Goal: Task Accomplishment & Management: Manage account settings

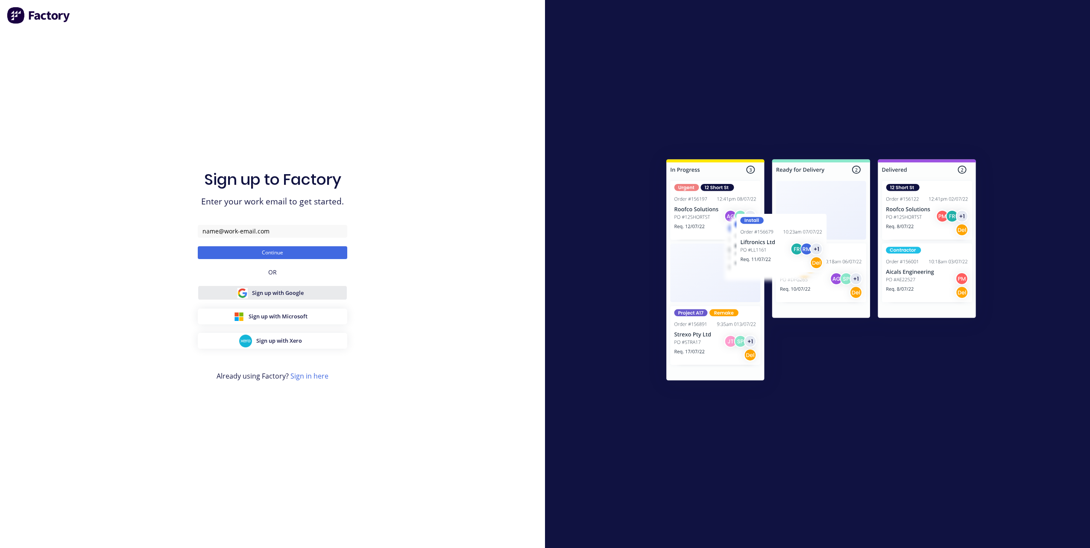
click at [260, 294] on span "Sign up with Google" at bounding box center [278, 293] width 52 height 8
click at [218, 231] on input "text" at bounding box center [272, 231] width 149 height 13
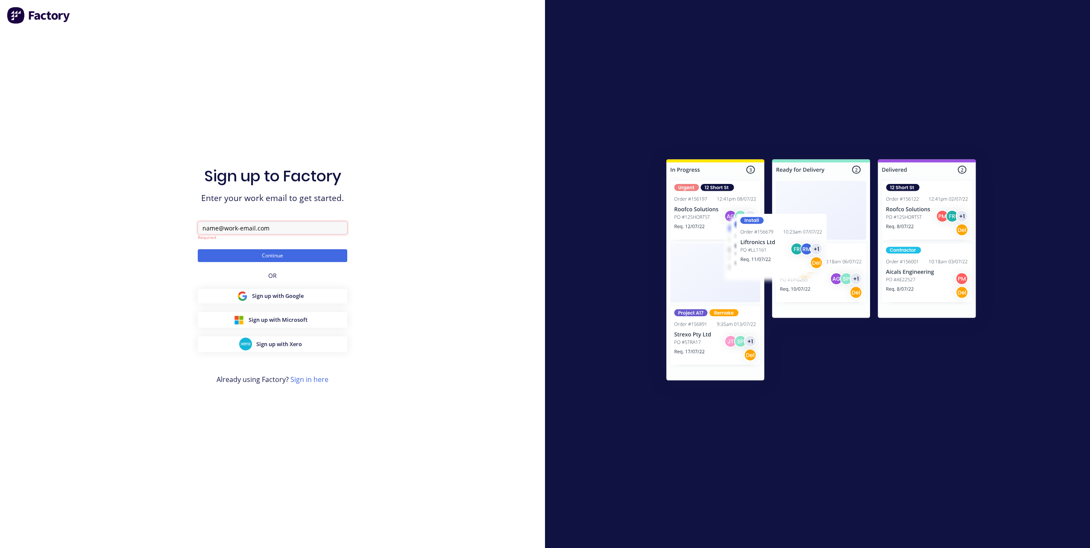
paste input "louvagroupptyltd@gmail.com"
type input "louvagroupptyltd@gmail.com"
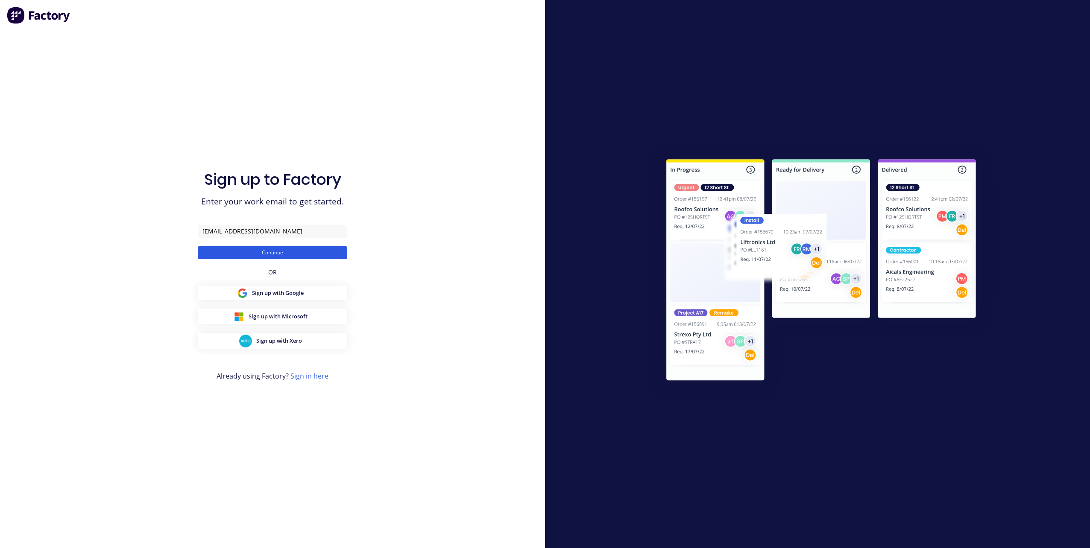
click at [290, 255] on button "Continue" at bounding box center [272, 252] width 149 height 13
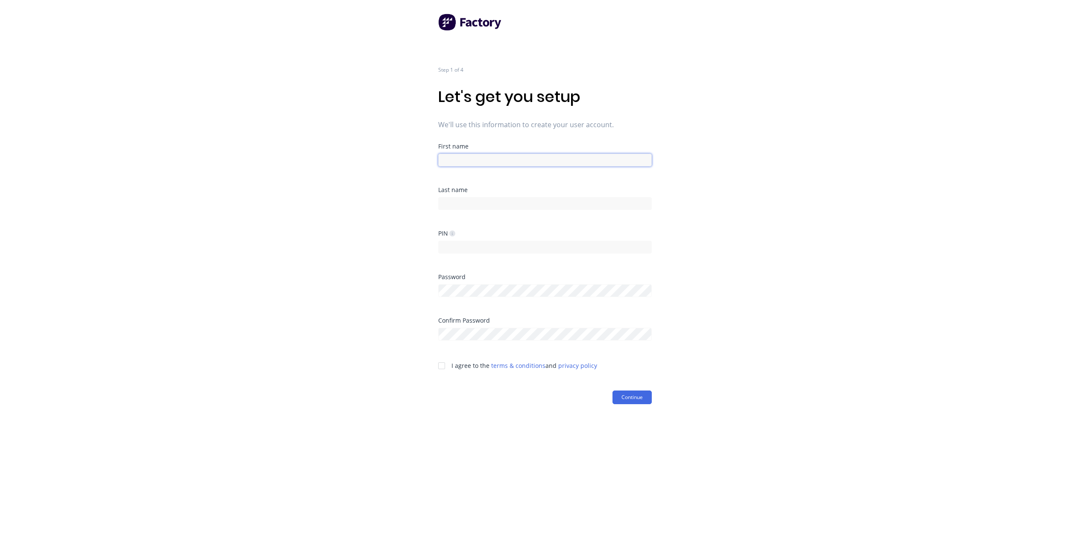
click at [467, 162] on input at bounding box center [544, 160] width 213 height 13
type input "[PERSON_NAME]"
type input "Jonas"
type input "1234"
click at [442, 367] on div at bounding box center [441, 365] width 17 height 17
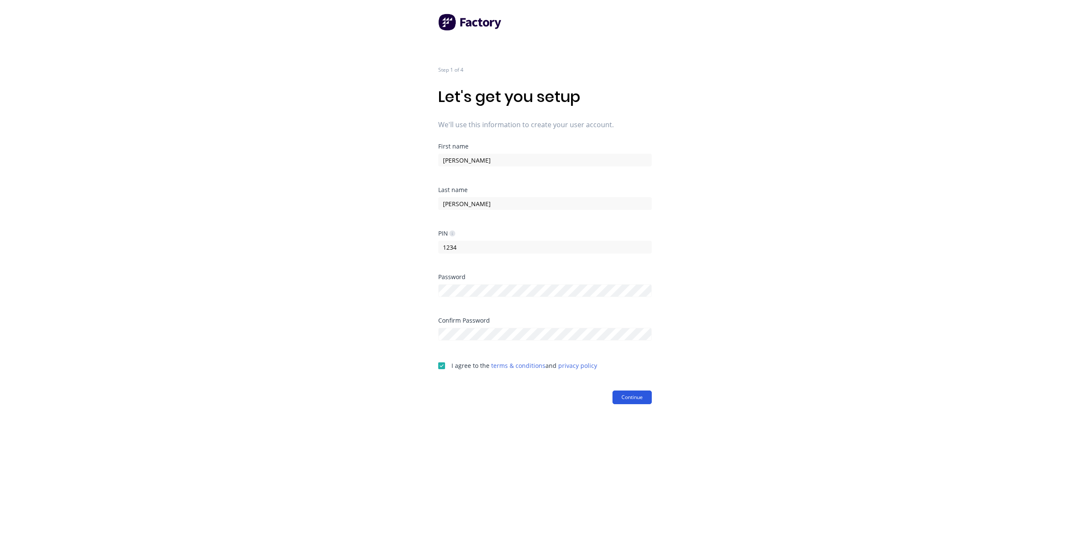
click at [637, 401] on button "Continue" at bounding box center [631, 398] width 39 height 14
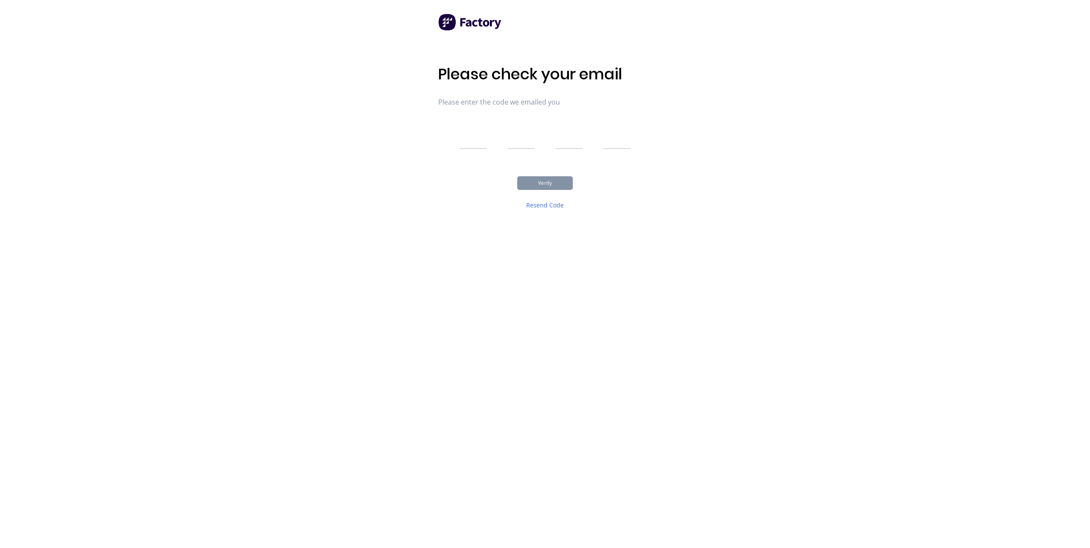
click at [468, 140] on input "text" at bounding box center [472, 138] width 27 height 21
type input "9"
type input "7"
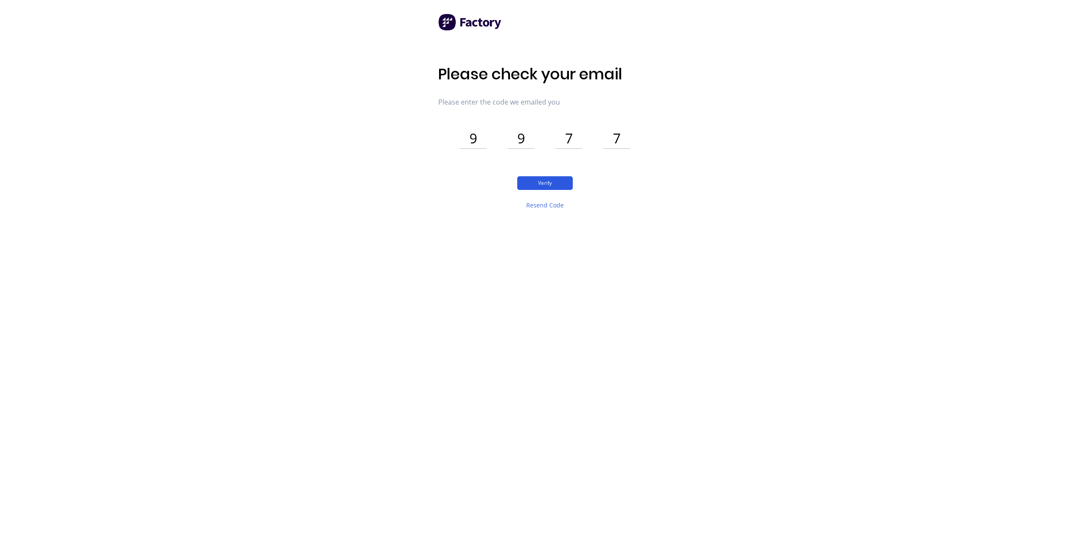
click at [557, 188] on button "Verify" at bounding box center [544, 183] width 55 height 14
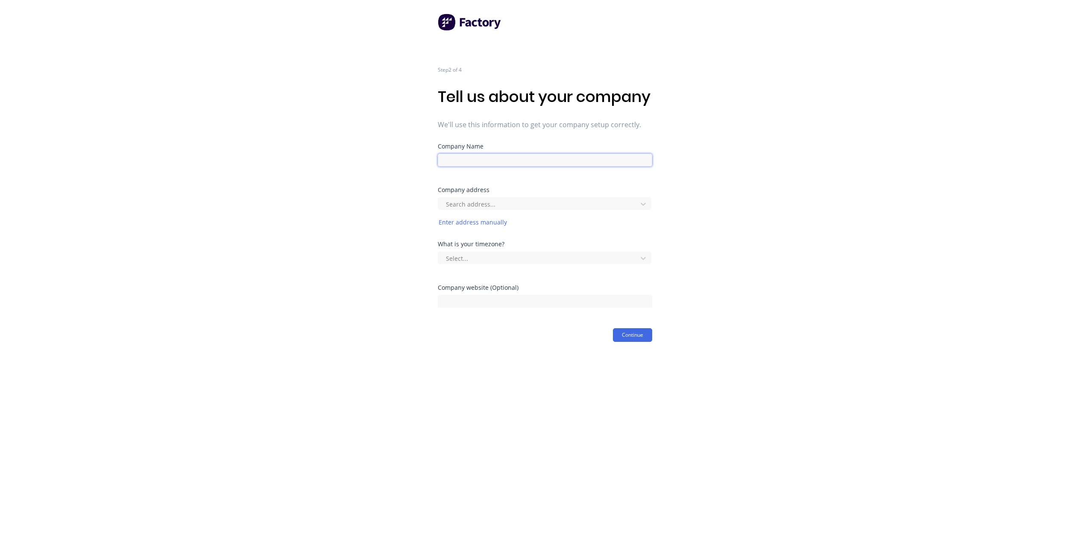
click at [535, 166] on input at bounding box center [545, 160] width 214 height 13
type input "Louva Group Pty Ltd"
click at [497, 210] on div at bounding box center [539, 204] width 188 height 11
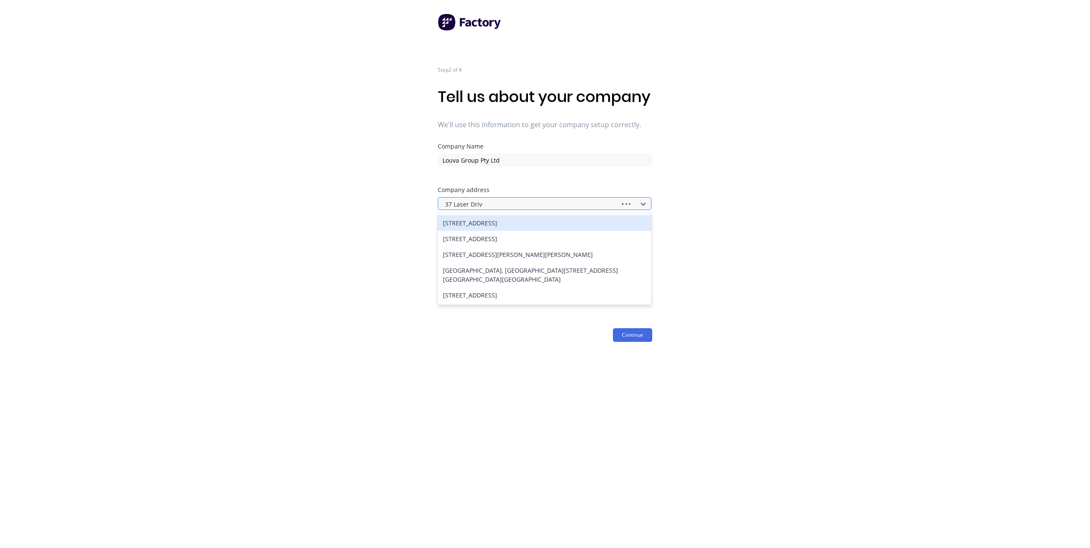
type input "37 Laser Drive"
click at [493, 231] on div "37 Laser Drive, Rowville VIC, Australia" at bounding box center [544, 223] width 213 height 16
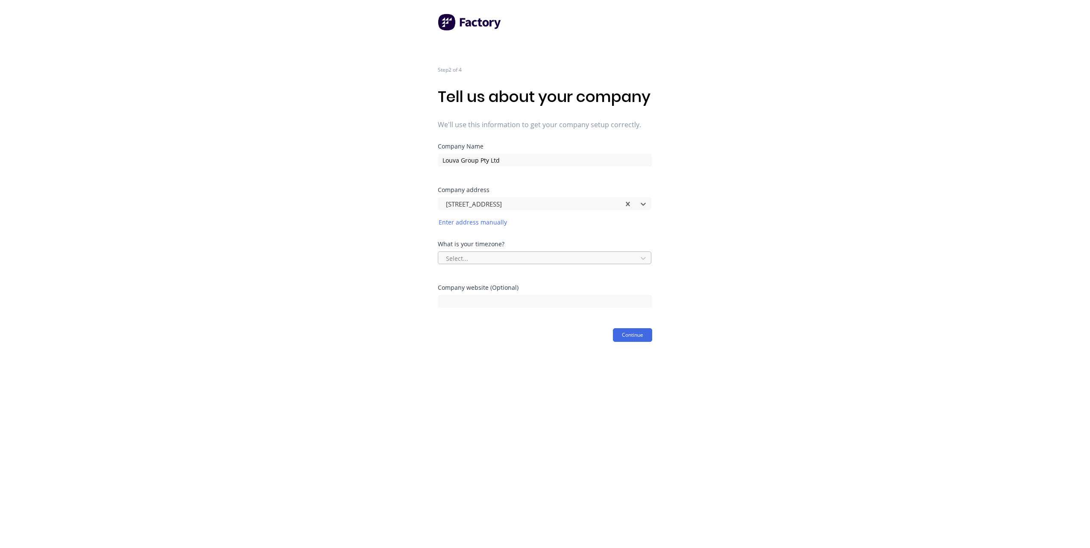
click at [601, 264] on div at bounding box center [539, 258] width 188 height 11
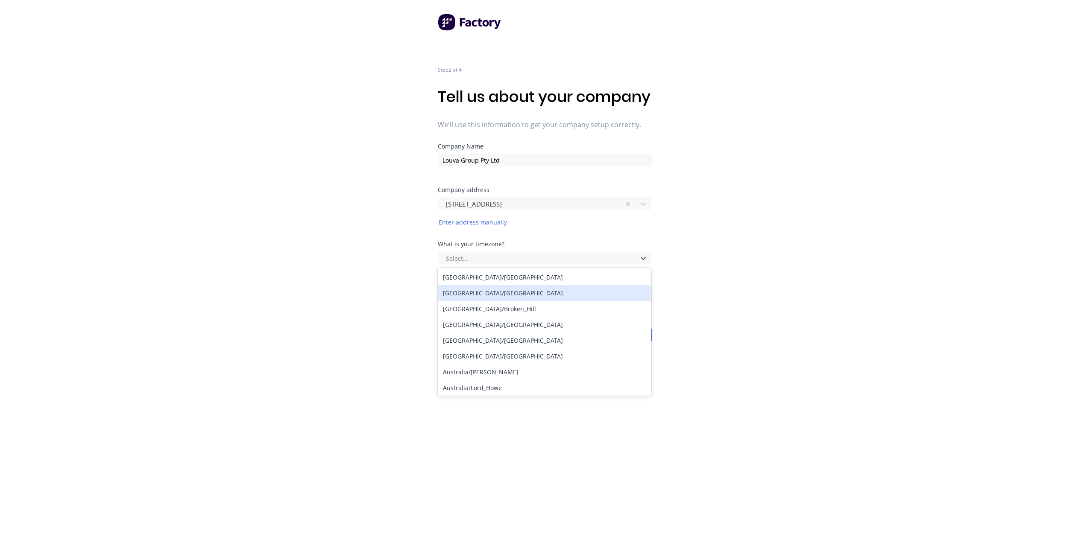
scroll to position [43, 0]
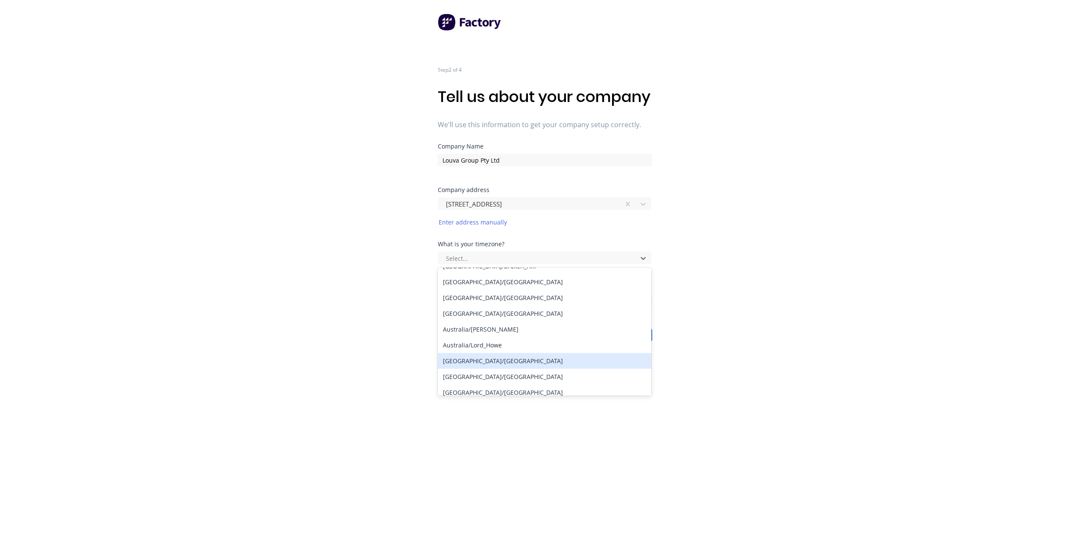
click at [518, 369] on div "Australia/Melbourne" at bounding box center [544, 361] width 213 height 16
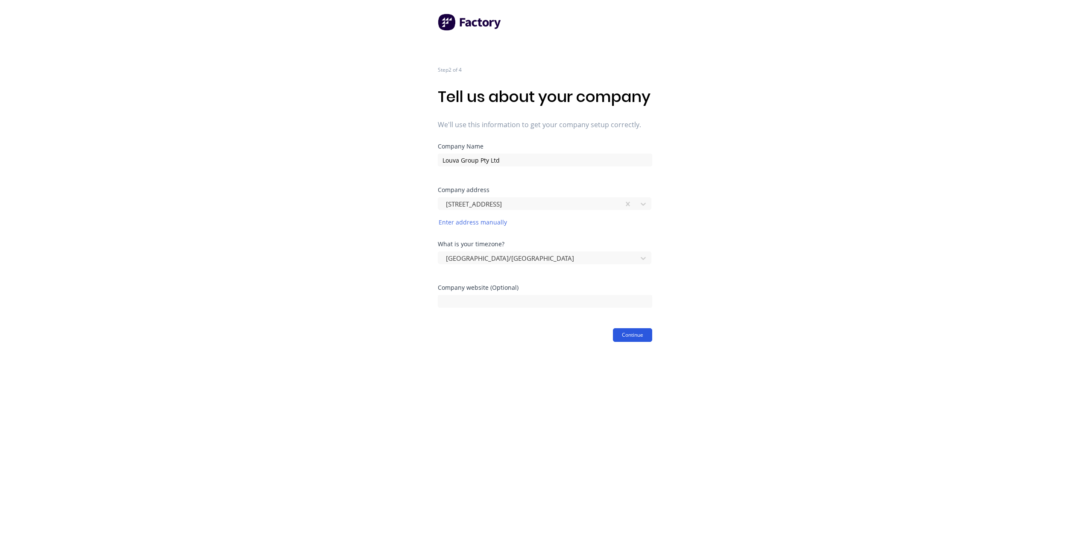
click at [624, 342] on button "Continue" at bounding box center [632, 335] width 39 height 14
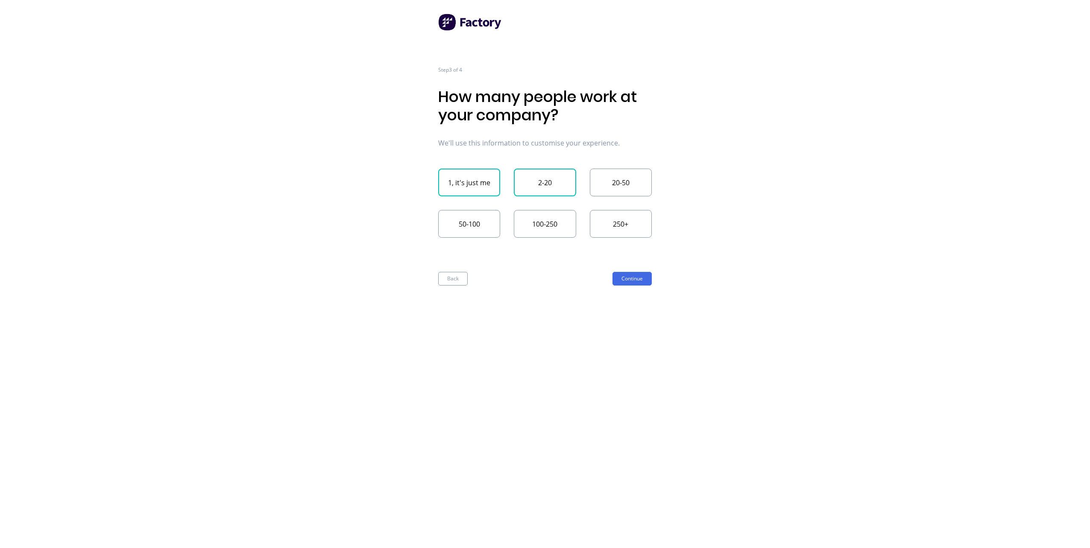
click at [528, 184] on button "2-20" at bounding box center [545, 183] width 62 height 28
click at [626, 277] on button "Continue" at bounding box center [631, 279] width 39 height 14
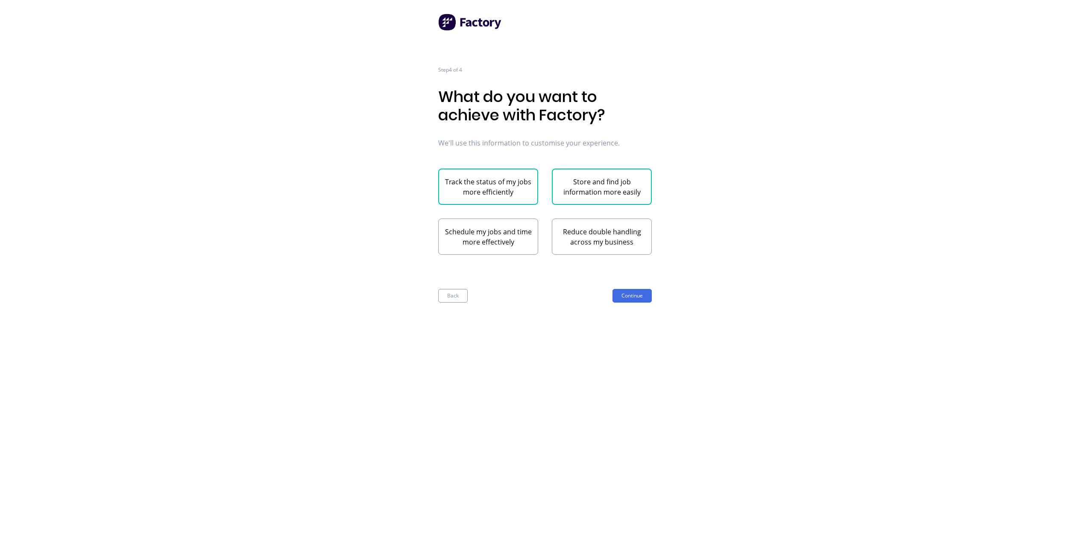
click at [578, 180] on button "Store and find job information more easily" at bounding box center [602, 187] width 100 height 36
click at [506, 193] on button "Track the status of my jobs more efficiently" at bounding box center [488, 187] width 100 height 36
click at [642, 298] on button "Continue" at bounding box center [631, 296] width 39 height 14
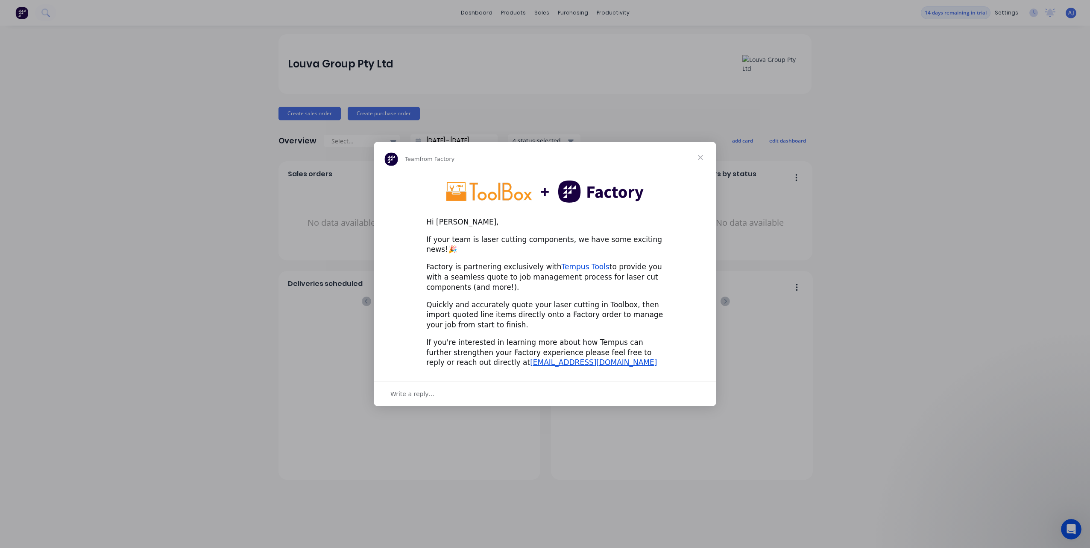
click at [699, 162] on span "Close" at bounding box center [700, 157] width 31 height 31
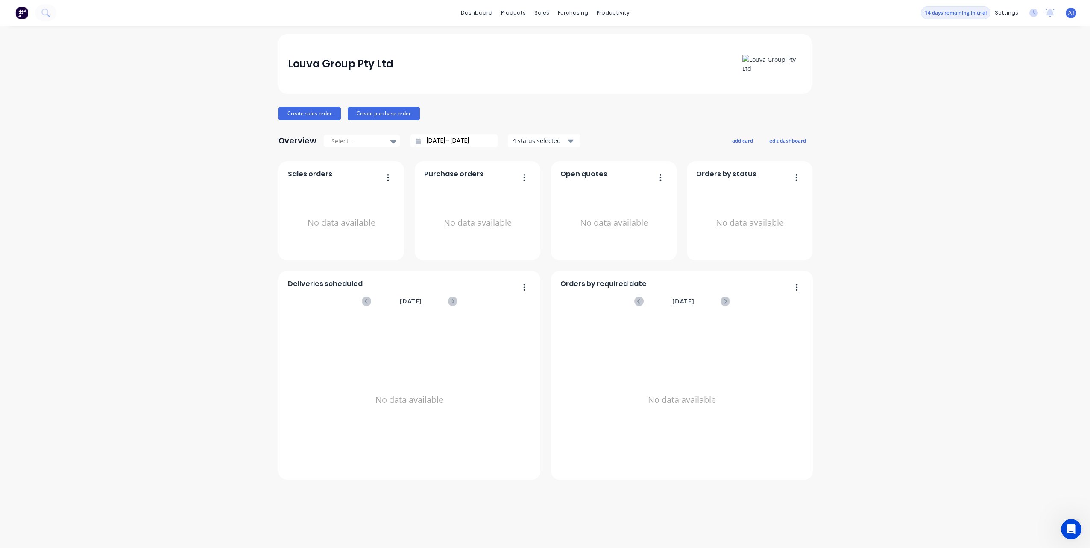
click at [938, 283] on div "Louva Group Pty Ltd Create sales order Create purchase order Overview Select...…" at bounding box center [545, 286] width 1090 height 505
click at [526, 60] on div "Materials" at bounding box center [537, 58] width 26 height 8
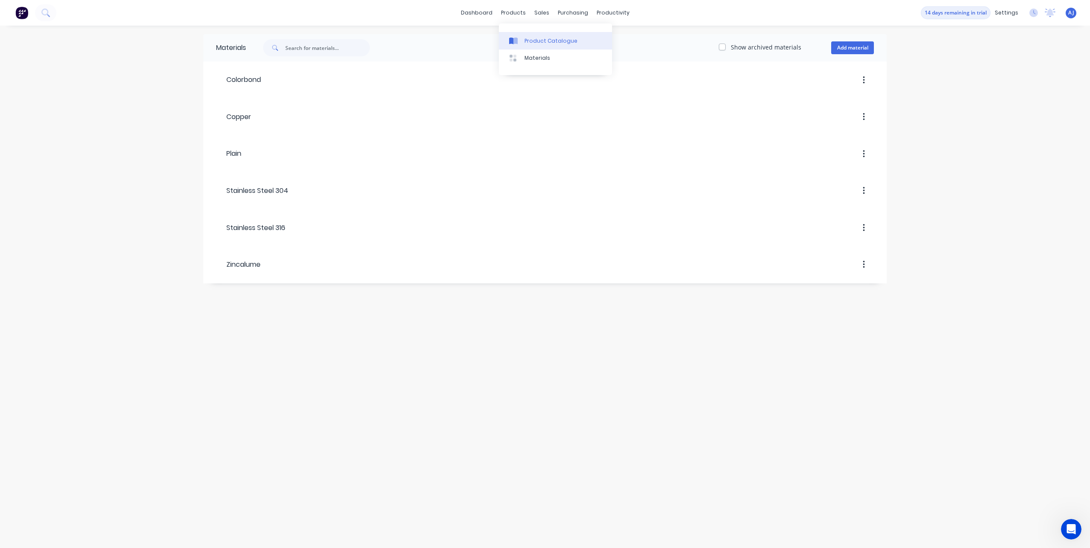
click at [521, 42] on div at bounding box center [515, 41] width 13 height 8
click at [251, 105] on input "Kits" at bounding box center [299, 105] width 101 height 10
click at [231, 106] on icon "button" at bounding box center [232, 105] width 5 height 6
click at [231, 137] on icon "button" at bounding box center [232, 137] width 5 height 6
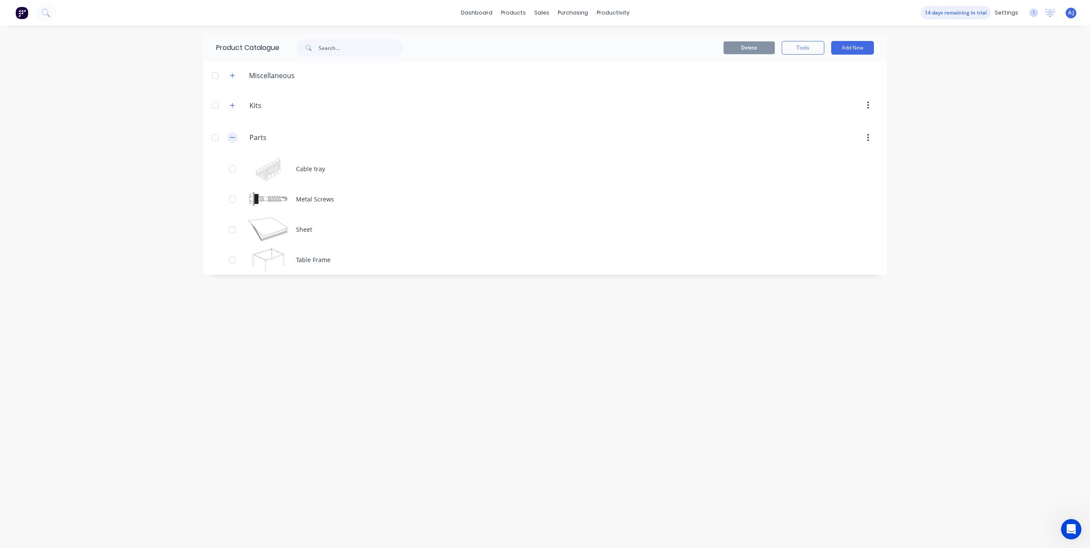
click at [231, 137] on icon "button" at bounding box center [232, 137] width 5 height 6
click at [230, 105] on icon "button" at bounding box center [232, 105] width 5 height 6
click at [233, 137] on icon "button" at bounding box center [232, 137] width 5 height 6
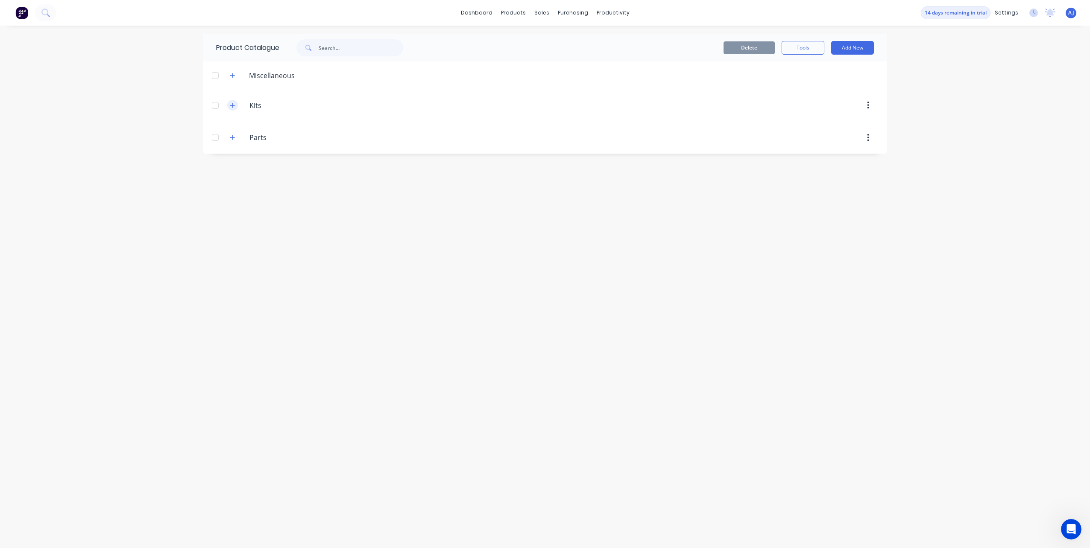
click at [228, 104] on button "button" at bounding box center [232, 105] width 11 height 11
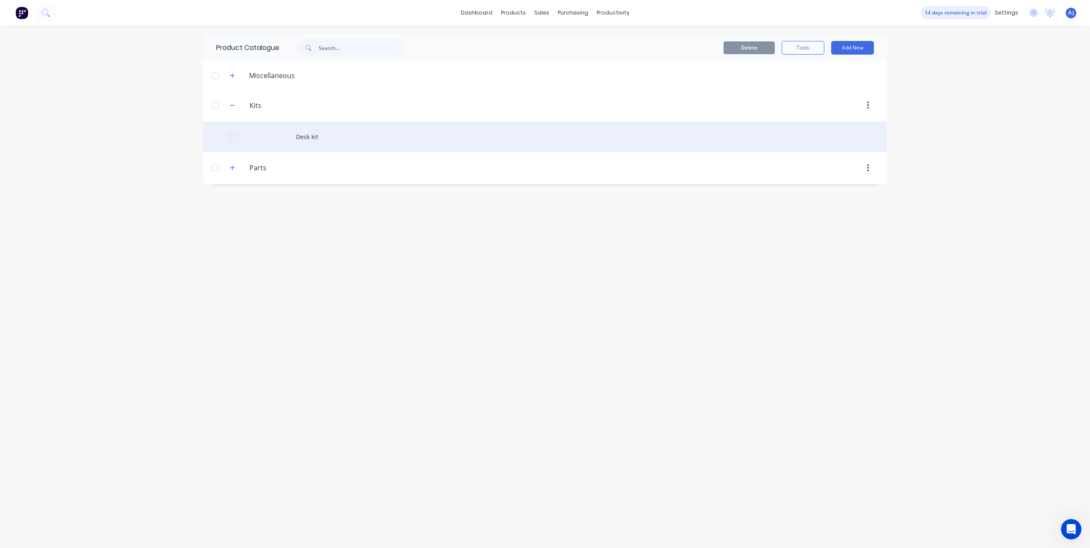
click at [313, 135] on div "Desk kit" at bounding box center [544, 137] width 683 height 30
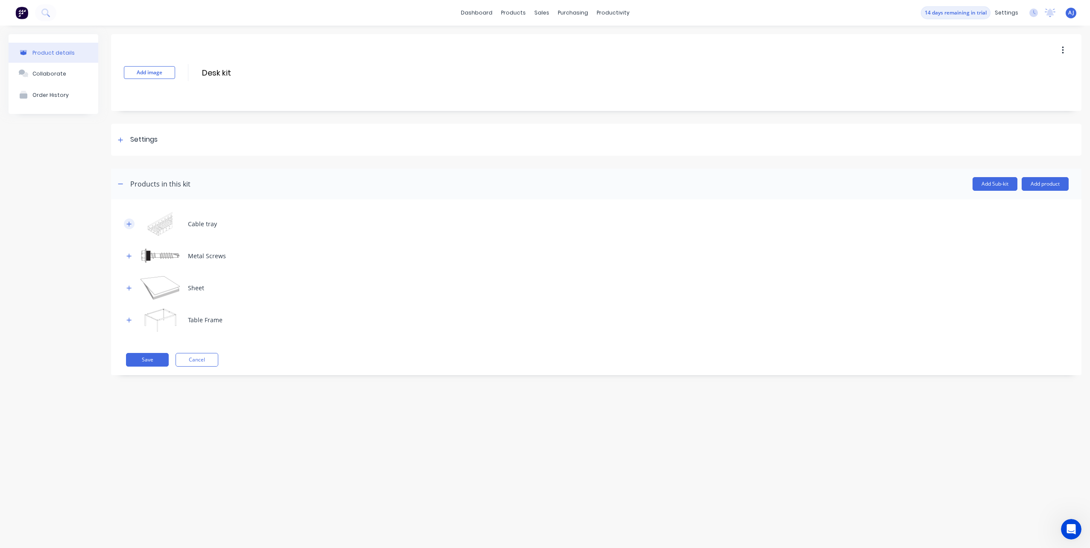
click at [127, 225] on icon "button" at bounding box center [128, 224] width 5 height 6
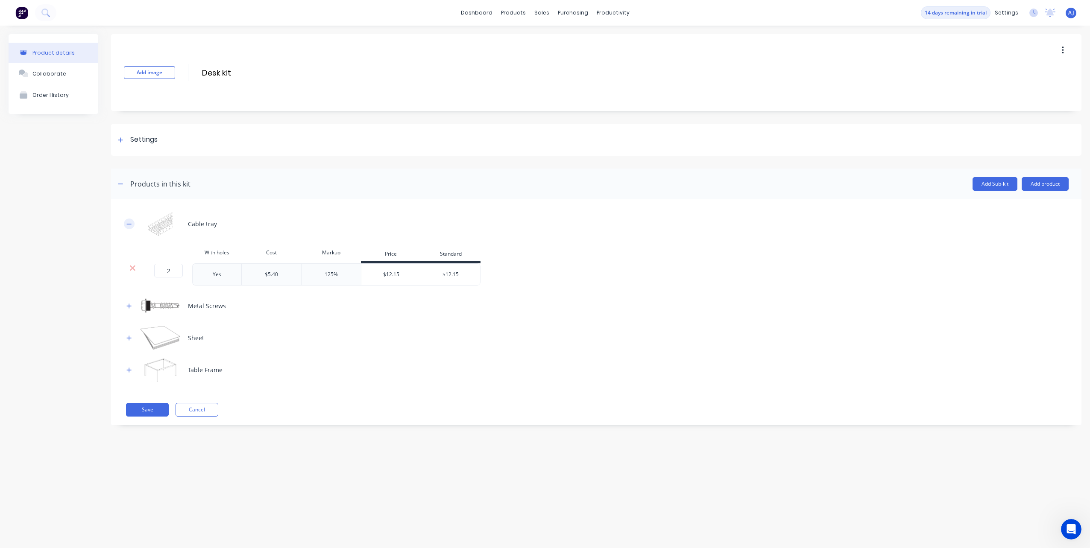
click at [131, 225] on icon "button" at bounding box center [128, 224] width 5 height 6
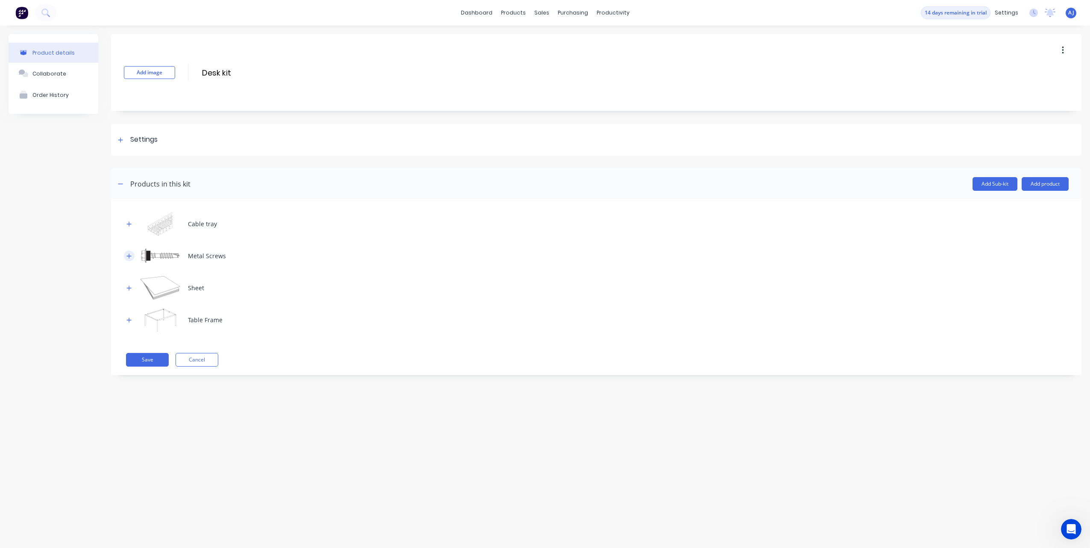
click at [130, 252] on button "button" at bounding box center [129, 256] width 11 height 11
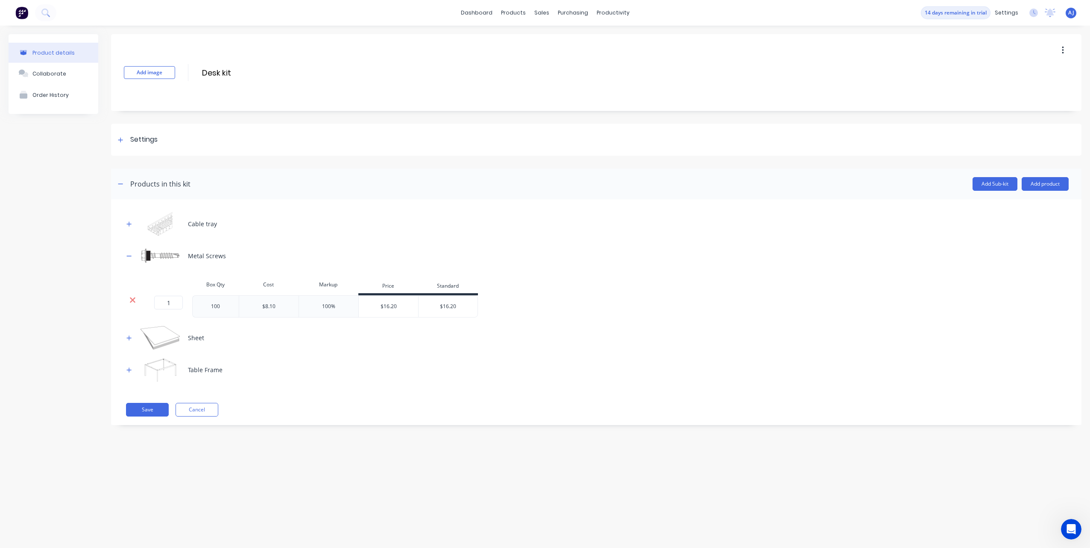
click at [132, 300] on icon at bounding box center [133, 301] width 6 height 6
click at [132, 289] on button "button" at bounding box center [129, 288] width 11 height 11
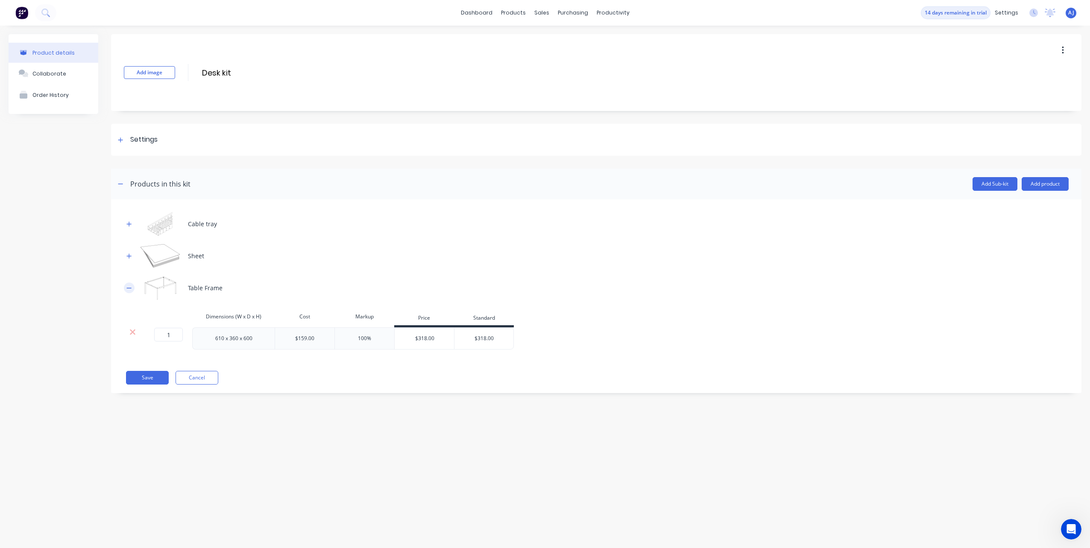
click at [132, 288] on button "button" at bounding box center [129, 288] width 11 height 11
click at [997, 183] on button "Add Sub-kit" at bounding box center [994, 184] width 45 height 14
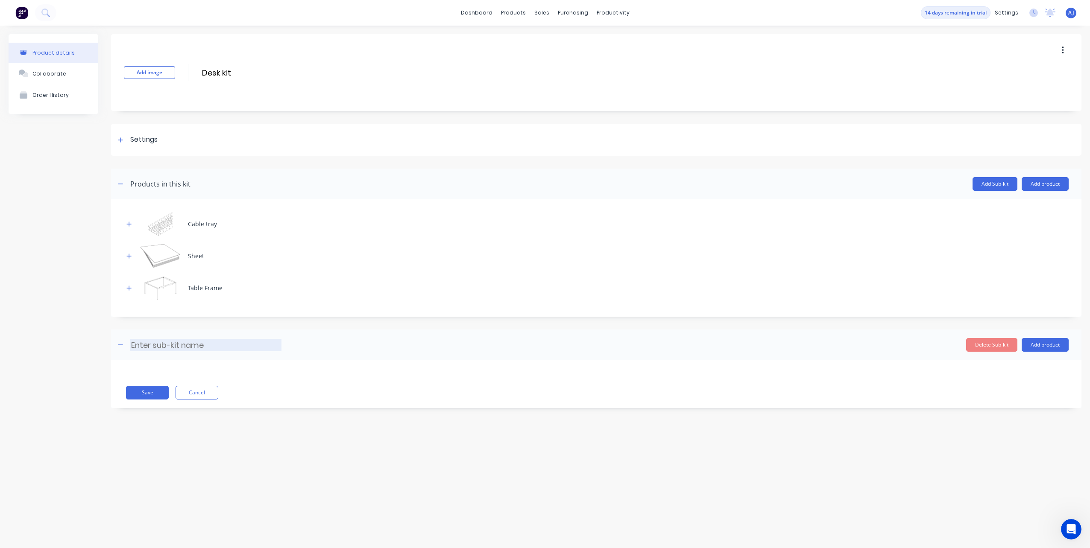
click at [188, 342] on input at bounding box center [205, 345] width 151 height 12
type input "Test"
click at [1047, 348] on button "Add product" at bounding box center [1044, 345] width 47 height 14
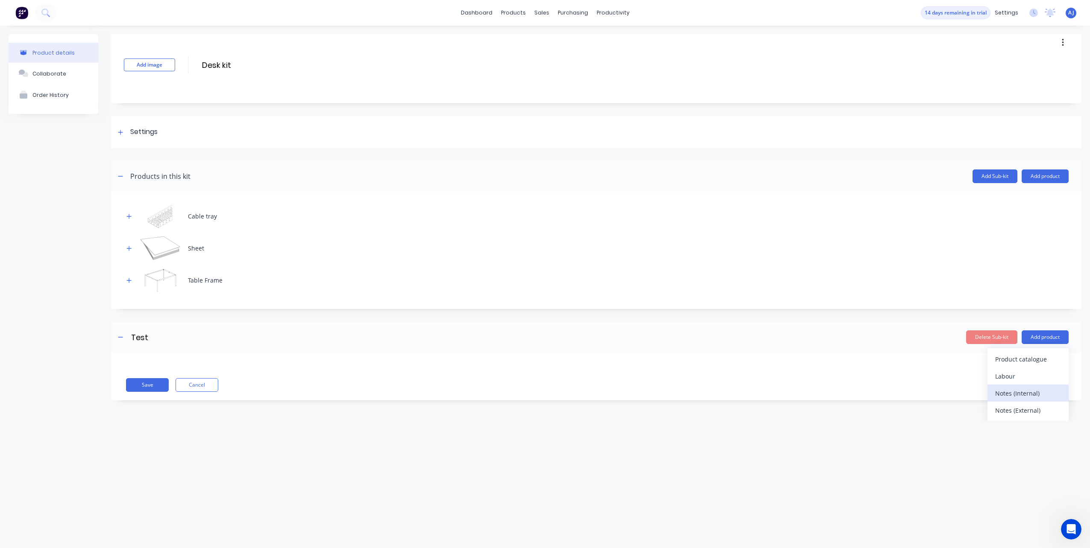
click at [1011, 396] on div "Notes (Internal)" at bounding box center [1028, 393] width 66 height 12
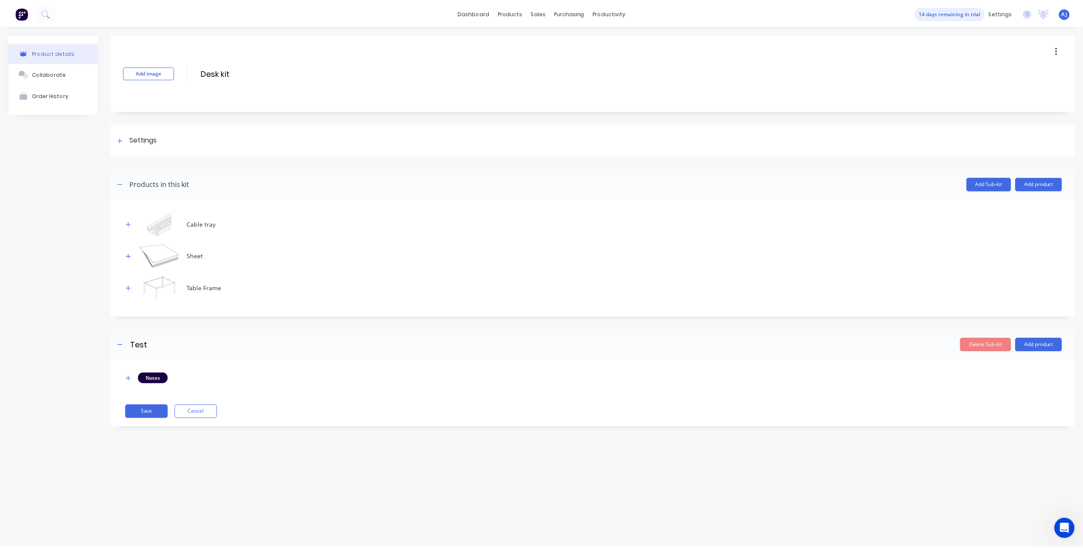
scroll to position [0, 0]
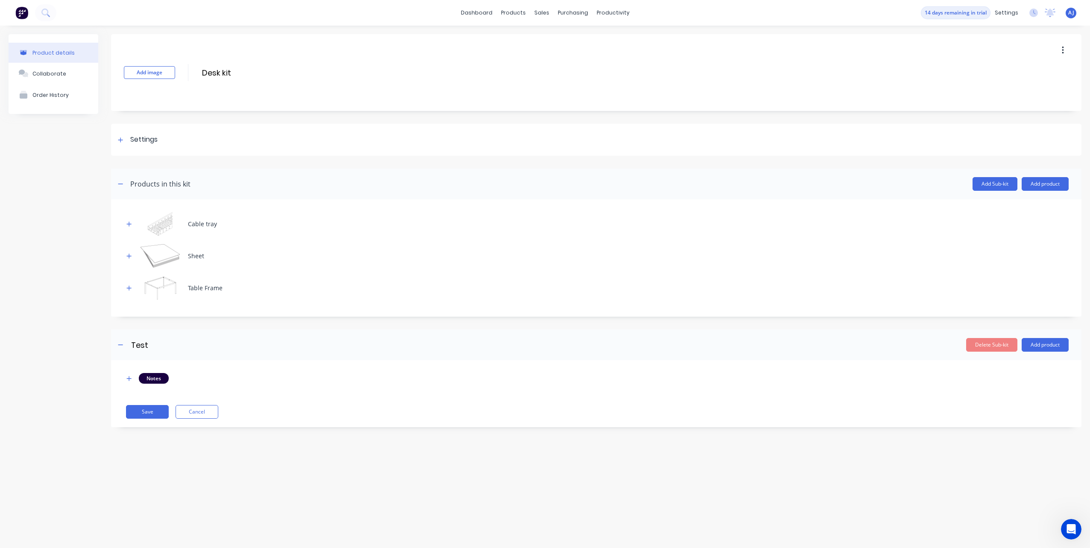
click at [156, 380] on div "Notes" at bounding box center [154, 378] width 30 height 10
click at [1042, 345] on button "Add product" at bounding box center [1044, 345] width 47 height 14
click at [1033, 418] on div "Notes (External)" at bounding box center [1028, 418] width 66 height 12
click at [1048, 344] on button "Add product" at bounding box center [1044, 345] width 47 height 14
click at [1036, 368] on div "Product catalogue" at bounding box center [1028, 367] width 66 height 12
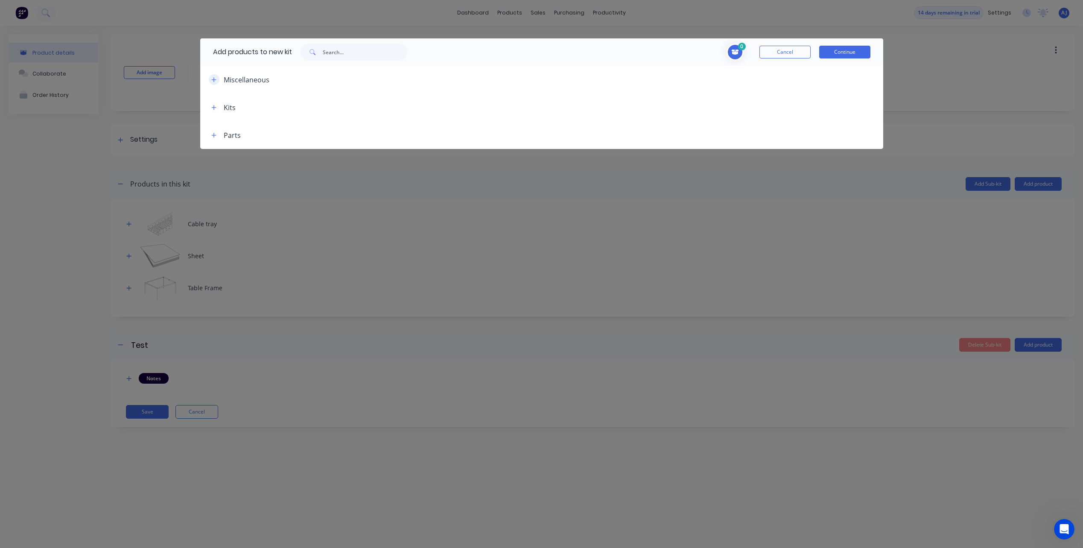
click at [215, 80] on icon "button" at bounding box center [213, 79] width 5 height 5
click at [215, 80] on icon "button" at bounding box center [213, 79] width 5 height 0
click at [215, 80] on icon "button" at bounding box center [213, 79] width 5 height 5
click at [215, 80] on icon "button" at bounding box center [213, 79] width 5 height 0
click at [213, 105] on icon "button" at bounding box center [213, 108] width 5 height 6
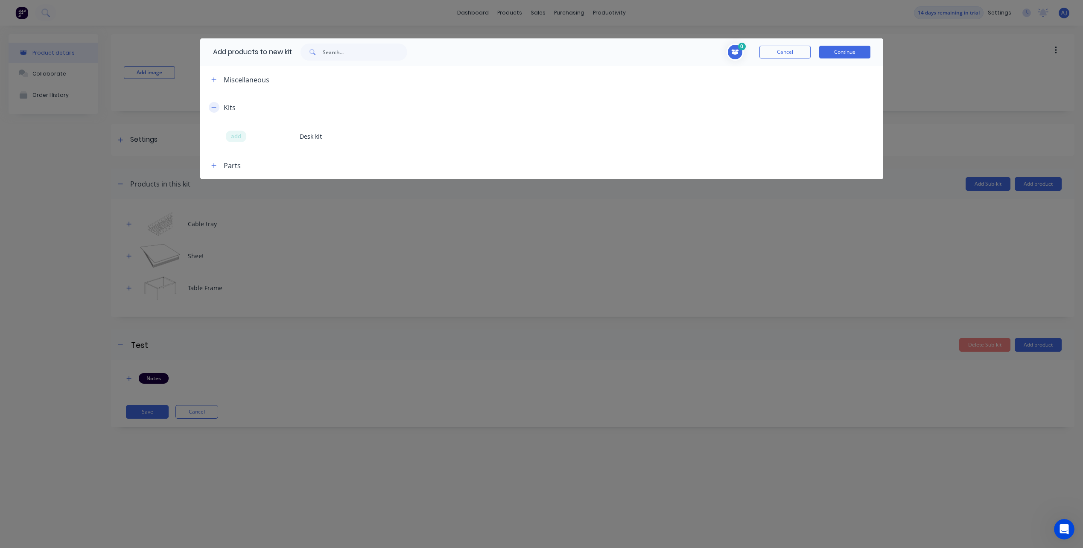
click at [213, 105] on icon "button" at bounding box center [213, 108] width 5 height 6
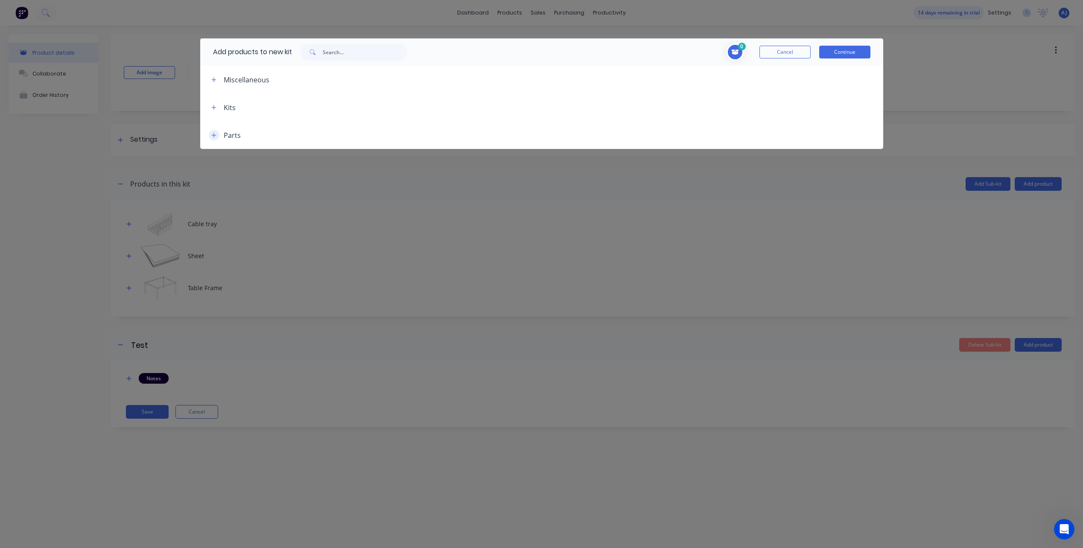
click at [216, 134] on icon "button" at bounding box center [213, 135] width 5 height 6
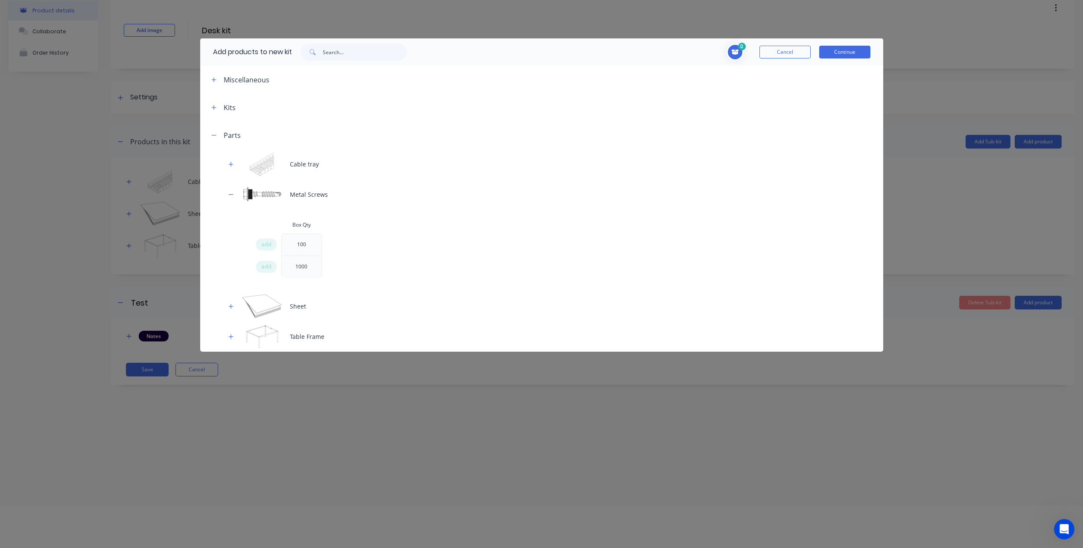
scroll to position [43, 0]
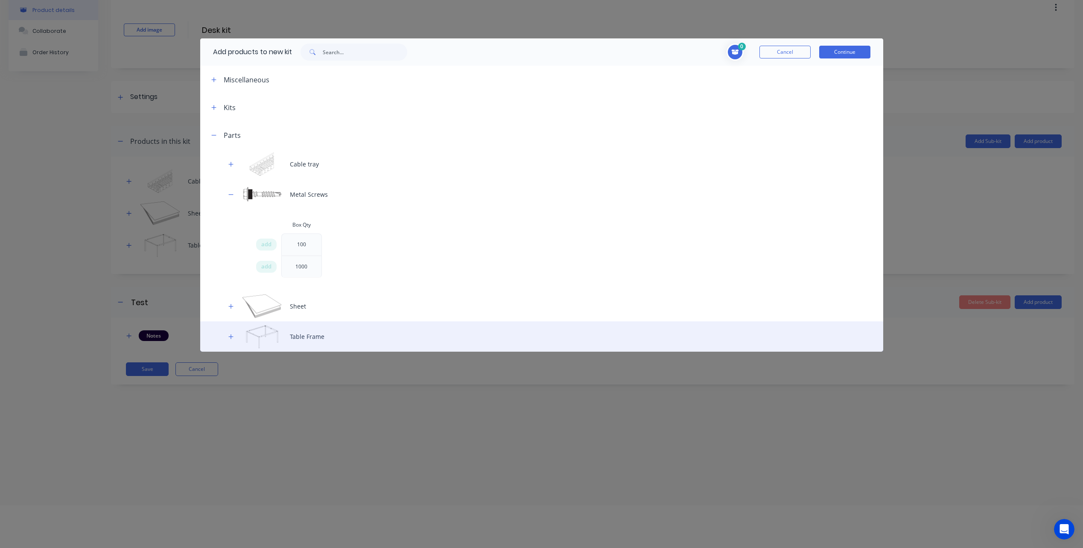
click at [225, 333] on div "Table Frame" at bounding box center [541, 336] width 683 height 30
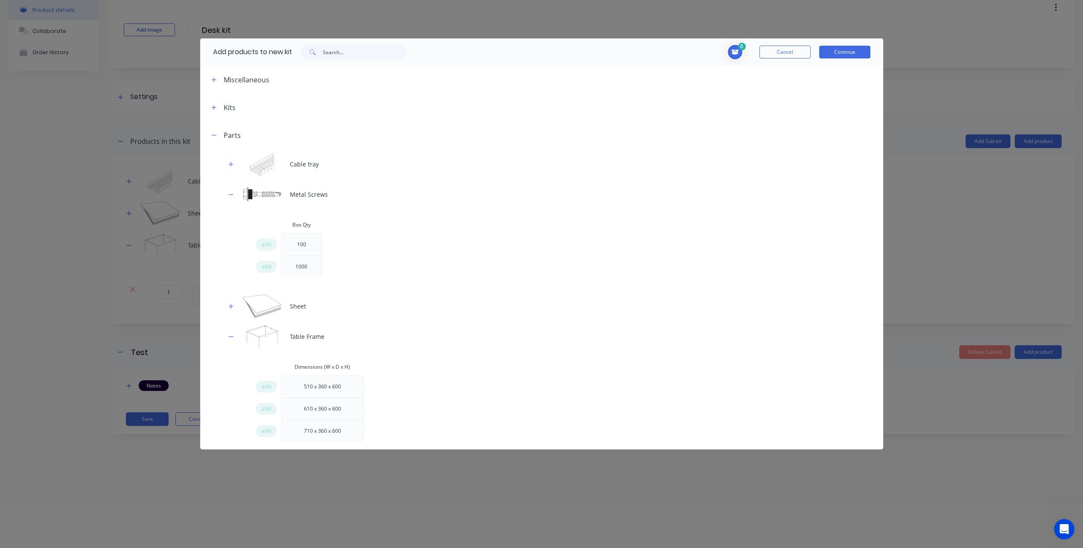
scroll to position [6, 0]
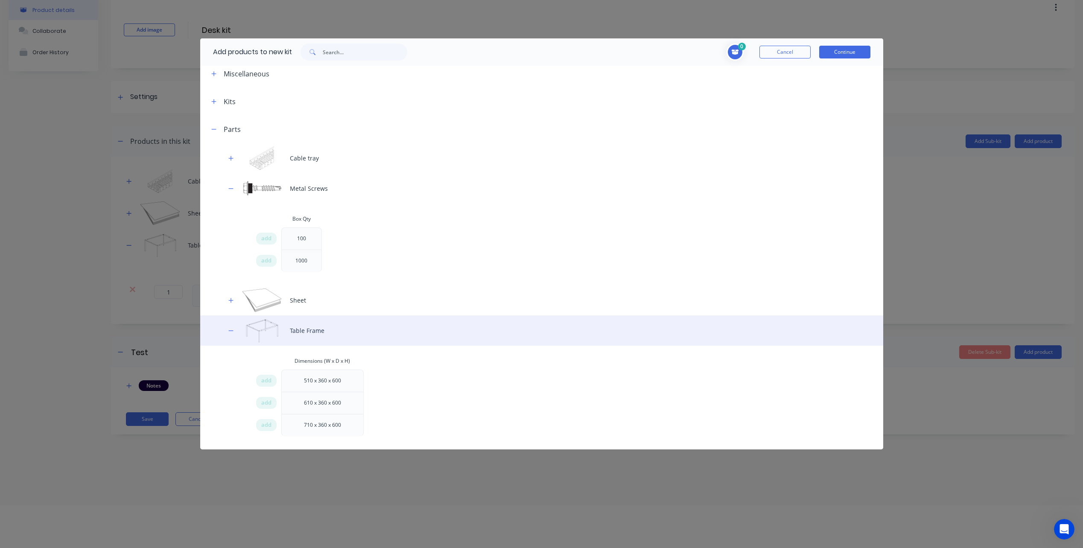
click at [227, 332] on button "button" at bounding box center [231, 330] width 11 height 11
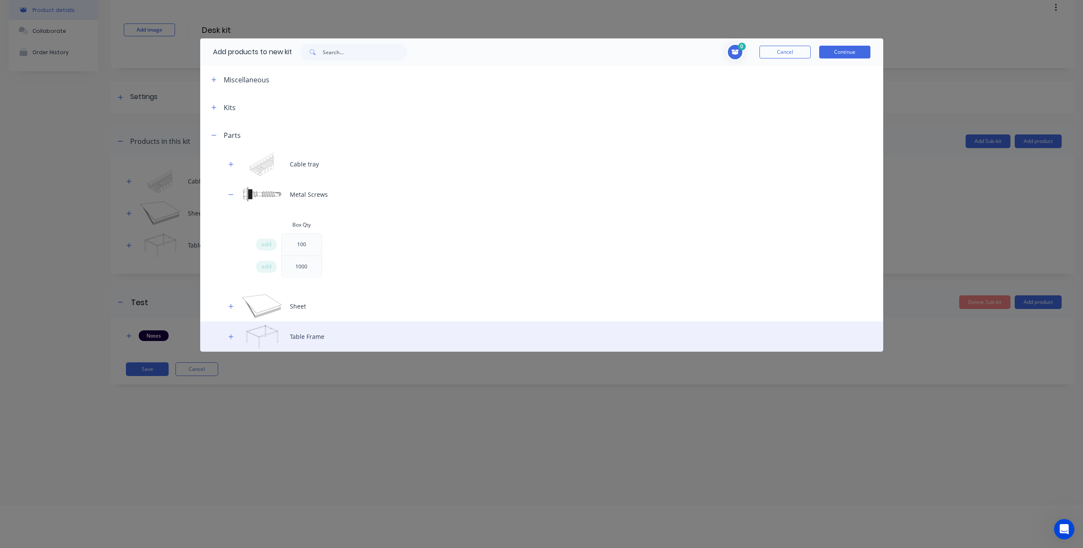
scroll to position [0, 0]
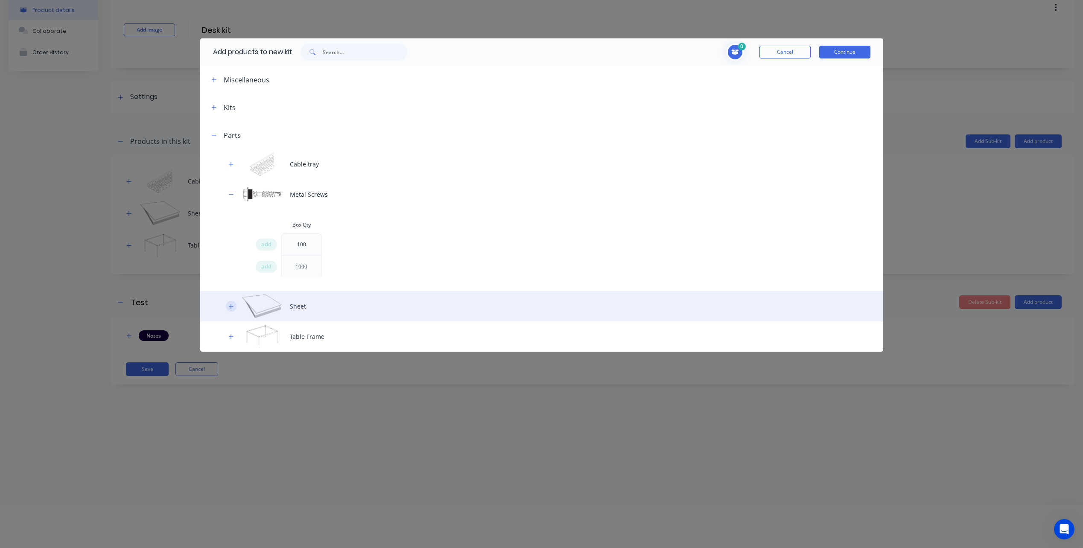
click at [230, 309] on icon "button" at bounding box center [230, 307] width 5 height 6
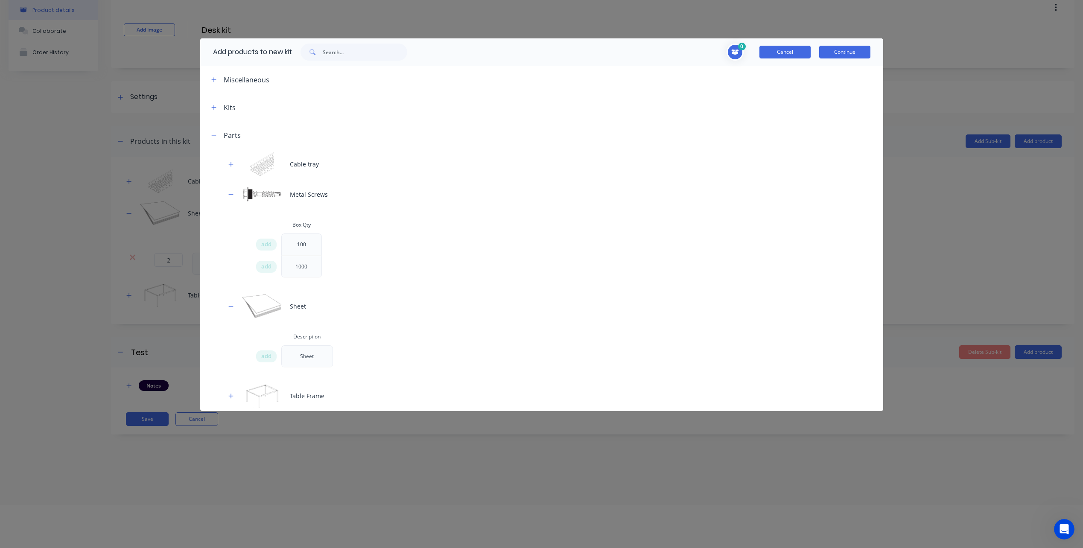
click at [784, 53] on button "Cancel" at bounding box center [784, 52] width 51 height 13
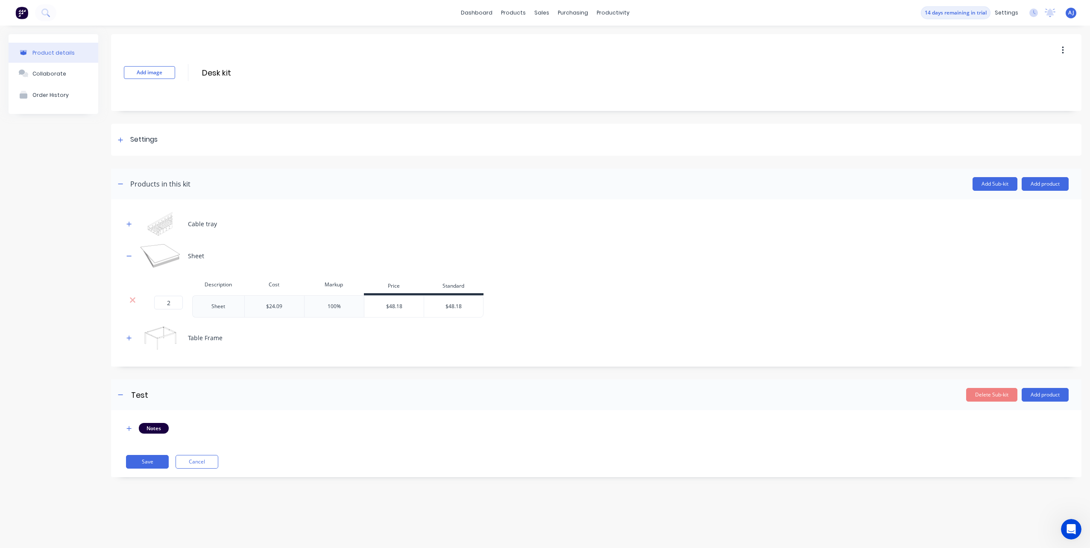
click at [212, 304] on div "Sheet" at bounding box center [218, 306] width 43 height 11
click at [1053, 13] on icon at bounding box center [1049, 13] width 11 height 9
click at [1011, 15] on div "settings" at bounding box center [1006, 12] width 32 height 13
click at [1067, 12] on div "AJ Louva Group Pty Ltd Alan Jonas Administrator Profile Sign out" at bounding box center [1070, 13] width 11 height 11
click at [1071, 16] on span "AJ" at bounding box center [1071, 13] width 6 height 8
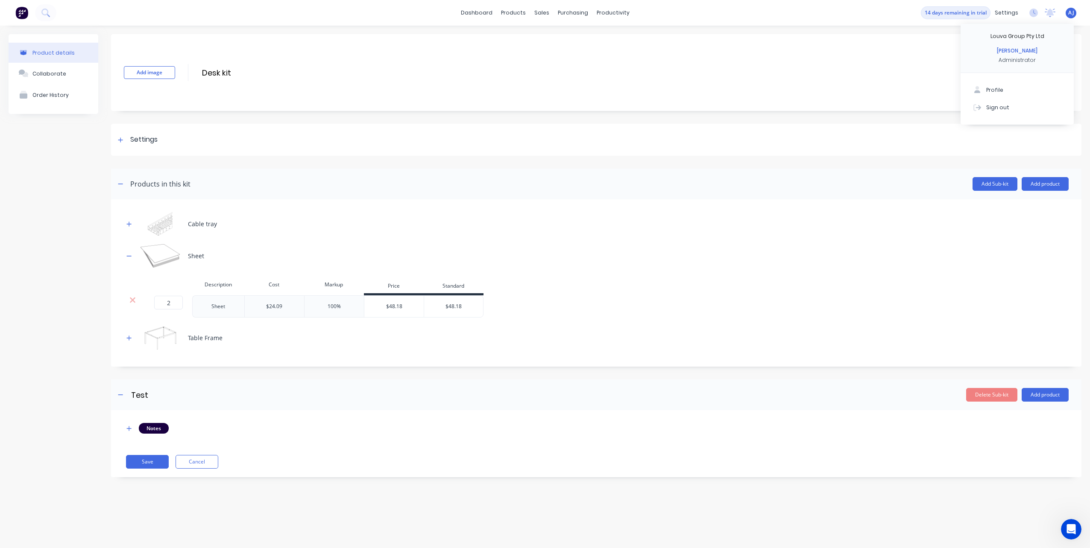
click at [53, 52] on div "Product details" at bounding box center [53, 53] width 42 height 6
click at [210, 463] on button "Cancel" at bounding box center [196, 462] width 43 height 14
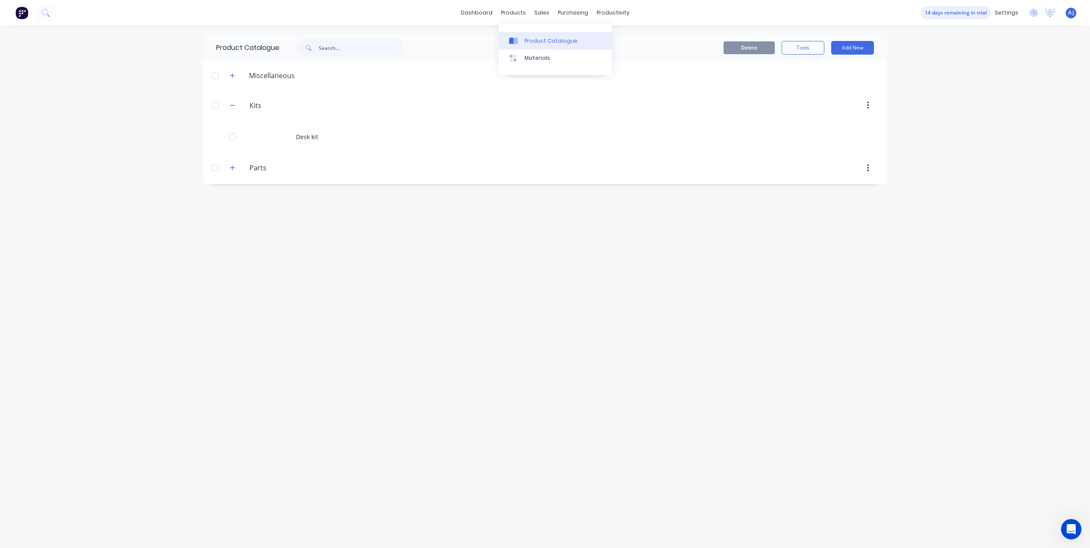
click at [538, 44] on div "Product Catalogue" at bounding box center [550, 41] width 53 height 8
click at [851, 49] on button "Add New" at bounding box center [852, 48] width 43 height 14
click at [827, 88] on div "Product" at bounding box center [833, 87] width 66 height 12
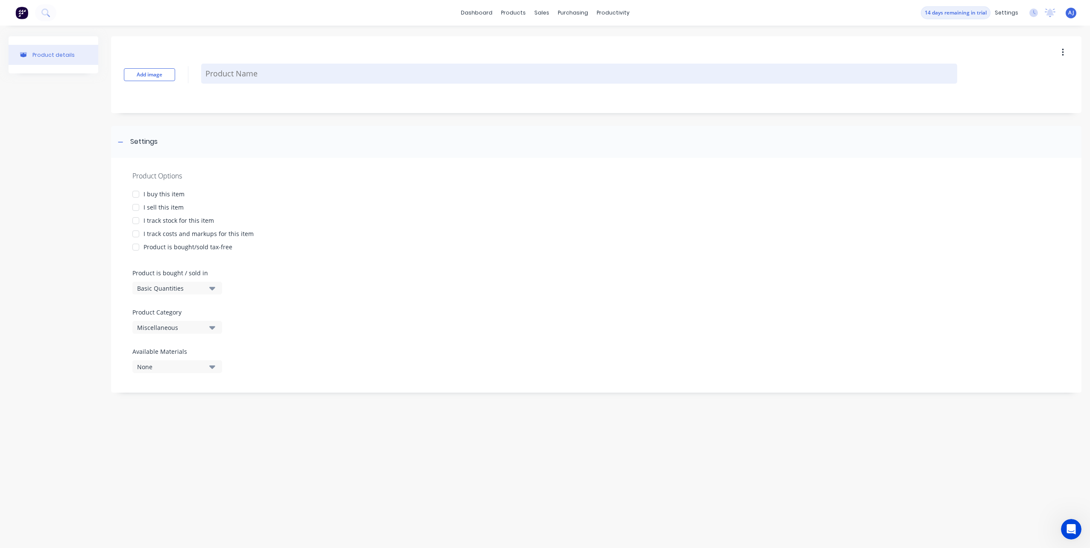
click at [222, 77] on textarea at bounding box center [579, 74] width 756 height 20
type textarea "x"
type textarea "T"
type textarea "x"
type textarea "Te"
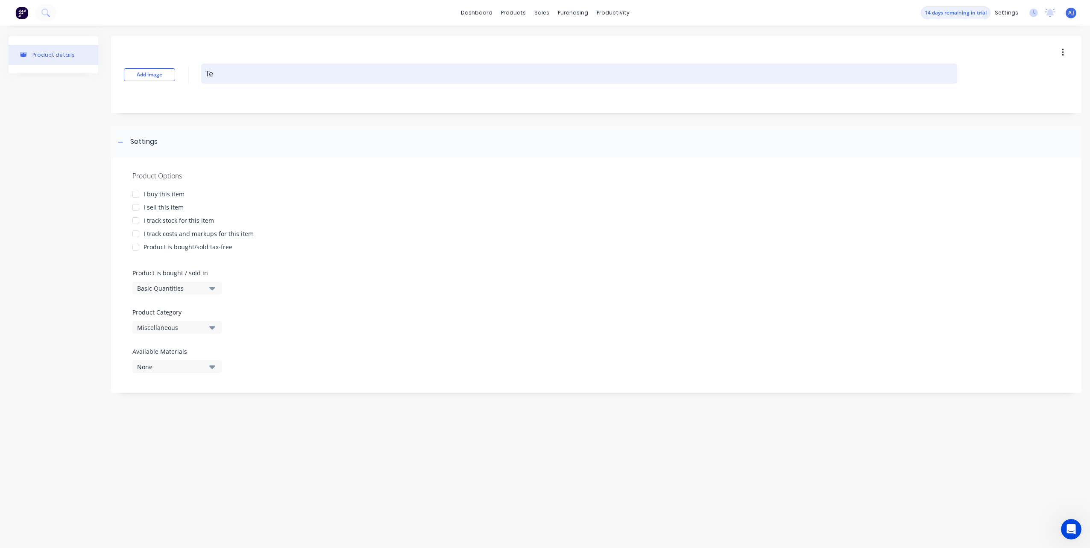
type textarea "x"
type textarea "Tes"
type textarea "x"
type textarea "Test"
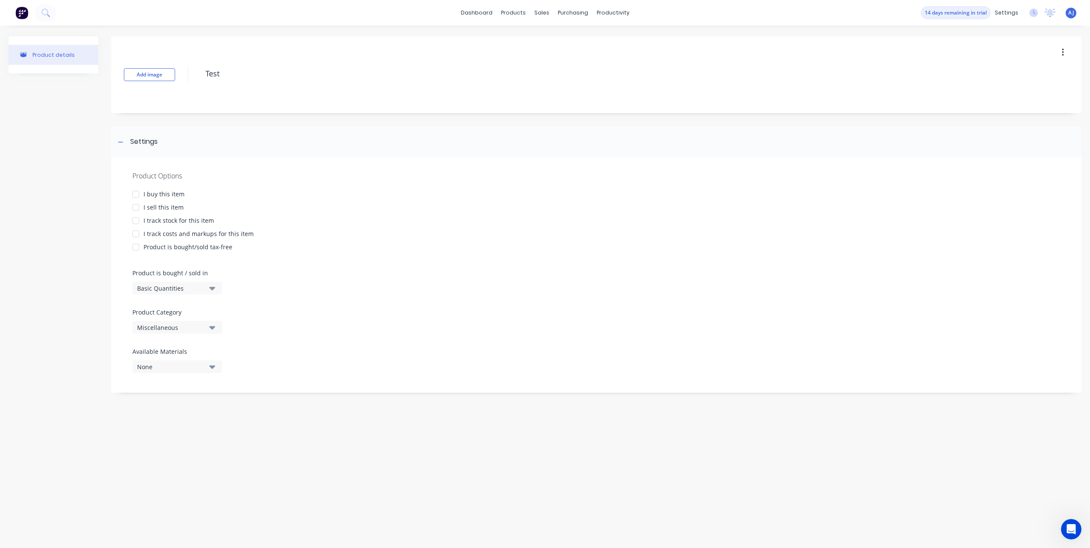
click at [136, 208] on div at bounding box center [135, 207] width 17 height 17
click at [136, 195] on div at bounding box center [135, 194] width 17 height 17
click at [137, 207] on div at bounding box center [135, 207] width 17 height 17
click at [134, 221] on div at bounding box center [135, 220] width 17 height 17
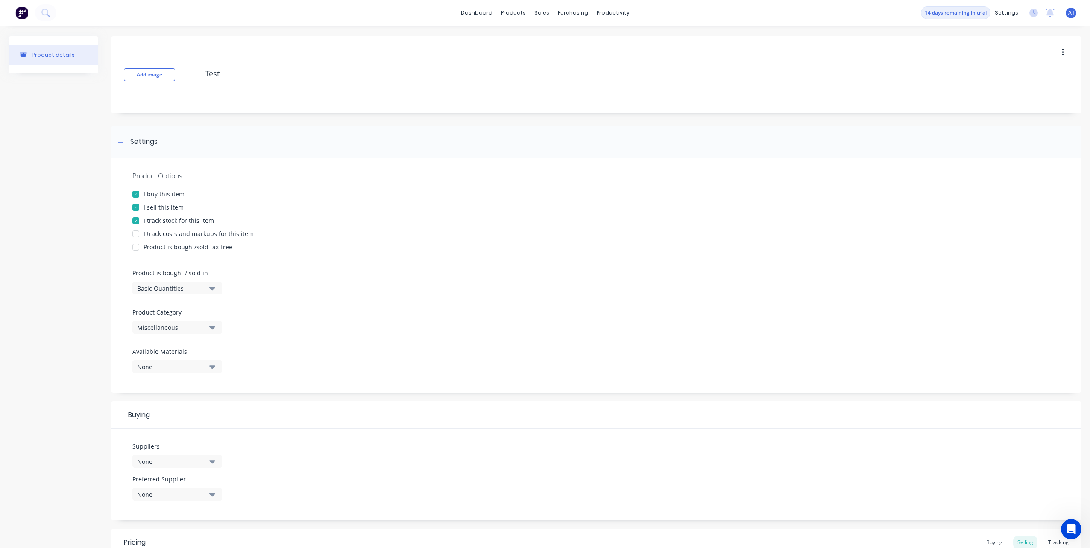
click at [137, 234] on div at bounding box center [135, 233] width 17 height 17
type textarea "x"
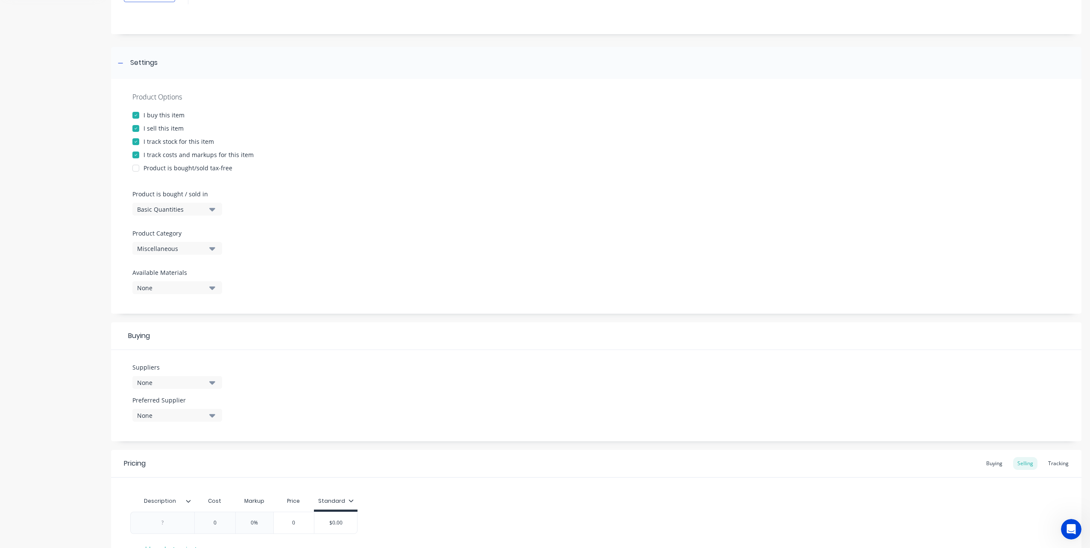
scroll to position [85, 0]
type textarea "Test"
type textarea "x"
type textarea "Test"
click at [206, 204] on button "Basic Quantities" at bounding box center [177, 202] width 90 height 13
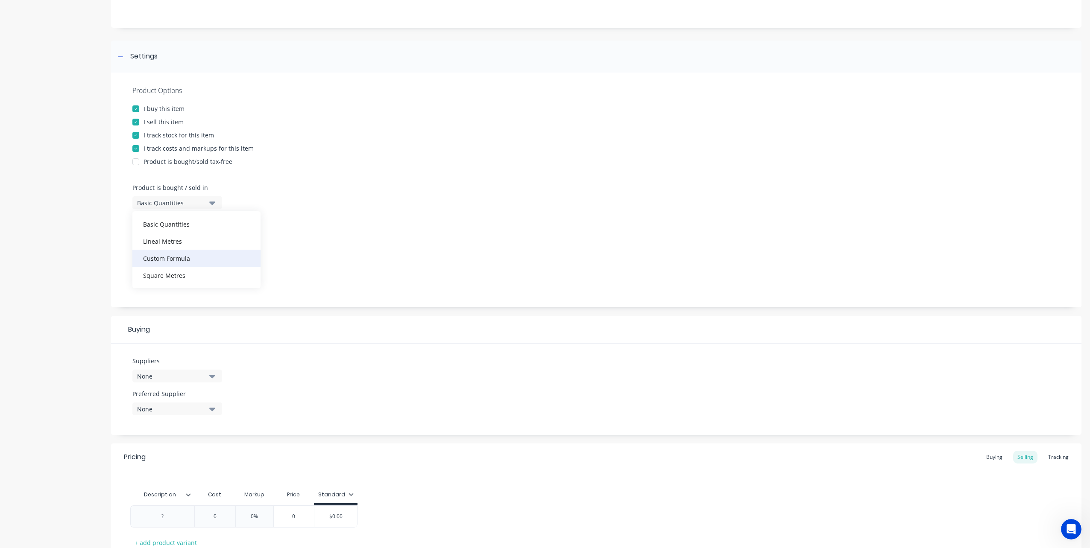
click at [186, 256] on div "Custom Formula" at bounding box center [196, 258] width 128 height 17
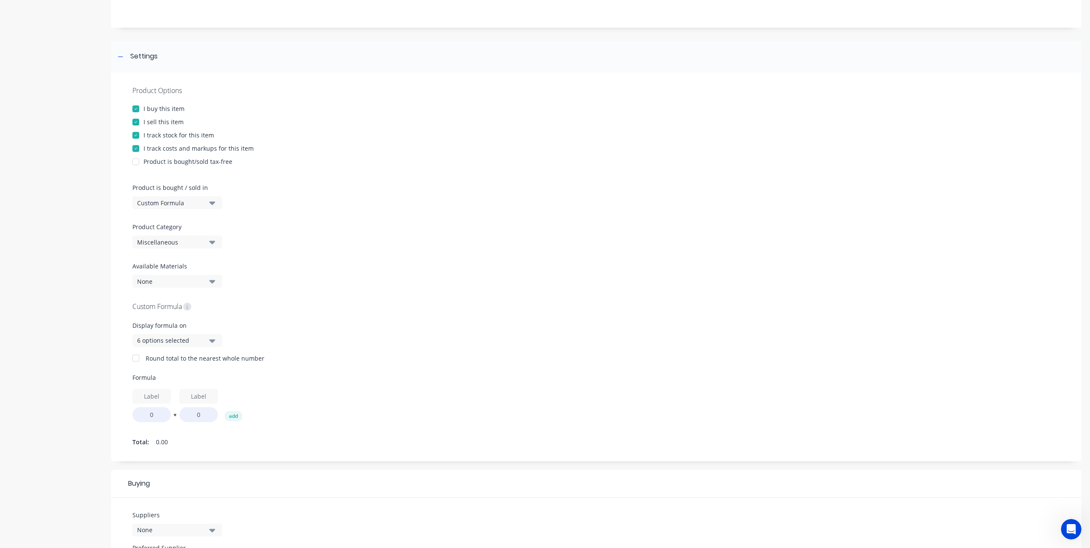
click at [209, 243] on icon "button" at bounding box center [212, 241] width 6 height 9
click at [209, 282] on button "None" at bounding box center [177, 281] width 90 height 13
click at [148, 348] on div "button" at bounding box center [146, 345] width 17 height 17
click at [479, 347] on div "Display formula on 6 options selected" at bounding box center [595, 337] width 927 height 33
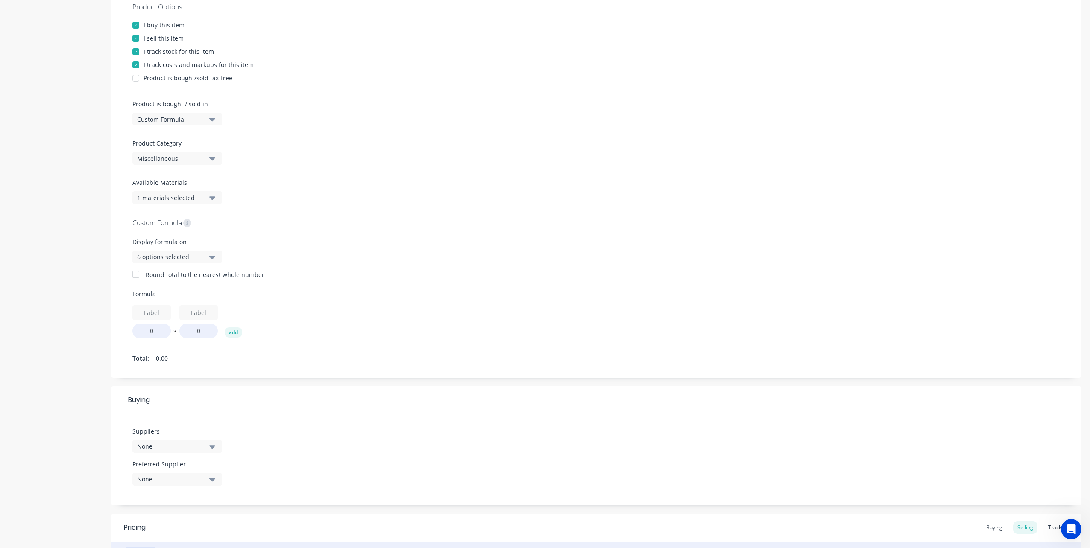
scroll to position [171, 0]
click at [207, 254] on button "6 options selected" at bounding box center [177, 255] width 90 height 13
click at [472, 278] on div "Custom Formula Display formula on 6 options selected All Customer View Quote PD…" at bounding box center [595, 290] width 927 height 148
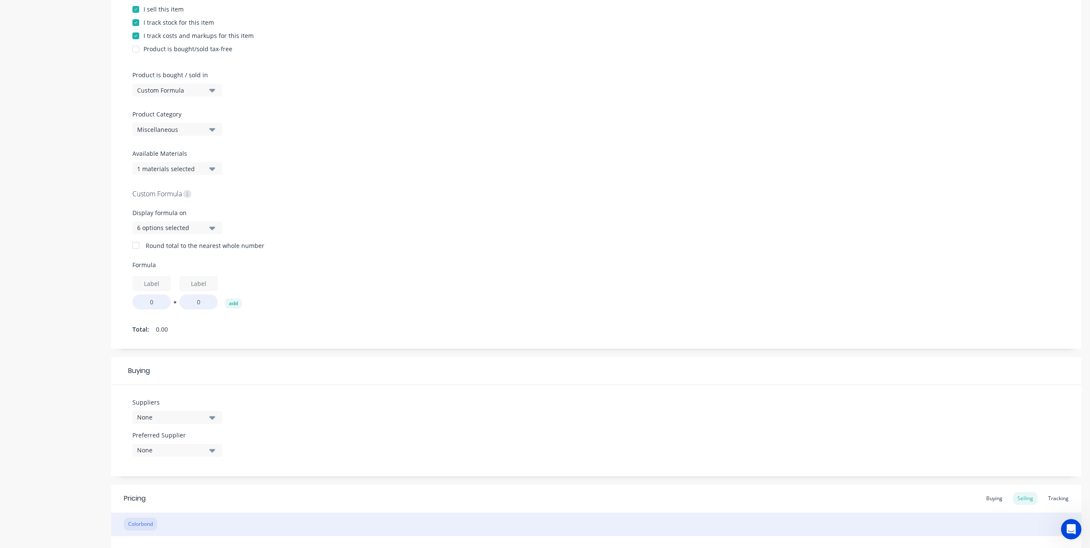
scroll to position [213, 0]
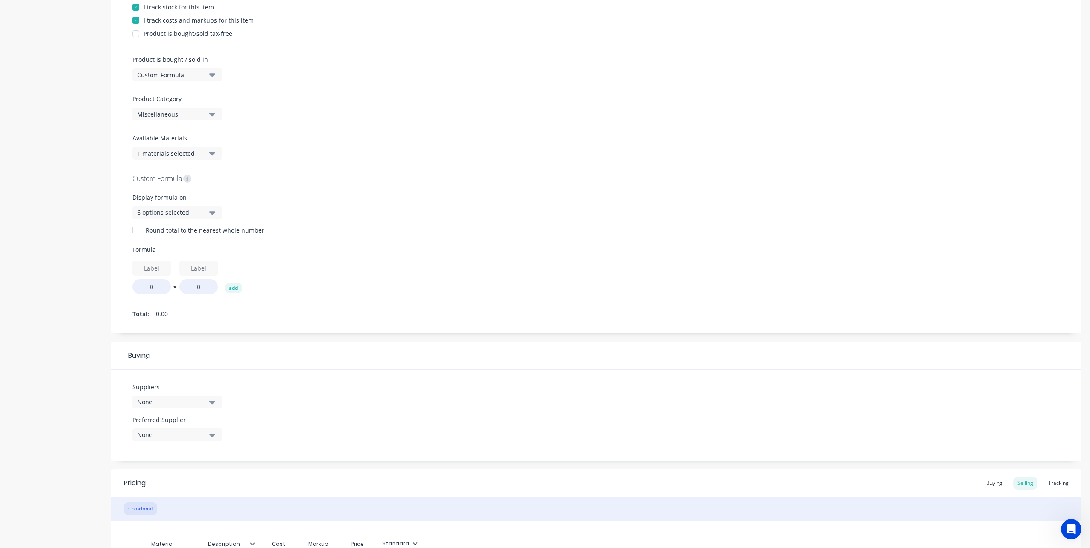
click at [137, 231] on div at bounding box center [135, 230] width 17 height 17
type textarea "x"
click at [151, 265] on input "text" at bounding box center [151, 268] width 38 height 15
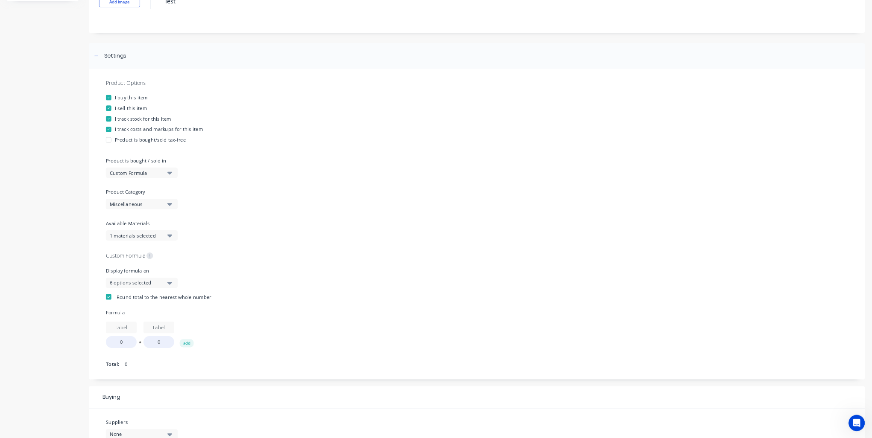
scroll to position [0, 0]
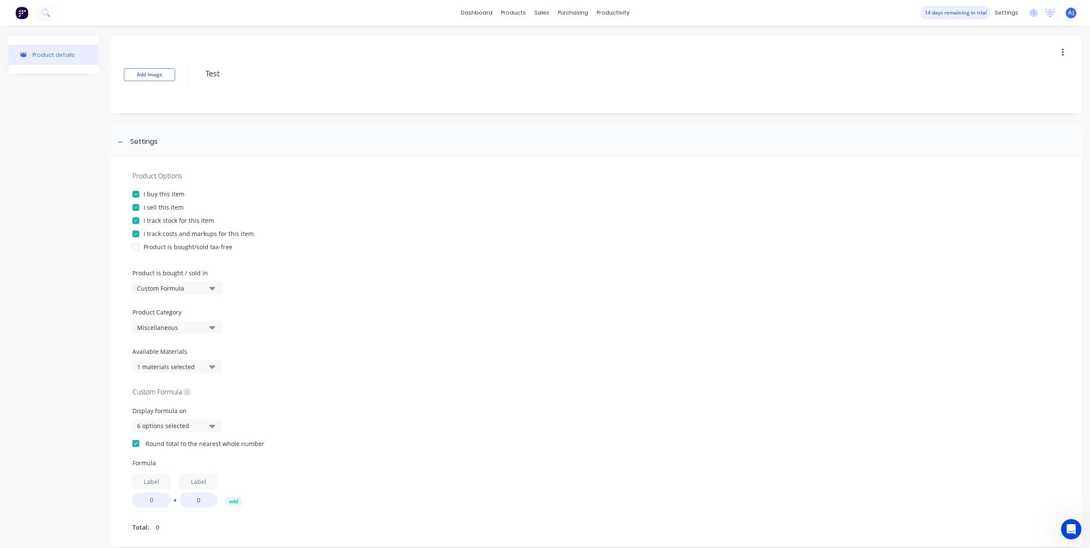
click at [23, 15] on img at bounding box center [21, 12] width 13 height 13
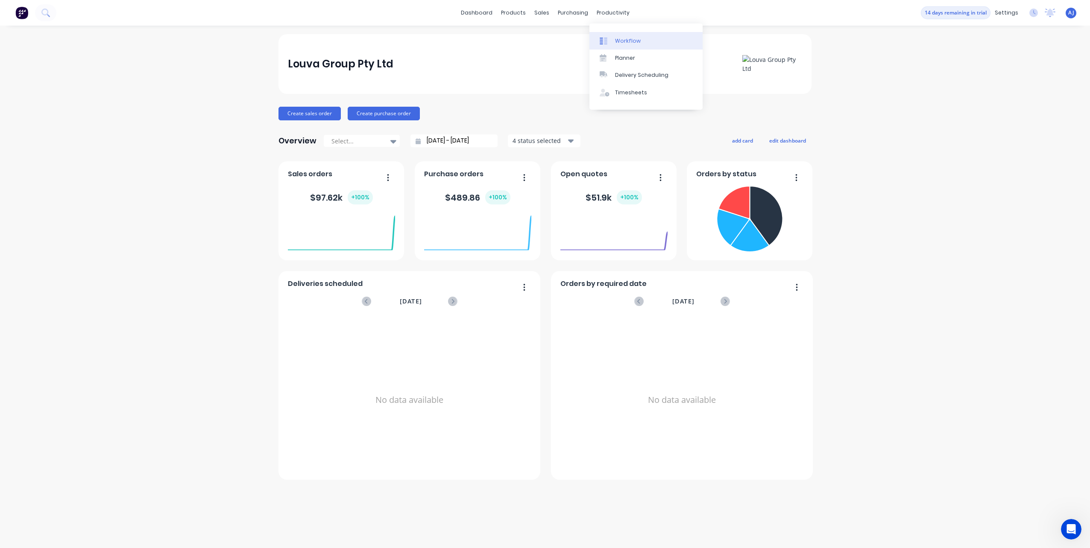
click at [634, 36] on link "Workflow" at bounding box center [645, 40] width 113 height 17
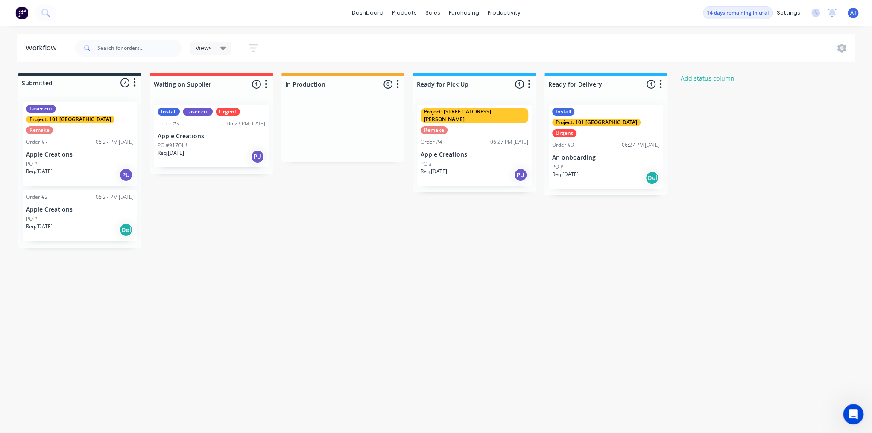
click at [221, 49] on icon at bounding box center [223, 48] width 6 height 9
click at [221, 50] on icon at bounding box center [223, 48] width 6 height 9
click at [349, 313] on div "Workflow Views Save new view None (Default) edit Show/Hide statuses Show line i…" at bounding box center [436, 225] width 872 height 382
click at [134, 84] on icon "button" at bounding box center [134, 82] width 3 height 11
click at [242, 285] on div "Workflow Views Save new view None (Default) edit Show/Hide statuses Show line i…" at bounding box center [436, 225] width 872 height 382
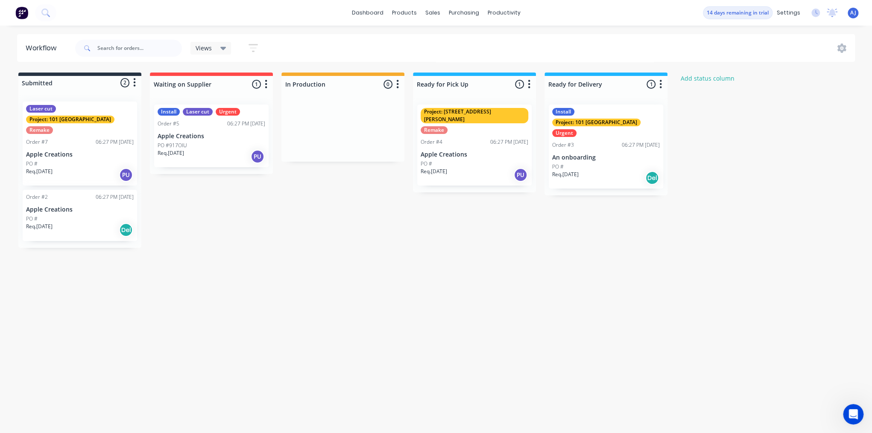
click at [321, 318] on div "Workflow Views Save new view None (Default) edit Show/Hide statuses Show line i…" at bounding box center [436, 225] width 872 height 382
click at [377, 266] on div "Workflow Views Save new view None (Default) edit Show/Hide statuses Show line i…" at bounding box center [436, 225] width 872 height 382
click at [844, 50] on icon at bounding box center [841, 48] width 9 height 9
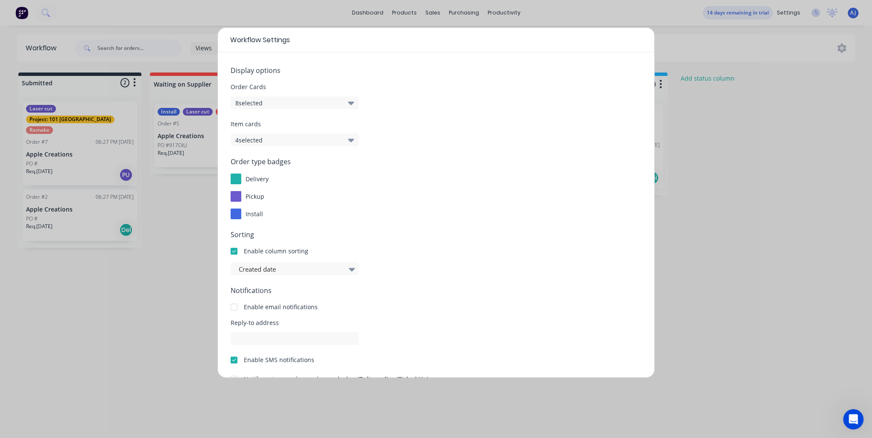
drag, startPoint x: 775, startPoint y: 186, endPoint x: 773, endPoint y: 180, distance: 6.5
click at [775, 185] on div "Workflow Settings Display options Order Cards 8 selected Item cards 4 selected …" at bounding box center [436, 219] width 872 height 438
click at [780, 240] on div "Workflow Settings Display options Order Cards 8 selected Item cards 4 selected …" at bounding box center [436, 219] width 872 height 438
click at [726, 241] on div "Workflow Settings Display options Order Cards 8 selected Item cards 4 selected …" at bounding box center [436, 219] width 872 height 438
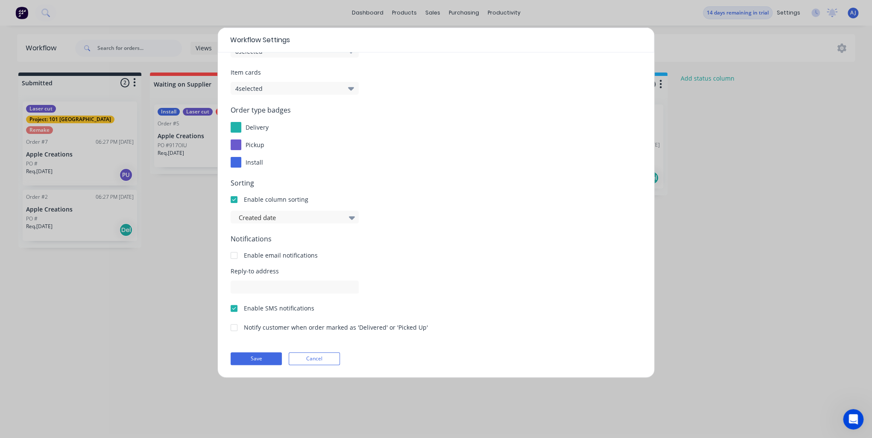
scroll to position [52, 0]
click at [318, 359] on button "Cancel" at bounding box center [314, 358] width 51 height 13
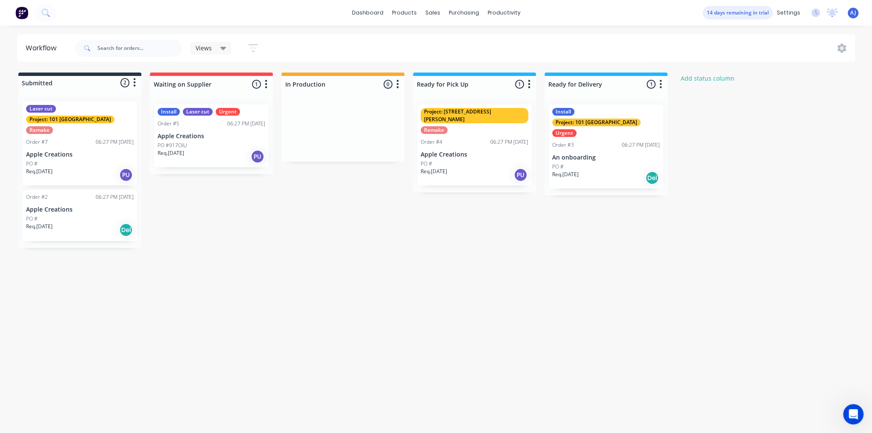
click at [852, 20] on div "dashboard products sales purchasing productivity dashboard products Product Cat…" at bounding box center [436, 13] width 872 height 26
click at [854, 14] on span "AJ" at bounding box center [853, 13] width 6 height 8
drag, startPoint x: 796, startPoint y: 220, endPoint x: 800, endPoint y: 154, distance: 66.3
click at [796, 219] on div "Submitted 2 Status colour #273444 hex #273444 Save Cancel Summaries Total order…" at bounding box center [458, 160] width 929 height 175
click at [791, 13] on div "settings" at bounding box center [788, 12] width 32 height 13
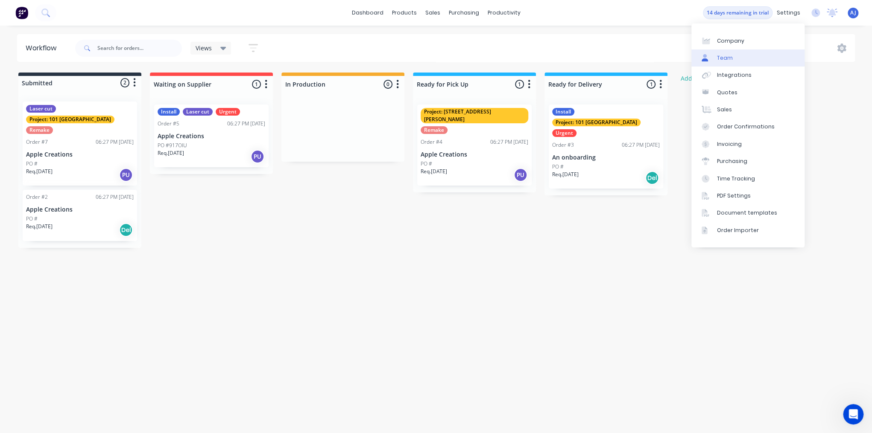
click at [729, 59] on div "Team" at bounding box center [725, 58] width 16 height 8
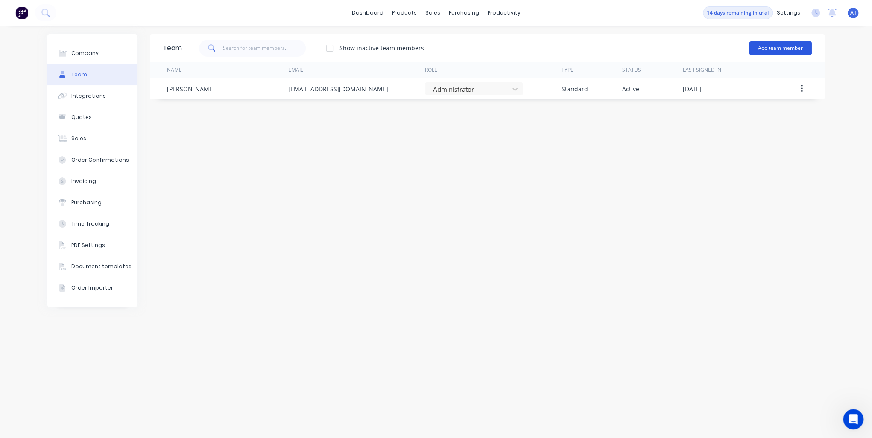
click at [788, 48] on button "Add team member" at bounding box center [780, 48] width 63 height 14
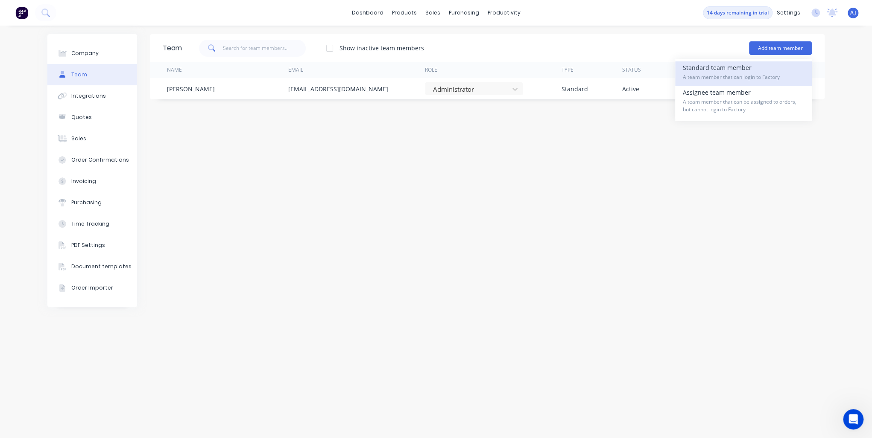
click at [748, 73] on span "A team member that can login to Factory" at bounding box center [743, 77] width 121 height 8
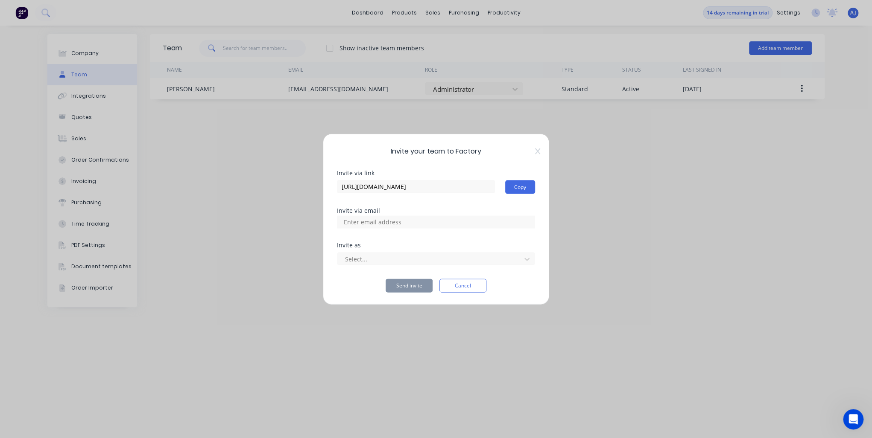
click at [375, 219] on input at bounding box center [381, 222] width 85 height 13
type input "angelo.a@louva.com.au"
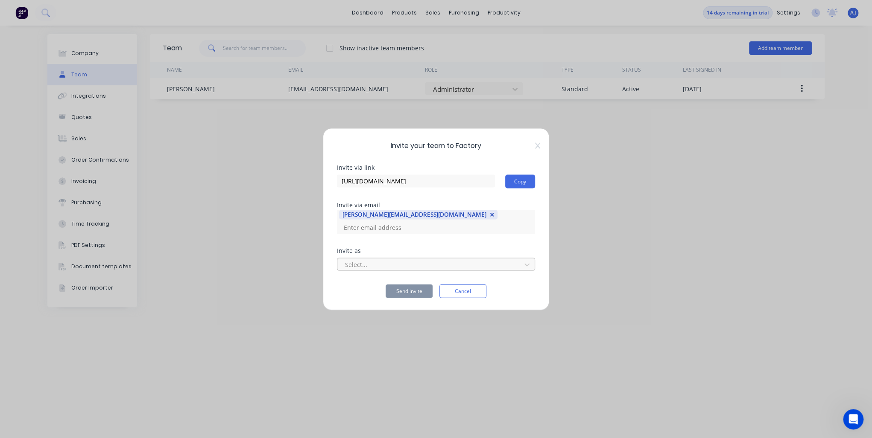
click at [482, 263] on div at bounding box center [430, 265] width 172 height 11
click at [529, 262] on icon at bounding box center [527, 264] width 9 height 9
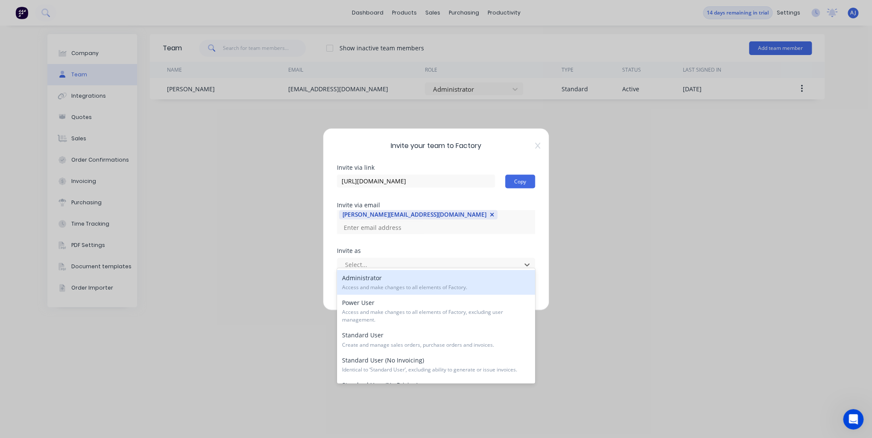
click at [400, 278] on div "Administrator Access and make changes to all elements of Factory." at bounding box center [436, 282] width 198 height 25
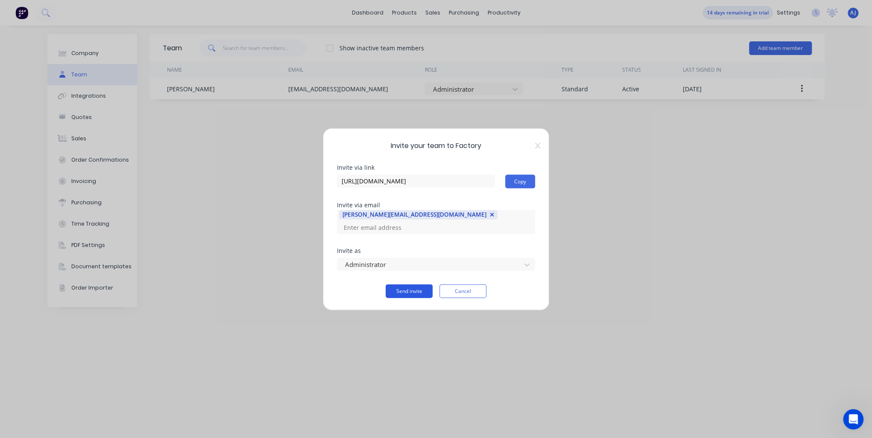
click at [406, 285] on button "Send invite" at bounding box center [409, 291] width 47 height 14
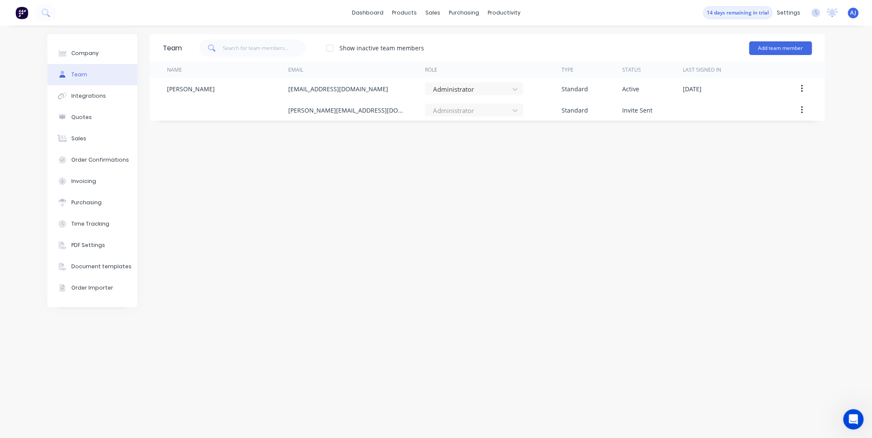
click at [410, 231] on div "Team Show inactive team members Add team member Name Email Role Type Status Las…" at bounding box center [487, 232] width 675 height 396
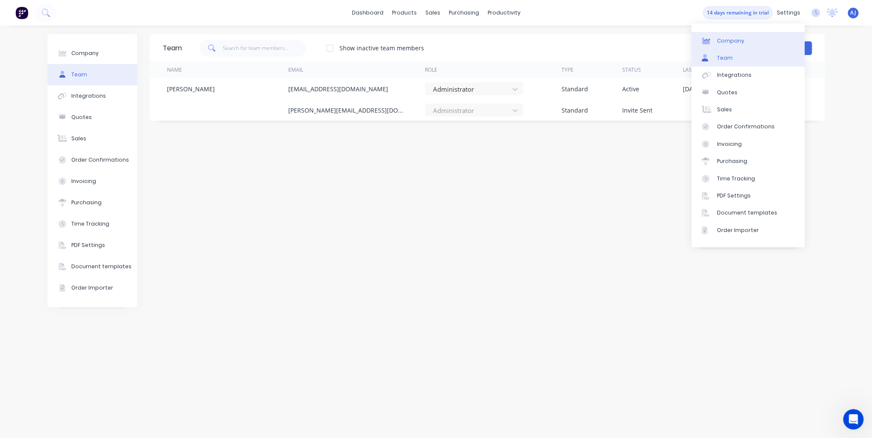
click at [732, 38] on div "Company" at bounding box center [730, 41] width 27 height 8
select select "AU"
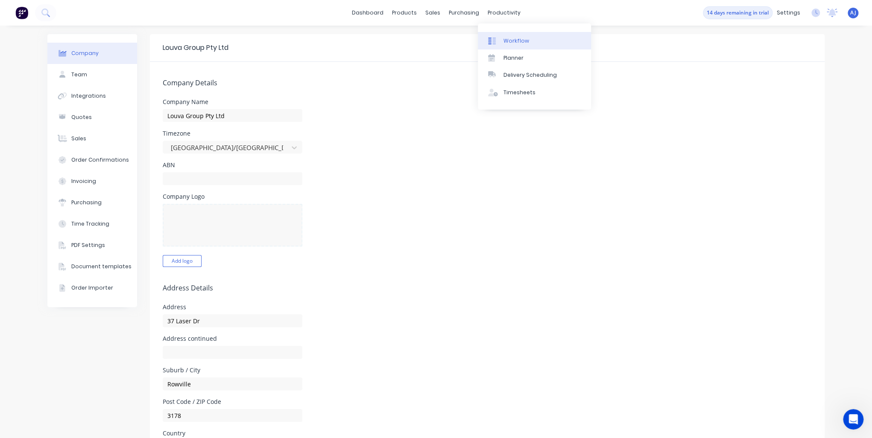
click at [514, 42] on div "Workflow" at bounding box center [516, 41] width 26 height 8
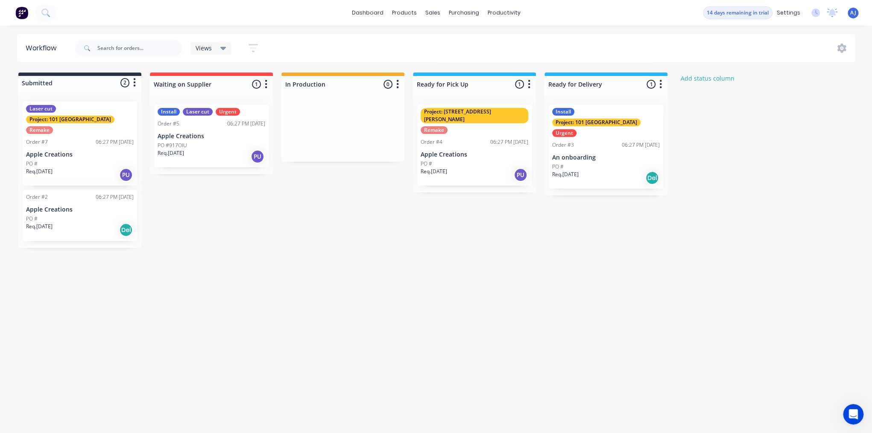
click at [42, 112] on div "Laser cut" at bounding box center [41, 109] width 30 height 8
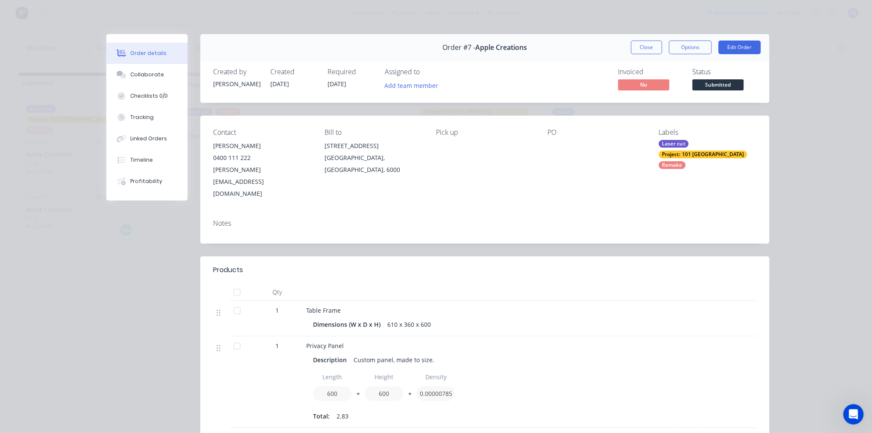
click at [664, 145] on div "Laser cut" at bounding box center [673, 144] width 30 height 8
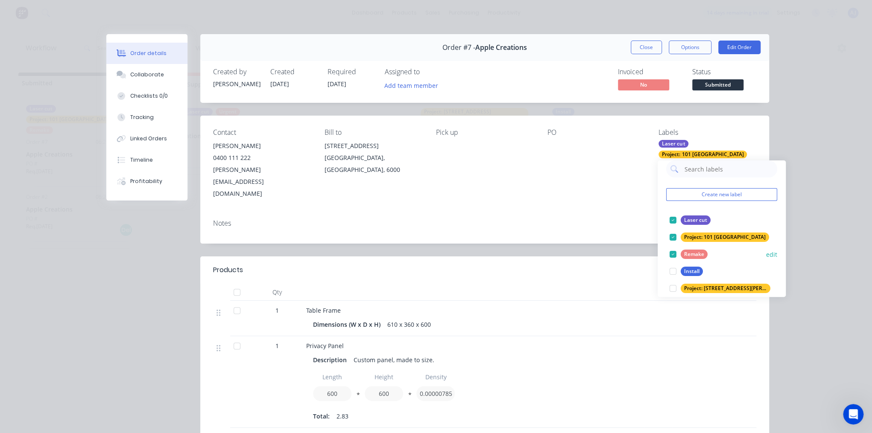
scroll to position [34, 0]
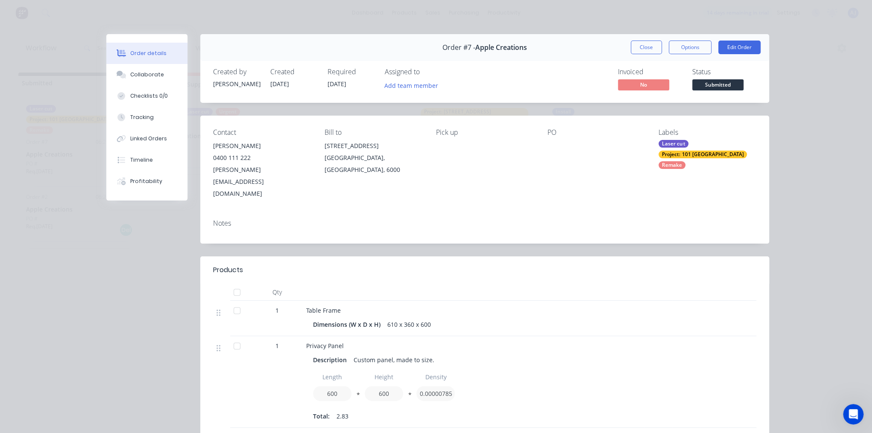
click at [571, 213] on div "Notes" at bounding box center [484, 228] width 569 height 31
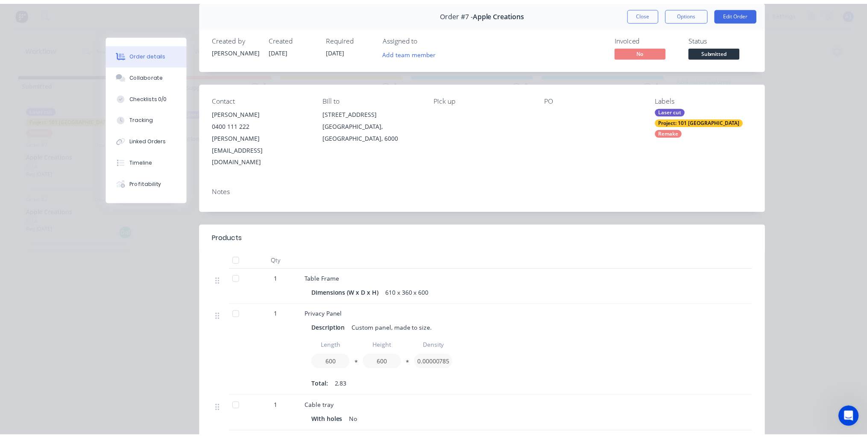
scroll to position [0, 0]
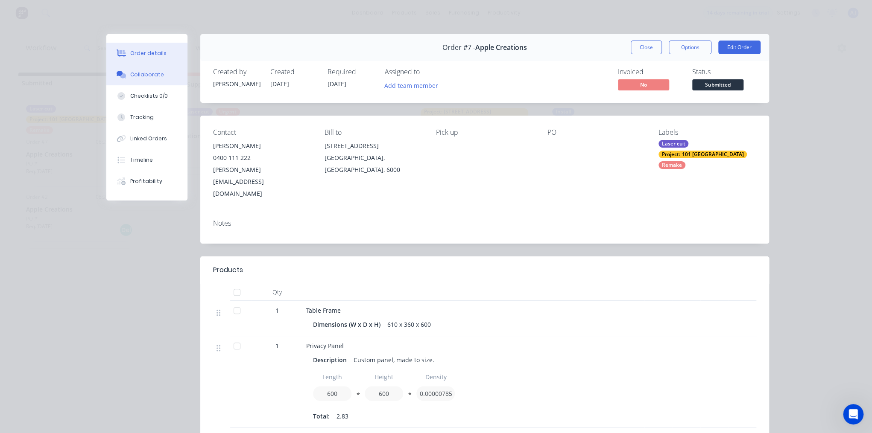
click at [139, 80] on button "Collaborate" at bounding box center [146, 74] width 81 height 21
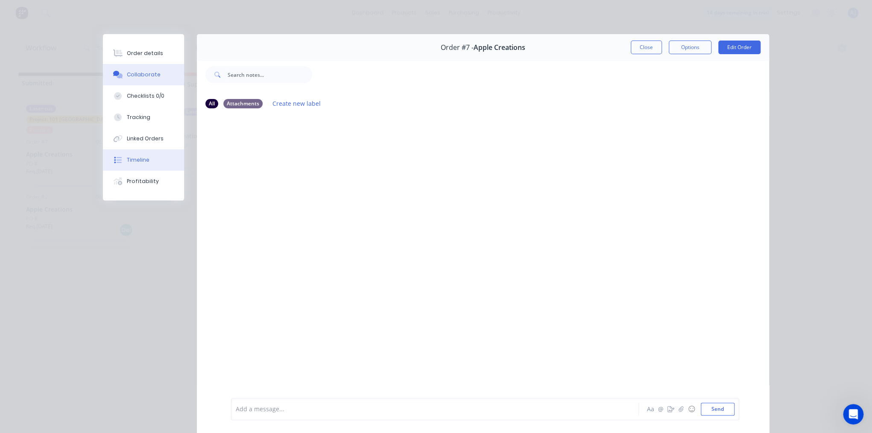
click at [130, 155] on button "Timeline" at bounding box center [143, 159] width 81 height 21
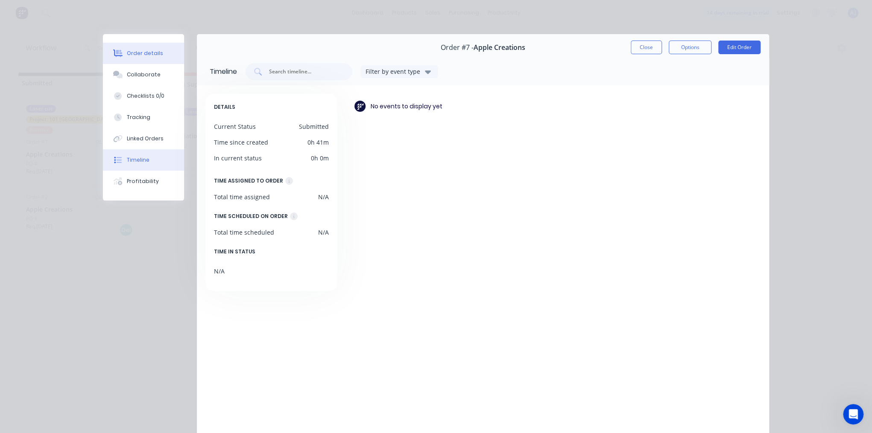
click at [140, 56] on div "Order details" at bounding box center [145, 54] width 36 height 8
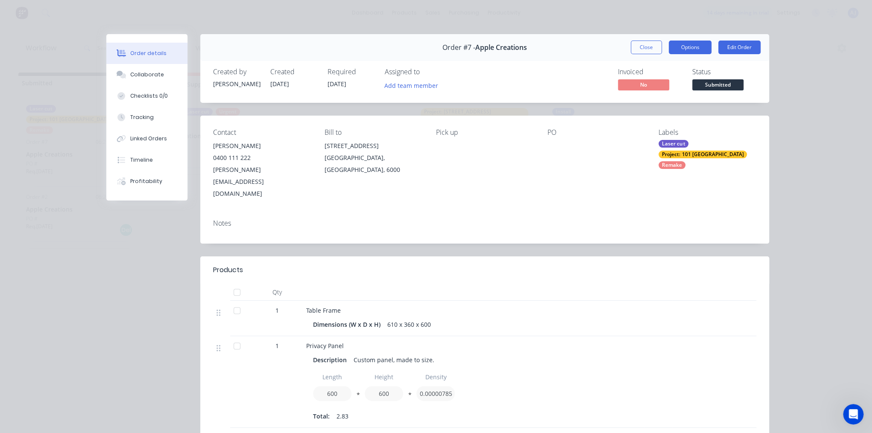
click at [693, 46] on button "Options" at bounding box center [690, 48] width 43 height 14
click at [728, 50] on button "Edit Order" at bounding box center [739, 48] width 42 height 14
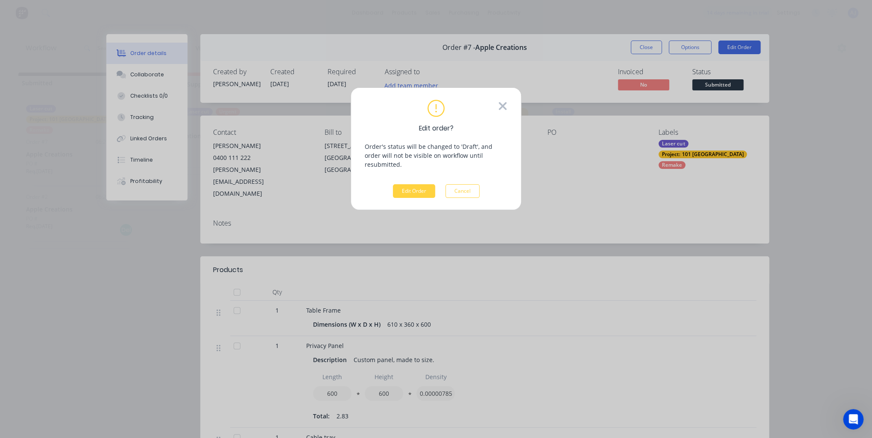
click at [504, 103] on icon at bounding box center [502, 106] width 9 height 13
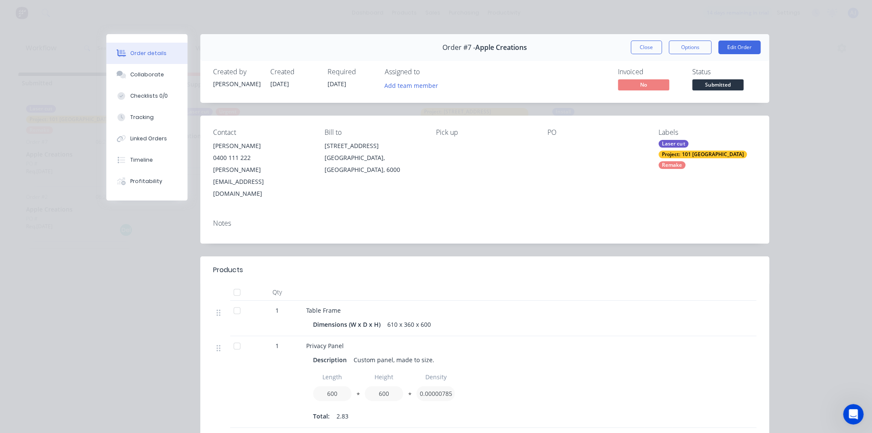
click at [797, 61] on div "Order details Collaborate Checklists 0/0 Tracking Linked Orders Timeline Profit…" at bounding box center [436, 216] width 872 height 433
click at [647, 48] on button "Close" at bounding box center [646, 48] width 31 height 14
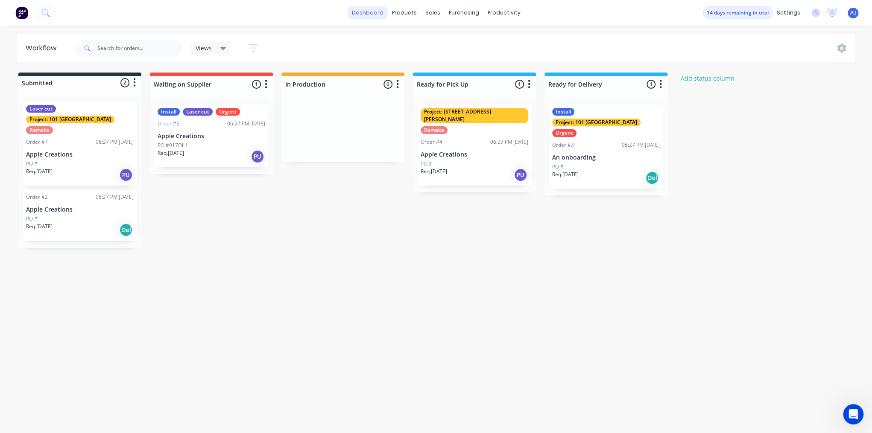
click at [369, 12] on link "dashboard" at bounding box center [368, 12] width 40 height 13
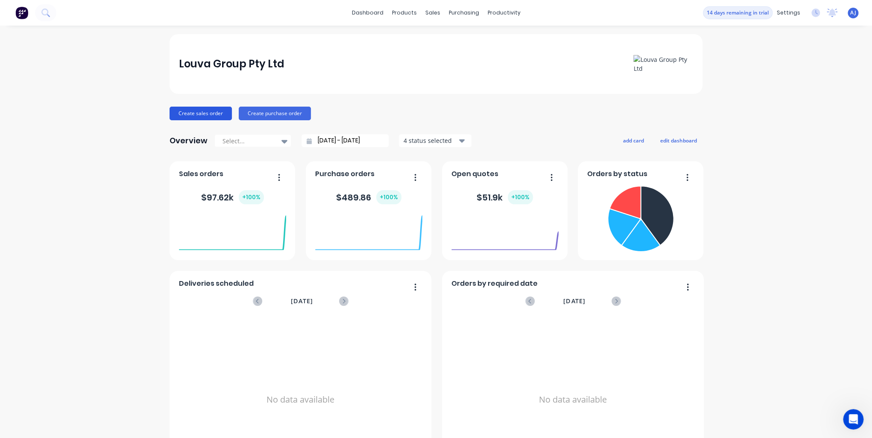
click at [205, 113] on button "Create sales order" at bounding box center [200, 114] width 62 height 14
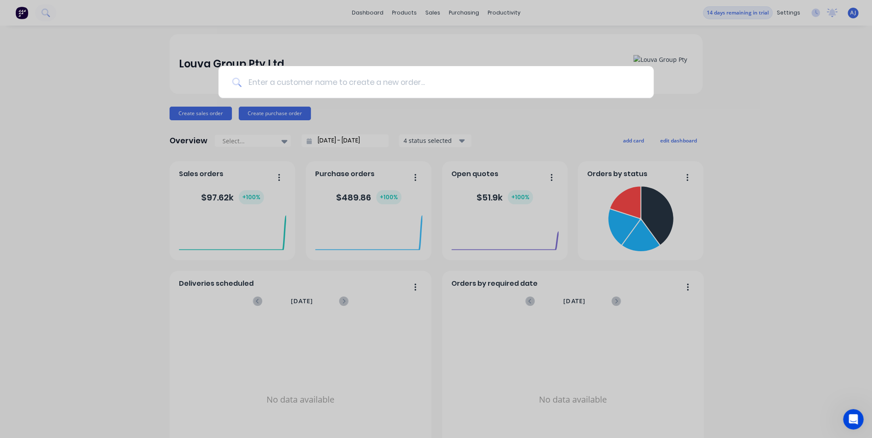
type input "a"
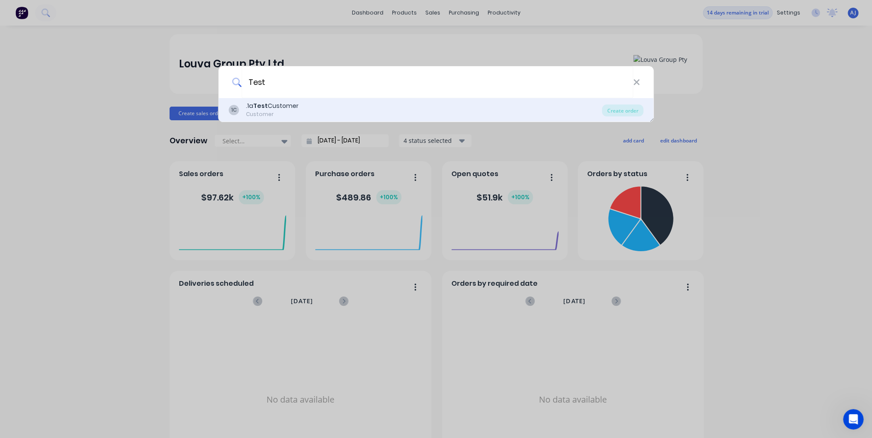
type input "Test"
click at [265, 113] on div "Customer" at bounding box center [272, 115] width 53 height 8
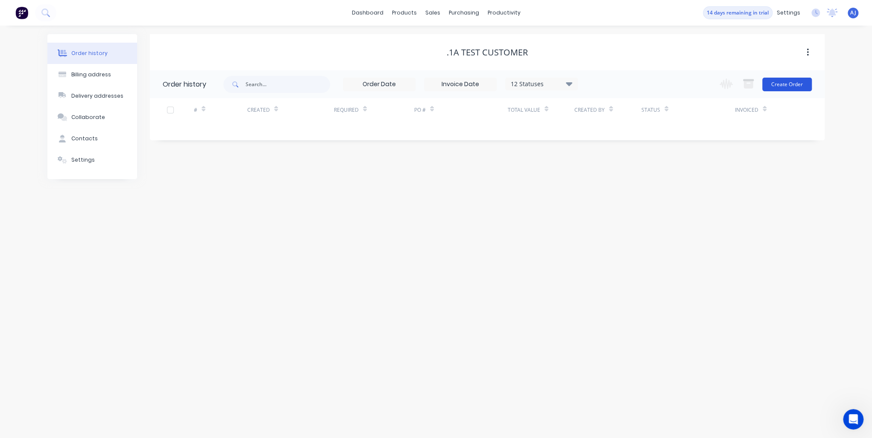
click at [791, 85] on button "Create Order" at bounding box center [787, 85] width 50 height 14
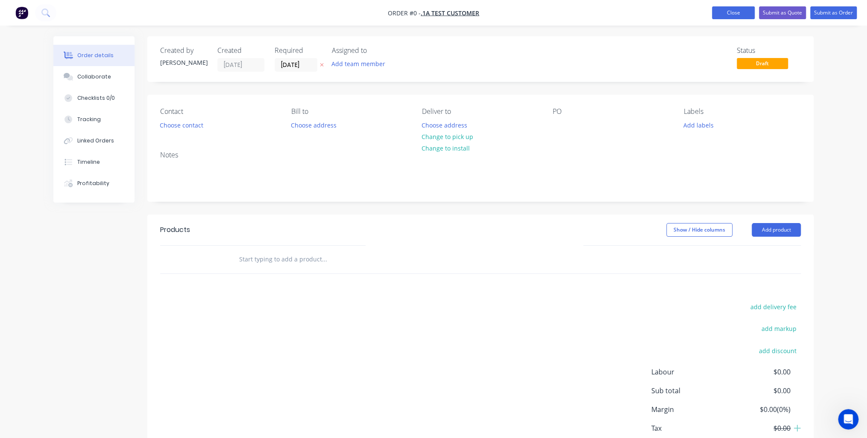
click at [722, 15] on button "Close" at bounding box center [733, 12] width 43 height 13
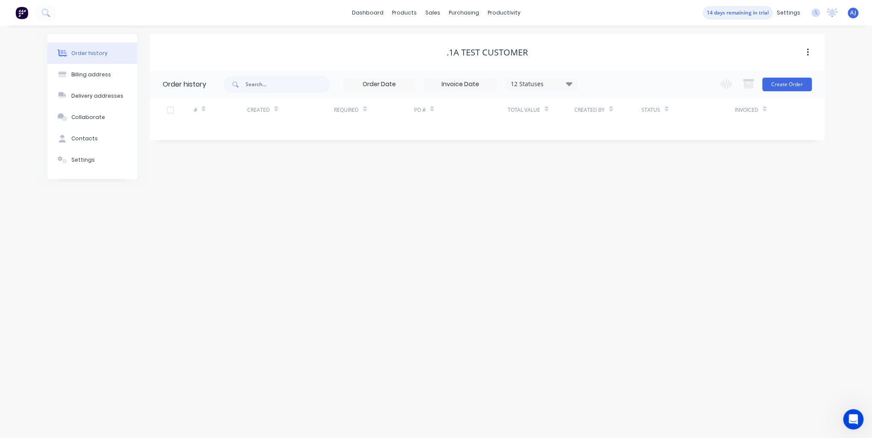
click at [352, 18] on div "dashboard products sales purchasing productivity dashboard products Product Cat…" at bounding box center [436, 13] width 872 height 26
click at [377, 12] on link "dashboard" at bounding box center [368, 12] width 40 height 13
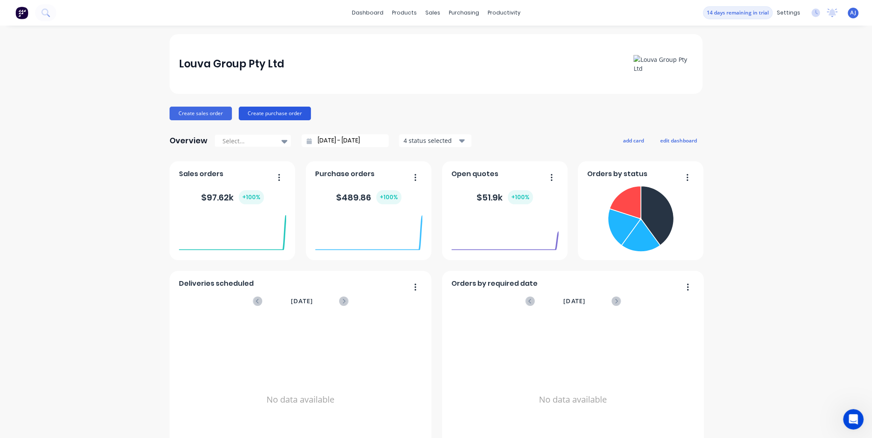
click at [261, 111] on button "Create purchase order" at bounding box center [275, 114] width 72 height 14
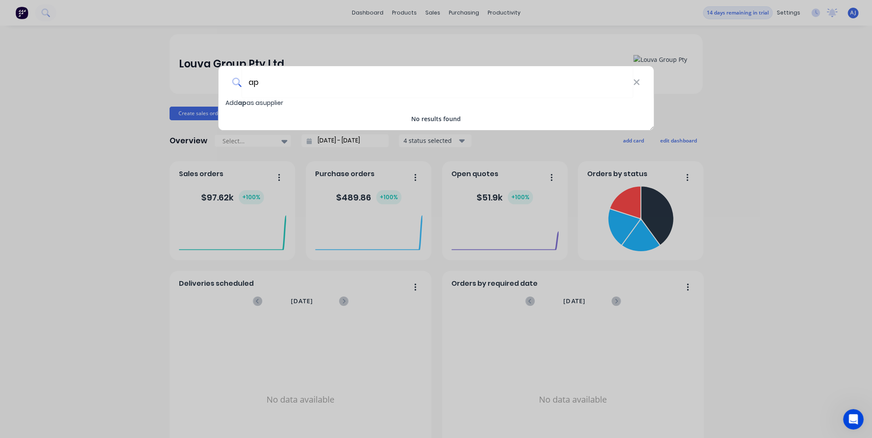
type input "a"
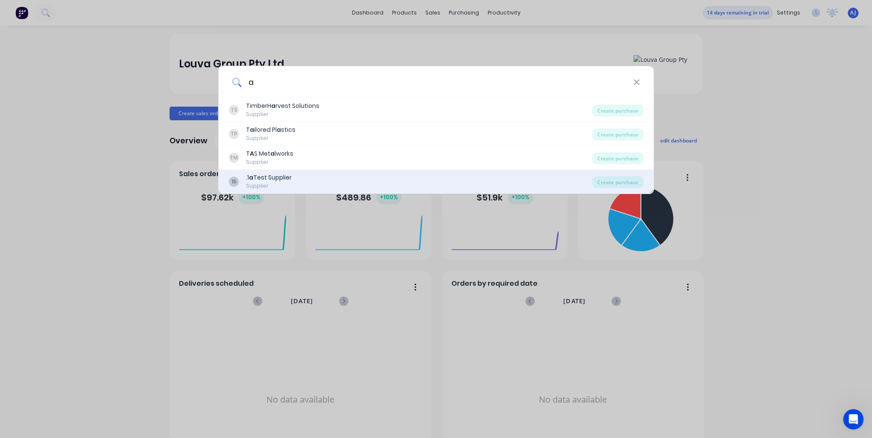
type input "a"
click at [295, 178] on div "1S .1 a Test Supplier Supplier" at bounding box center [410, 181] width 363 height 17
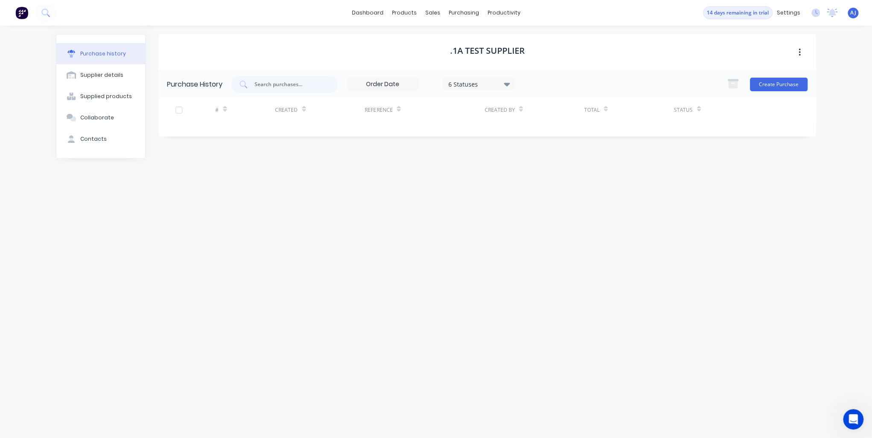
click at [342, 172] on div ".1a Test Supplier Purchase History 6 Statuses 6 Statuses Create Purchase # Crea…" at bounding box center [486, 227] width 657 height 387
click at [786, 85] on button "Create Purchase" at bounding box center [779, 85] width 58 height 14
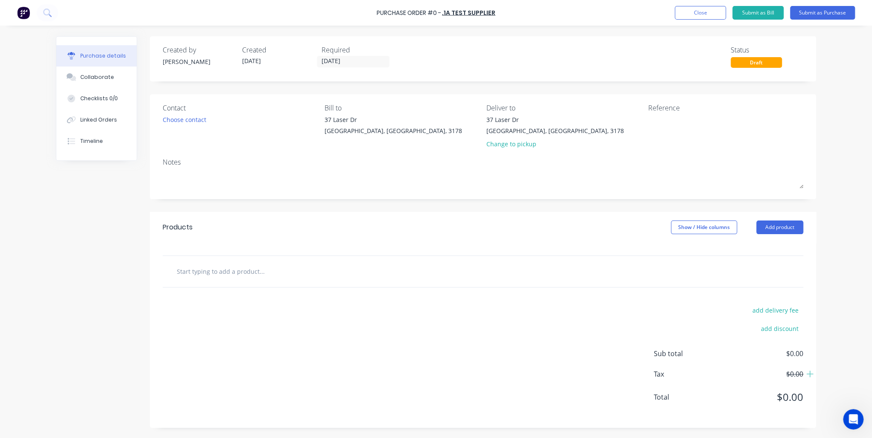
click at [212, 272] on input "text" at bounding box center [261, 271] width 171 height 17
click at [709, 12] on button "Close" at bounding box center [700, 13] width 51 height 14
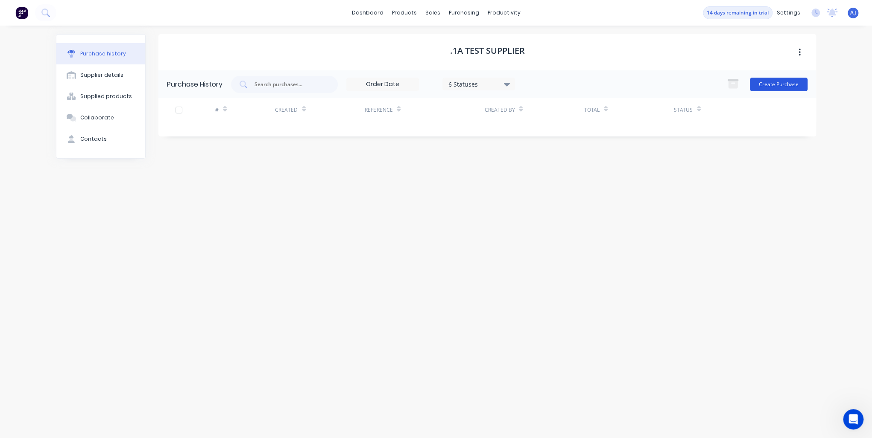
click at [768, 85] on button "Create Purchase" at bounding box center [779, 85] width 58 height 14
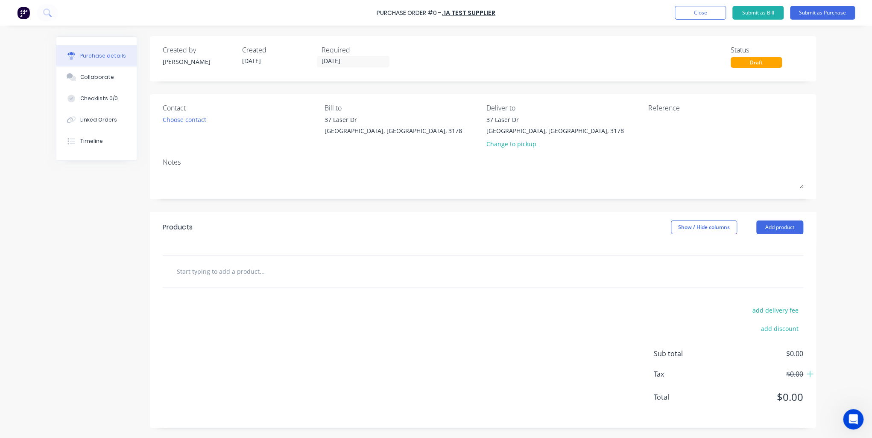
click at [227, 275] on input "text" at bounding box center [261, 271] width 171 height 17
click at [701, 14] on button "Close" at bounding box center [700, 13] width 51 height 14
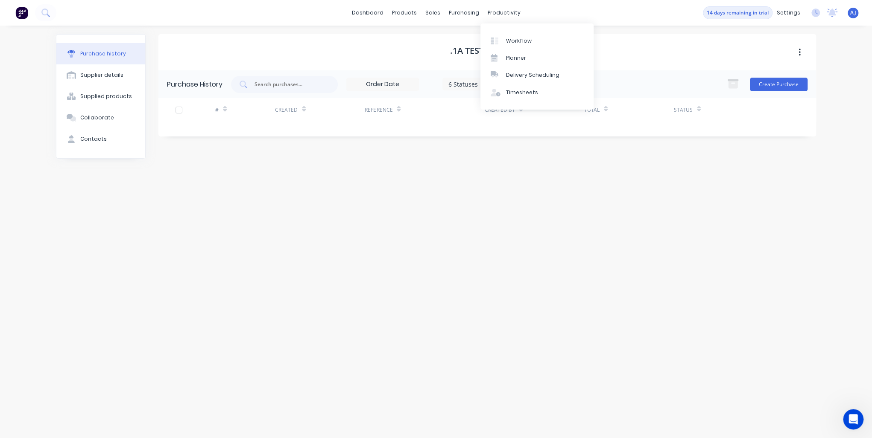
click at [243, 232] on div ".1a Test Supplier Purchase History 6 Statuses 6 Statuses Create Purchase # Crea…" at bounding box center [486, 227] width 657 height 387
click at [375, 15] on link "dashboard" at bounding box center [368, 12] width 40 height 13
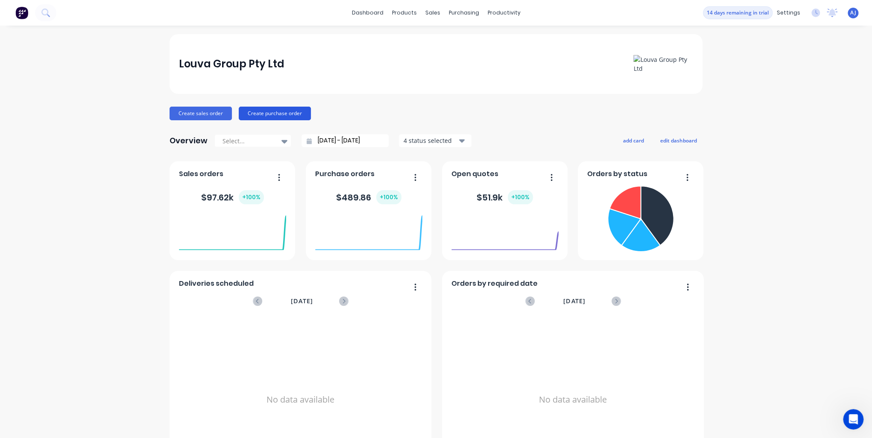
click at [280, 112] on button "Create purchase order" at bounding box center [275, 114] width 72 height 14
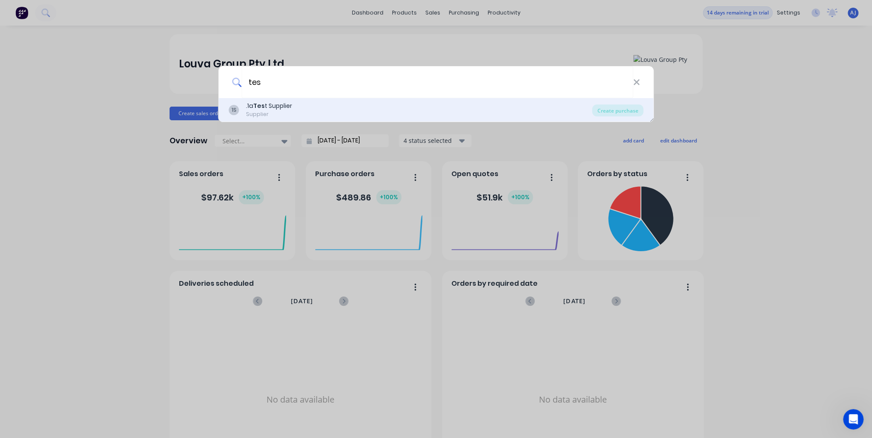
type input "tes"
click at [289, 110] on div ".1a Tes t Supplier" at bounding box center [269, 106] width 46 height 9
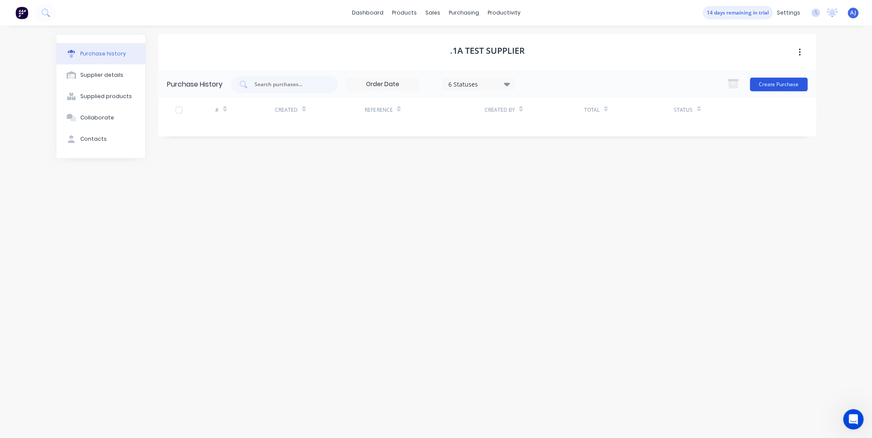
click at [777, 89] on button "Create Purchase" at bounding box center [779, 85] width 58 height 14
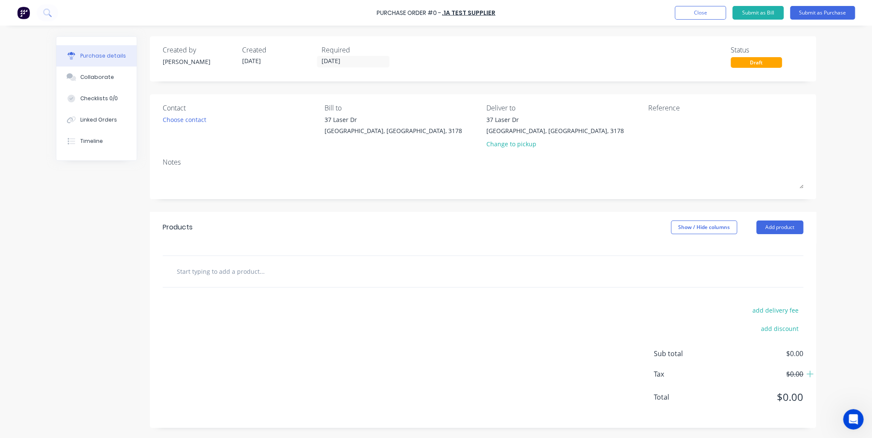
click at [204, 275] on input "text" at bounding box center [261, 271] width 171 height 17
type input "t"
click at [704, 14] on button "Close" at bounding box center [700, 13] width 51 height 14
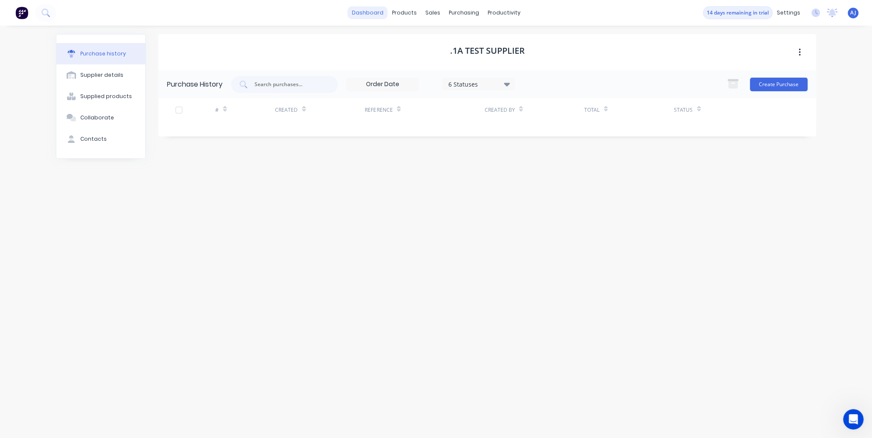
click at [367, 15] on link "dashboard" at bounding box center [368, 12] width 40 height 13
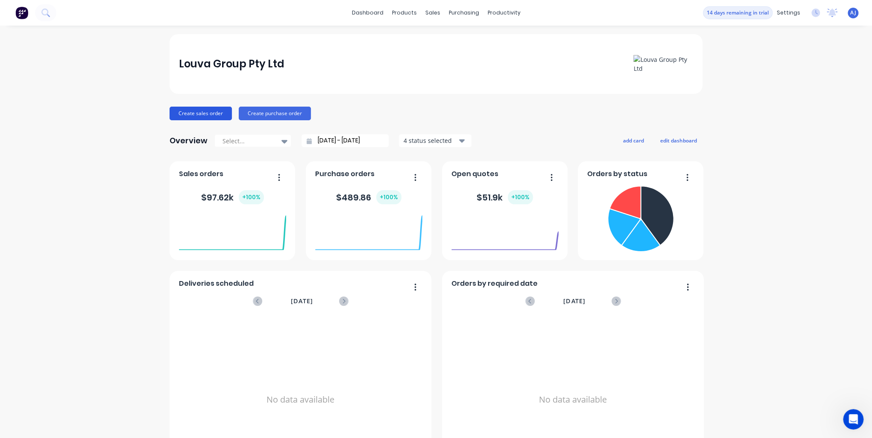
click at [207, 114] on button "Create sales order" at bounding box center [200, 114] width 62 height 14
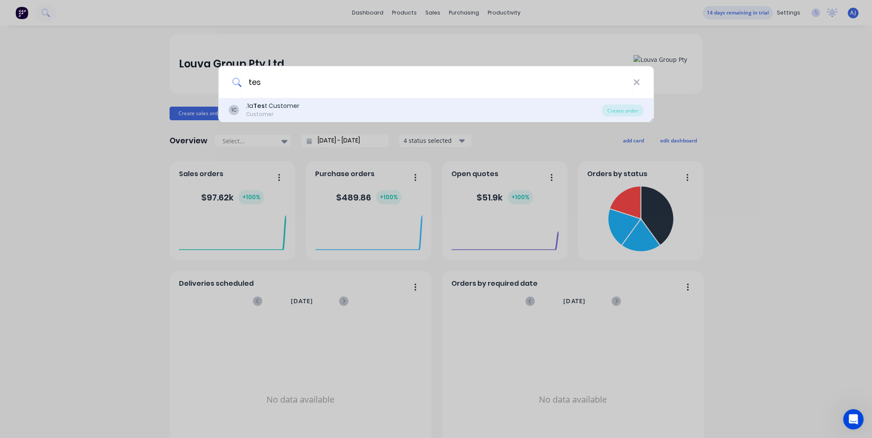
type input "tes"
click at [281, 108] on div ".1a Tes t Customer" at bounding box center [272, 106] width 53 height 9
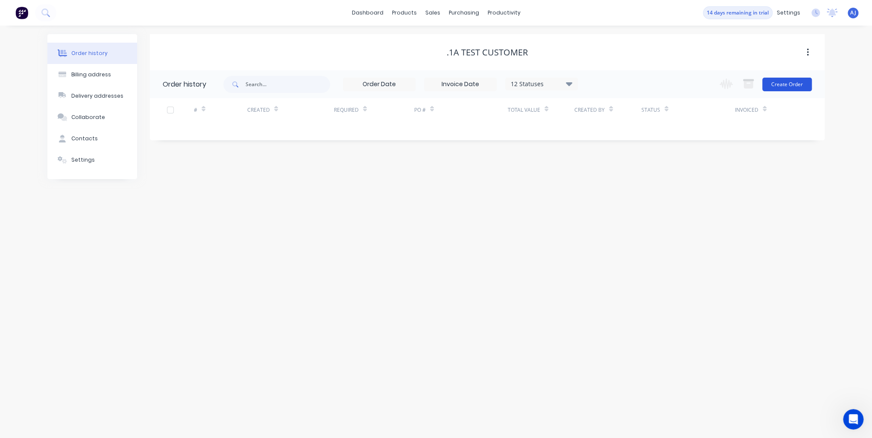
click at [788, 83] on button "Create Order" at bounding box center [787, 85] width 50 height 14
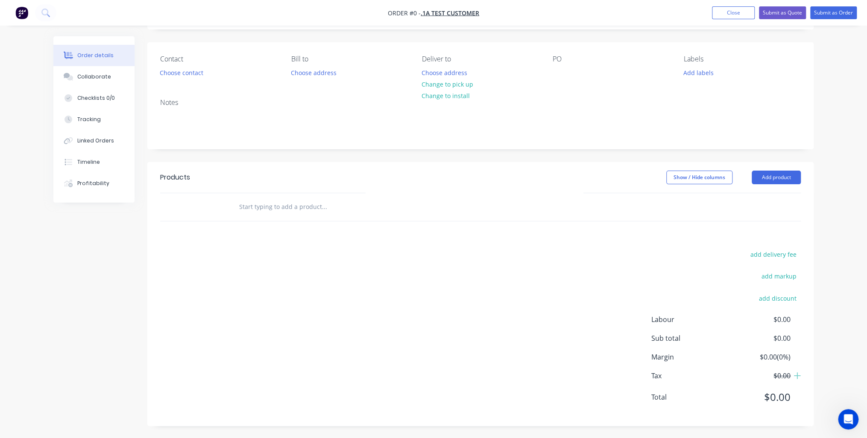
scroll to position [53, 0]
click at [271, 208] on input "text" at bounding box center [324, 206] width 171 height 17
type input "f"
click at [284, 200] on input "text" at bounding box center [324, 206] width 171 height 17
click at [253, 211] on input "text" at bounding box center [324, 206] width 171 height 17
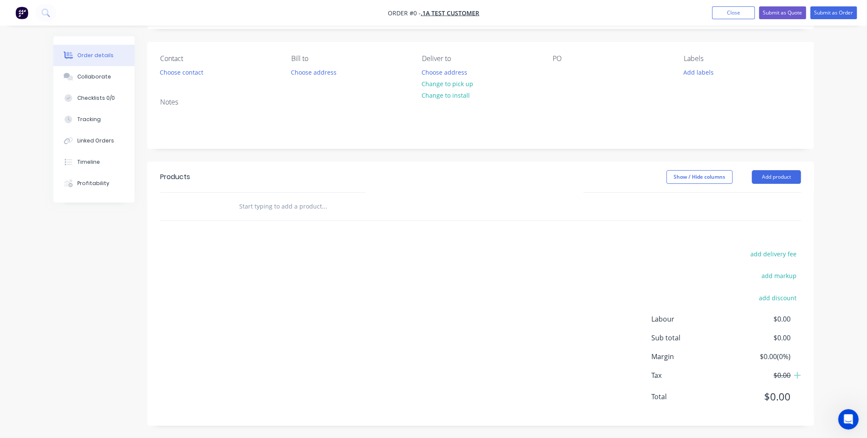
click at [244, 210] on input "text" at bounding box center [324, 206] width 171 height 17
click at [236, 208] on div at bounding box center [360, 206] width 256 height 17
drag, startPoint x: 239, startPoint y: 208, endPoint x: 264, endPoint y: 206, distance: 25.7
click at [264, 206] on div at bounding box center [360, 206] width 256 height 17
drag, startPoint x: 265, startPoint y: 206, endPoint x: 275, endPoint y: 204, distance: 10.4
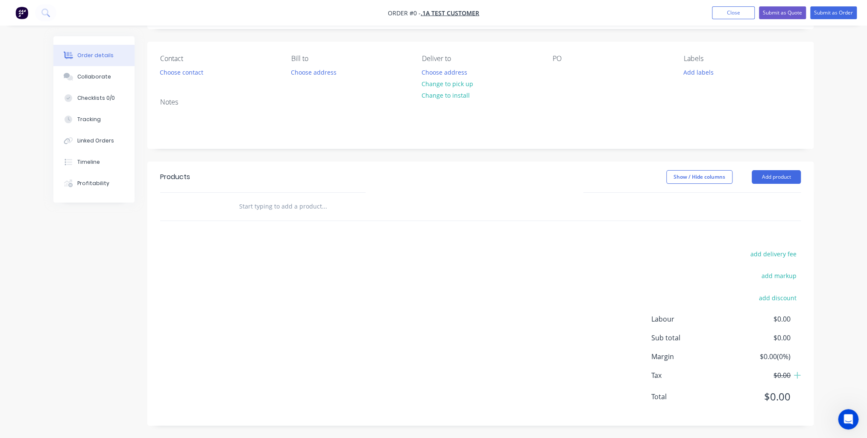
click at [265, 206] on input "text" at bounding box center [324, 206] width 171 height 17
drag, startPoint x: 275, startPoint y: 204, endPoint x: 257, endPoint y: 203, distance: 17.6
click at [275, 204] on input "text" at bounding box center [324, 206] width 171 height 17
click at [245, 203] on input "text" at bounding box center [324, 206] width 171 height 17
click at [232, 221] on div "Products Show / Hide columns Add product add delivery fee add markup add discou…" at bounding box center [480, 294] width 666 height 264
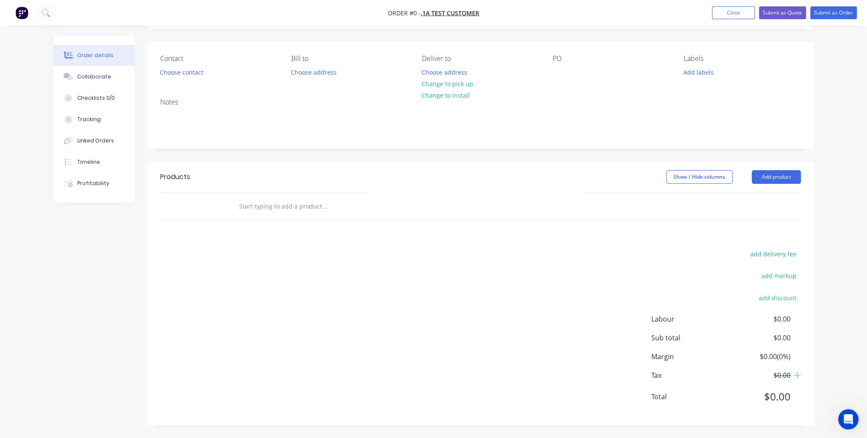
click at [247, 201] on input "text" at bounding box center [324, 206] width 171 height 17
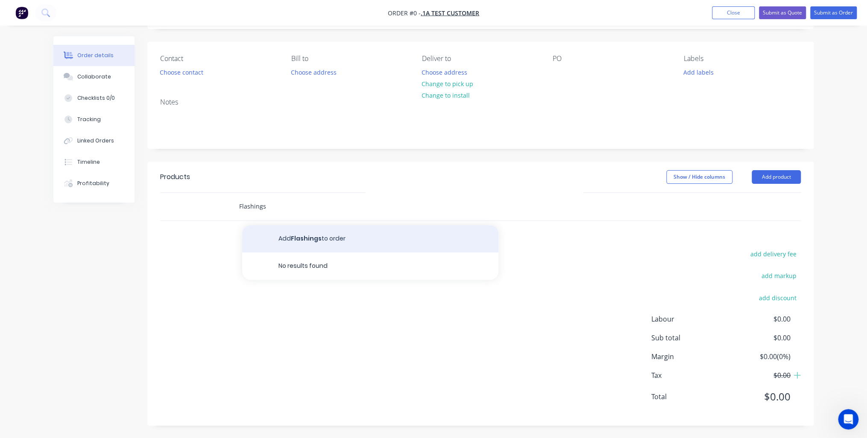
type input "Flashings"
click at [279, 239] on button "Add Flashings to order" at bounding box center [370, 238] width 256 height 27
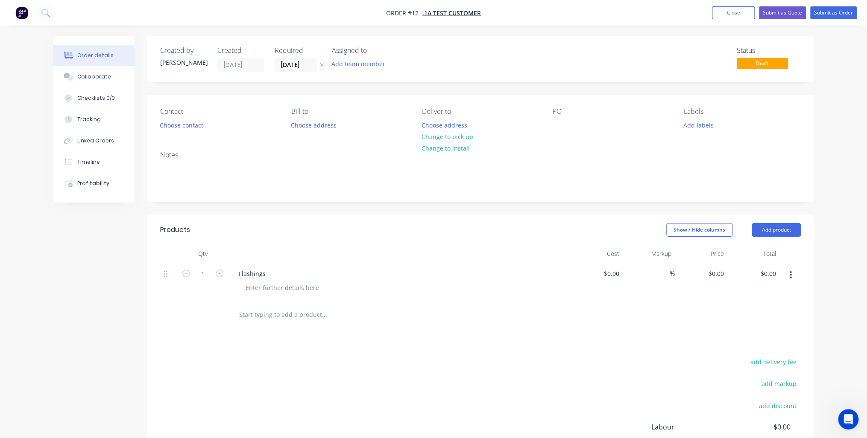
click at [787, 276] on button "button" at bounding box center [790, 275] width 20 height 15
click at [813, 277] on div "Order details Collaborate Checklists 0/0 Tracking Linked Orders Timeline Profit…" at bounding box center [433, 291] width 777 height 511
click at [280, 280] on div "Flashings" at bounding box center [399, 282] width 342 height 39
click at [185, 277] on icon "button" at bounding box center [186, 274] width 8 height 8
type input "0"
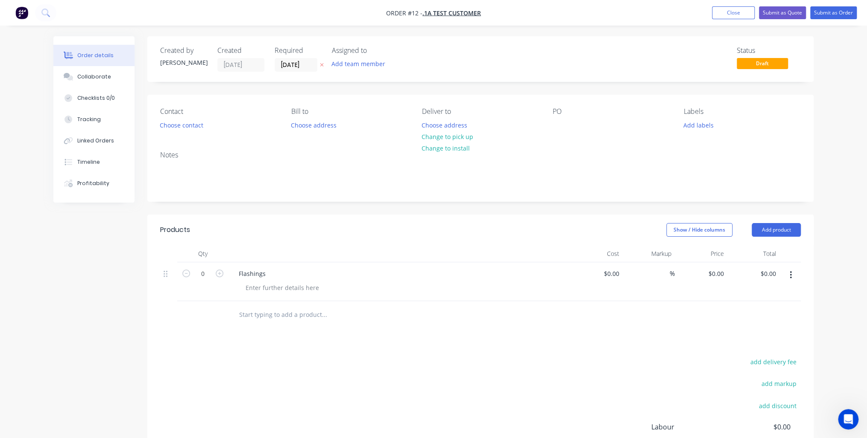
click at [377, 297] on div "Flashings" at bounding box center [399, 282] width 342 height 39
drag, startPoint x: 169, startPoint y: 273, endPoint x: 169, endPoint y: 287, distance: 14.1
click at [169, 287] on div "0 Flashings $0.00 $0.00 % $0.00 $0.00 $0.00 $0.00" at bounding box center [480, 282] width 640 height 39
click at [268, 276] on div "Flashings" at bounding box center [252, 274] width 41 height 12
click at [299, 315] on input "text" at bounding box center [324, 315] width 171 height 17
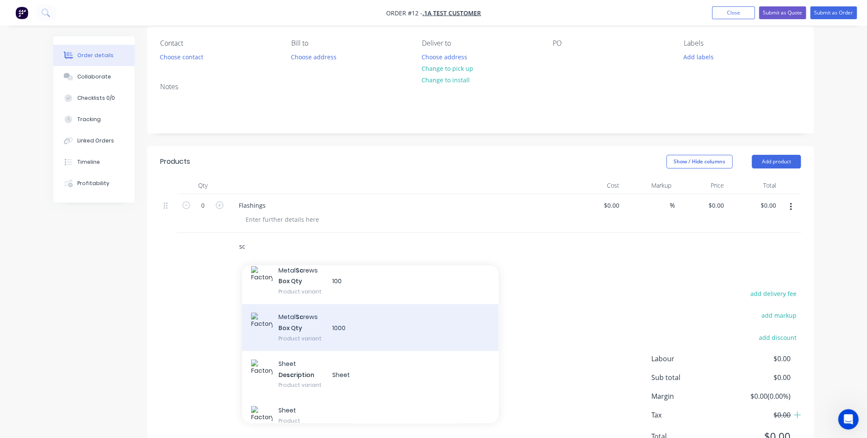
scroll to position [86, 0]
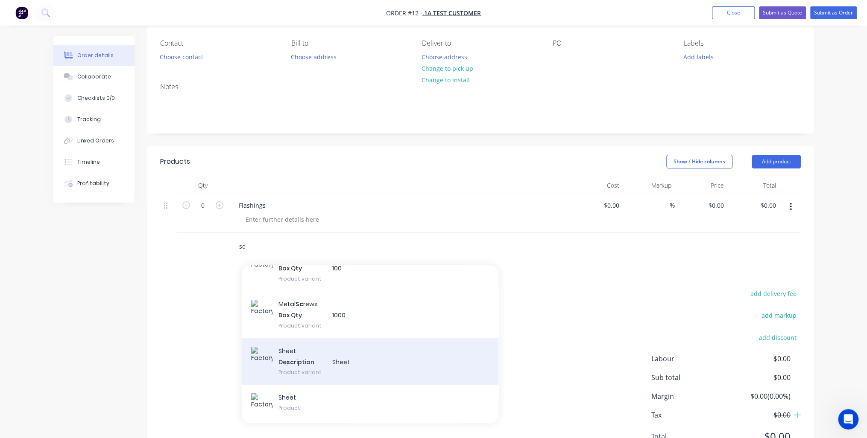
type input "sc"
click at [375, 359] on div "Sheet De sc ription Sheet Product variant" at bounding box center [370, 362] width 256 height 47
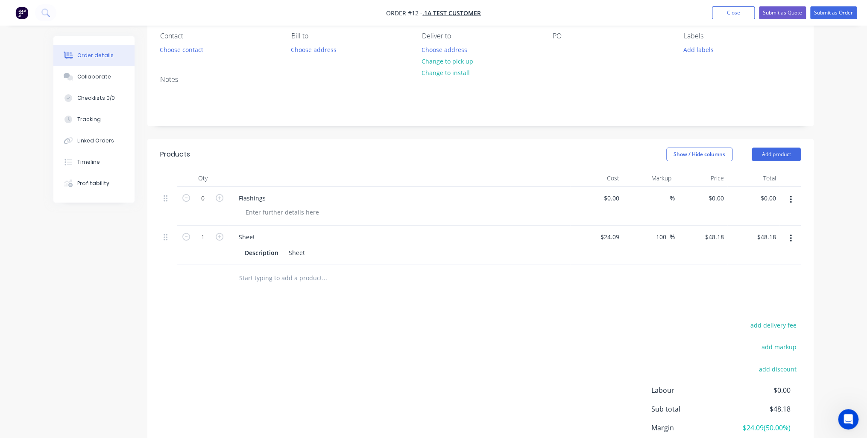
scroll to position [0, 0]
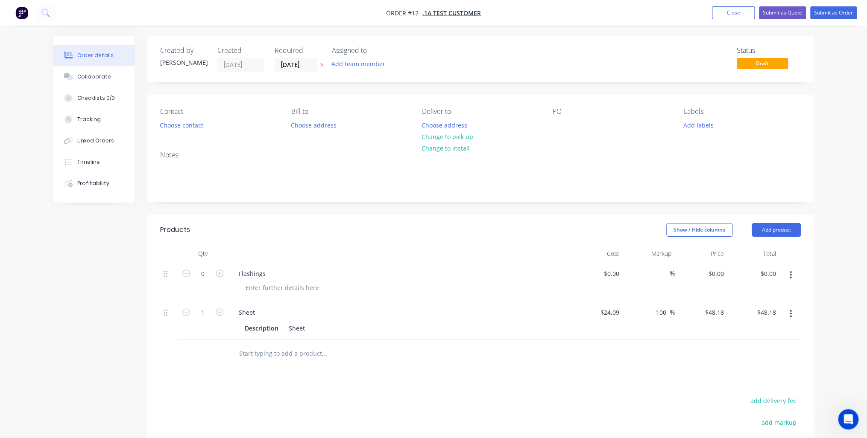
click at [271, 357] on input "text" at bounding box center [324, 353] width 171 height 17
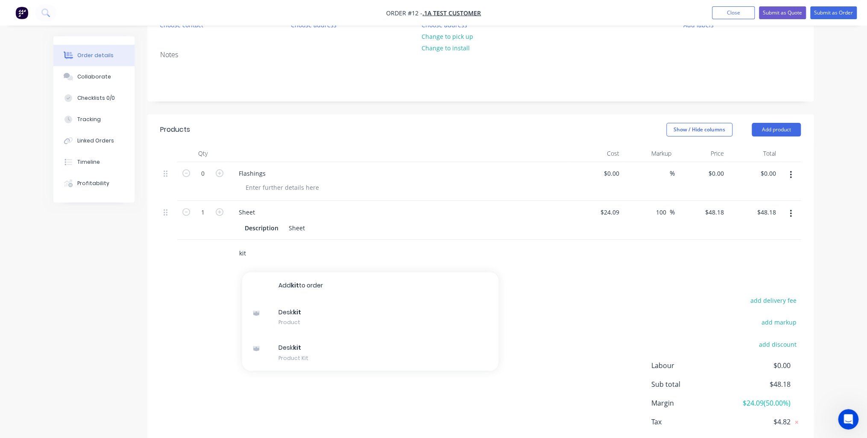
scroll to position [102, 0]
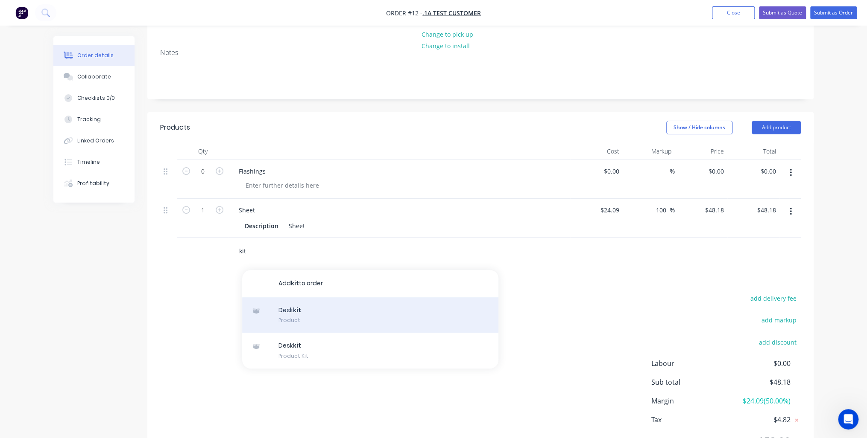
type input "kit"
click at [308, 320] on div "Desk kit Product" at bounding box center [370, 316] width 256 height 36
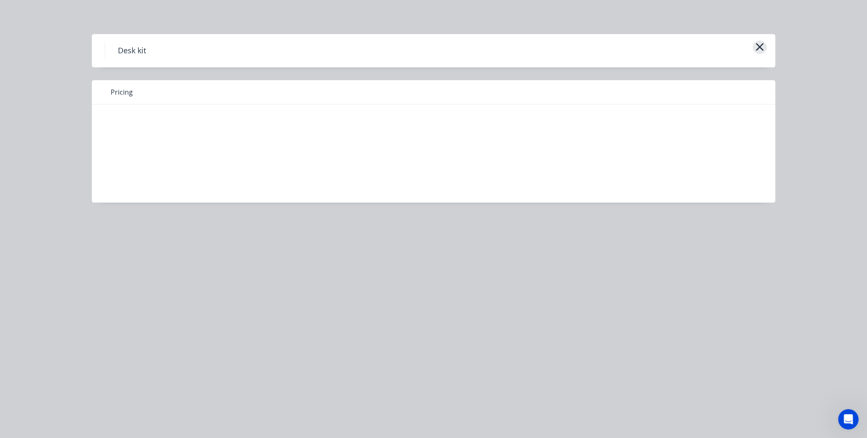
click at [756, 46] on icon "button" at bounding box center [759, 47] width 9 height 12
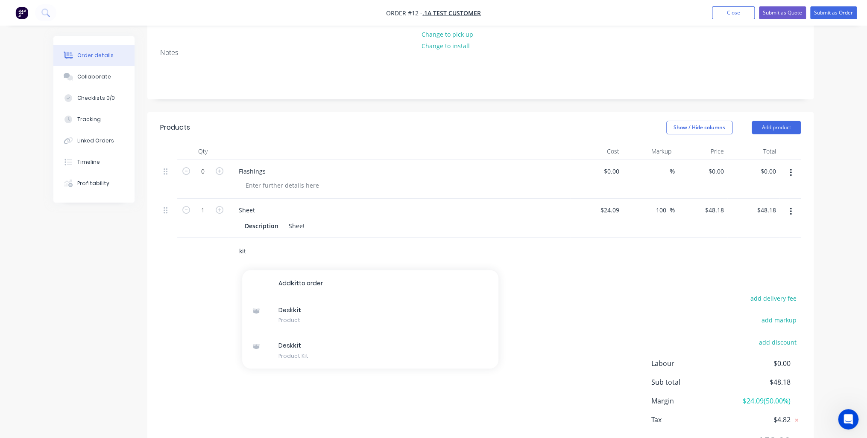
click at [256, 254] on input "kit" at bounding box center [324, 251] width 171 height 17
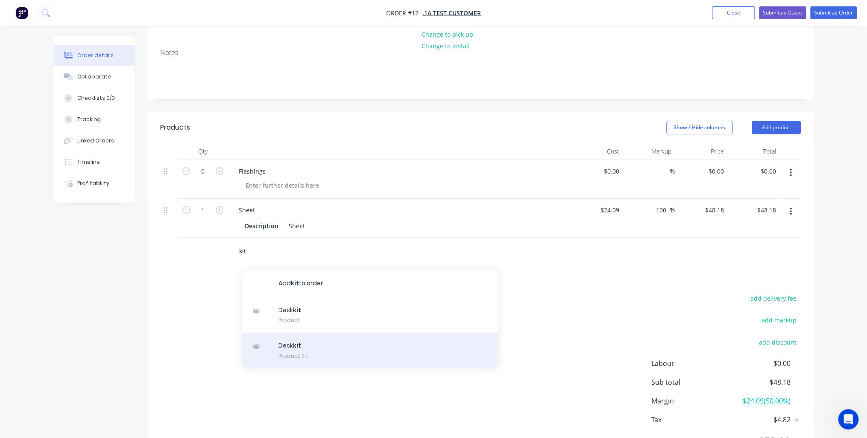
click at [302, 350] on div "Desk kit Product Kit" at bounding box center [370, 351] width 256 height 36
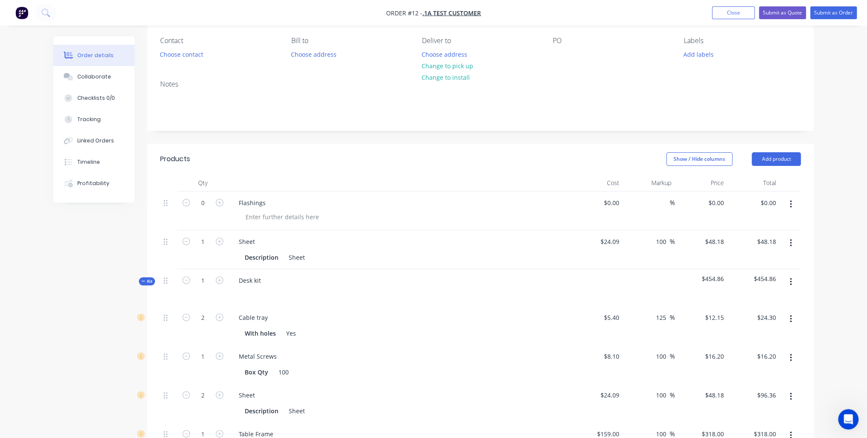
scroll to position [0, 0]
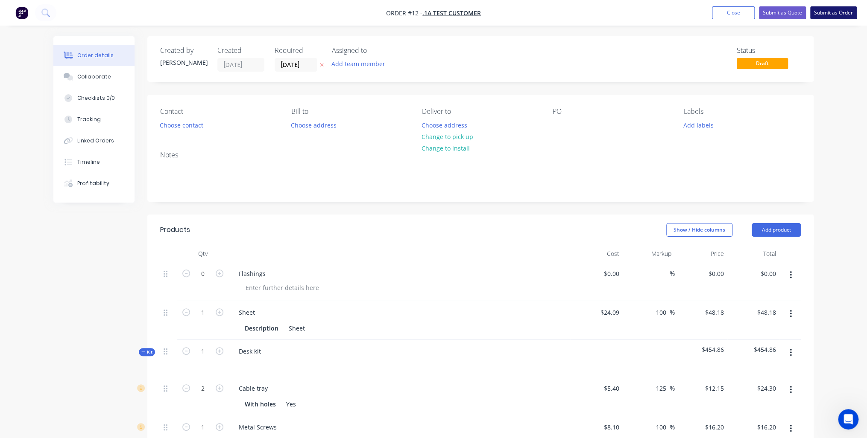
click at [837, 10] on button "Submit as Order" at bounding box center [833, 12] width 47 height 13
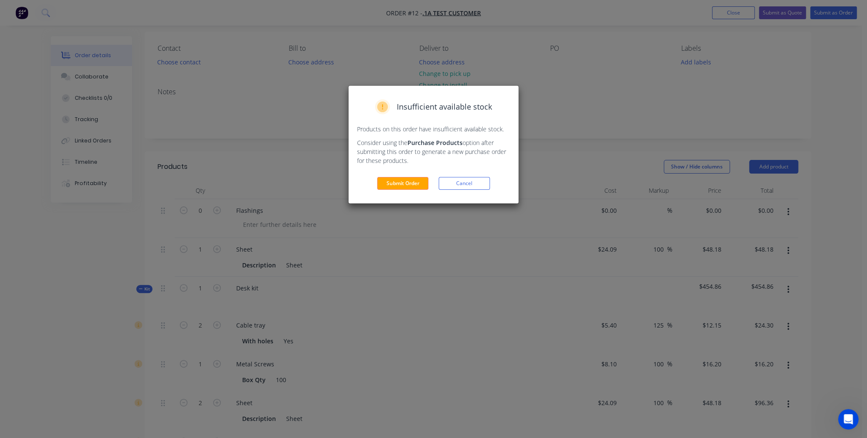
scroll to position [34, 0]
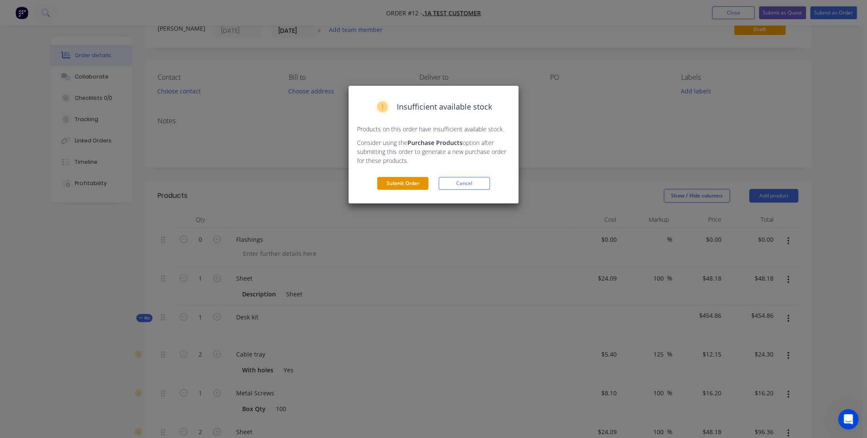
click at [408, 184] on button "Submit Order" at bounding box center [402, 183] width 51 height 13
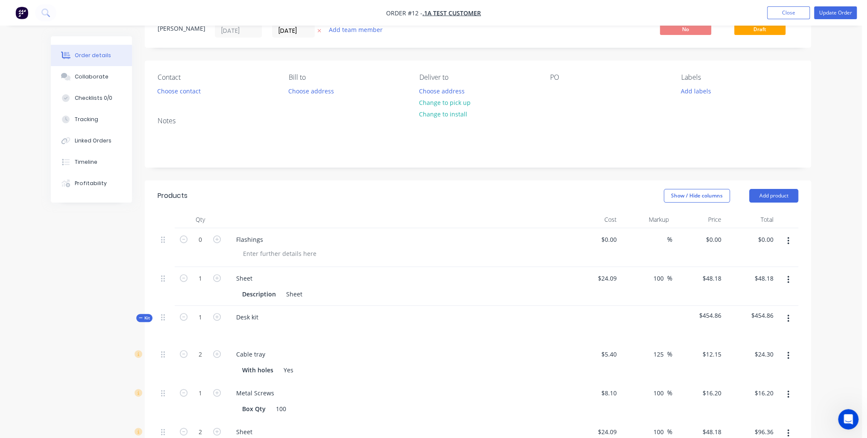
scroll to position [0, 0]
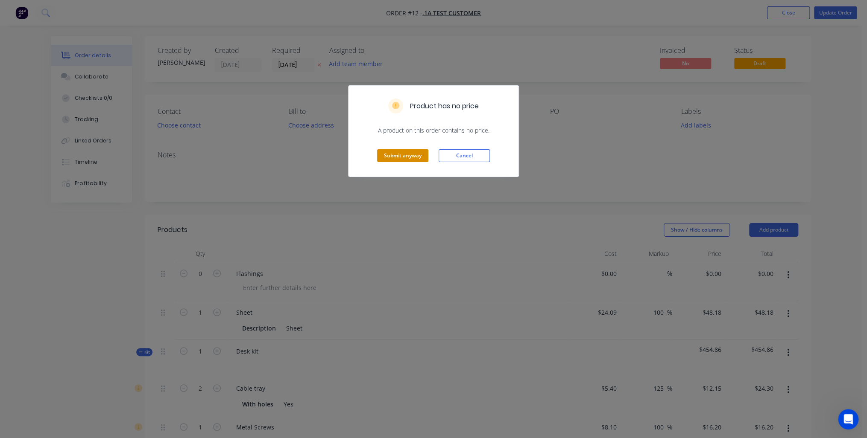
click at [398, 159] on button "Submit anyway" at bounding box center [402, 155] width 51 height 13
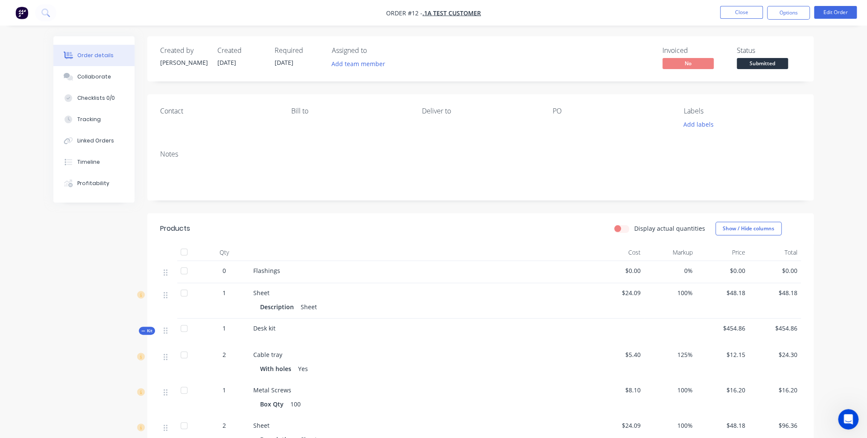
scroll to position [171, 0]
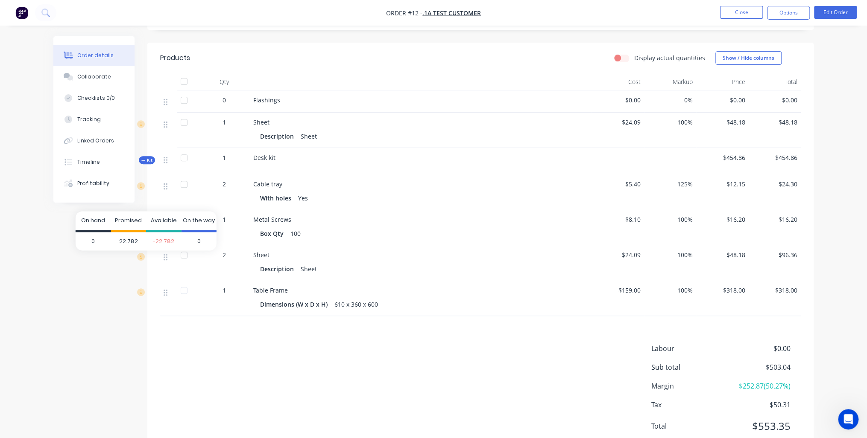
click at [131, 242] on span "22.782" at bounding box center [128, 241] width 35 height 19
click at [136, 297] on div "Created by Alan Created 08/09/25 Required 08/09/25 Assigned to Add team member …" at bounding box center [433, 167] width 760 height 603
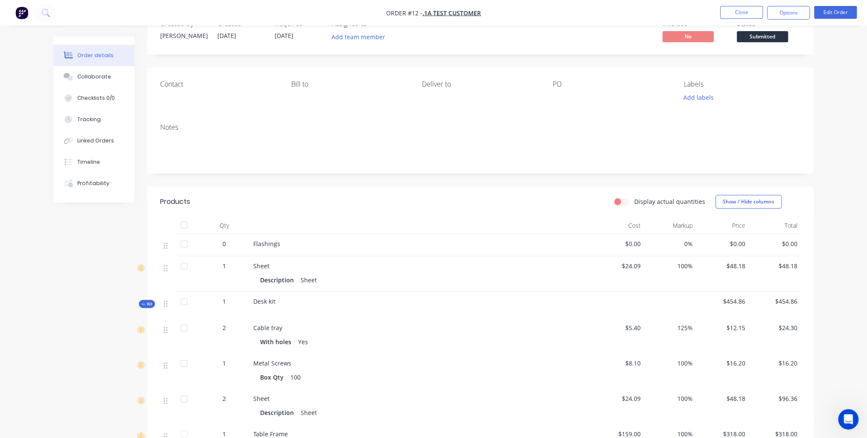
scroll to position [0, 0]
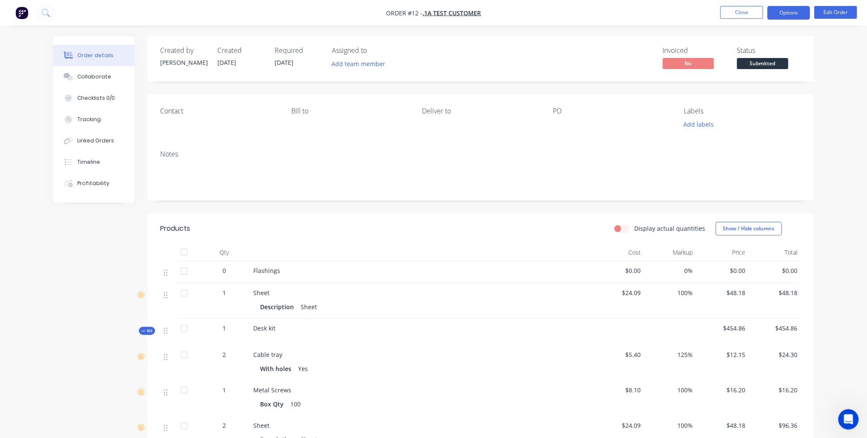
click at [784, 12] on button "Options" at bounding box center [788, 13] width 43 height 14
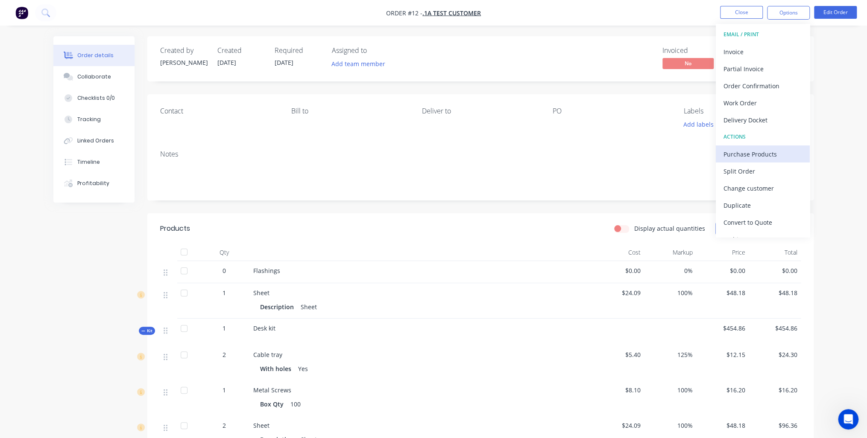
click at [776, 154] on div "Purchase Products" at bounding box center [762, 154] width 79 height 12
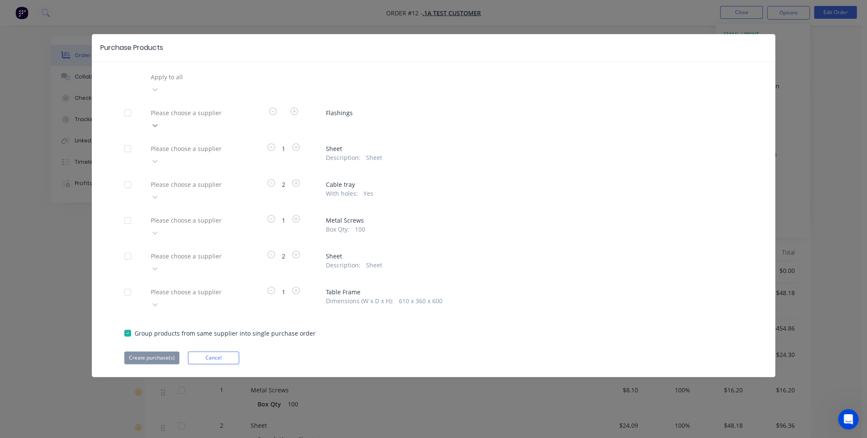
click at [163, 119] on div at bounding box center [154, 126] width 15 height 14
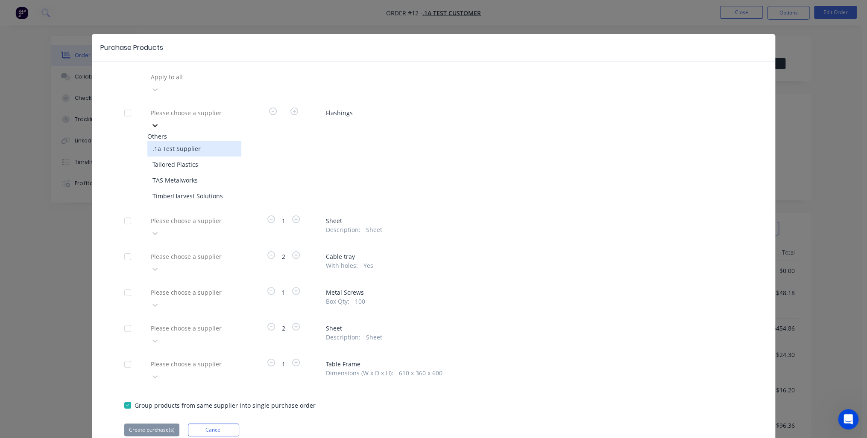
click at [163, 119] on div at bounding box center [154, 126] width 15 height 14
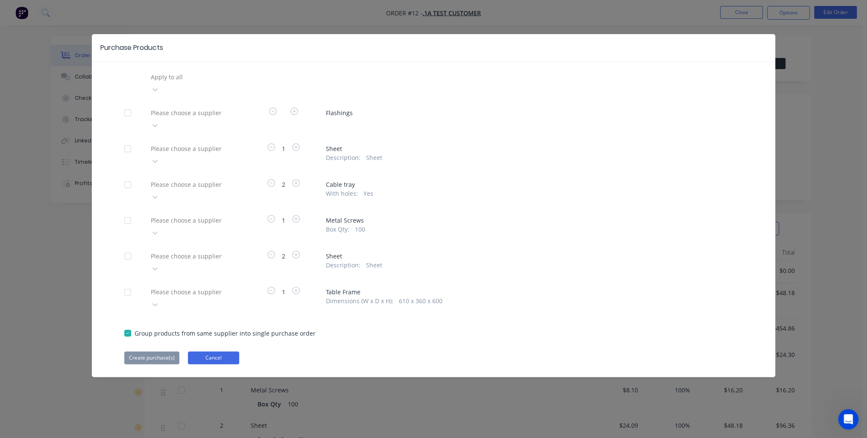
click at [214, 352] on button "Cancel" at bounding box center [213, 358] width 51 height 13
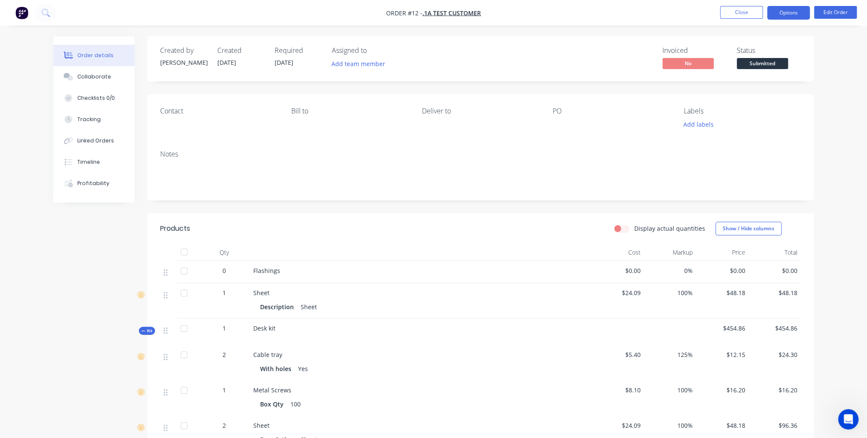
click at [792, 12] on button "Options" at bounding box center [788, 13] width 43 height 14
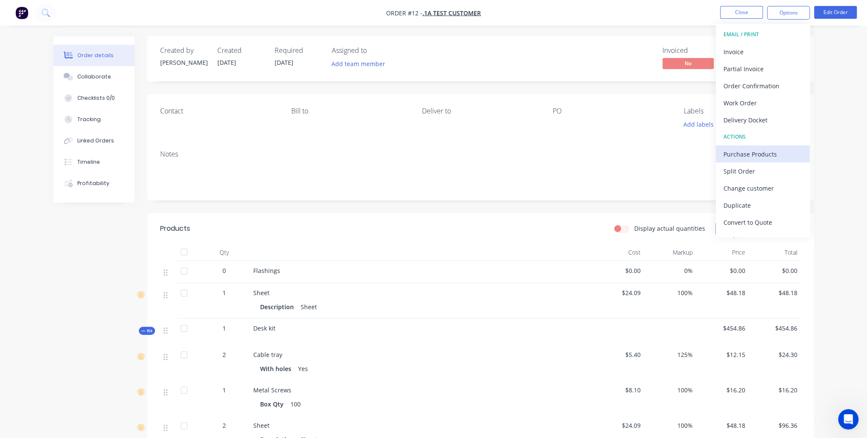
click at [750, 153] on div "Purchase Products" at bounding box center [762, 154] width 79 height 12
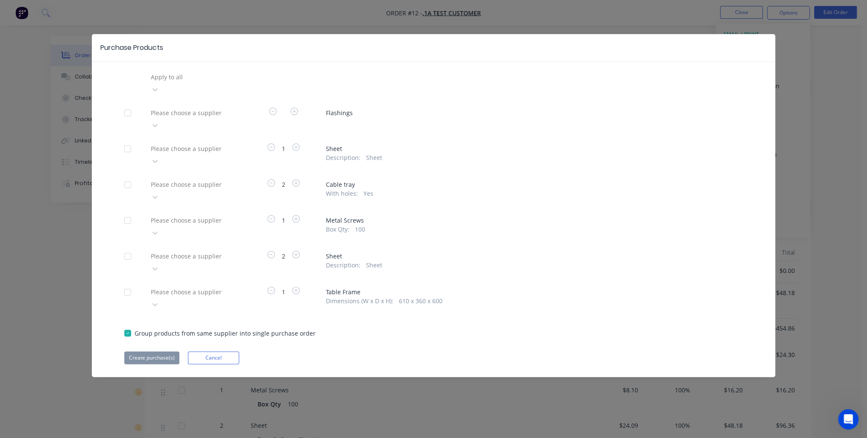
click at [337, 216] on span "Metal Screws" at bounding box center [534, 220] width 417 height 9
click at [341, 225] on span "Box Qty :" at bounding box center [337, 229] width 23 height 9
click at [229, 78] on div at bounding box center [211, 77] width 123 height 11
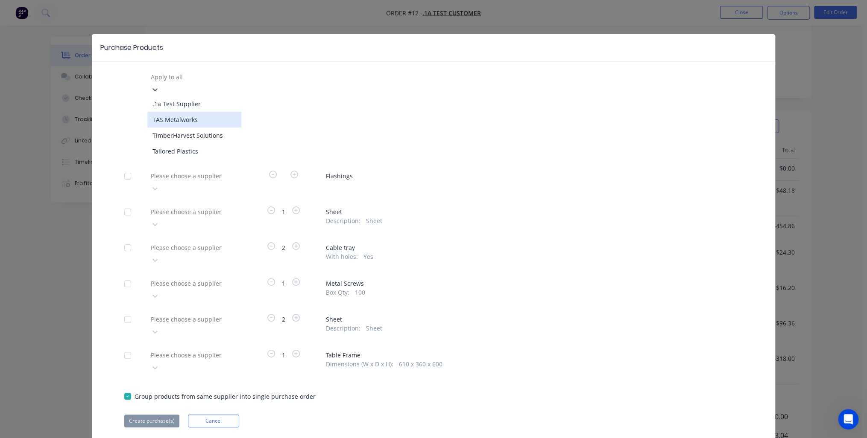
click at [206, 112] on div "TAS Metalworks" at bounding box center [194, 120] width 94 height 16
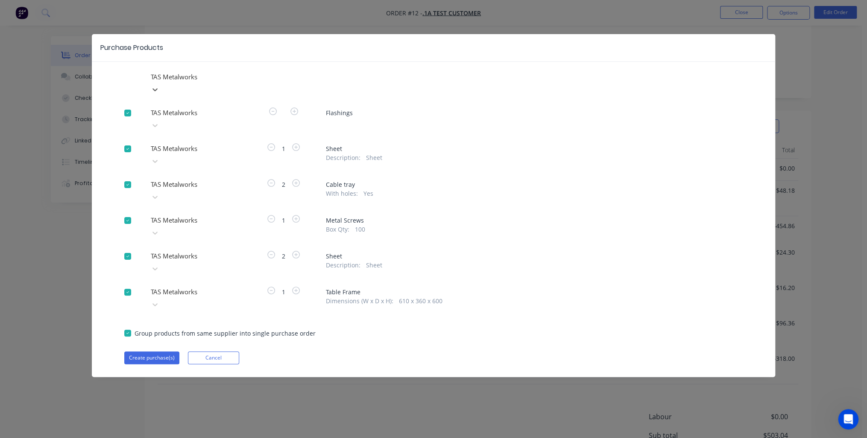
click at [222, 79] on div at bounding box center [211, 77] width 123 height 11
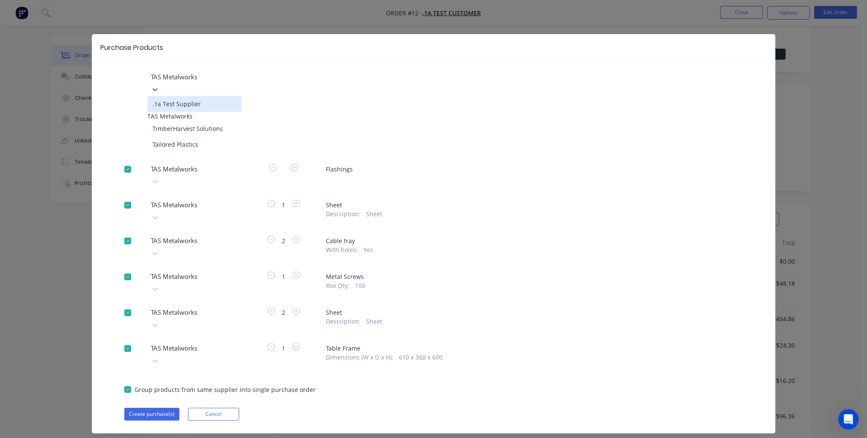
scroll to position [0, 0]
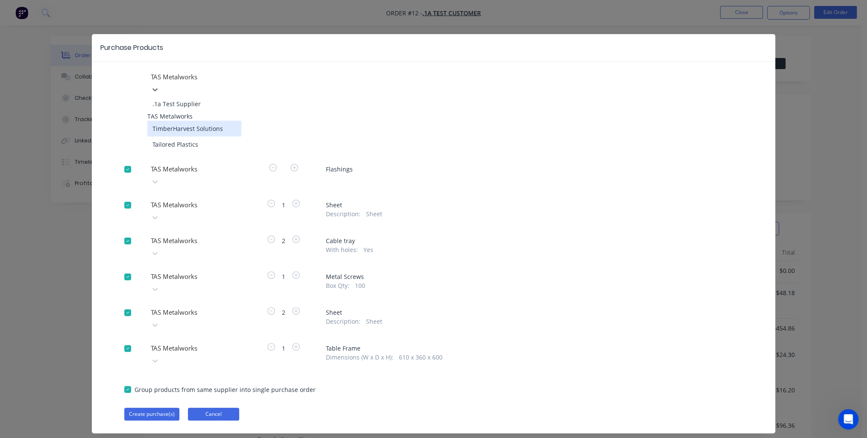
click at [219, 408] on button "Cancel" at bounding box center [213, 414] width 51 height 13
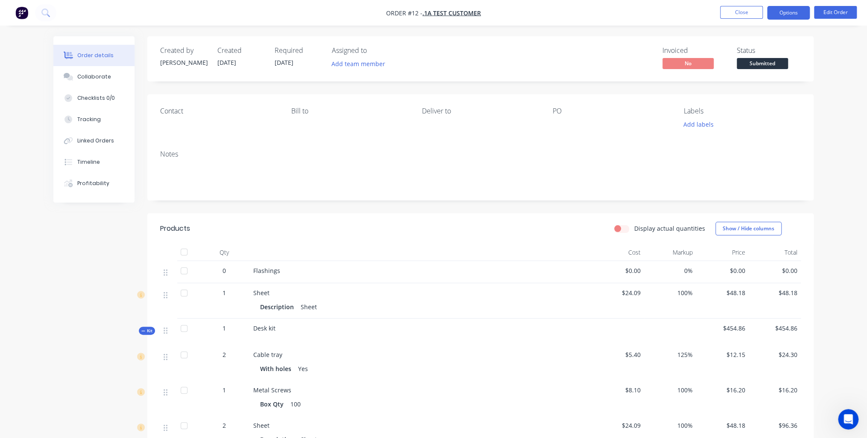
click at [794, 15] on button "Options" at bounding box center [788, 13] width 43 height 14
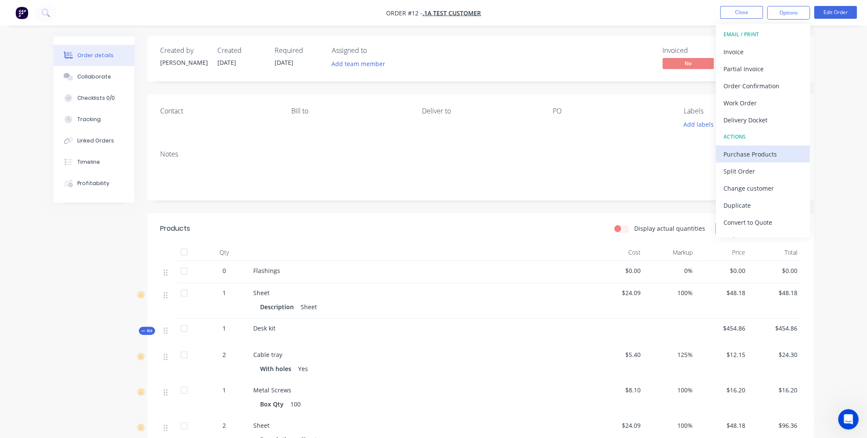
click at [757, 154] on div "Purchase Products" at bounding box center [762, 154] width 79 height 12
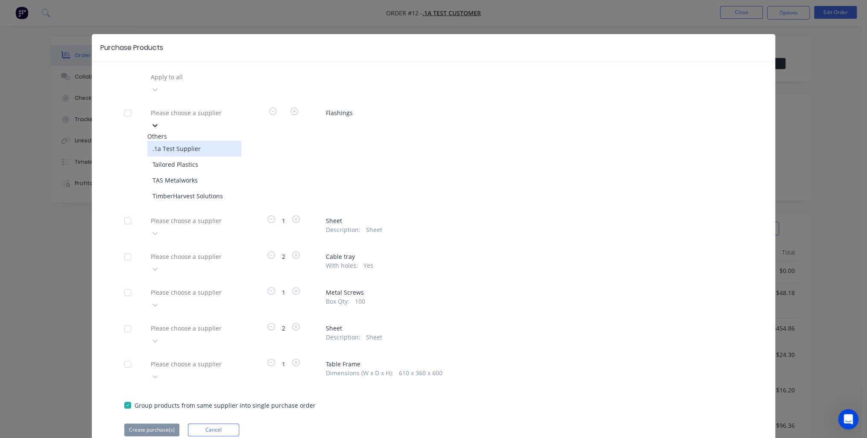
click at [163, 119] on div at bounding box center [154, 126] width 15 height 14
click at [210, 157] on div "Tailored Plastics" at bounding box center [194, 165] width 94 height 16
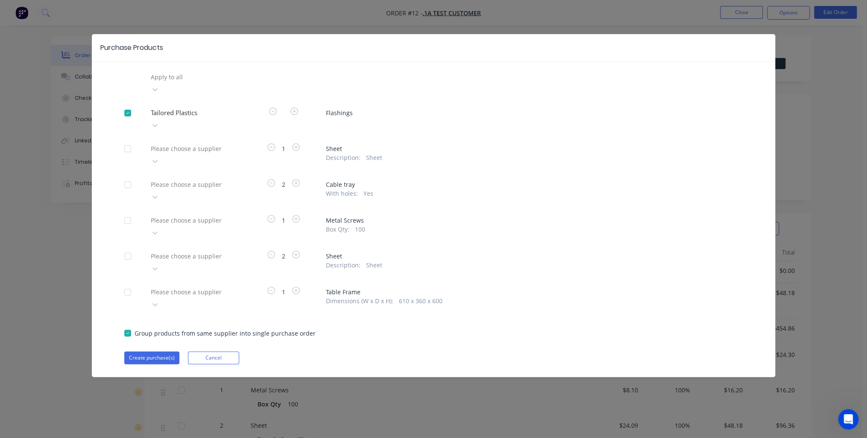
click at [208, 143] on div at bounding box center [211, 148] width 123 height 11
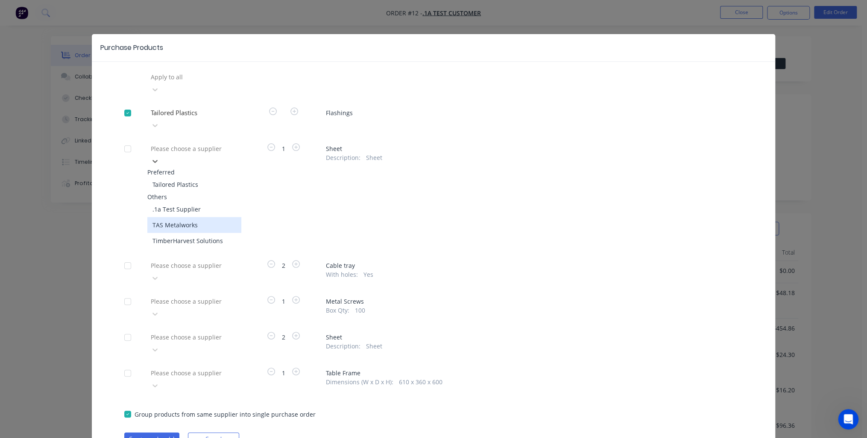
click at [193, 217] on div "TAS Metalworks" at bounding box center [194, 225] width 94 height 16
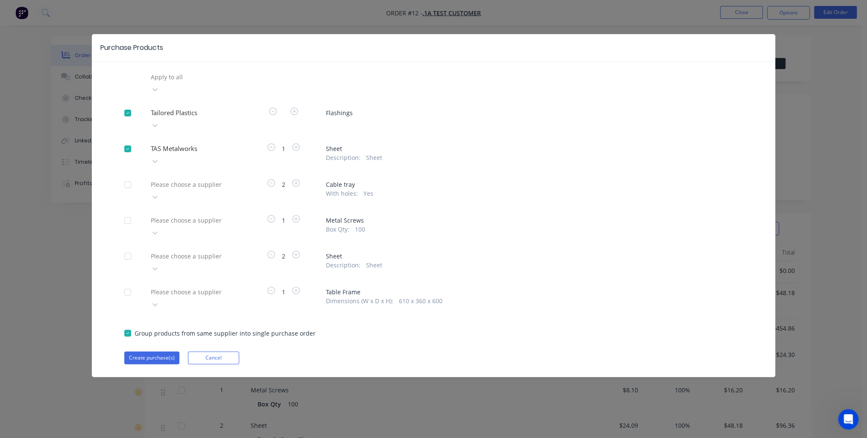
click at [188, 80] on div at bounding box center [211, 77] width 123 height 11
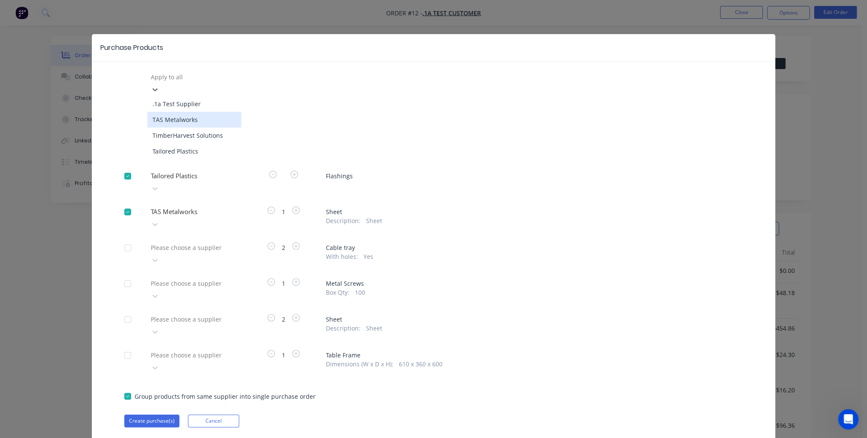
click at [178, 114] on div "TAS Metalworks" at bounding box center [194, 120] width 94 height 16
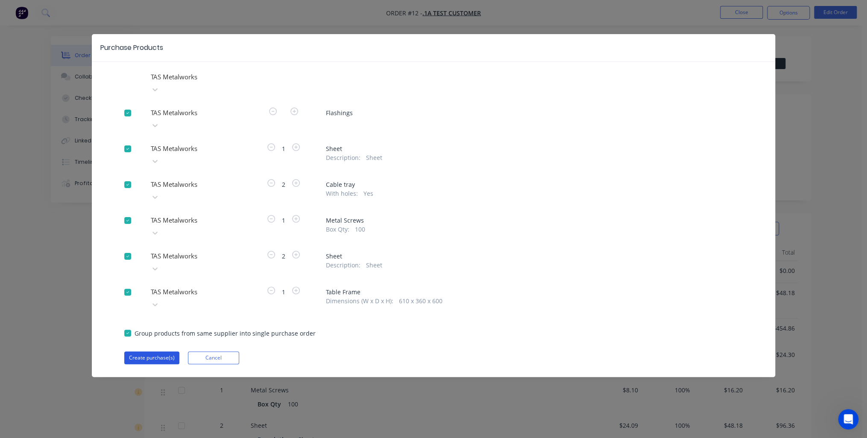
click at [156, 352] on button "Create purchase(s)" at bounding box center [151, 358] width 55 height 13
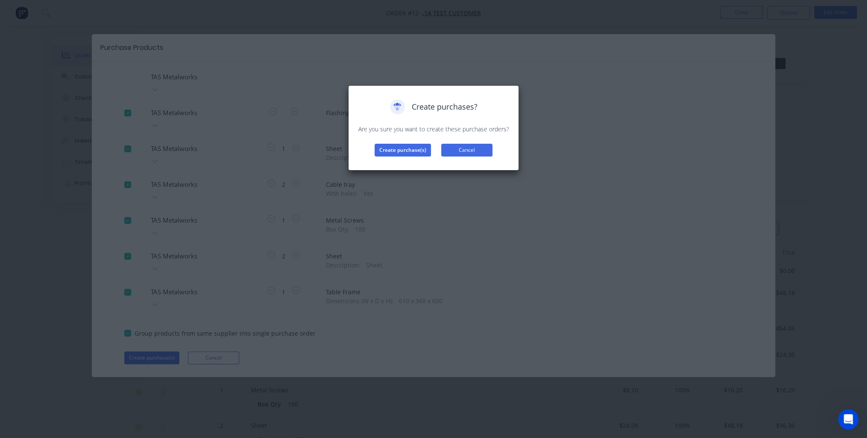
click at [459, 155] on button "Cancel" at bounding box center [466, 150] width 51 height 13
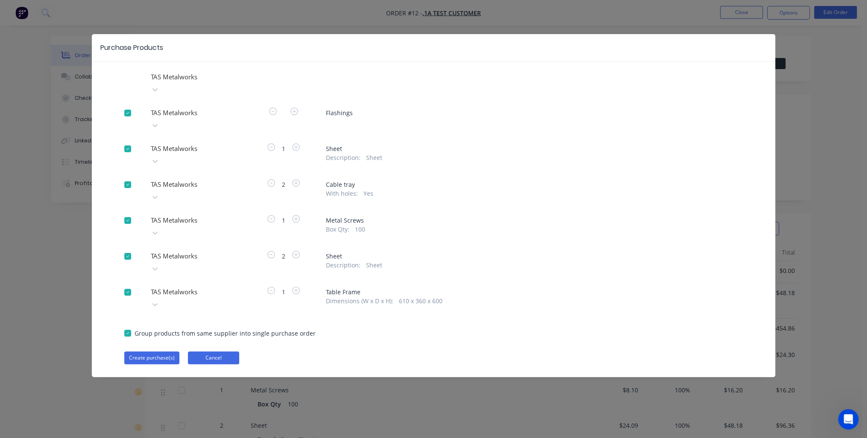
click at [204, 352] on button "Cancel" at bounding box center [213, 358] width 51 height 13
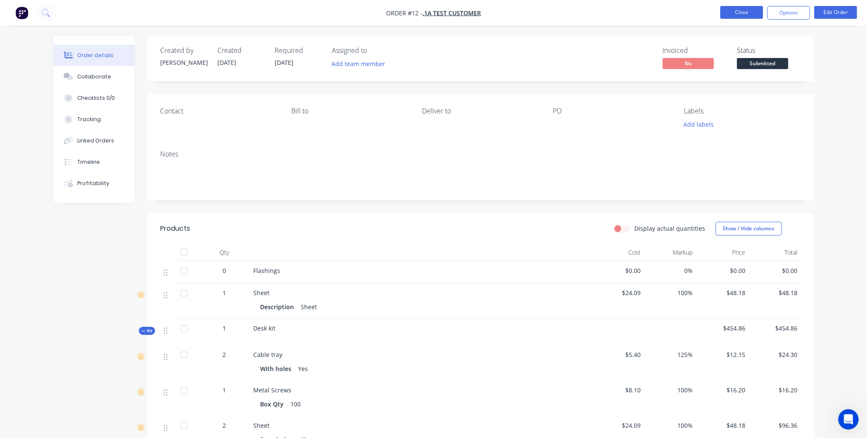
click at [754, 13] on button "Close" at bounding box center [741, 12] width 43 height 13
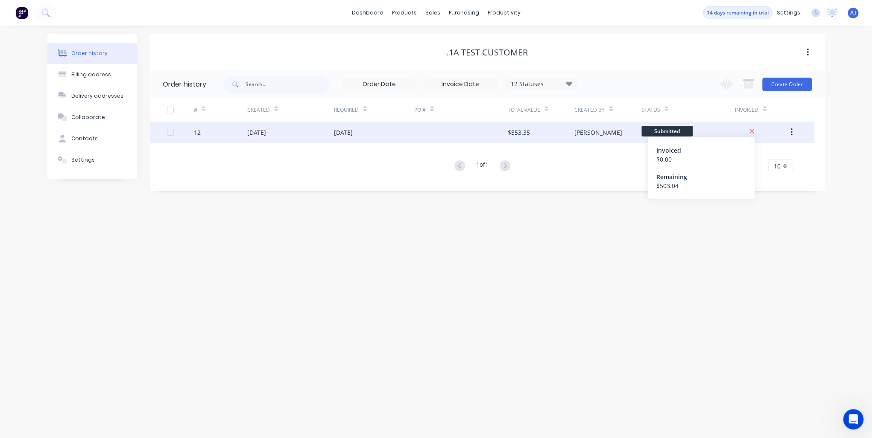
click at [749, 131] on icon at bounding box center [752, 132] width 6 height 8
click at [794, 133] on button "button" at bounding box center [791, 132] width 20 height 15
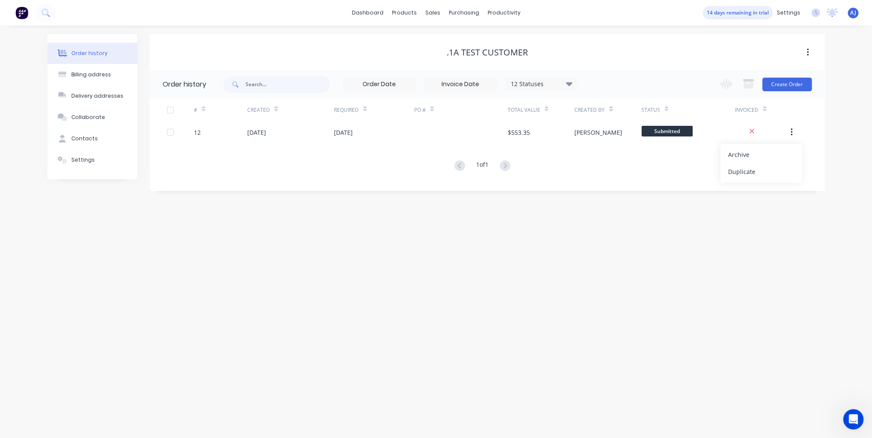
click at [731, 240] on div "Order history Billing address Delivery addresses Collaborate Contacts Settings …" at bounding box center [436, 232] width 872 height 413
click at [363, 15] on link "dashboard" at bounding box center [368, 12] width 40 height 13
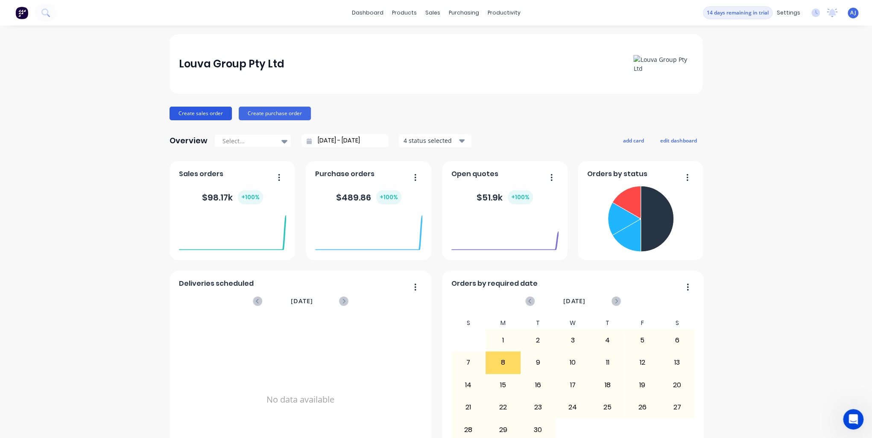
click at [199, 116] on button "Create sales order" at bounding box center [200, 114] width 62 height 14
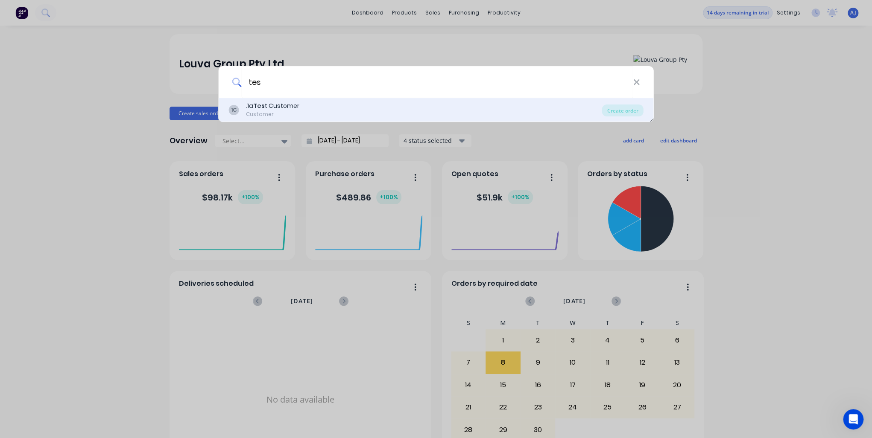
type input "tes"
click at [321, 105] on div "1C .1a Tes t Customer Customer" at bounding box center [415, 110] width 373 height 17
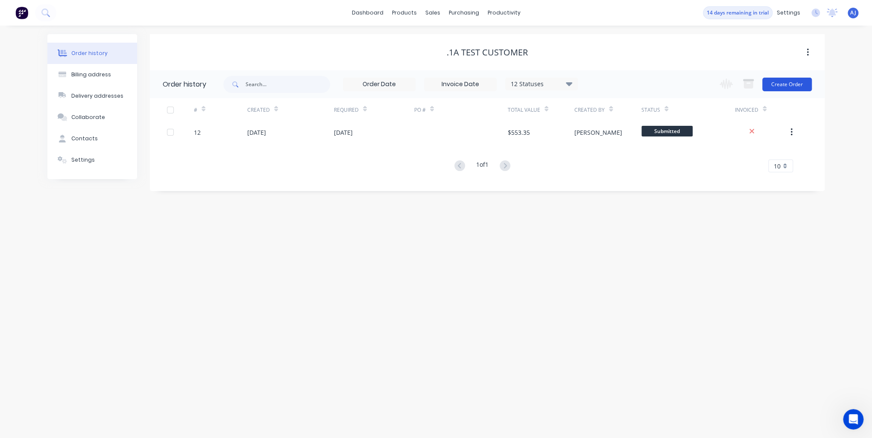
click at [787, 83] on button "Create Order" at bounding box center [787, 85] width 50 height 14
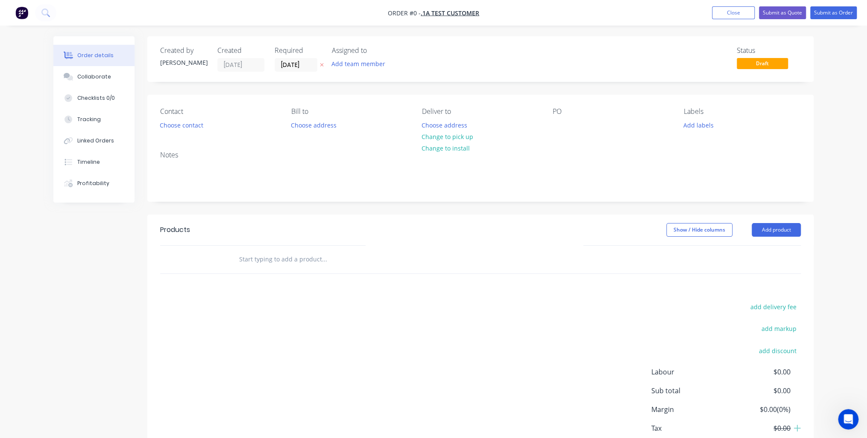
click at [263, 260] on input "text" at bounding box center [324, 259] width 171 height 17
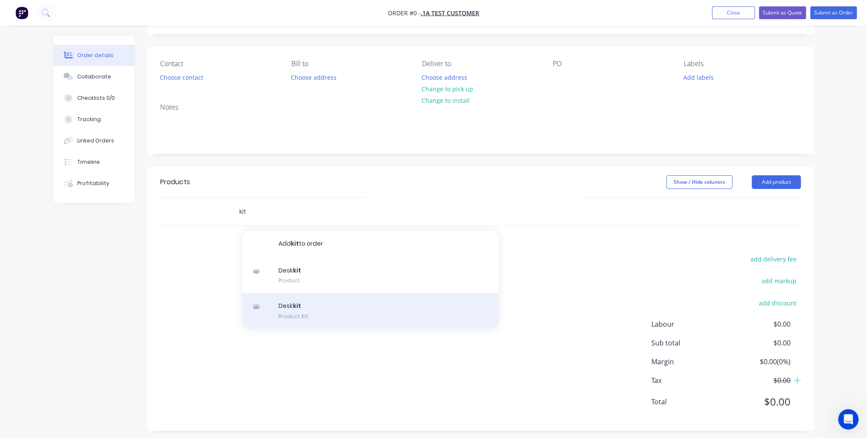
scroll to position [53, 0]
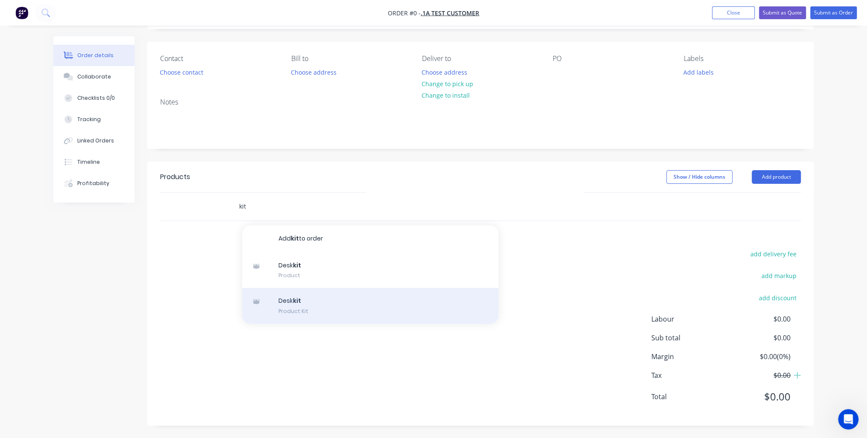
type input "kit"
click at [304, 308] on div "Desk kit Product Kit" at bounding box center [370, 306] width 256 height 36
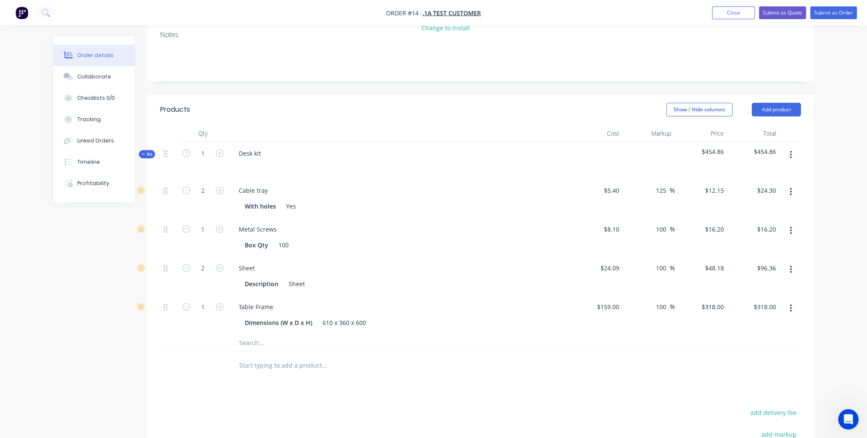
scroll to position [121, 0]
click at [338, 323] on div "610 x 360 x 600" at bounding box center [344, 322] width 50 height 12
click at [330, 320] on div "610 x 360 x 600" at bounding box center [344, 322] width 50 height 12
click at [302, 322] on div "Dimensions (W x D x H)" at bounding box center [278, 322] width 74 height 12
click at [285, 320] on div "Dimensions (W x D x H)" at bounding box center [278, 322] width 74 height 12
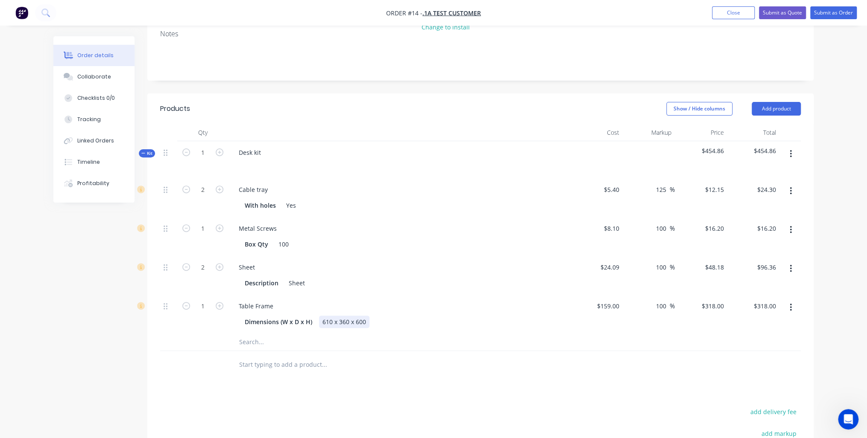
click at [350, 321] on div "610 x 360 x 600" at bounding box center [344, 322] width 50 height 12
click at [325, 322] on div "610 x 360 x 600" at bounding box center [344, 322] width 50 height 12
click at [403, 342] on input "text" at bounding box center [324, 342] width 171 height 17
click at [328, 282] on div "Description Sheet" at bounding box center [397, 283] width 313 height 12
click at [347, 323] on div "710 x 360 x 600" at bounding box center [344, 322] width 50 height 12
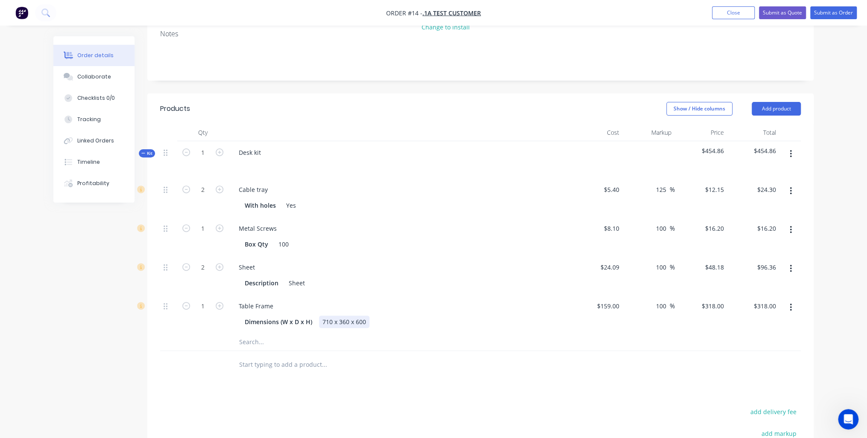
click at [359, 320] on div "710 x 360 x 600" at bounding box center [344, 322] width 50 height 12
click at [353, 320] on div "710 x 360 x 600" at bounding box center [344, 322] width 50 height 12
drag, startPoint x: 354, startPoint y: 320, endPoint x: 368, endPoint y: 322, distance: 14.2
click at [368, 322] on div "Dimensions (W x D x H) 710 x 360 x 600" at bounding box center [397, 322] width 313 height 12
click at [322, 284] on div "Description Sheet" at bounding box center [397, 283] width 313 height 12
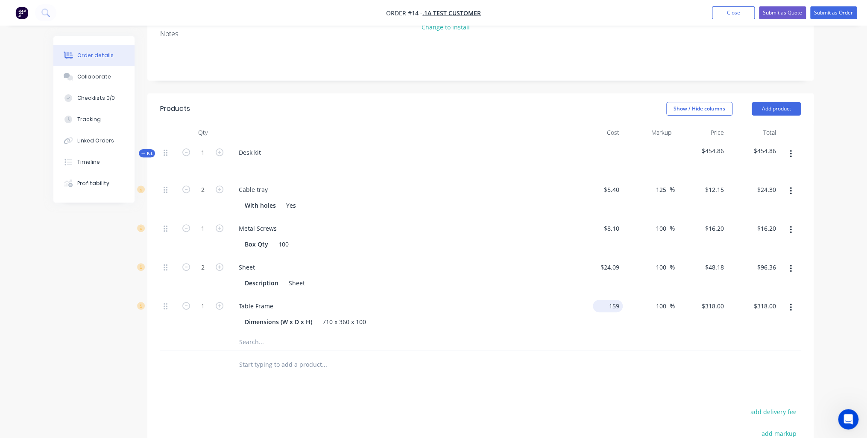
click at [612, 304] on input "159" at bounding box center [609, 306] width 26 height 12
click at [626, 330] on div "100 100 %" at bounding box center [648, 314] width 53 height 39
click at [325, 321] on div "710 x 360 x 100" at bounding box center [344, 322] width 50 height 12
click at [615, 307] on input "159" at bounding box center [609, 306] width 26 height 12
type input "$159.00"
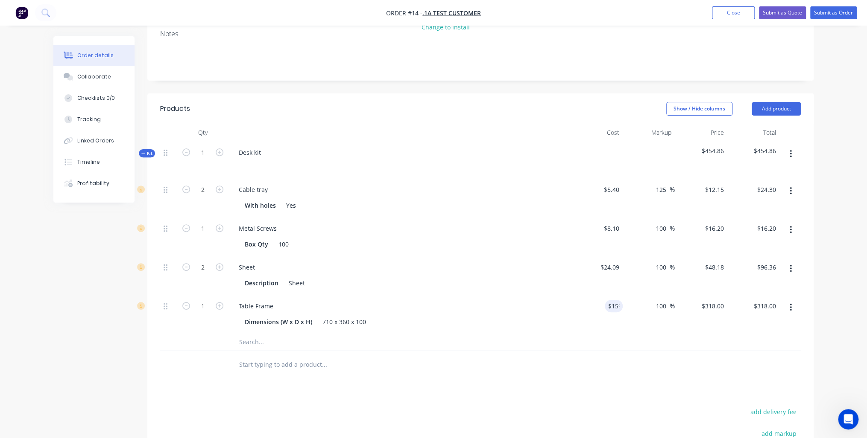
click at [415, 405] on div "Products Show / Hide columns Add product Qty Cost Markup Price Total Kit 1 Desk…" at bounding box center [480, 338] width 666 height 491
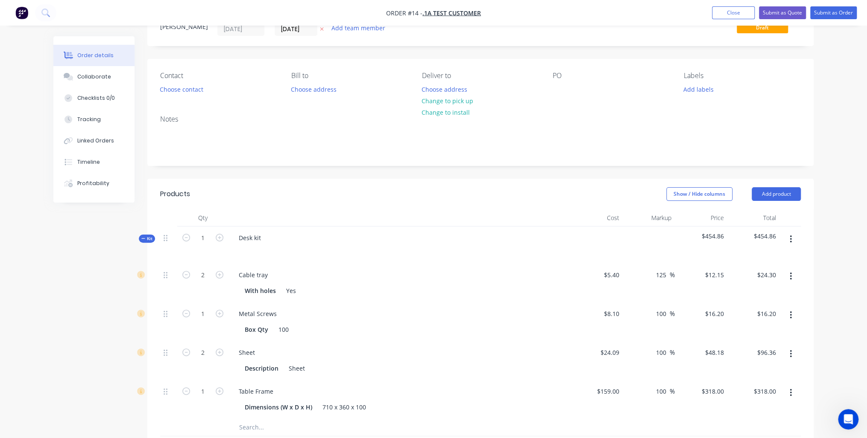
scroll to position [0, 0]
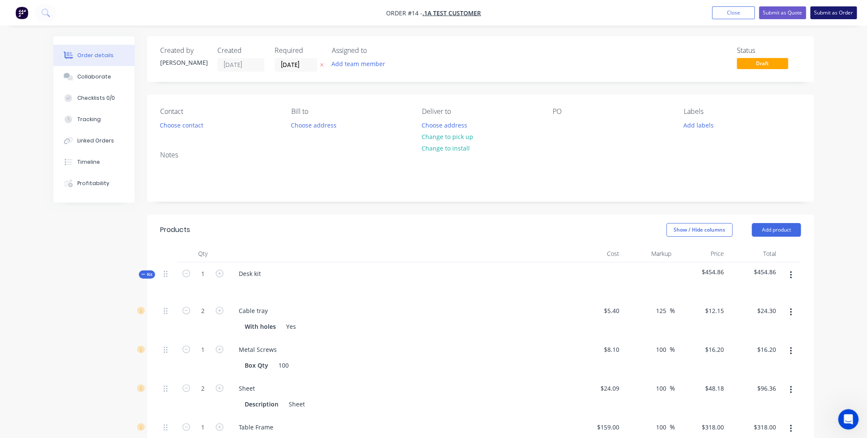
click at [837, 14] on button "Submit as Order" at bounding box center [833, 12] width 47 height 13
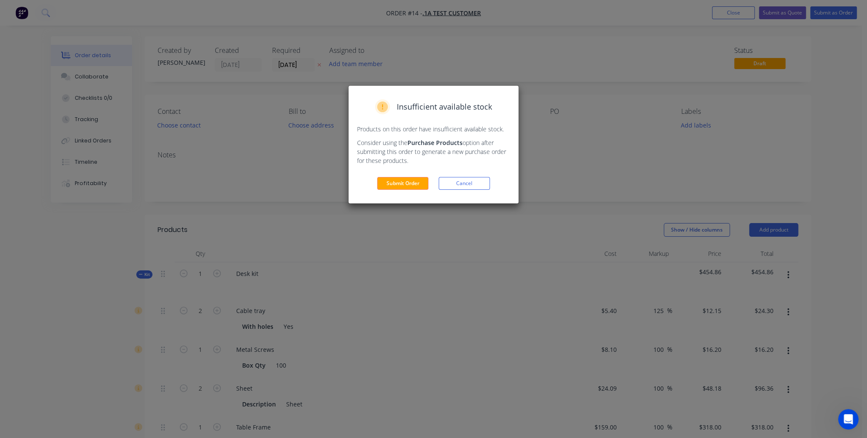
click at [396, 186] on button "Submit Order" at bounding box center [402, 183] width 51 height 13
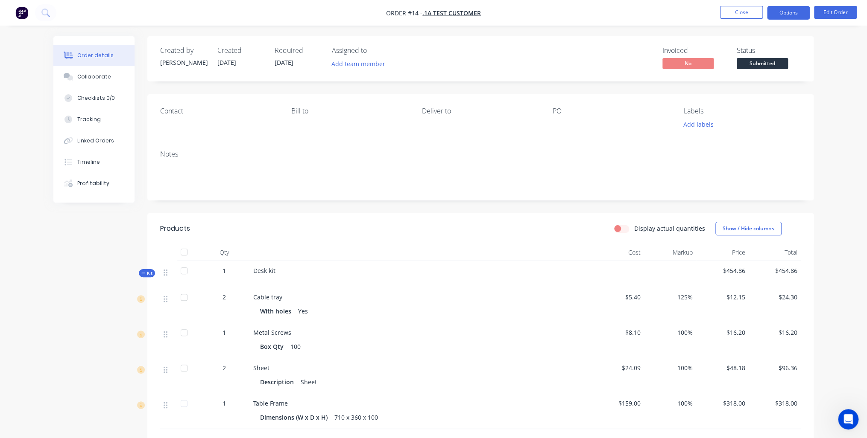
click at [790, 17] on button "Options" at bounding box center [788, 13] width 43 height 14
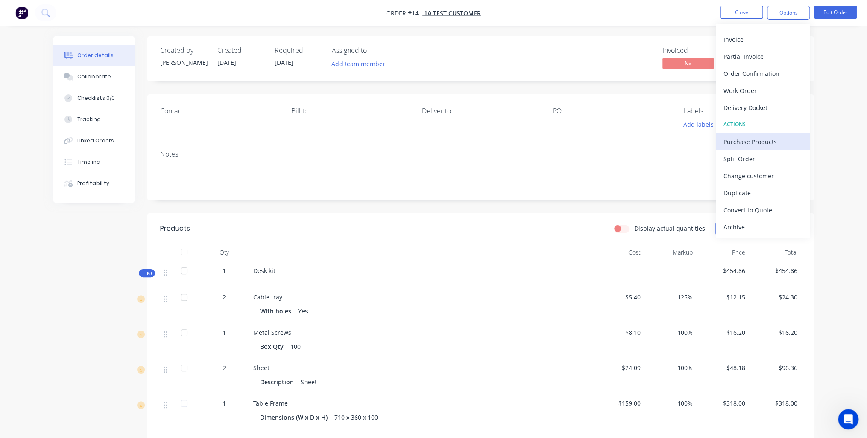
click at [756, 143] on div "Purchase Products" at bounding box center [762, 142] width 79 height 12
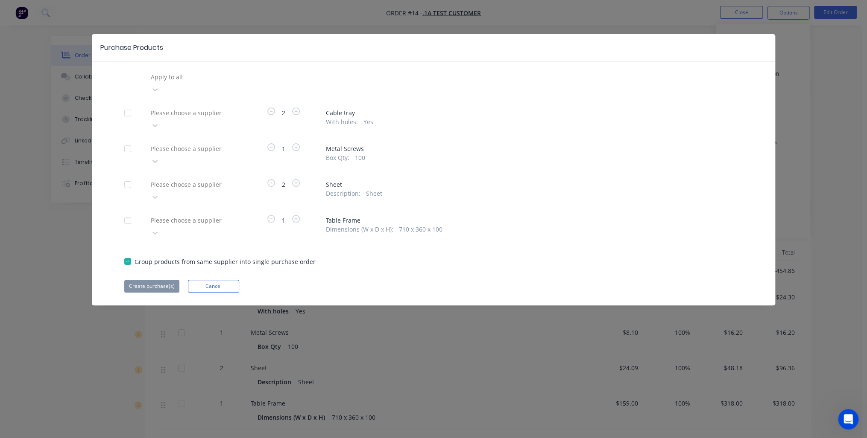
click at [406, 225] on span "710 x 360 x 100" at bounding box center [421, 229] width 44 height 9
drag, startPoint x: 403, startPoint y: 201, endPoint x: 449, endPoint y: 201, distance: 45.7
click at [449, 225] on div "Dimensions (W x D x H) : 710 x 360 x 100" at bounding box center [534, 229] width 417 height 9
drag, startPoint x: 449, startPoint y: 201, endPoint x: 453, endPoint y: 220, distance: 19.7
click at [453, 220] on div "Apply to all Please choose a supplier 2 Cable tray With holes : Yes Please choo…" at bounding box center [433, 181] width 683 height 222
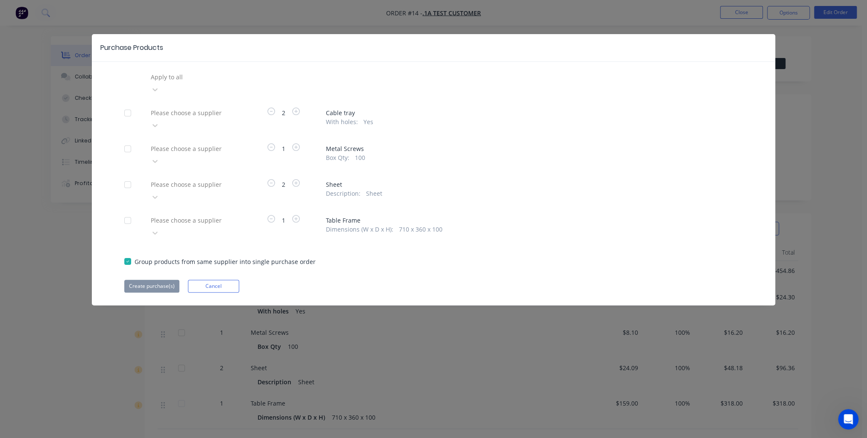
click at [213, 79] on div at bounding box center [211, 77] width 123 height 11
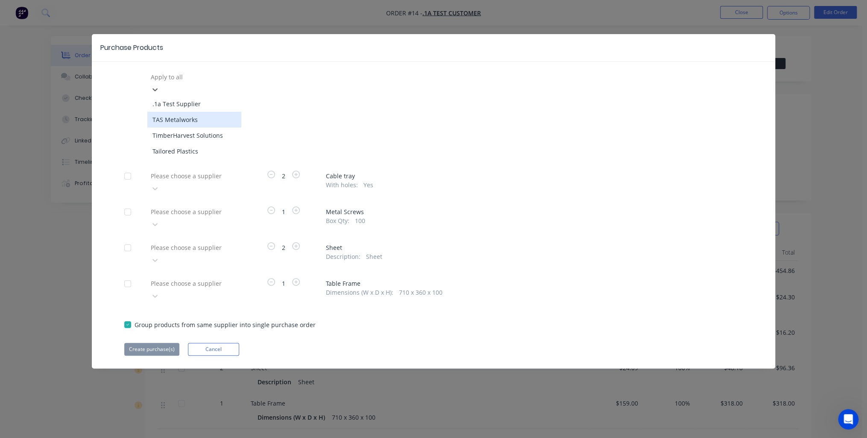
click at [197, 112] on div "TAS Metalworks" at bounding box center [194, 120] width 94 height 16
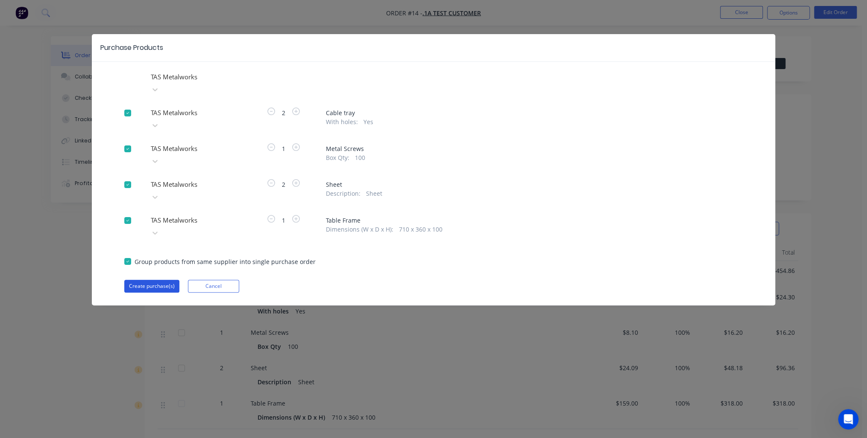
click at [160, 280] on button "Create purchase(s)" at bounding box center [151, 286] width 55 height 13
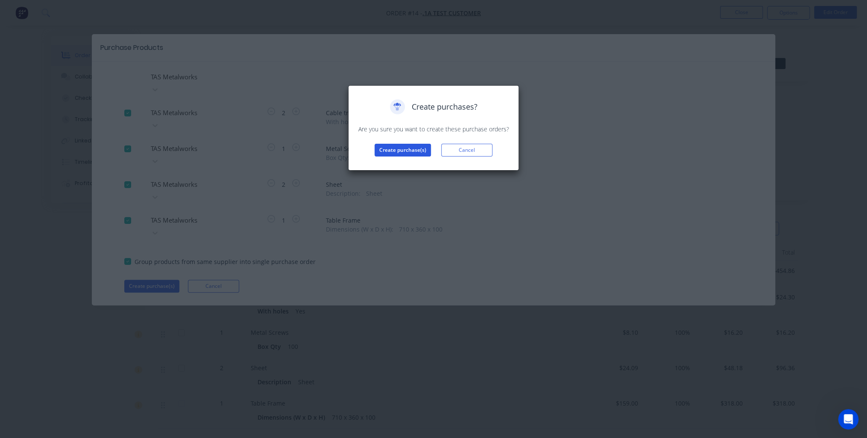
click at [397, 150] on button "Create purchase(s)" at bounding box center [402, 150] width 56 height 13
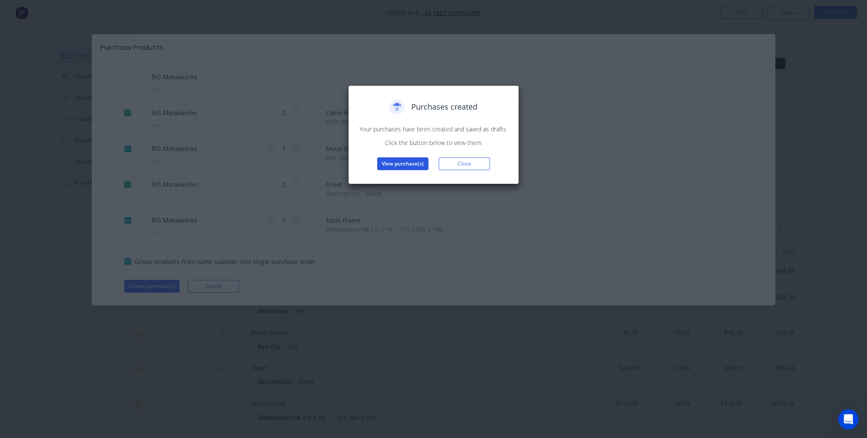
click at [391, 166] on button "View purchase(s)" at bounding box center [402, 164] width 51 height 13
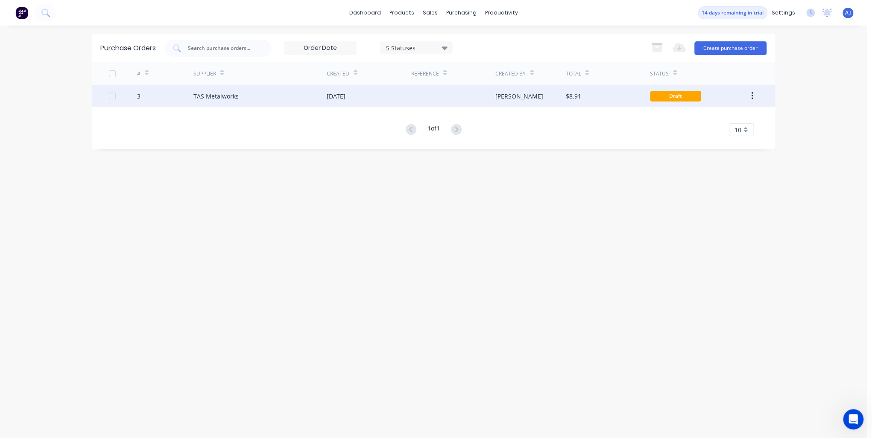
click at [114, 97] on div at bounding box center [112, 96] width 17 height 17
click at [752, 94] on icon "button" at bounding box center [752, 95] width 2 height 9
click at [733, 94] on div "Draft" at bounding box center [699, 95] width 98 height 21
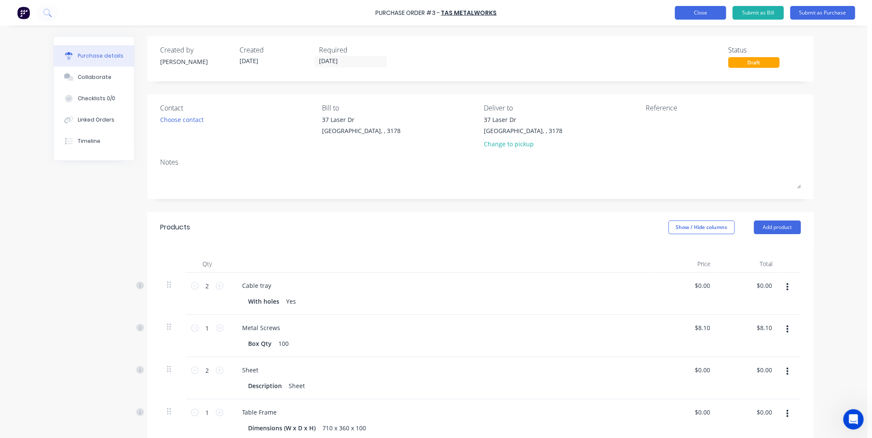
click at [693, 13] on button "Close" at bounding box center [700, 13] width 51 height 14
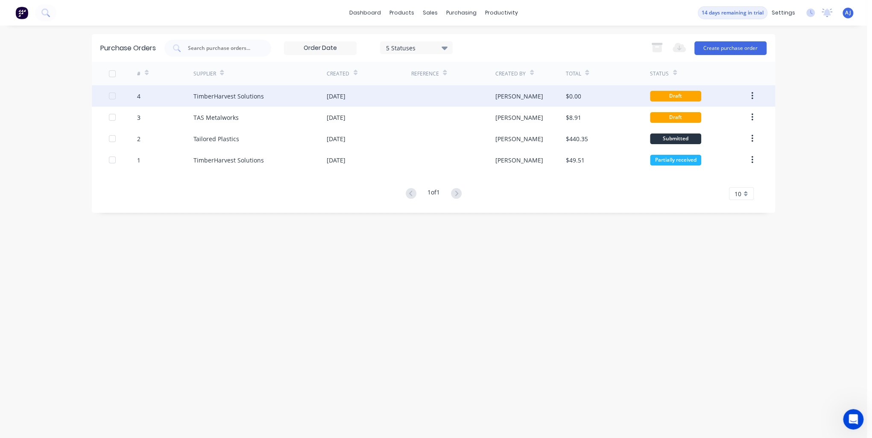
click at [210, 95] on div "TimberHarvest Solutions" at bounding box center [228, 96] width 70 height 9
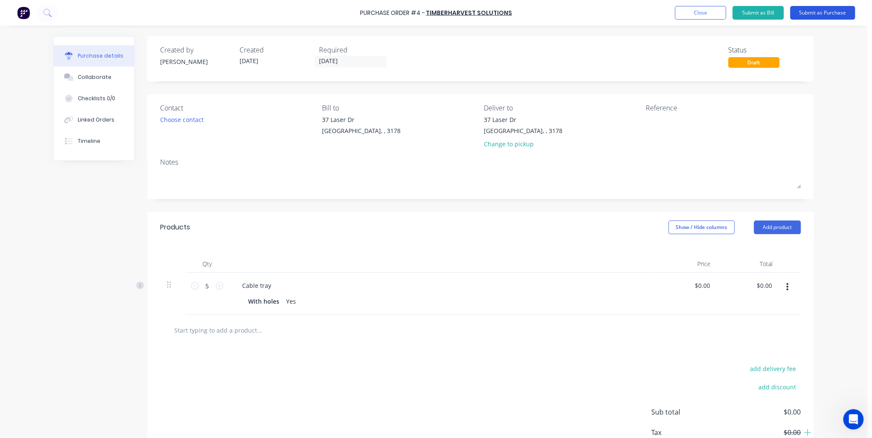
click at [813, 12] on button "Submit as Purchase" at bounding box center [822, 13] width 65 height 14
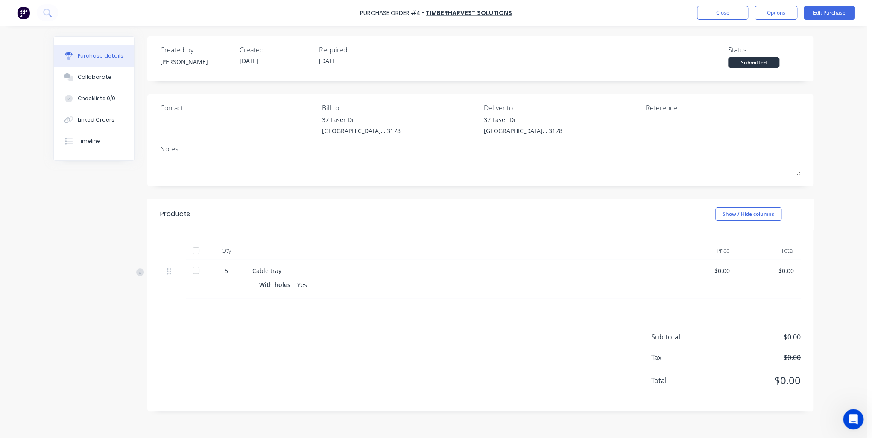
click at [106, 56] on div "Purchase details" at bounding box center [101, 56] width 46 height 8
click at [715, 16] on button "Close" at bounding box center [722, 13] width 51 height 14
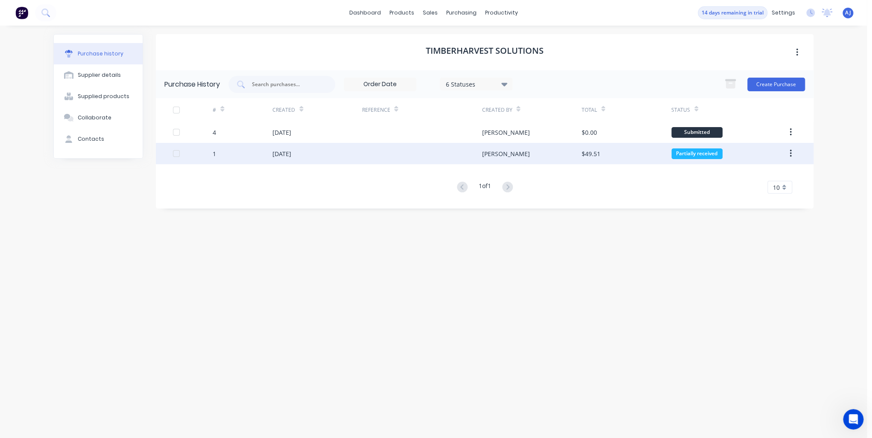
click at [283, 150] on div "[DATE]" at bounding box center [281, 153] width 19 height 9
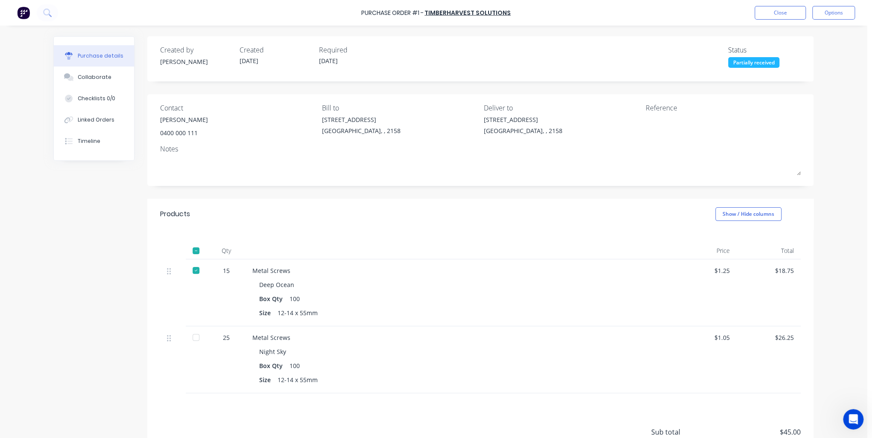
click at [102, 54] on div "Purchase details" at bounding box center [101, 56] width 46 height 8
click at [800, 15] on button "Close" at bounding box center [779, 13] width 51 height 14
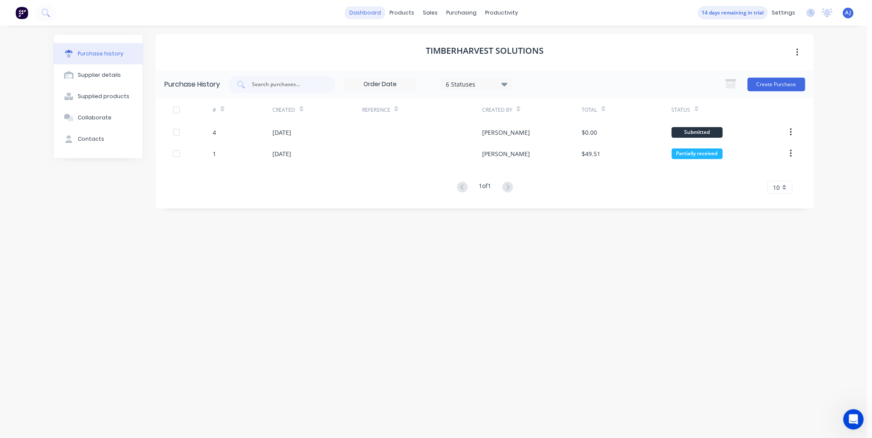
click at [377, 15] on link "dashboard" at bounding box center [365, 12] width 40 height 13
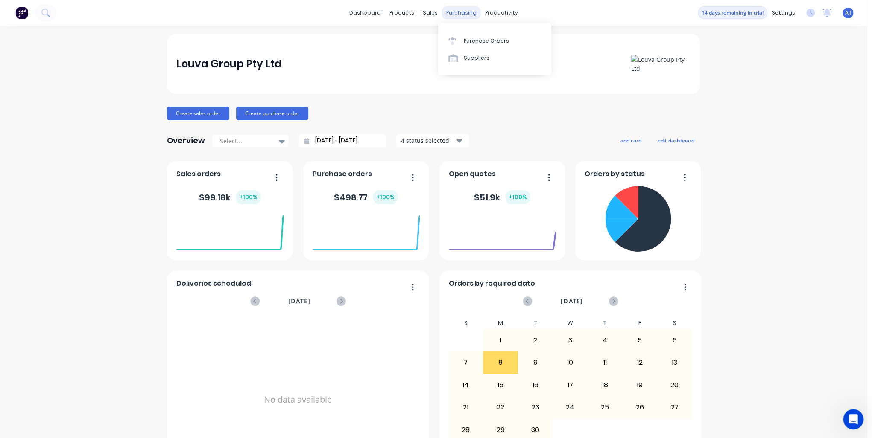
click at [462, 15] on div "purchasing" at bounding box center [461, 12] width 39 height 13
click at [489, 41] on div "Purchase Orders" at bounding box center [486, 41] width 45 height 8
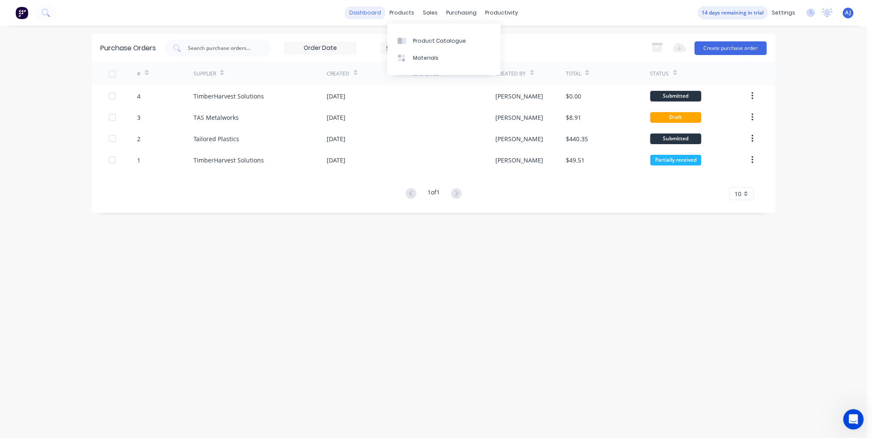
click at [376, 11] on link "dashboard" at bounding box center [365, 12] width 40 height 13
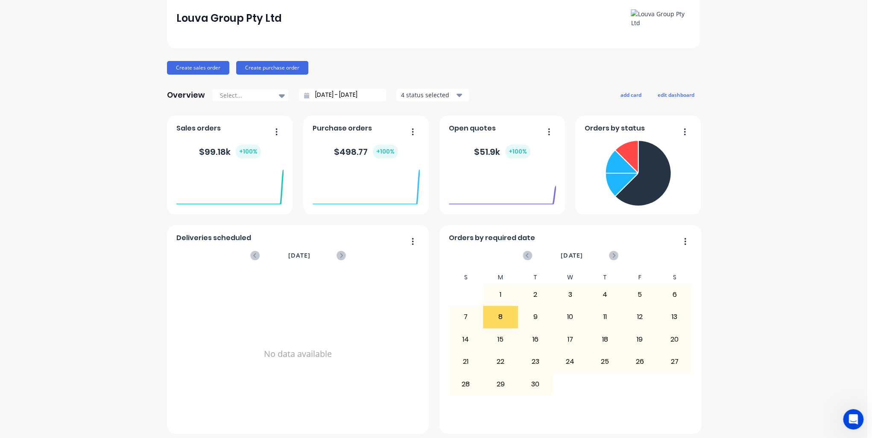
scroll to position [50, 0]
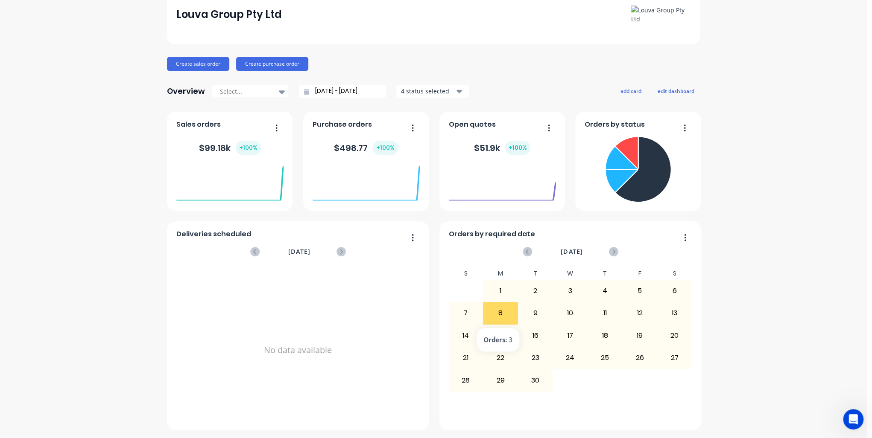
click at [502, 310] on div "8" at bounding box center [500, 313] width 34 height 21
click at [502, 318] on div "8" at bounding box center [500, 313] width 34 height 21
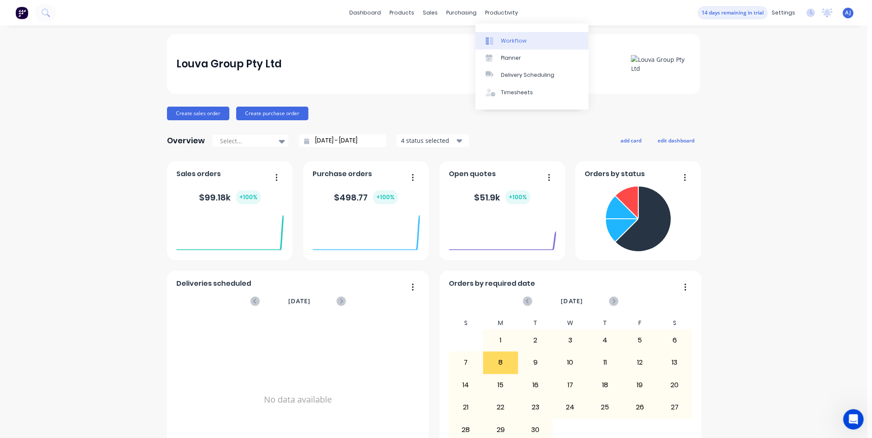
click at [508, 38] on div "Workflow" at bounding box center [514, 41] width 26 height 8
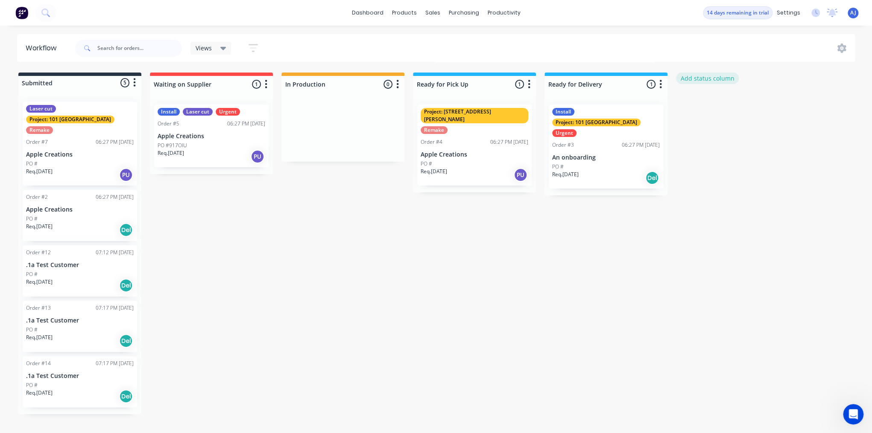
click at [719, 77] on button "Add status column" at bounding box center [707, 79] width 63 height 12
click at [777, 102] on button "Cancel" at bounding box center [770, 104] width 47 height 14
click at [840, 49] on icon at bounding box center [841, 48] width 9 height 9
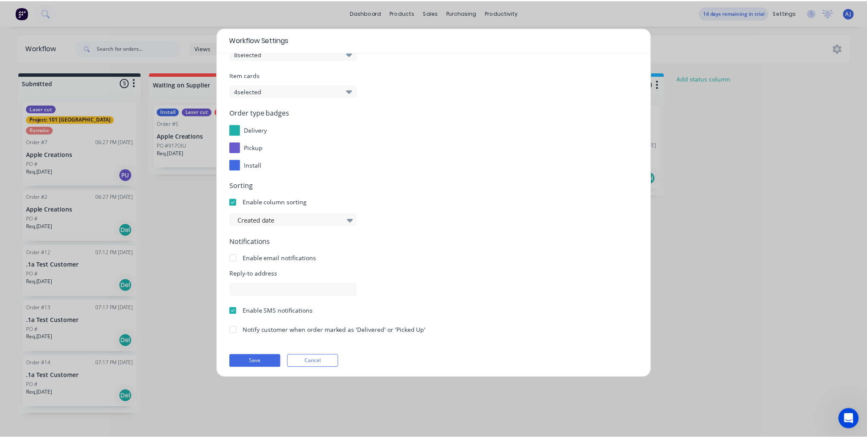
scroll to position [52, 0]
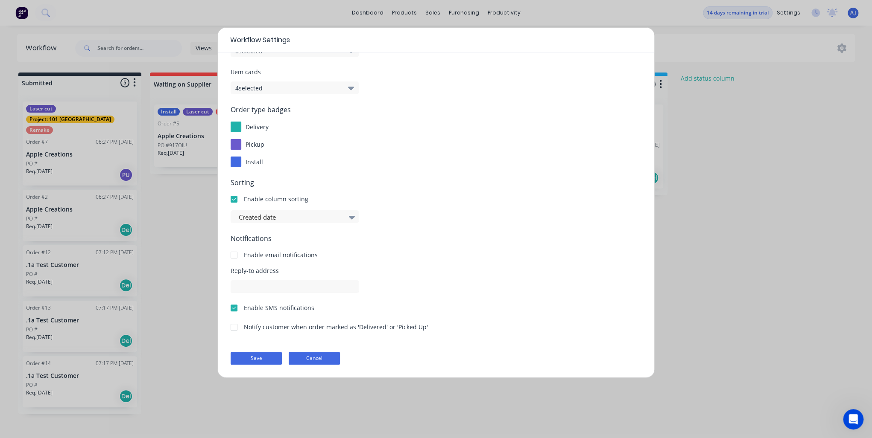
click at [316, 360] on button "Cancel" at bounding box center [314, 358] width 51 height 13
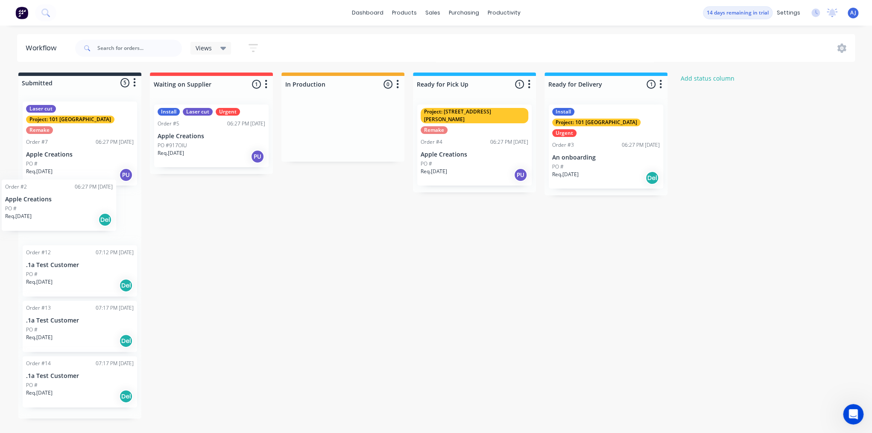
drag, startPoint x: 80, startPoint y: 196, endPoint x: 62, endPoint y: 198, distance: 18.1
click at [62, 198] on div "Laser cut Project: 101 Lilydale Remake Order #7 06:27 PM 08/09/25 Apple Creatio…" at bounding box center [79, 257] width 123 height 324
click at [593, 119] on div "Project: 101 Lilydale" at bounding box center [596, 123] width 88 height 8
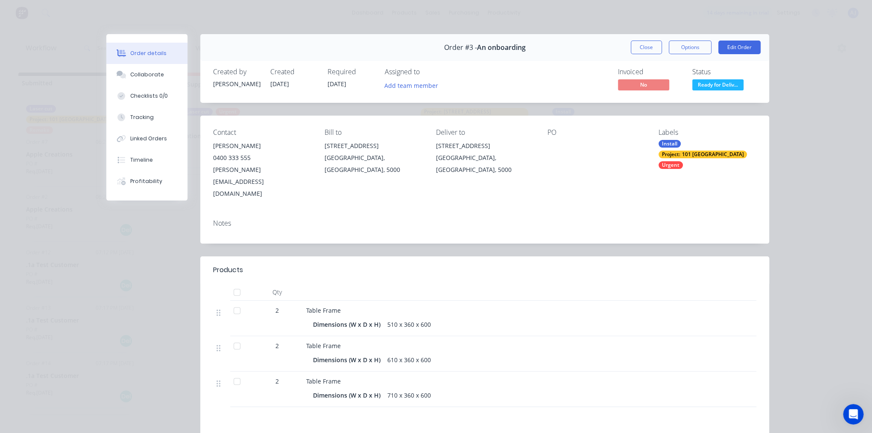
click at [663, 144] on div "Install" at bounding box center [669, 144] width 22 height 8
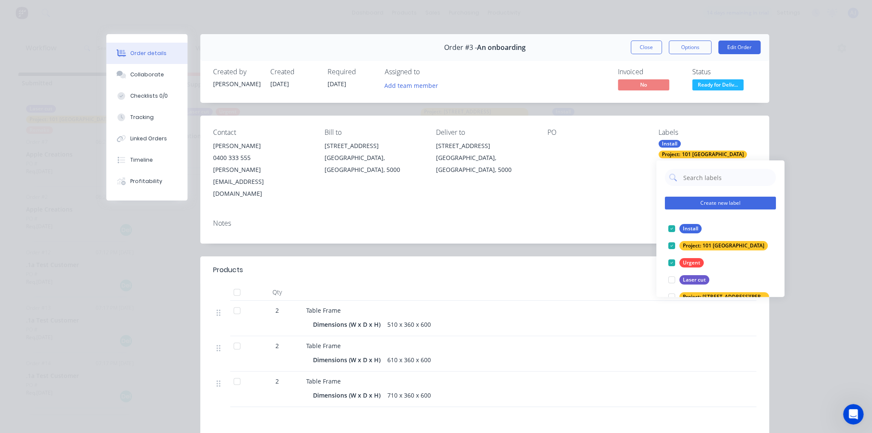
click at [698, 203] on button "Create new label" at bounding box center [720, 203] width 111 height 13
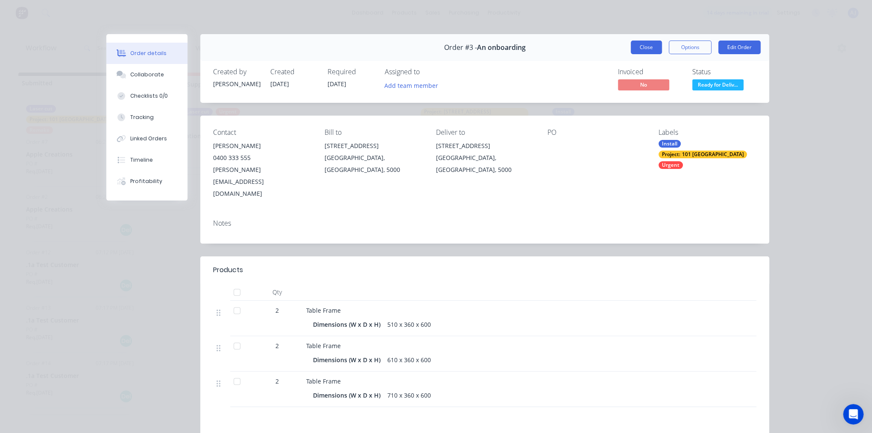
click at [649, 47] on button "Close" at bounding box center [646, 48] width 31 height 14
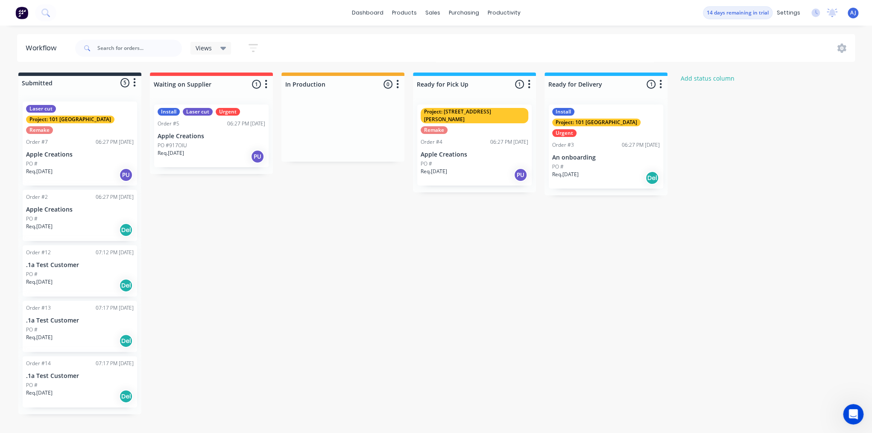
click at [83, 203] on div "Order #2 06:27 PM 08/09/25 Apple Creations PO # Req. 17/02/25 Del" at bounding box center [80, 215] width 114 height 51
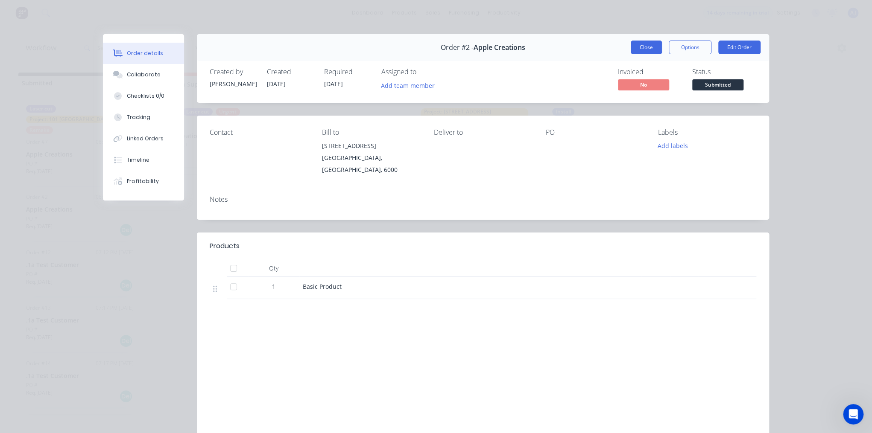
click at [646, 48] on button "Close" at bounding box center [646, 48] width 31 height 14
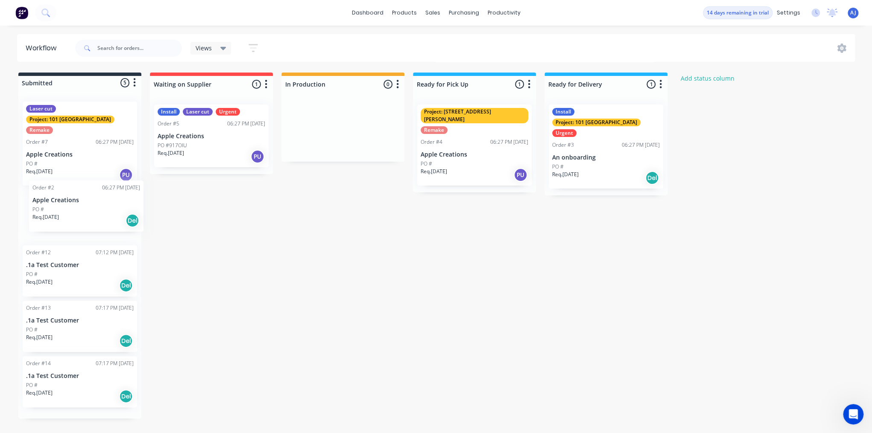
drag, startPoint x: 79, startPoint y: 206, endPoint x: 89, endPoint y: 210, distance: 10.9
click at [89, 210] on div "Laser cut Project: 101 Lilydale Remake Order #7 06:27 PM 08/09/25 Apple Creatio…" at bounding box center [79, 257] width 123 height 324
click at [379, 12] on link "dashboard" at bounding box center [368, 12] width 40 height 13
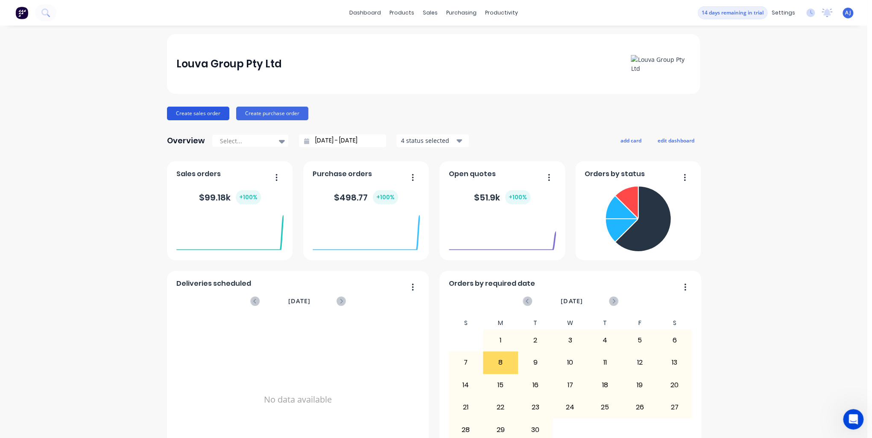
click at [192, 111] on button "Create sales order" at bounding box center [198, 114] width 62 height 14
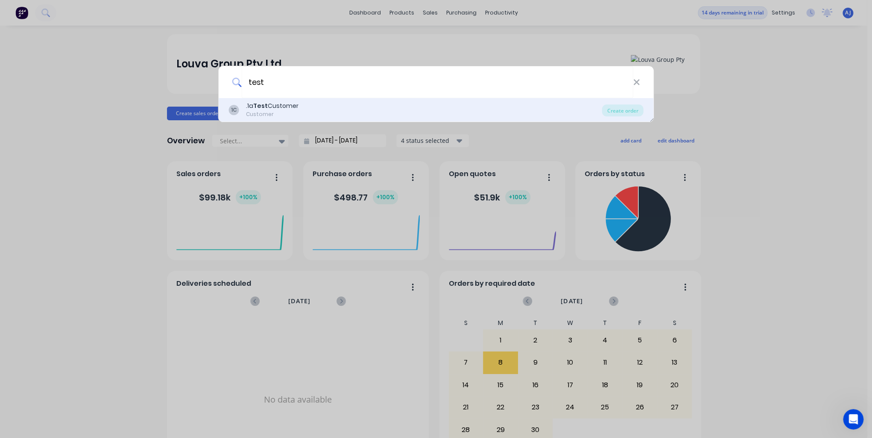
type input "test"
click at [280, 109] on div ".1a Test Customer" at bounding box center [272, 106] width 53 height 9
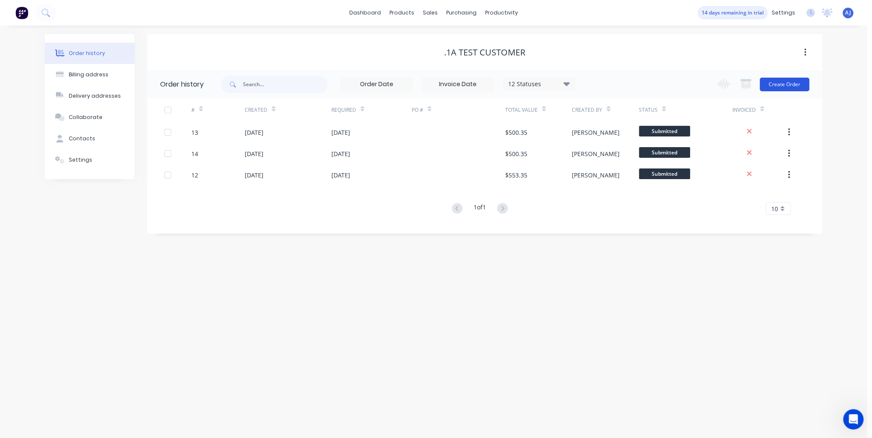
click at [784, 90] on button "Create Order" at bounding box center [784, 85] width 50 height 14
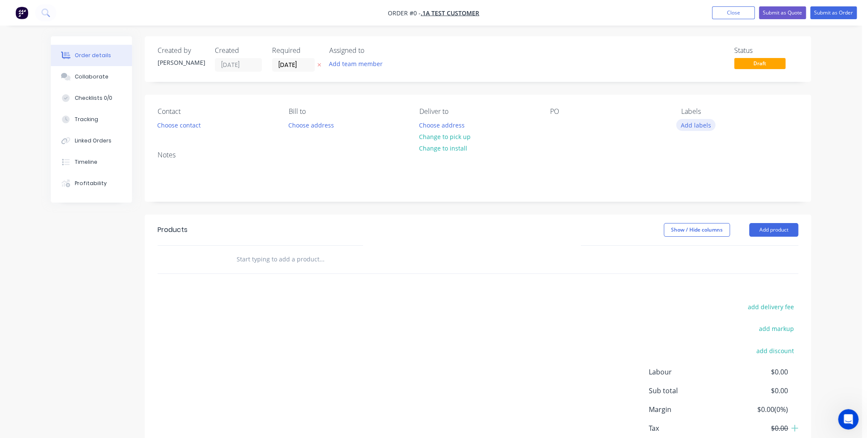
click at [700, 126] on button "Add labels" at bounding box center [695, 125] width 39 height 12
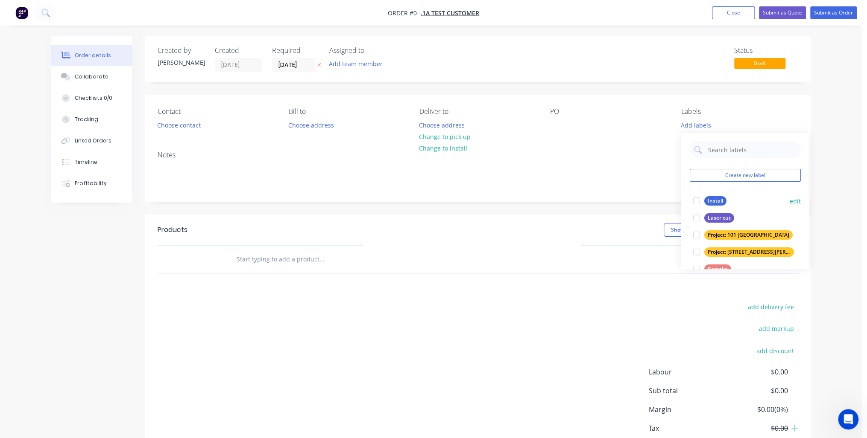
click at [694, 202] on div at bounding box center [695, 201] width 17 height 17
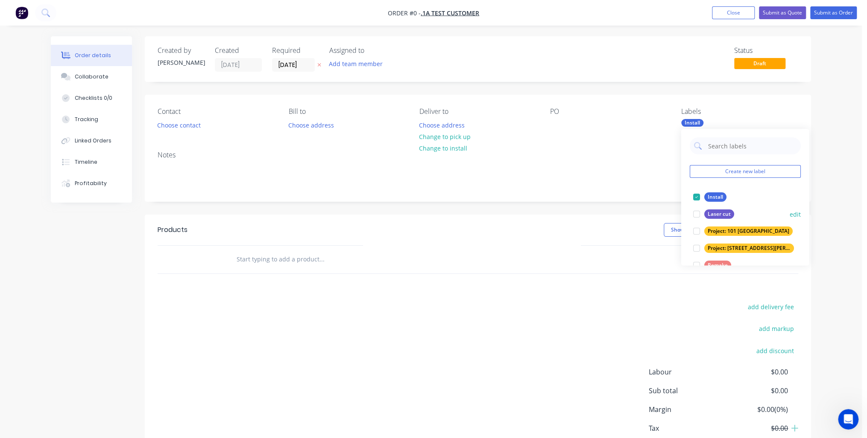
click at [697, 214] on div at bounding box center [695, 214] width 17 height 17
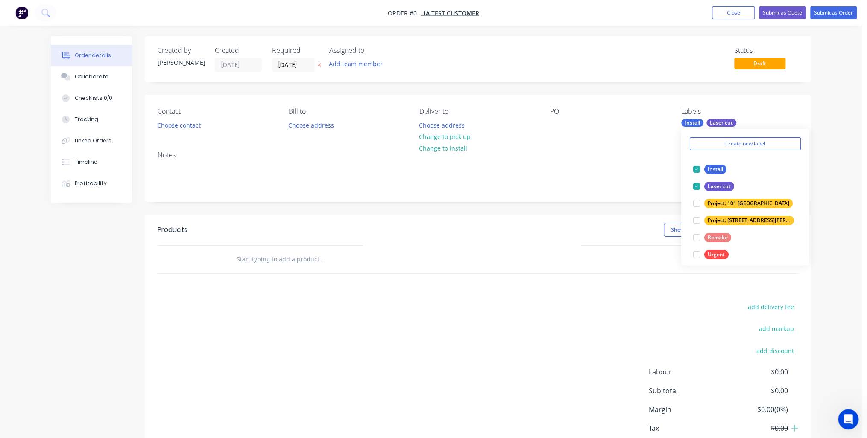
scroll to position [34, 0]
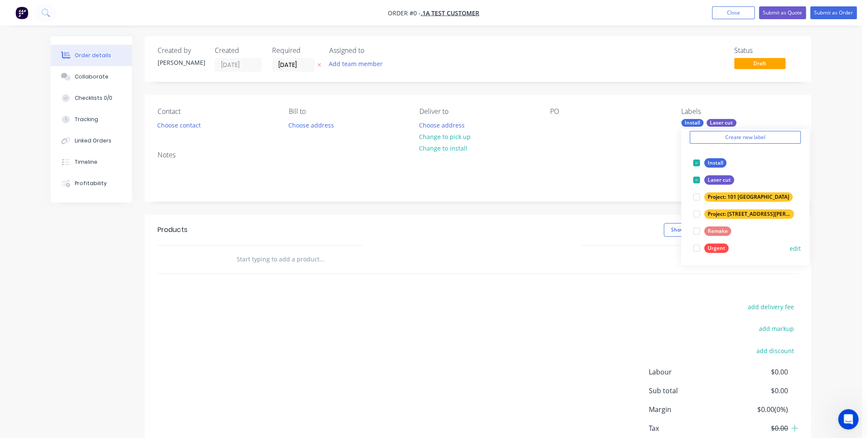
click at [696, 250] on div at bounding box center [695, 248] width 17 height 17
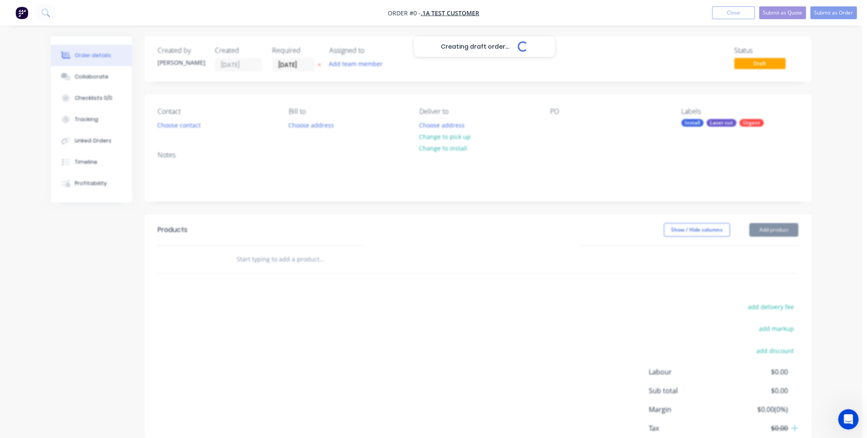
click at [539, 304] on div "Creating draft order... Loading... Order details Collaborate Checklists 0/0 Tra…" at bounding box center [430, 264] width 777 height 456
click at [703, 108] on div "Labels" at bounding box center [739, 112] width 117 height 8
click at [697, 111] on div "Labels" at bounding box center [739, 112] width 117 height 8
click at [692, 145] on div "Notes" at bounding box center [478, 172] width 666 height 57
click at [689, 109] on div "Labels" at bounding box center [739, 112] width 117 height 8
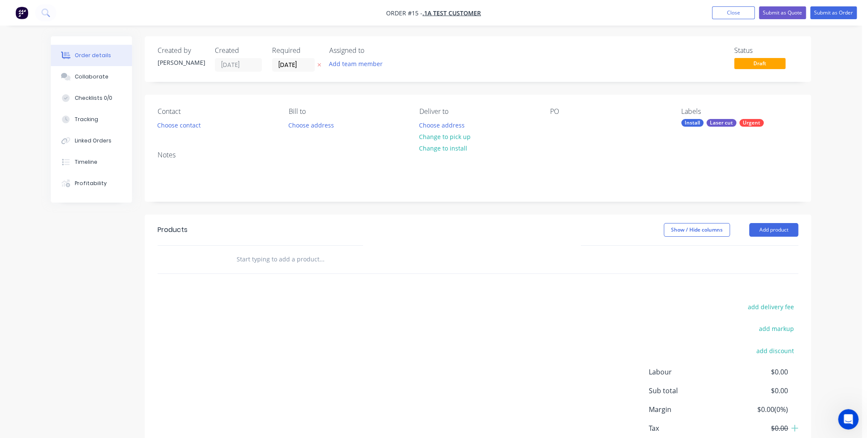
click at [690, 122] on div "Install" at bounding box center [692, 123] width 22 height 8
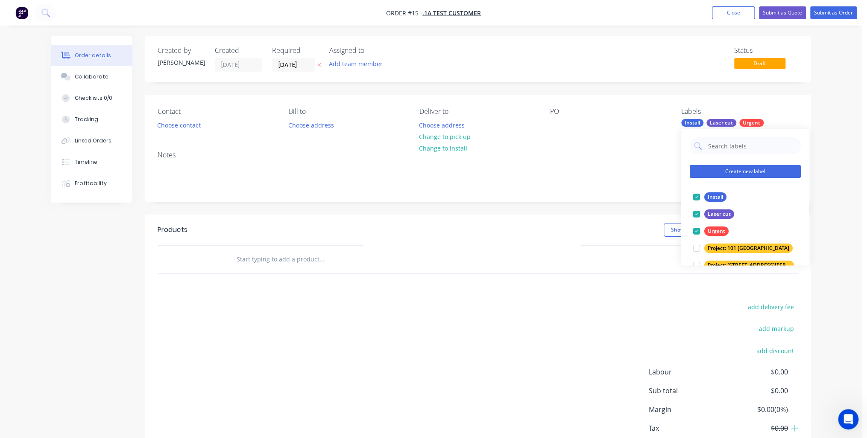
click at [702, 169] on button "Create new label" at bounding box center [744, 171] width 111 height 13
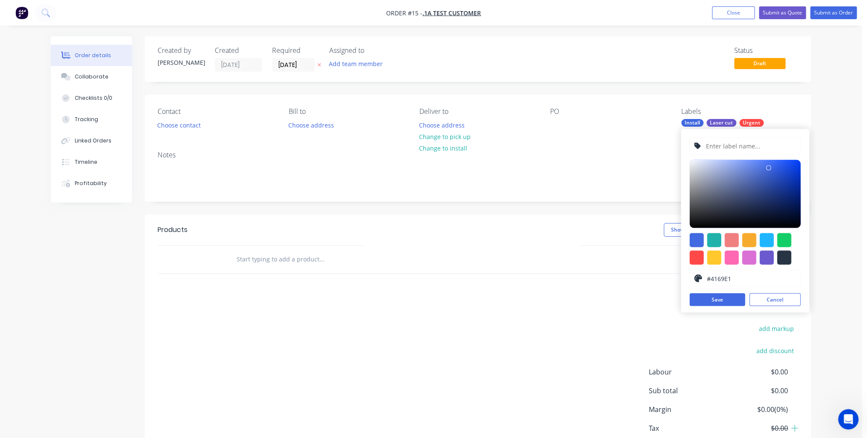
click at [729, 145] on input "text" at bounding box center [750, 146] width 91 height 16
type input "Powder Coating"
click at [704, 302] on button "Save" at bounding box center [716, 299] width 55 height 13
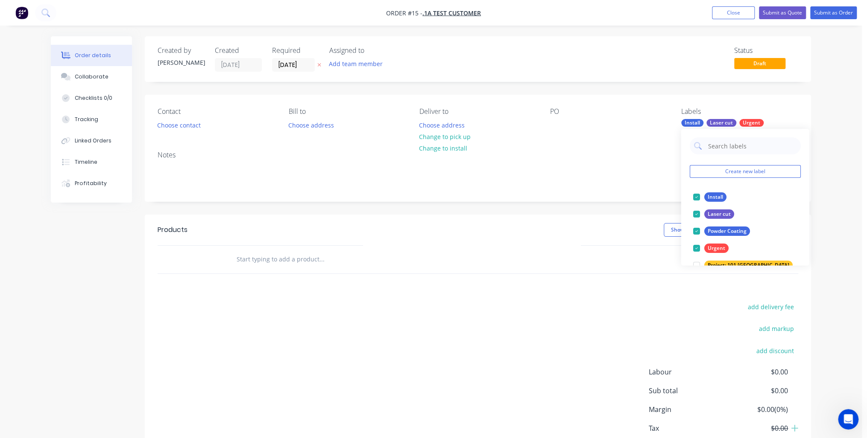
click at [616, 304] on div "Products Show / Hide columns Add product add delivery fee add markup add discou…" at bounding box center [478, 347] width 666 height 264
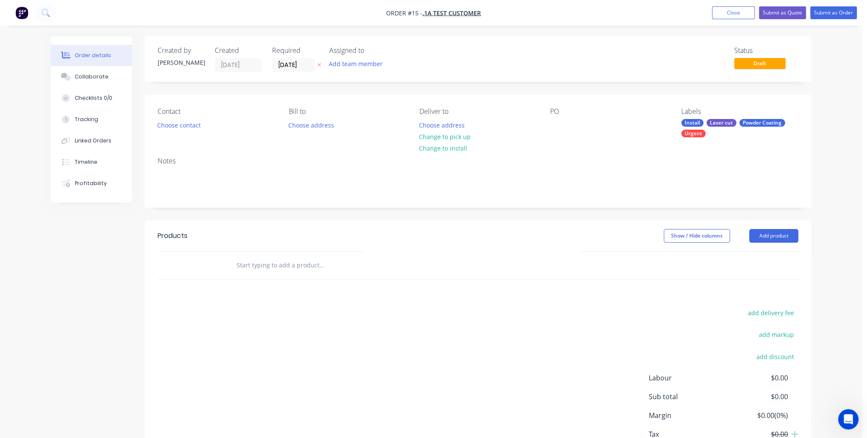
click at [181, 166] on div "Notes" at bounding box center [478, 178] width 666 height 57
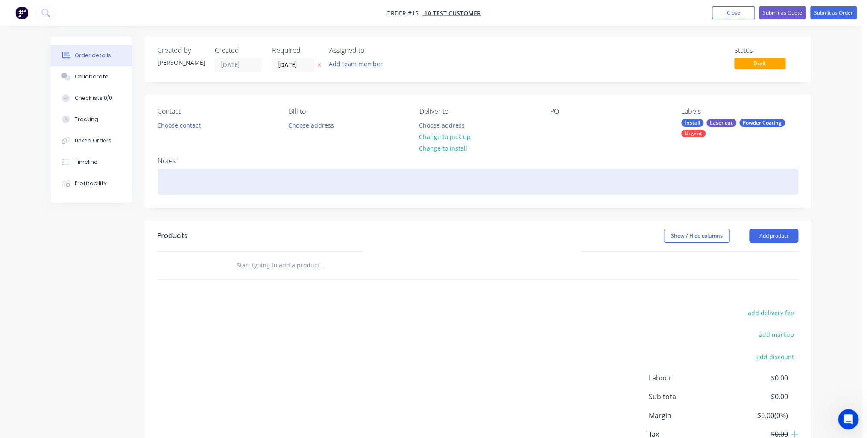
click at [195, 179] on div at bounding box center [478, 182] width 640 height 26
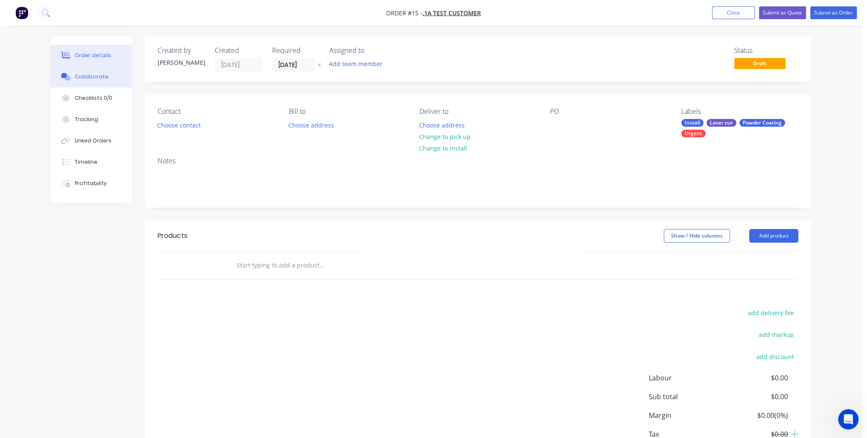
click at [96, 79] on div "Collaborate" at bounding box center [92, 77] width 34 height 8
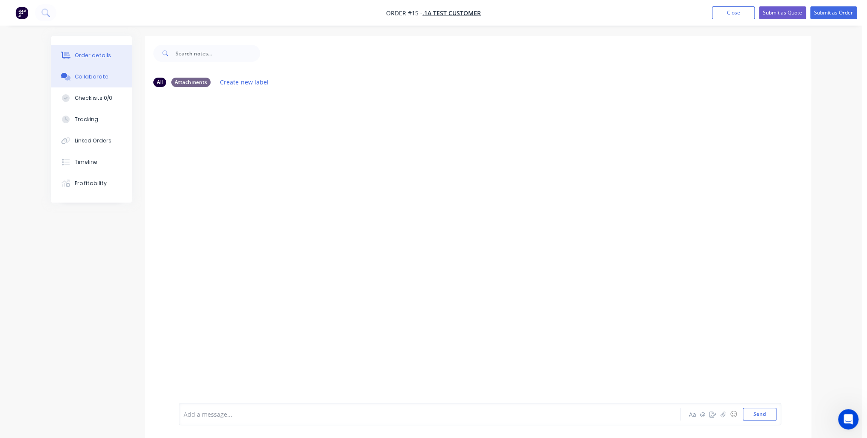
click at [75, 60] on button "Order details" at bounding box center [91, 55] width 81 height 21
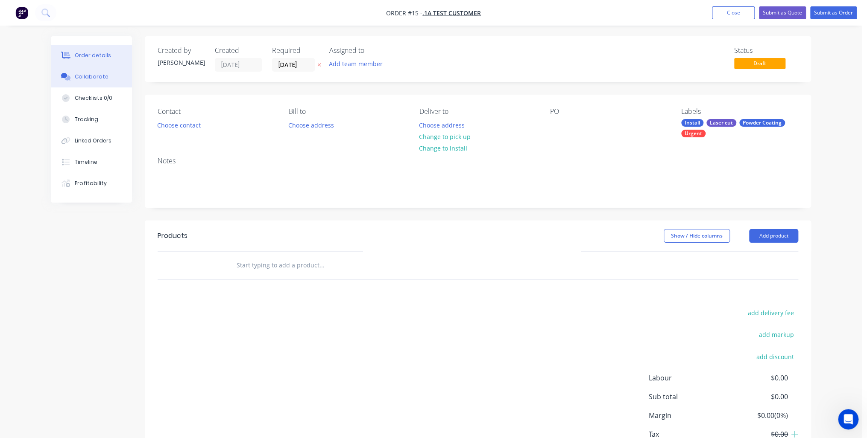
click at [89, 73] on div "Collaborate" at bounding box center [92, 77] width 34 height 8
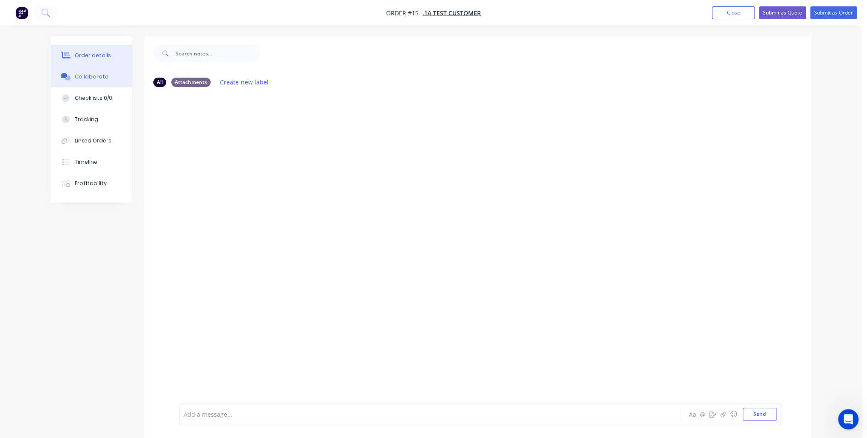
click at [92, 62] on button "Order details" at bounding box center [91, 55] width 81 height 21
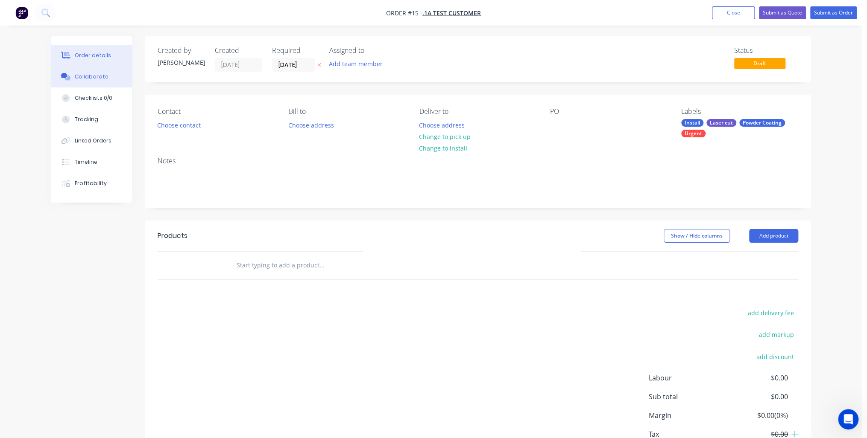
click at [91, 73] on div "Collaborate" at bounding box center [92, 77] width 34 height 8
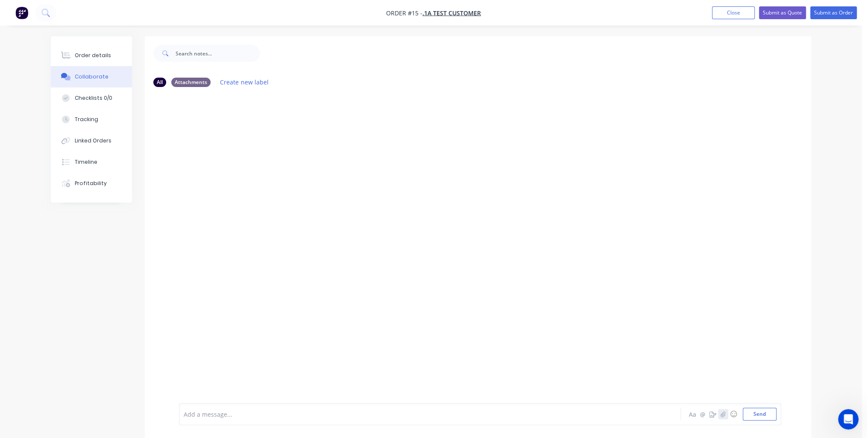
click at [724, 414] on icon "button" at bounding box center [722, 415] width 5 height 6
click at [769, 420] on button "Send" at bounding box center [759, 414] width 34 height 13
click at [246, 158] on button "button" at bounding box center [247, 159] width 3 height 12
click at [332, 111] on div "You 07:27pm 08/09/25" at bounding box center [312, 113] width 267 height 8
click at [101, 99] on div "Checklists 0/0" at bounding box center [94, 98] width 38 height 8
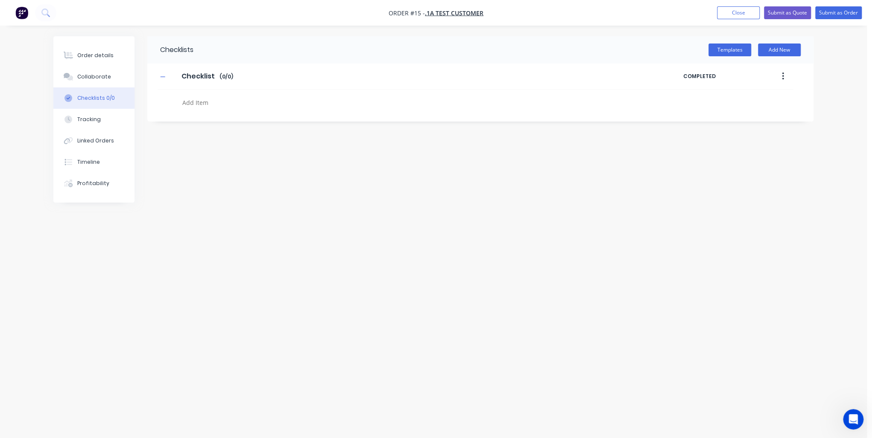
click at [218, 102] on textarea at bounding box center [384, 102] width 411 height 12
click at [95, 122] on div "Tracking" at bounding box center [88, 120] width 23 height 8
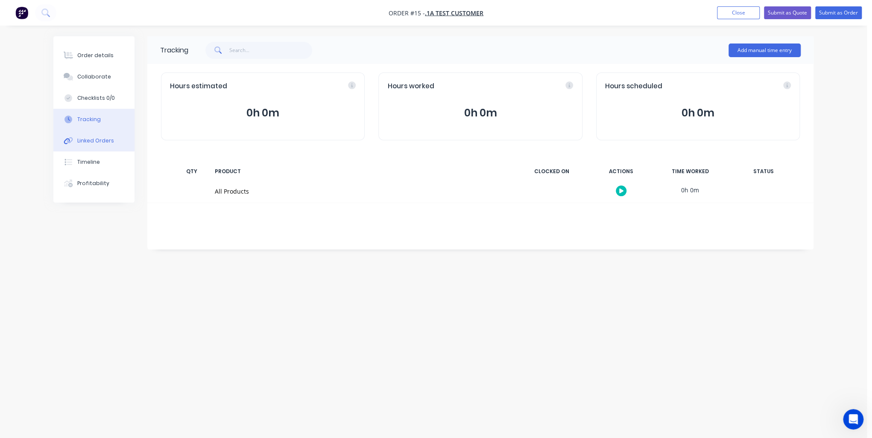
click at [96, 140] on div "Linked Orders" at bounding box center [95, 141] width 37 height 8
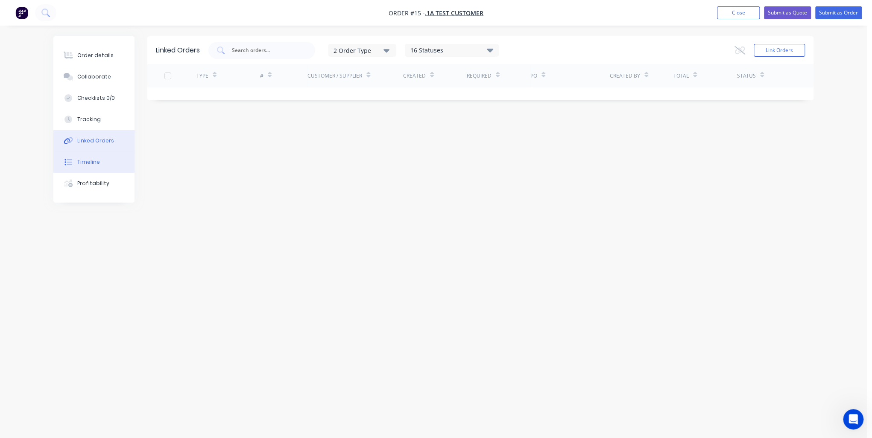
click at [91, 164] on div "Timeline" at bounding box center [88, 162] width 23 height 8
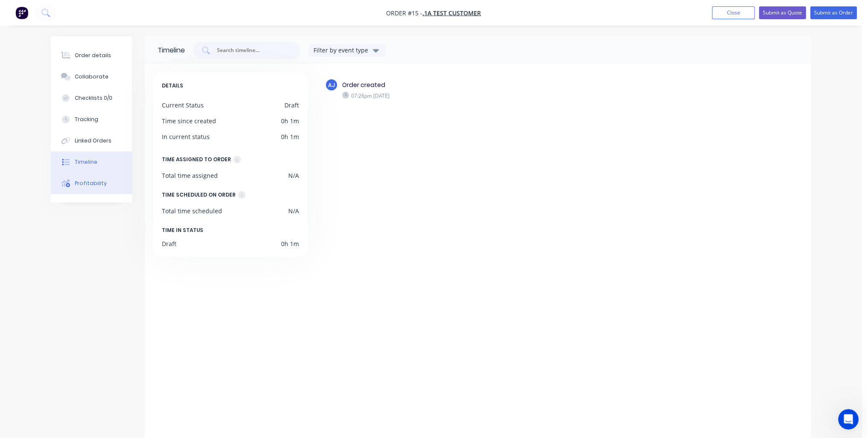
click at [89, 188] on button "Profitability" at bounding box center [91, 183] width 81 height 21
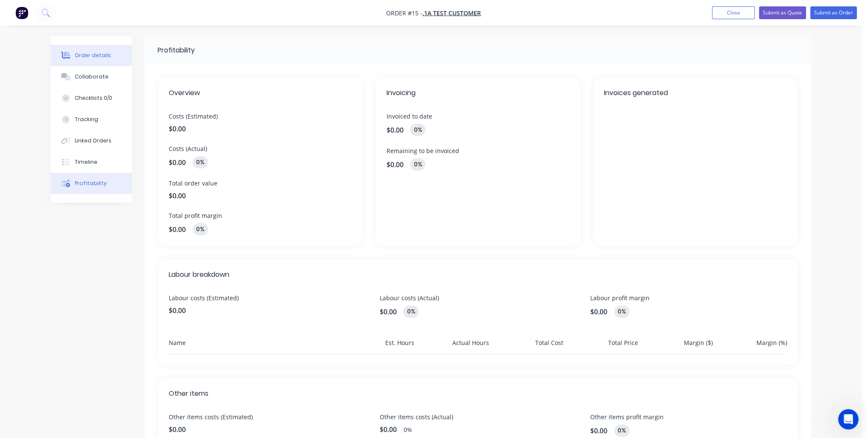
click at [104, 57] on div "Order details" at bounding box center [93, 56] width 36 height 8
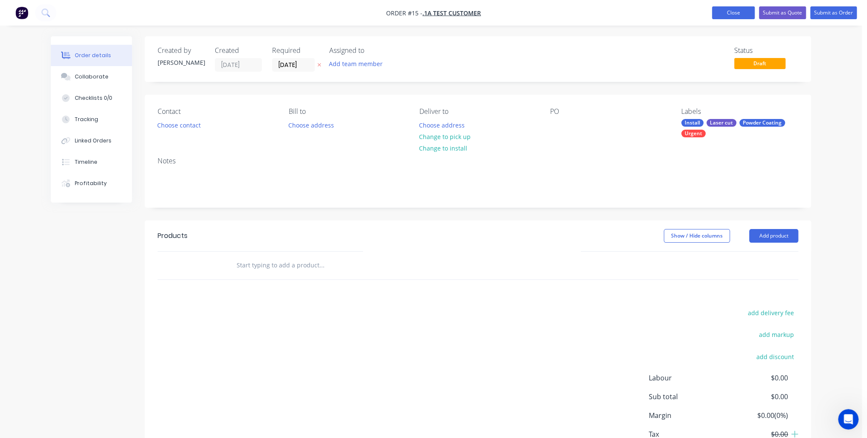
click at [730, 13] on button "Close" at bounding box center [733, 12] width 43 height 13
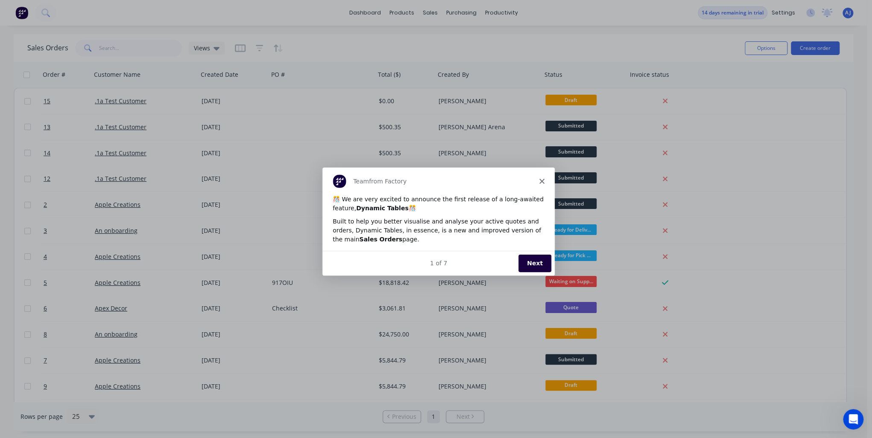
click at [541, 264] on button "Next" at bounding box center [534, 263] width 33 height 18
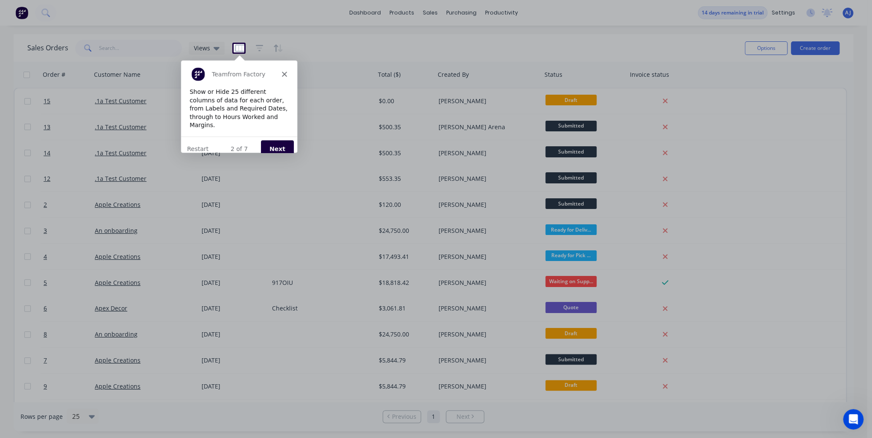
click at [279, 140] on button "Next" at bounding box center [276, 149] width 33 height 18
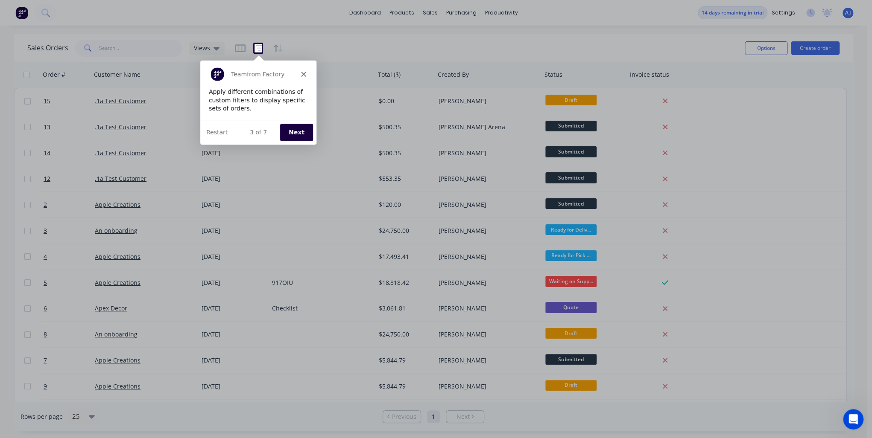
click at [295, 131] on button "Next" at bounding box center [295, 132] width 33 height 18
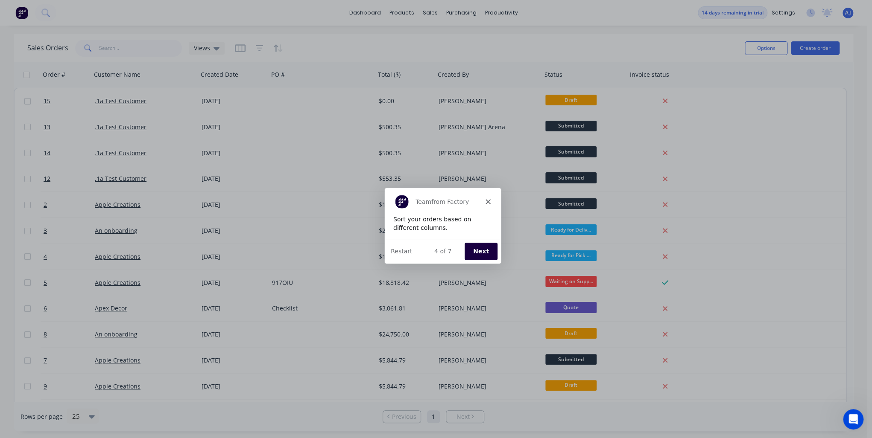
click at [481, 255] on button "Next" at bounding box center [480, 251] width 33 height 18
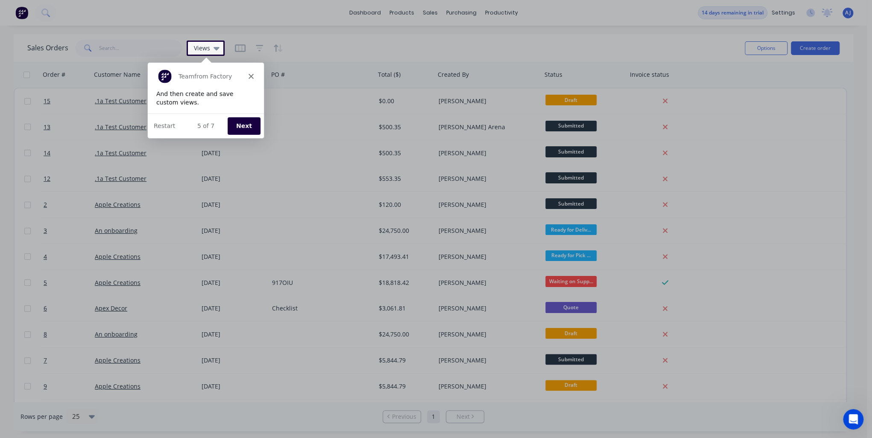
click at [238, 128] on button "Next" at bounding box center [243, 126] width 33 height 18
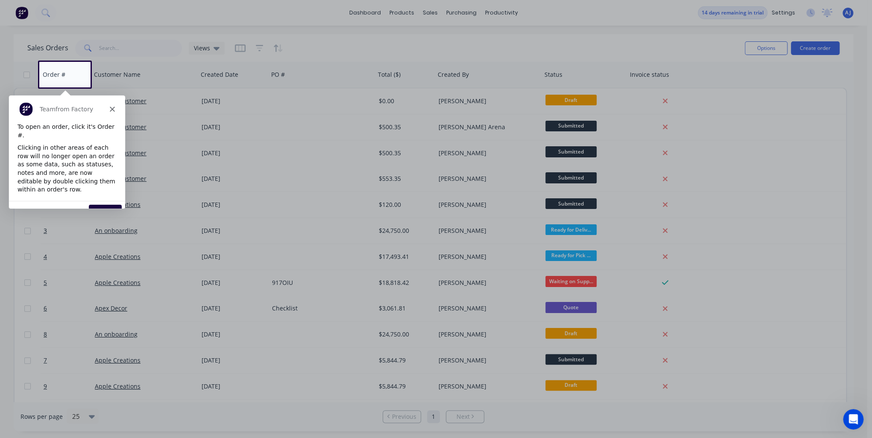
click at [110, 204] on button "Next" at bounding box center [104, 213] width 33 height 18
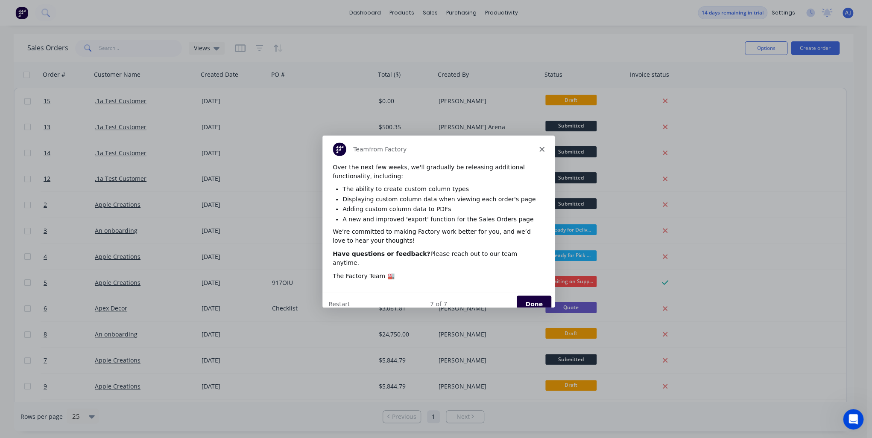
click at [543, 148] on icon "Close" at bounding box center [541, 148] width 5 height 5
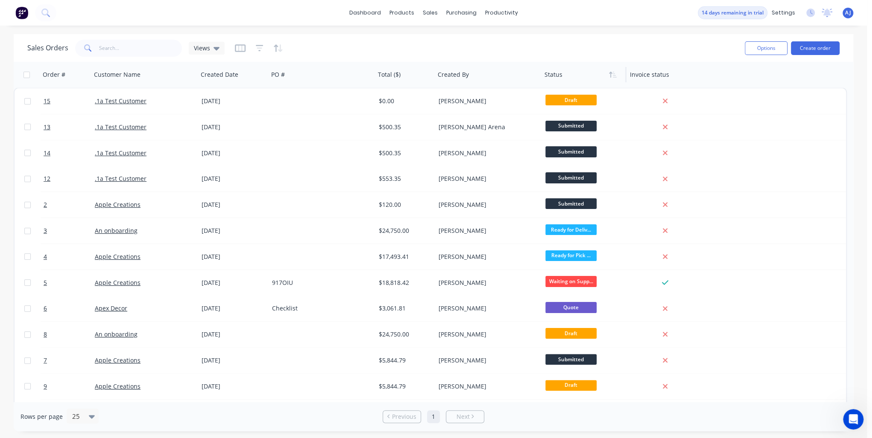
click at [560, 81] on div at bounding box center [581, 74] width 75 height 17
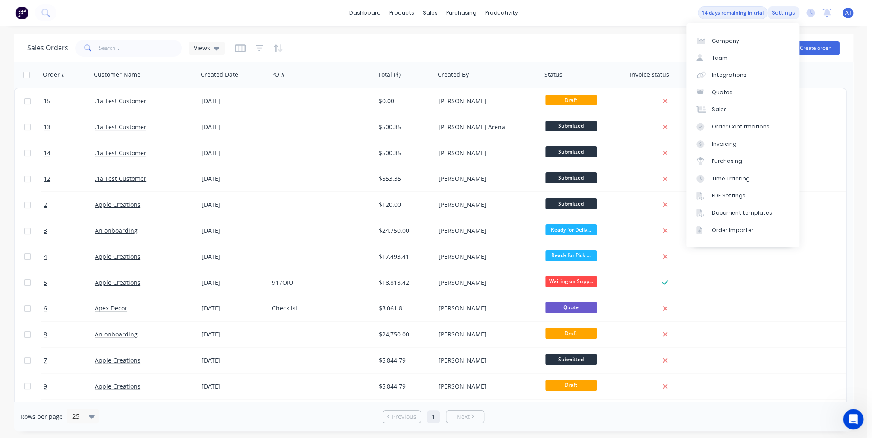
click at [789, 14] on div "settings" at bounding box center [783, 12] width 32 height 13
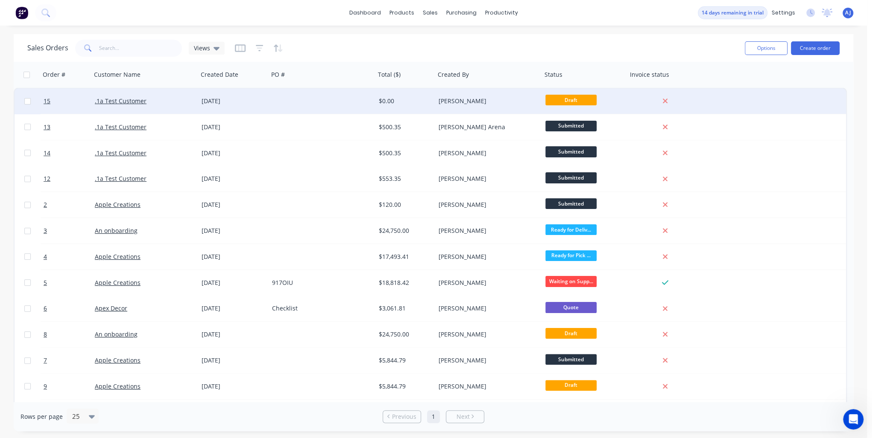
click at [582, 99] on span "Draft" at bounding box center [570, 100] width 51 height 11
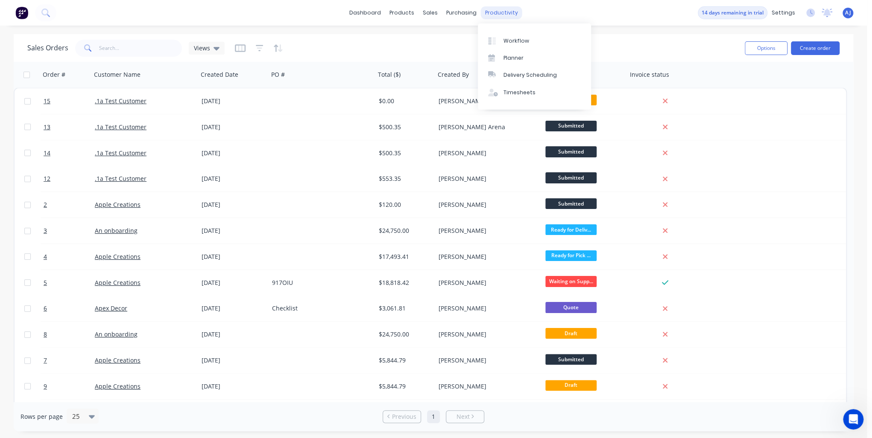
click at [492, 14] on div "productivity" at bounding box center [501, 12] width 41 height 13
click at [516, 38] on div "Workflow" at bounding box center [516, 41] width 26 height 8
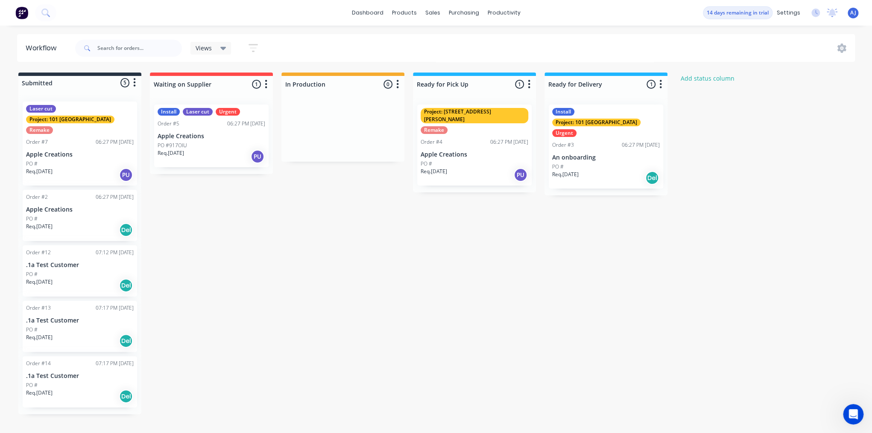
click at [504, 284] on div "Submitted 5 Status colour #273444 hex #273444 Save Cancel Summaries Total order…" at bounding box center [458, 244] width 929 height 342
click at [702, 76] on button "Add status column" at bounding box center [707, 79] width 63 height 12
type input "Powder Coating"
click at [705, 103] on button "Add" at bounding box center [704, 104] width 47 height 14
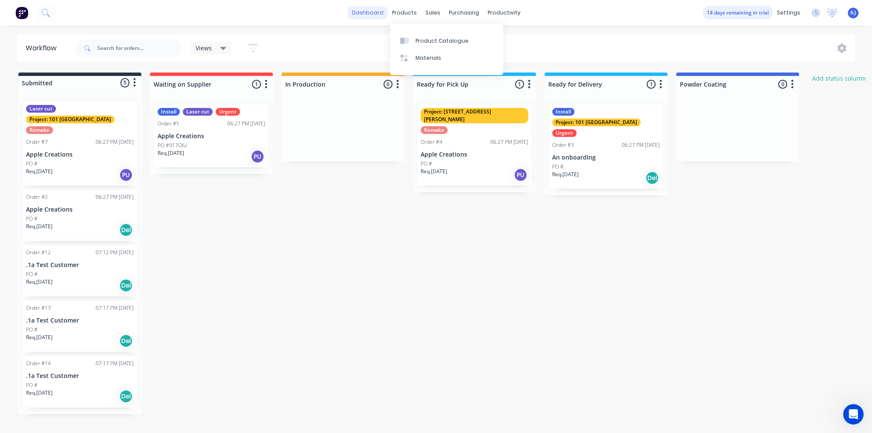
click at [360, 13] on link "dashboard" at bounding box center [368, 12] width 40 height 13
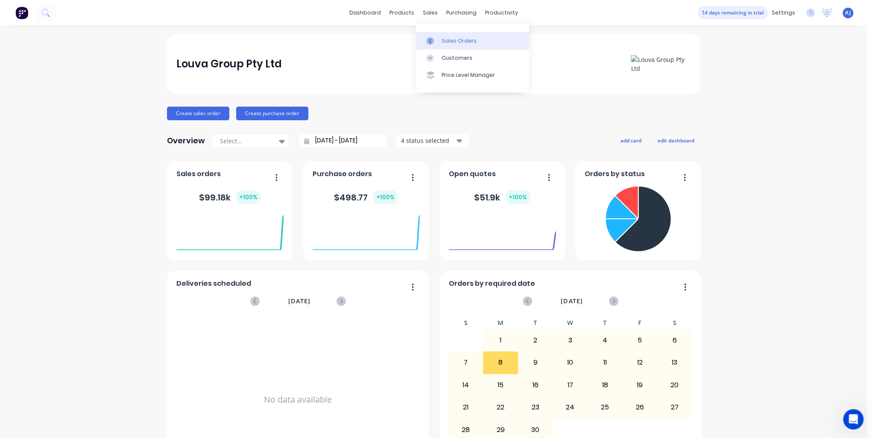
click at [451, 39] on div "Sales Orders" at bounding box center [458, 41] width 35 height 8
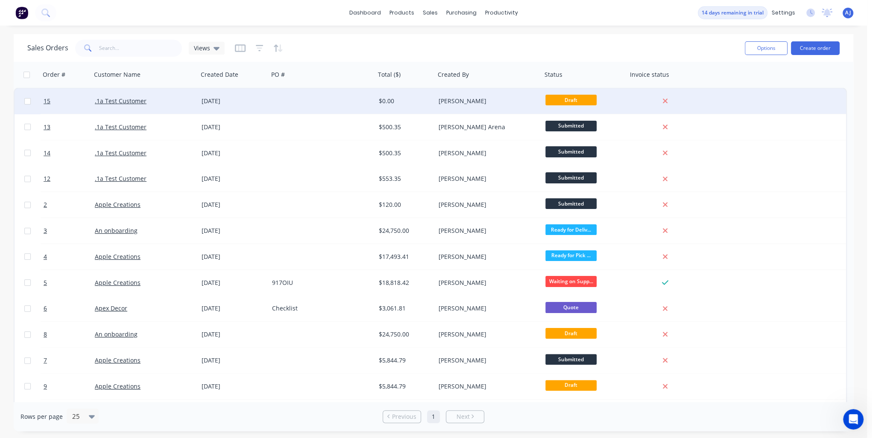
click at [567, 102] on span "Draft" at bounding box center [570, 100] width 51 height 11
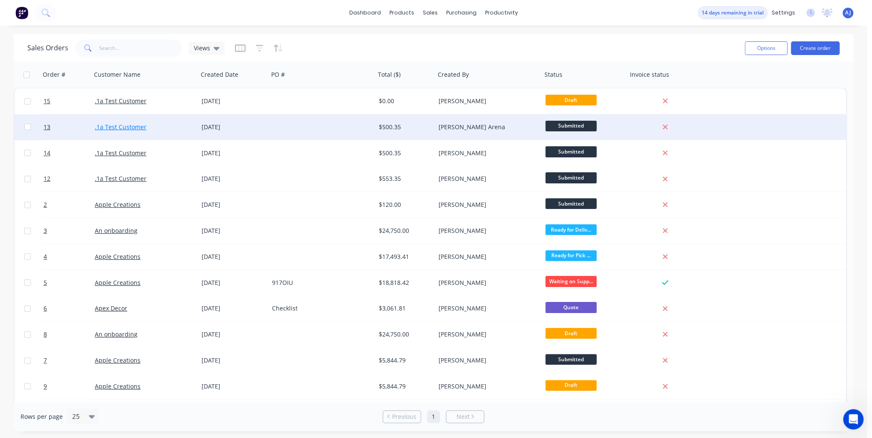
click at [129, 125] on link ".1a Test Customer" at bounding box center [121, 127] width 52 height 8
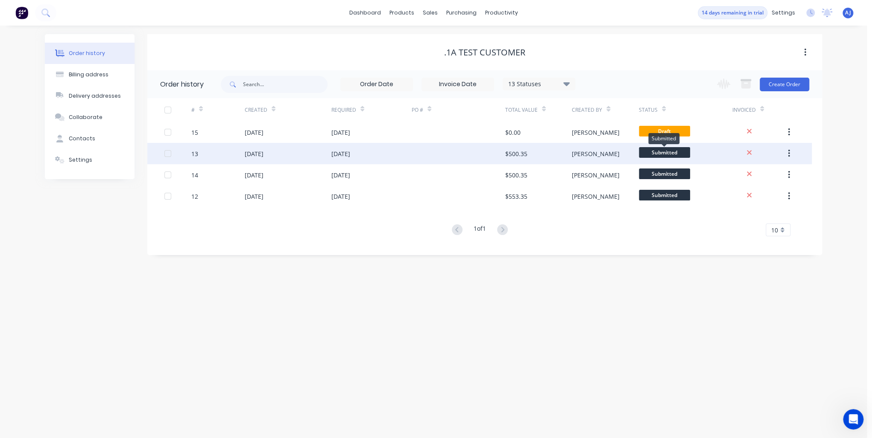
click at [666, 153] on span "Submitted" at bounding box center [664, 152] width 51 height 11
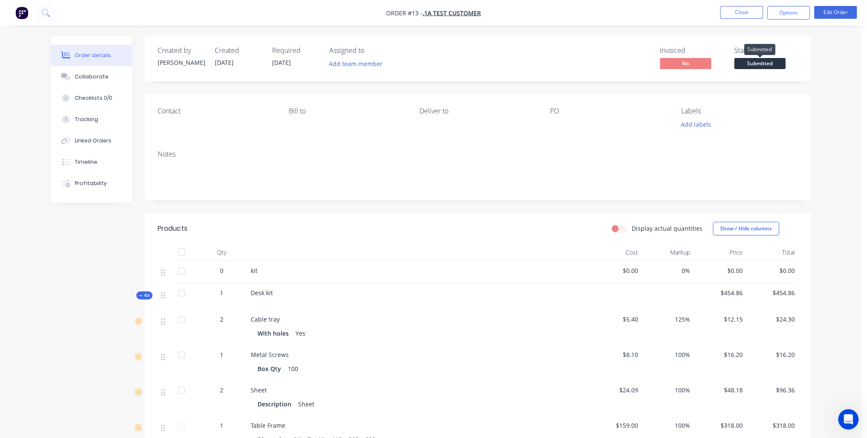
click at [760, 61] on span "Submitted" at bounding box center [759, 63] width 51 height 11
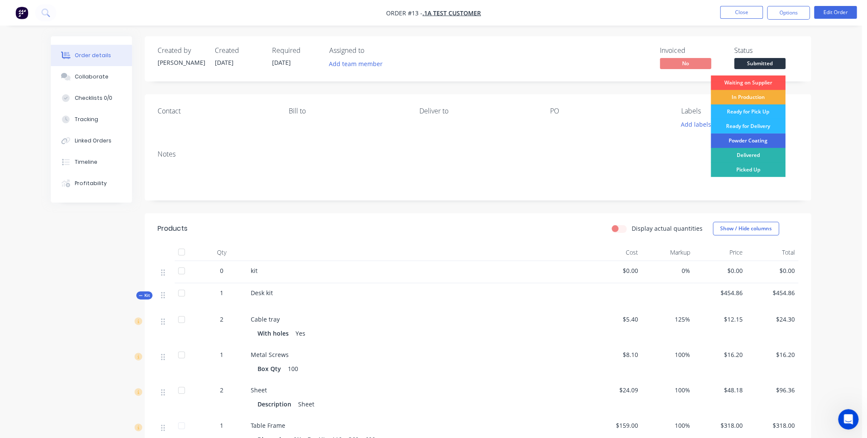
click at [750, 141] on div "Powder Coating" at bounding box center [747, 141] width 75 height 15
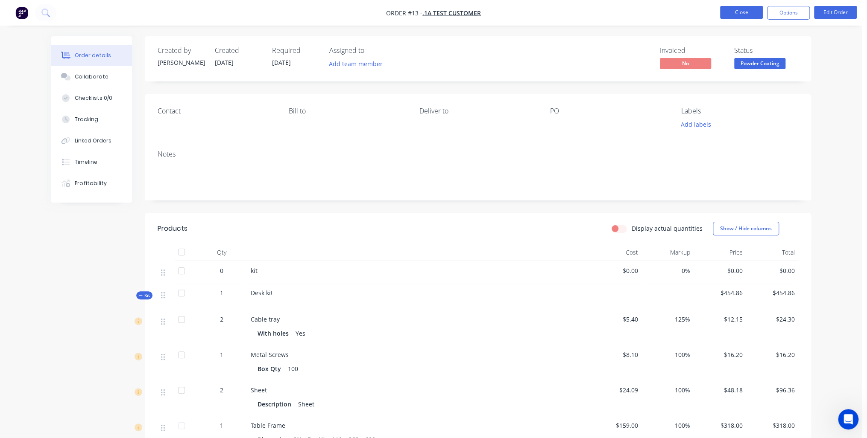
click at [748, 9] on button "Close" at bounding box center [741, 12] width 43 height 13
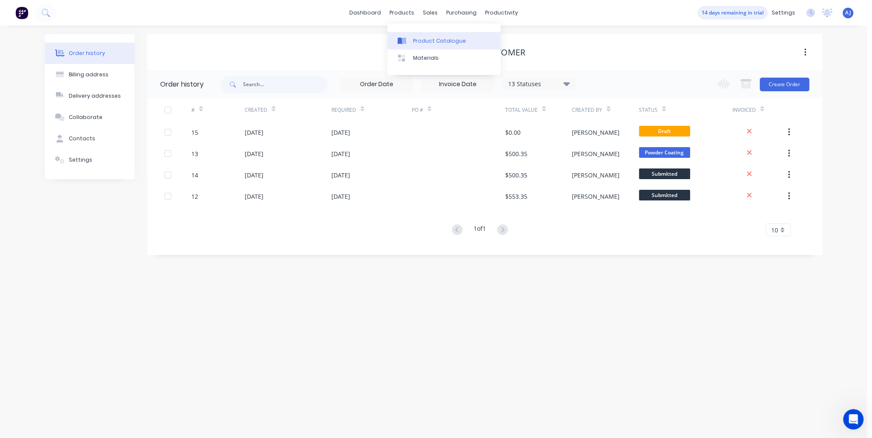
click at [422, 43] on div "Product Catalogue" at bounding box center [439, 41] width 53 height 8
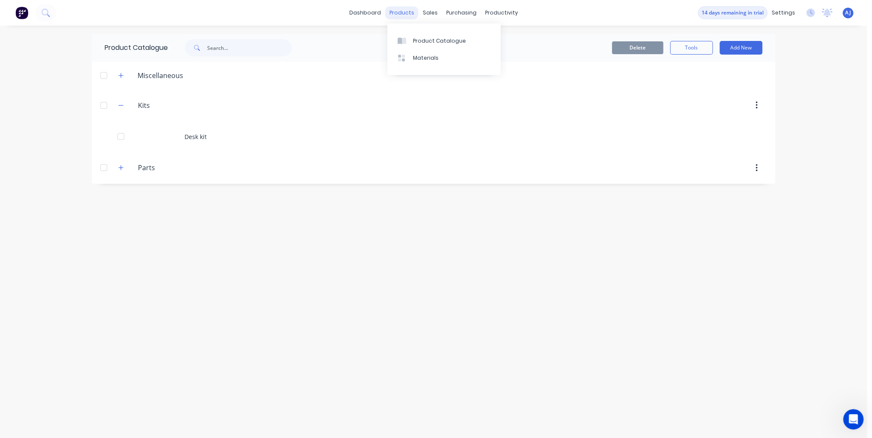
click at [406, 14] on div "products" at bounding box center [401, 12] width 33 height 13
click at [431, 57] on div "Materials" at bounding box center [426, 58] width 26 height 8
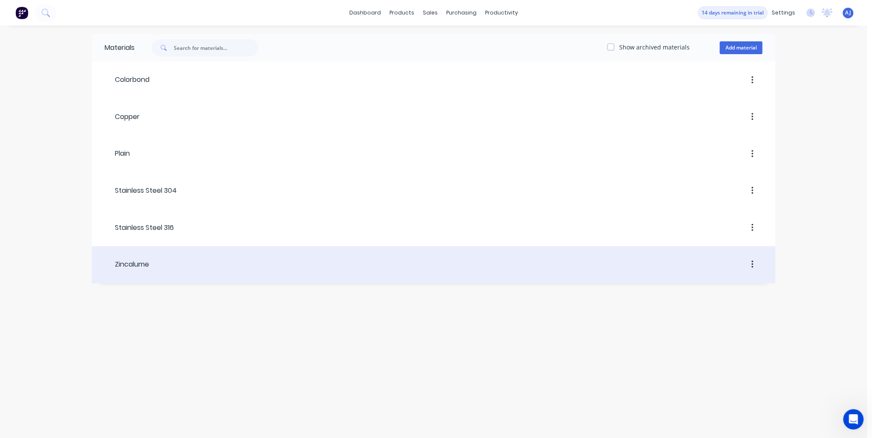
click at [136, 276] on header "Zincalume" at bounding box center [433, 264] width 683 height 32
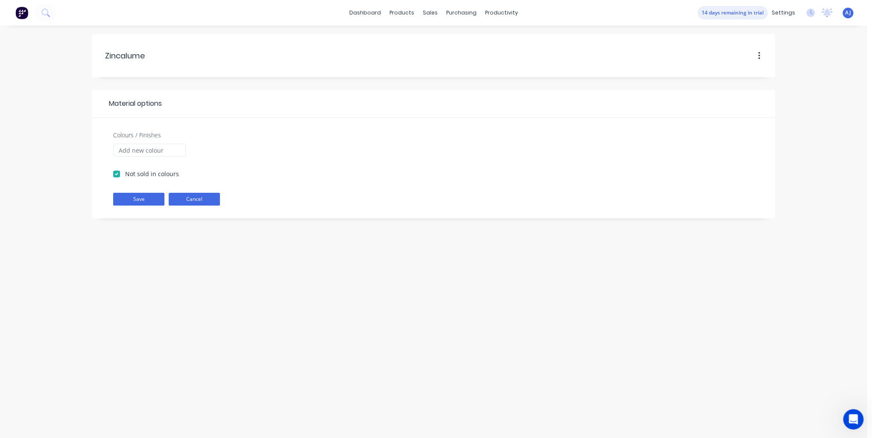
click at [193, 200] on button "Cancel" at bounding box center [194, 199] width 51 height 13
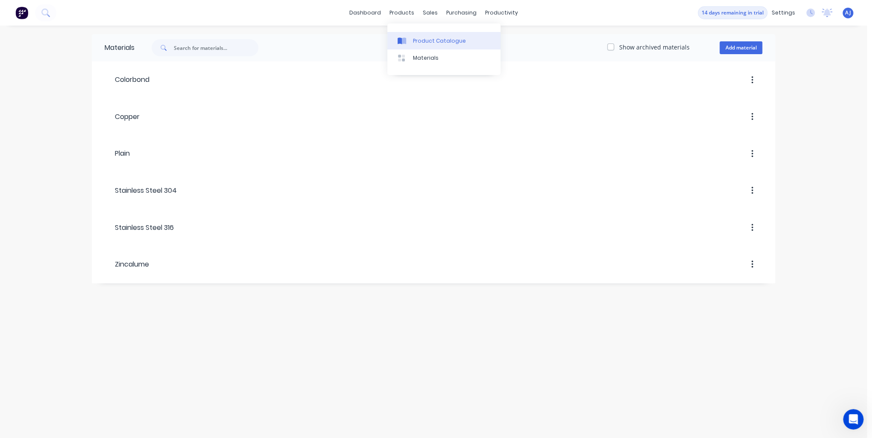
click at [415, 39] on div "Product Catalogue" at bounding box center [439, 41] width 53 height 8
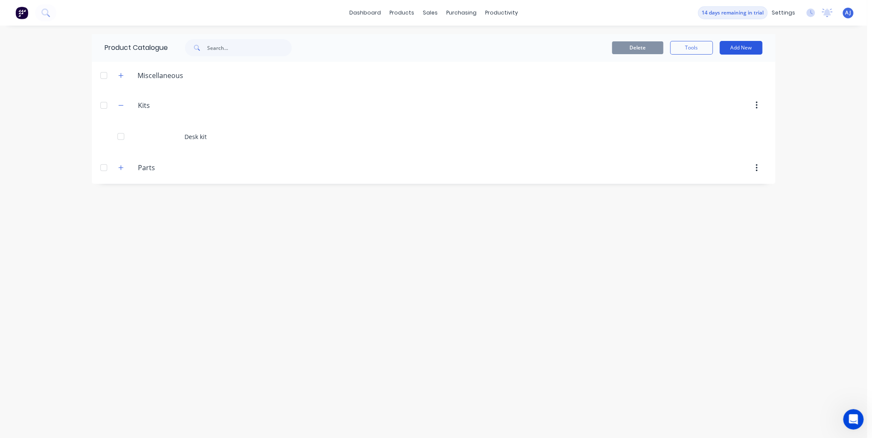
click at [733, 50] on button "Add New" at bounding box center [740, 48] width 43 height 14
click at [710, 85] on div "Product" at bounding box center [722, 87] width 66 height 12
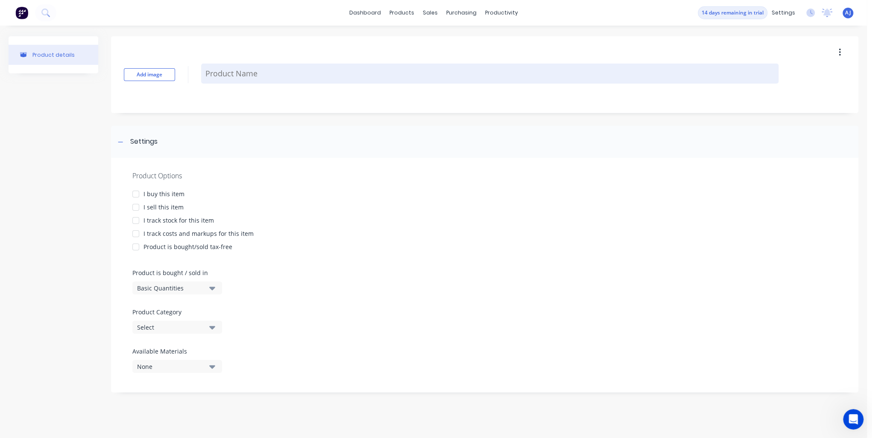
click at [260, 74] on textarea at bounding box center [489, 74] width 577 height 20
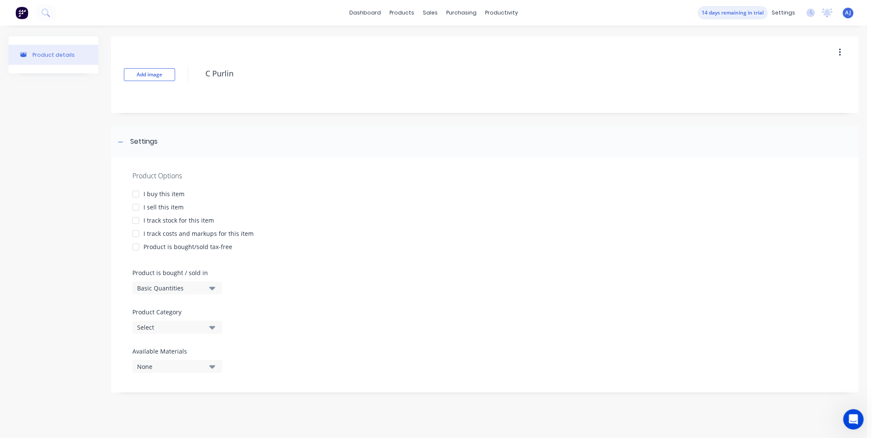
click at [133, 196] on div at bounding box center [135, 194] width 17 height 17
click at [136, 209] on div at bounding box center [135, 207] width 17 height 17
click at [139, 220] on div at bounding box center [135, 220] width 17 height 17
click at [137, 234] on div at bounding box center [135, 233] width 17 height 17
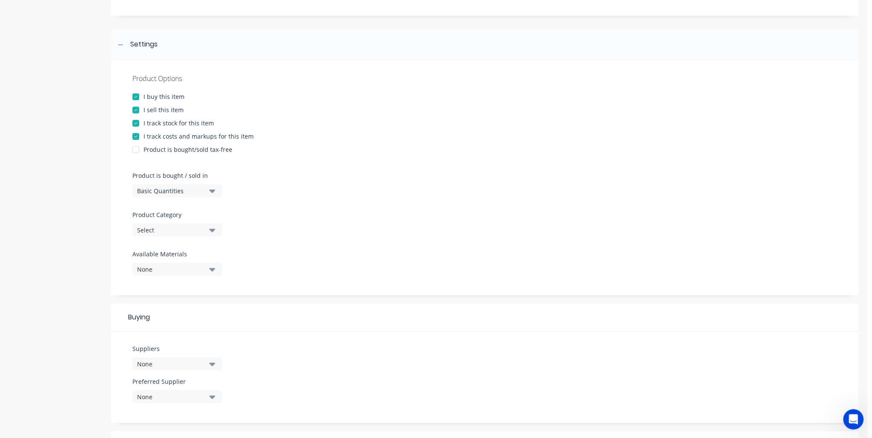
scroll to position [102, 0]
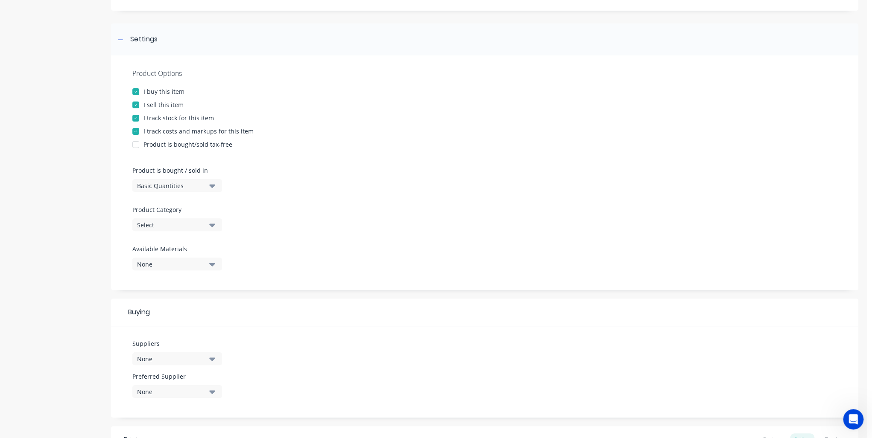
type textarea "C Purlin"
click at [208, 187] on button "Basic Quantities" at bounding box center [177, 185] width 90 height 13
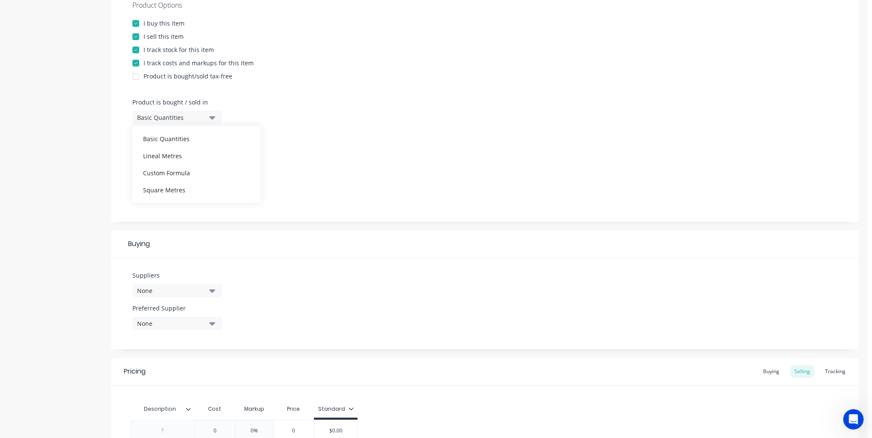
scroll to position [137, 0]
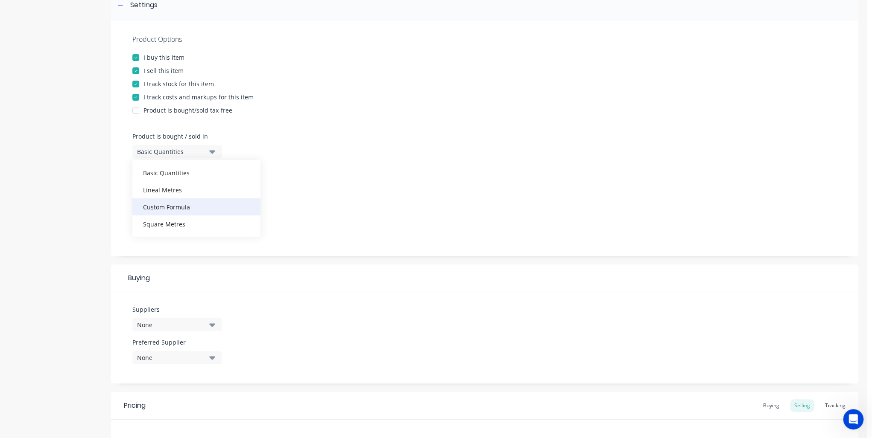
click at [175, 208] on div "Custom Formula" at bounding box center [196, 207] width 128 height 17
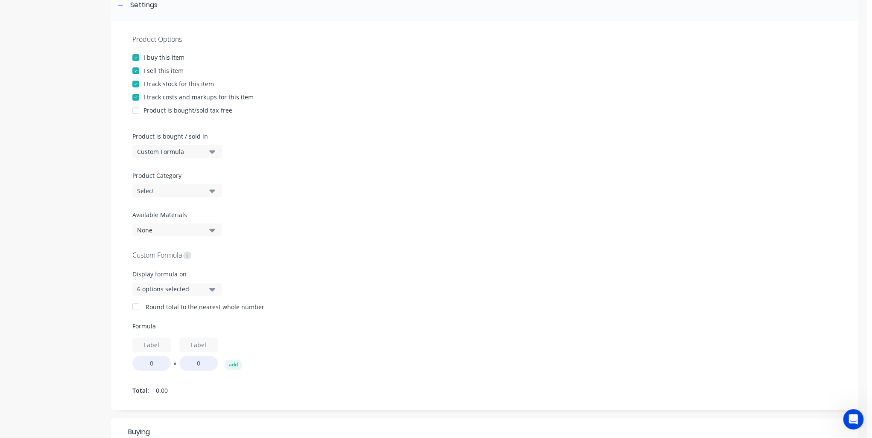
click at [183, 195] on button "Select" at bounding box center [177, 190] width 90 height 13
click at [377, 217] on div "Product Options I buy this item I sell this item I track stock for this item I …" at bounding box center [484, 215] width 747 height 389
click at [194, 231] on div "None" at bounding box center [171, 230] width 68 height 9
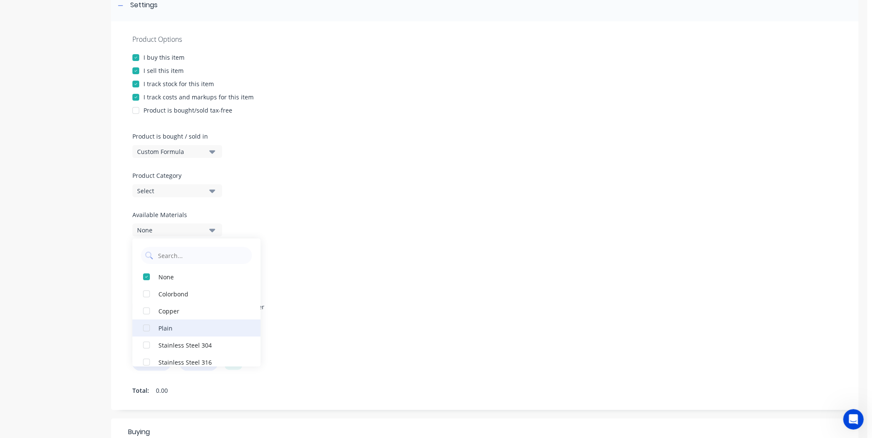
click at [149, 328] on div "button" at bounding box center [146, 328] width 17 height 17
click at [359, 307] on div "Round total to the nearest whole number" at bounding box center [484, 307] width 704 height 9
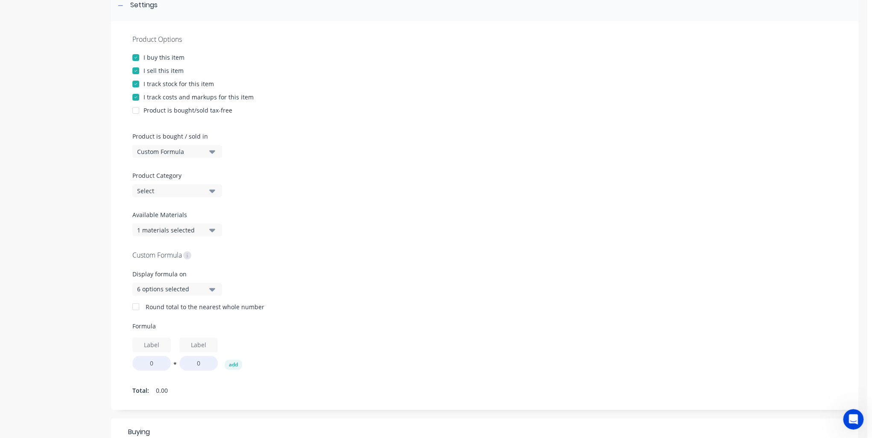
scroll to position [171, 0]
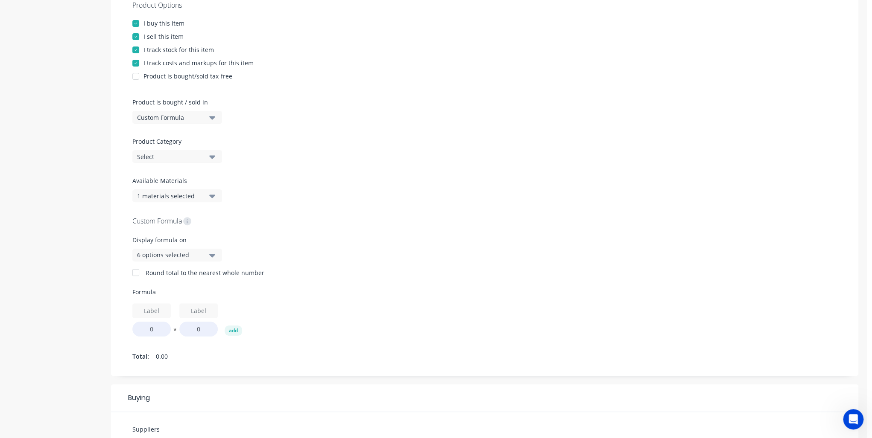
click at [198, 254] on div "6 options selected" at bounding box center [171, 255] width 68 height 9
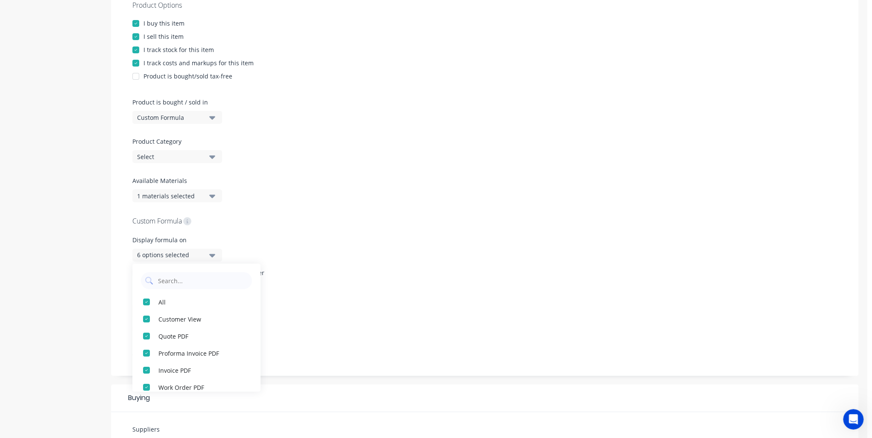
click at [198, 254] on div "6 options selected" at bounding box center [171, 255] width 68 height 9
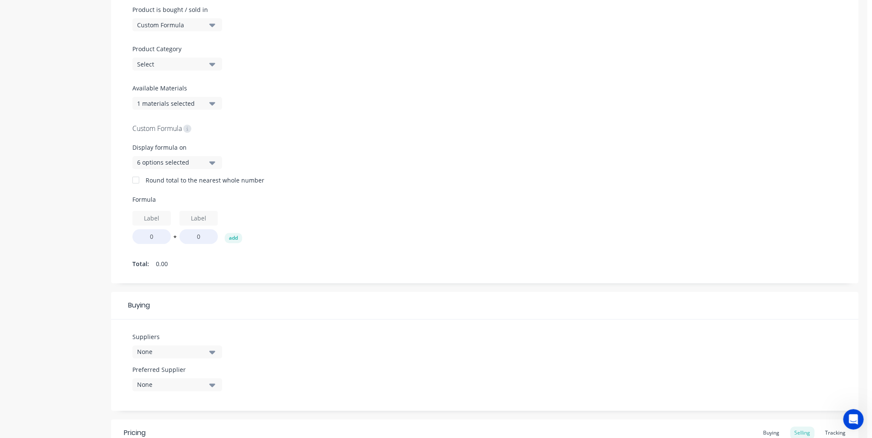
scroll to position [273, 0]
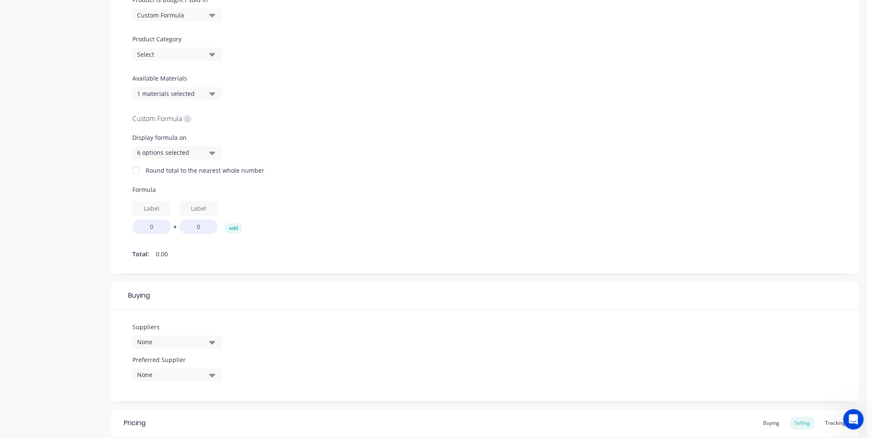
click at [138, 173] on div at bounding box center [135, 170] width 17 height 17
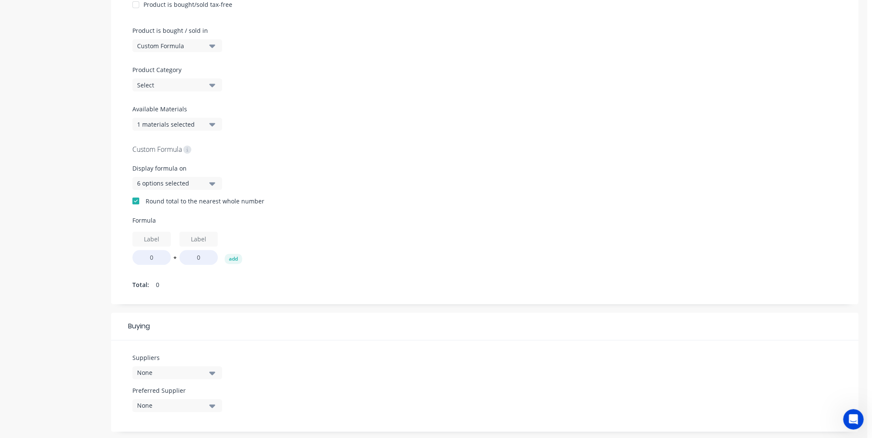
scroll to position [239, 0]
click at [154, 242] on input "text" at bounding box center [151, 242] width 38 height 15
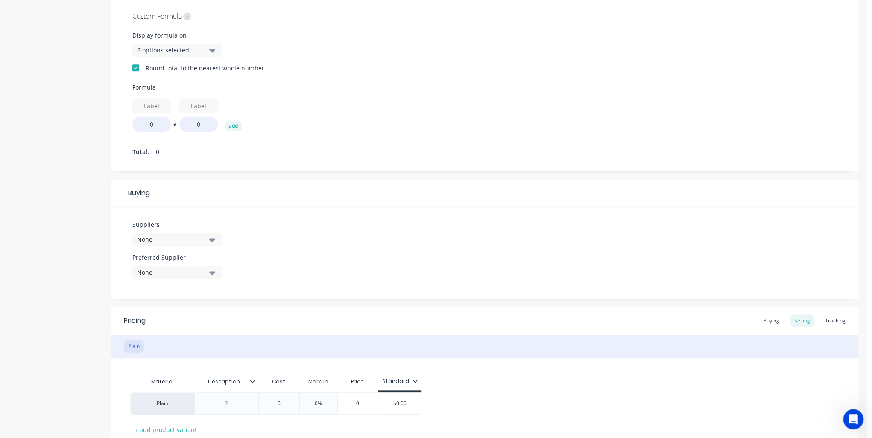
scroll to position [266, 0]
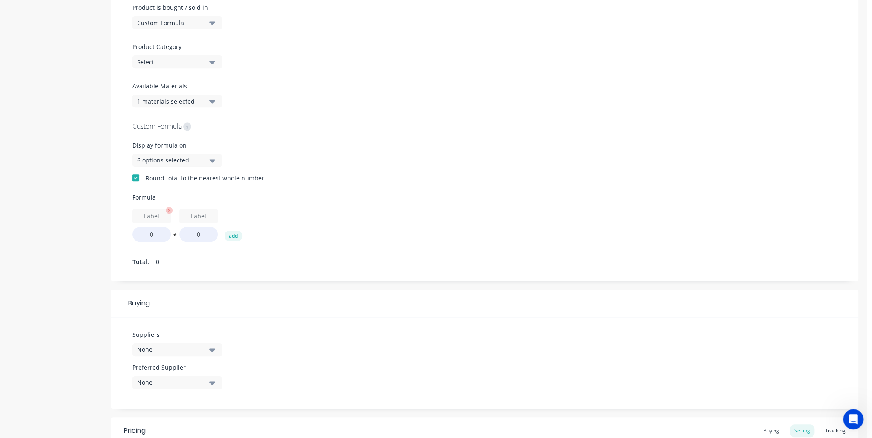
click at [151, 221] on input "text" at bounding box center [151, 216] width 38 height 15
type input "Length"
click at [196, 217] on input "text" at bounding box center [198, 216] width 38 height 15
drag, startPoint x: 191, startPoint y: 218, endPoint x: 244, endPoint y: 214, distance: 53.5
click at [244, 214] on div "Length 0 * 0 add" at bounding box center [484, 225] width 704 height 33
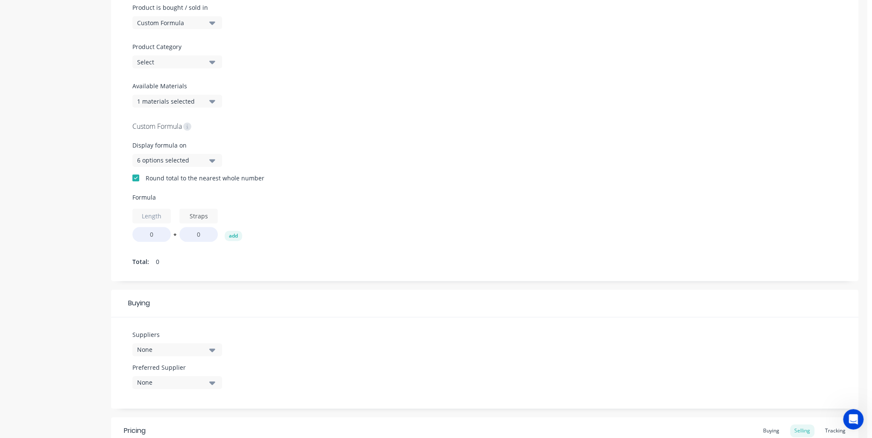
type input "Straps"
click at [291, 247] on div "Custom Formula Display formula on 6 options selected Round total to the nearest…" at bounding box center [484, 195] width 704 height 148
click at [174, 236] on button "*" at bounding box center [175, 237] width 9 height 6
drag, startPoint x: 161, startPoint y: 234, endPoint x: 140, endPoint y: 234, distance: 21.3
click at [140, 234] on input "0" at bounding box center [151, 234] width 38 height 15
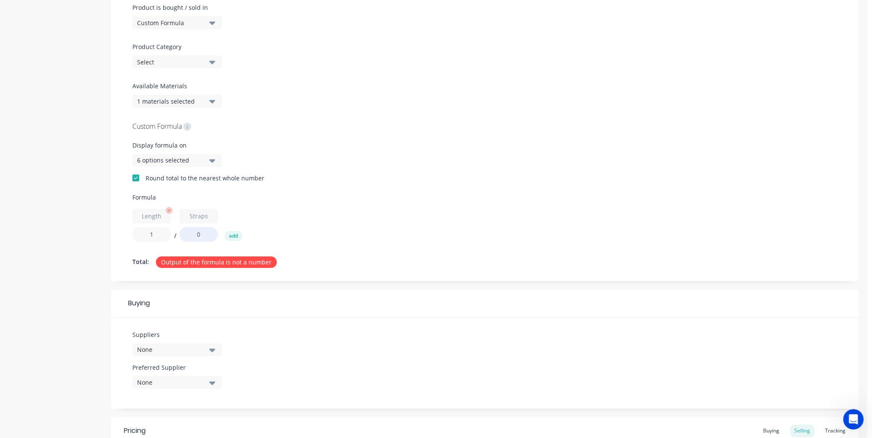
type input "1"
click at [203, 232] on input "0" at bounding box center [198, 234] width 38 height 15
click at [206, 233] on input "0" at bounding box center [198, 234] width 38 height 15
type input "2"
click at [174, 236] on button "/" at bounding box center [175, 237] width 9 height 6
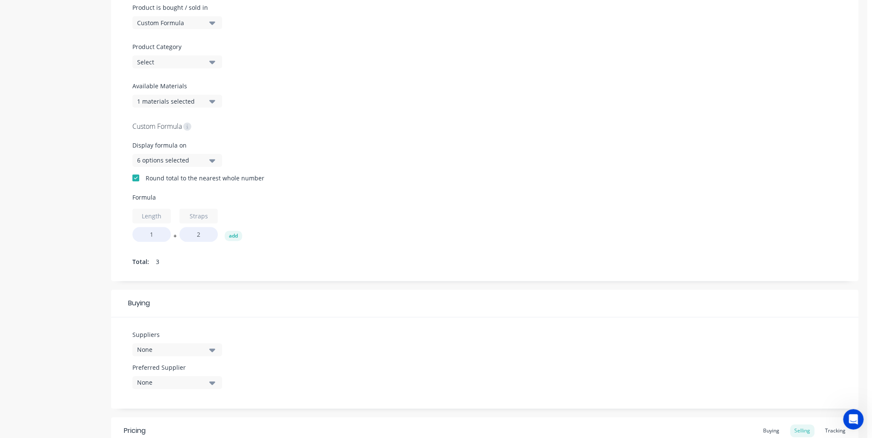
click at [174, 236] on button "+" at bounding box center [175, 237] width 9 height 6
click at [174, 238] on button "-" at bounding box center [175, 237] width 9 height 6
click at [174, 238] on button "*" at bounding box center [175, 237] width 9 height 6
click at [230, 238] on button "add" at bounding box center [234, 236] width 18 height 10
click at [263, 212] on icon "button" at bounding box center [263, 210] width 7 height 7
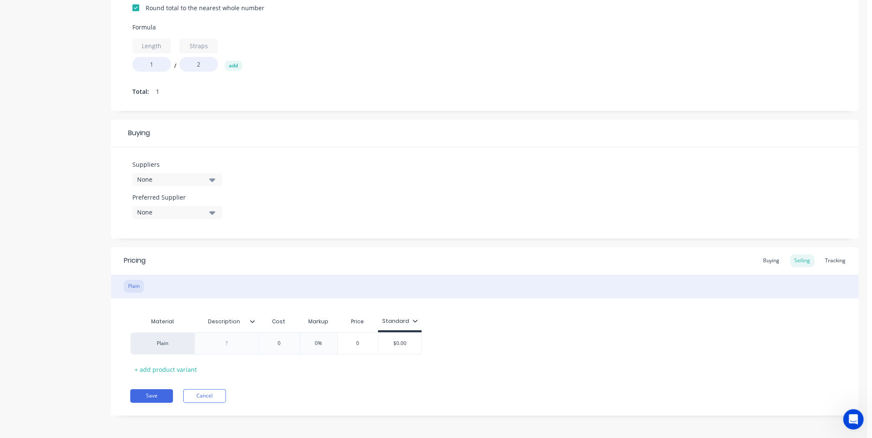
scroll to position [436, 0]
click at [197, 181] on div "None" at bounding box center [171, 179] width 68 height 9
click at [165, 370] on div "+ add product variant" at bounding box center [165, 369] width 71 height 13
click at [167, 363] on div "Plain" at bounding box center [162, 365] width 64 height 22
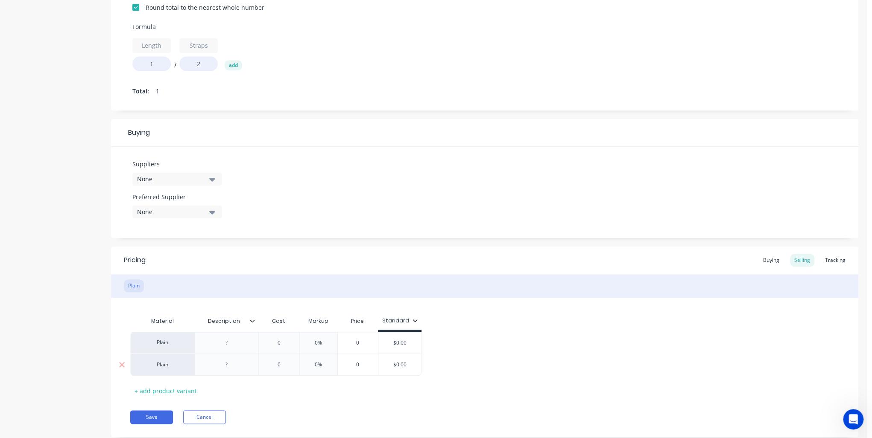
click at [238, 364] on div at bounding box center [226, 364] width 43 height 11
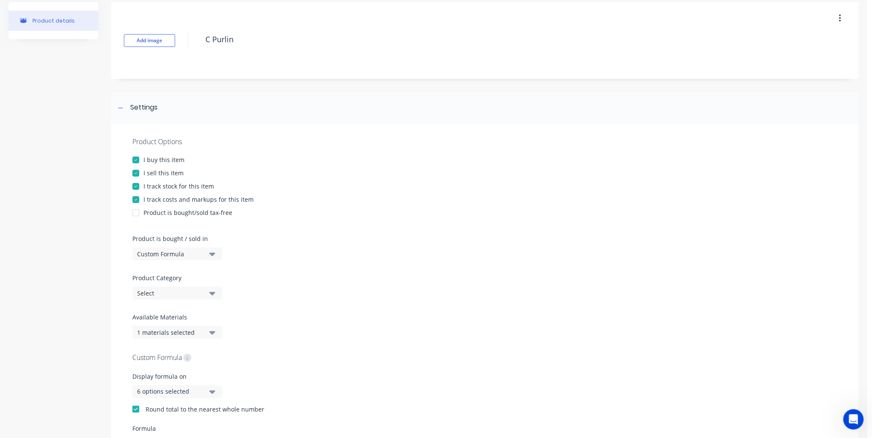
scroll to position [0, 0]
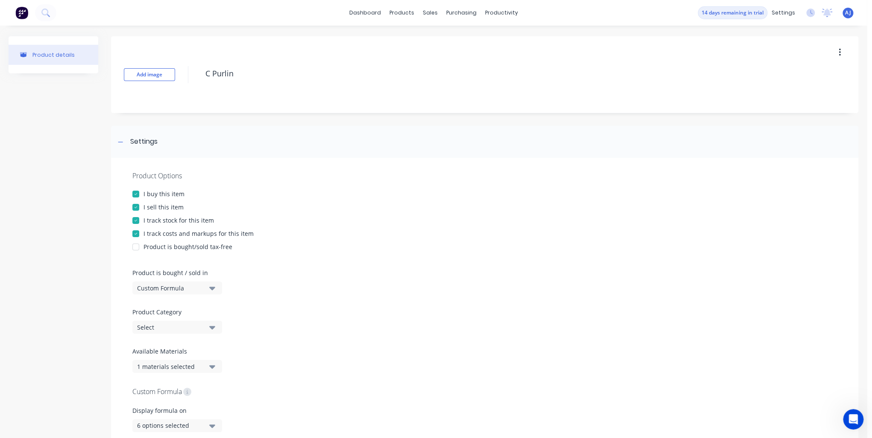
click at [254, 85] on div "C Purlin" at bounding box center [489, 75] width 577 height 22
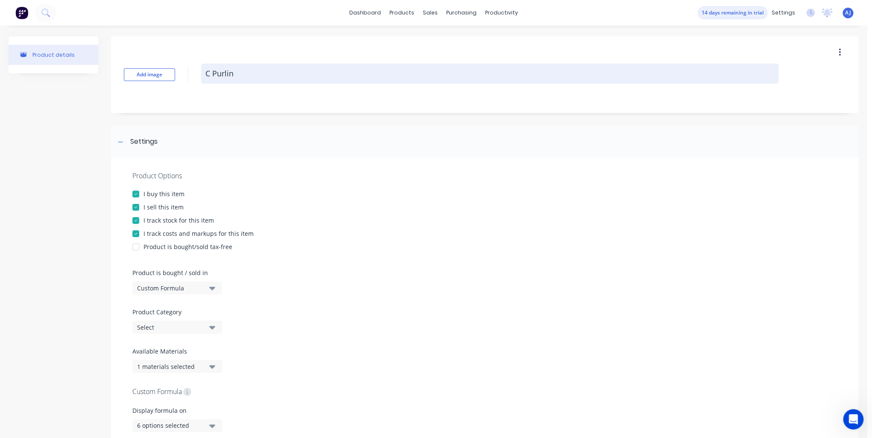
click at [249, 72] on textarea "C Purlin" at bounding box center [489, 74] width 577 height 20
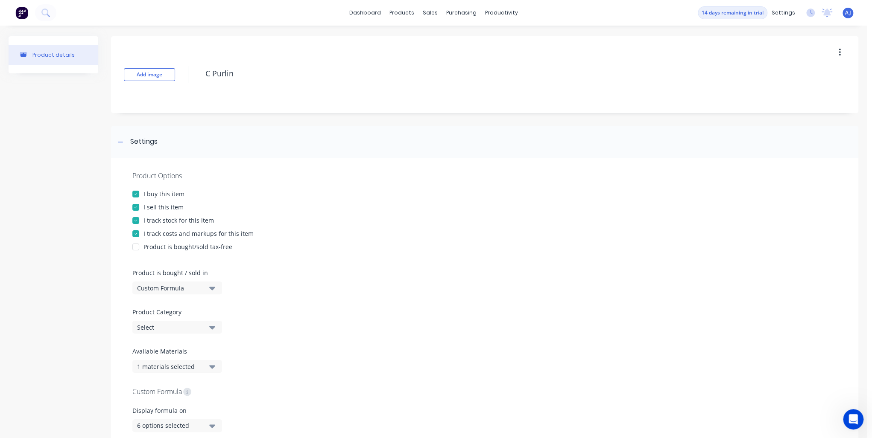
click at [838, 48] on icon "button" at bounding box center [839, 52] width 2 height 9
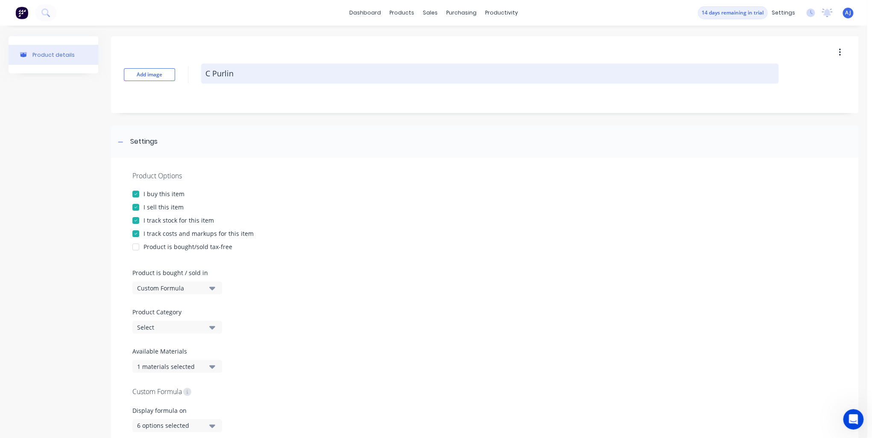
click at [266, 79] on textarea "C Purlin" at bounding box center [489, 74] width 577 height 20
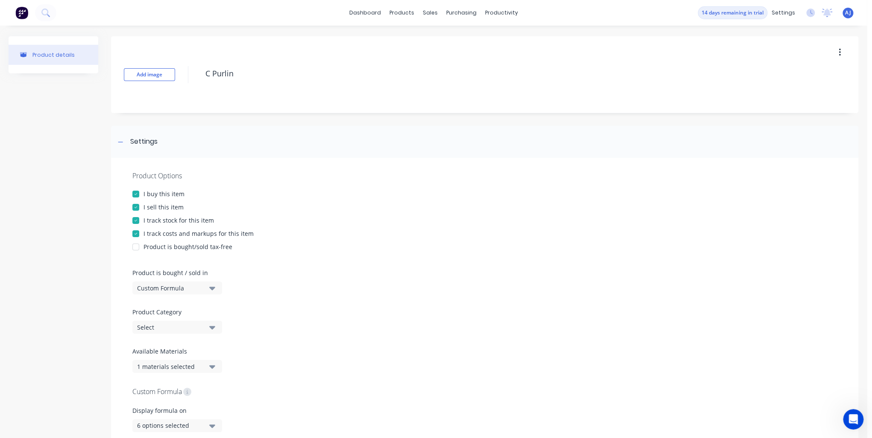
click at [336, 263] on div at bounding box center [484, 262] width 704 height 13
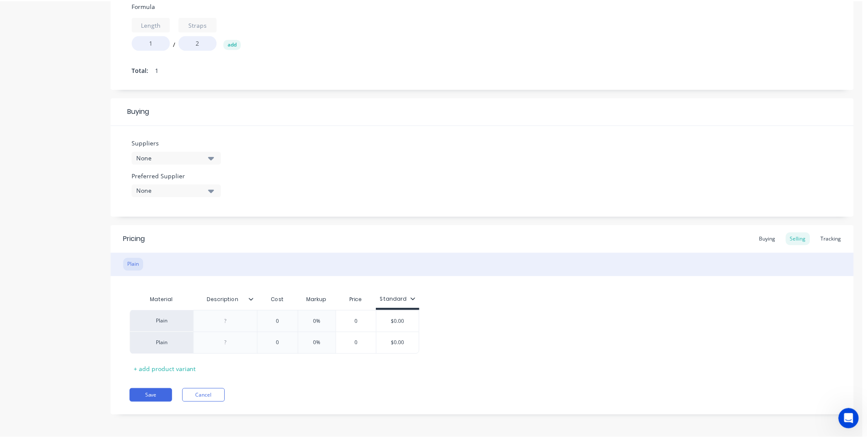
scroll to position [458, 0]
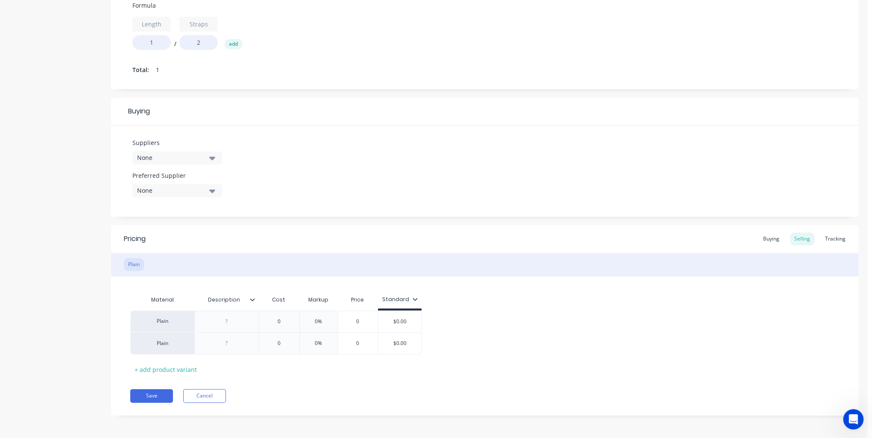
click at [164, 264] on div "Plain" at bounding box center [484, 264] width 747 height 23
click at [137, 263] on div "Plain" at bounding box center [134, 264] width 20 height 13
click at [174, 321] on div "Plain" at bounding box center [162, 322] width 64 height 22
click at [232, 324] on div at bounding box center [226, 321] width 43 height 11
click at [257, 304] on div "Description" at bounding box center [226, 299] width 64 height 21
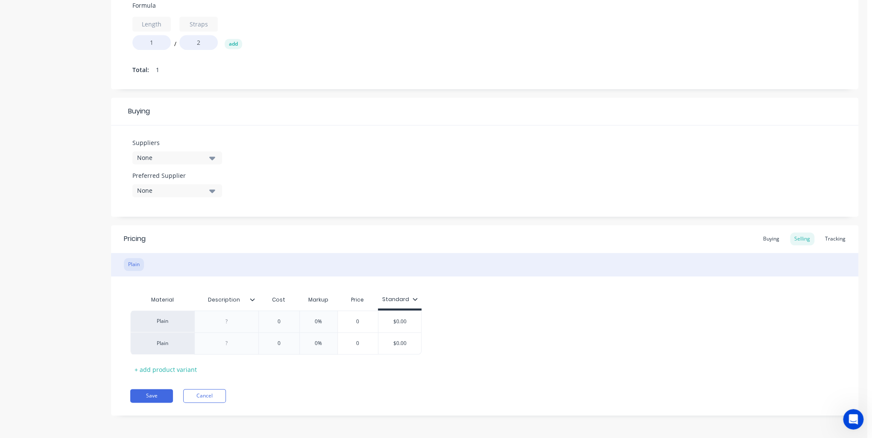
click at [255, 304] on div "Description" at bounding box center [226, 299] width 64 height 21
click at [251, 301] on icon at bounding box center [252, 299] width 5 height 5
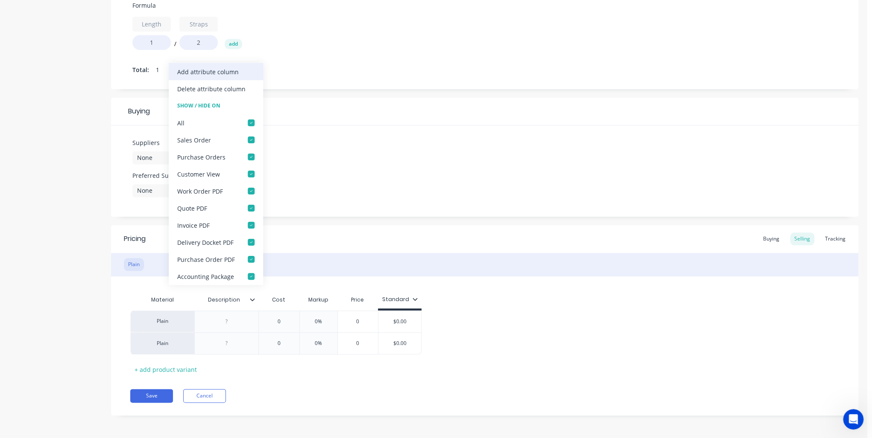
click at [227, 74] on div "Add attribute column" at bounding box center [207, 71] width 61 height 9
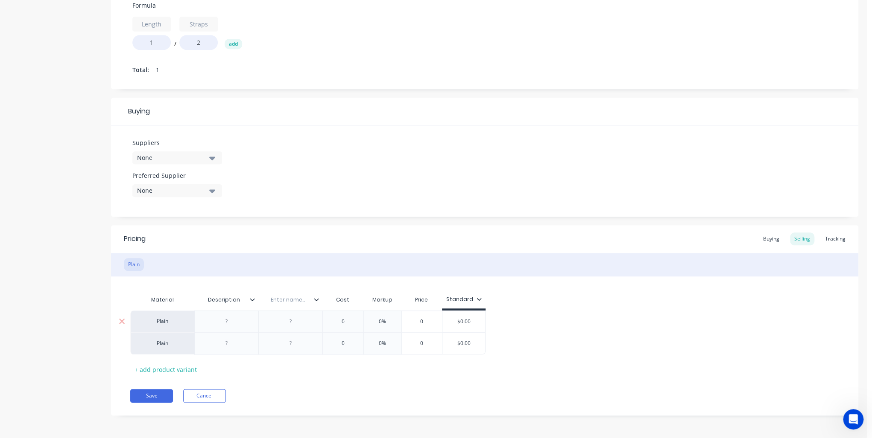
click at [301, 321] on div at bounding box center [290, 321] width 43 height 11
type input "Length"
click at [401, 377] on div "Pricing Buying Selling Tracking Plain Material Description Length Cost Markup P…" at bounding box center [484, 320] width 747 height 190
click at [294, 322] on div at bounding box center [290, 321] width 43 height 11
click at [161, 391] on button "Save" at bounding box center [151, 396] width 43 height 14
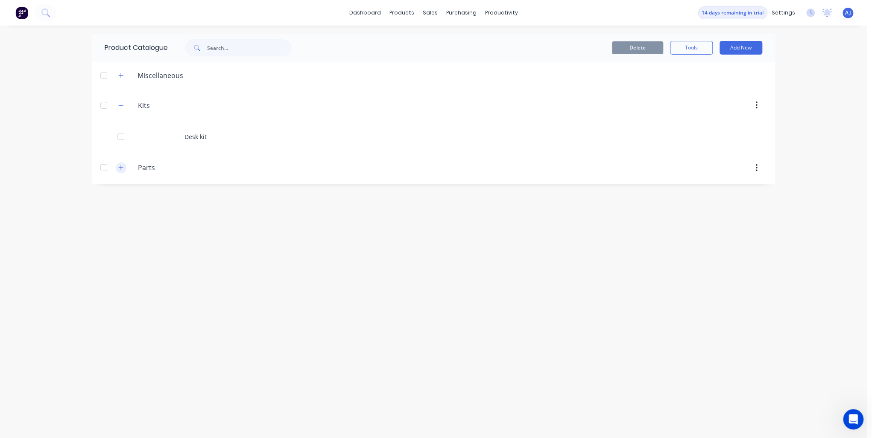
click at [121, 166] on icon "button" at bounding box center [121, 168] width 5 height 5
click at [123, 167] on icon "button" at bounding box center [120, 168] width 5 height 6
click at [117, 105] on button "button" at bounding box center [121, 105] width 11 height 11
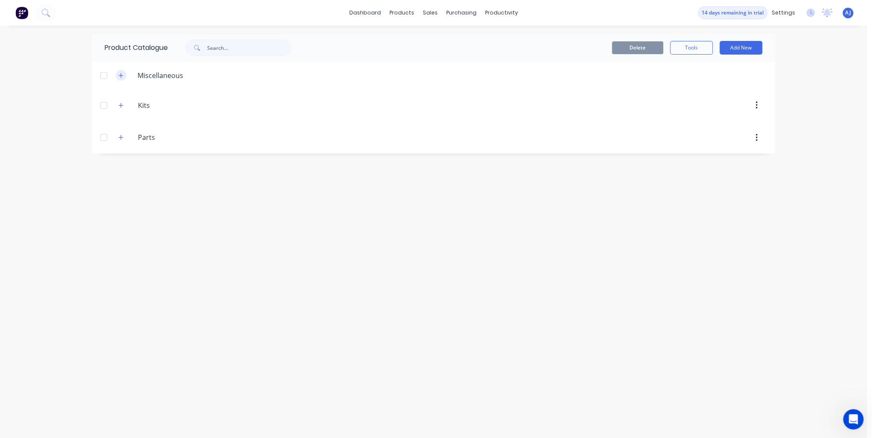
click at [121, 75] on icon "button" at bounding box center [121, 75] width 5 height 5
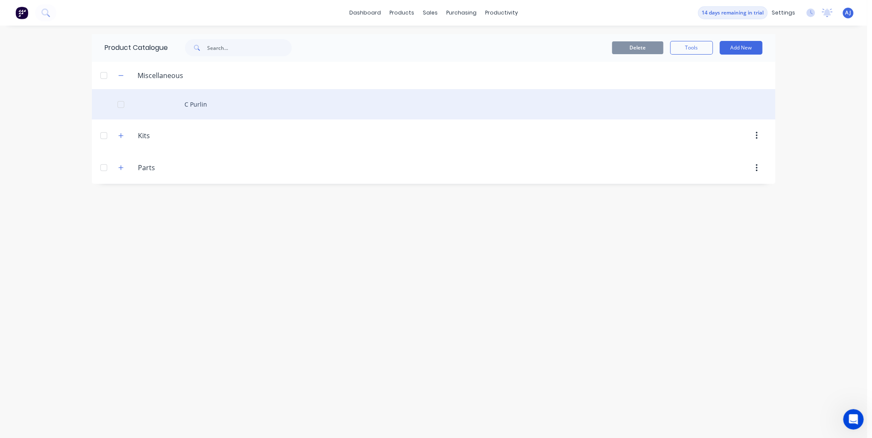
click at [122, 102] on div at bounding box center [120, 104] width 17 height 17
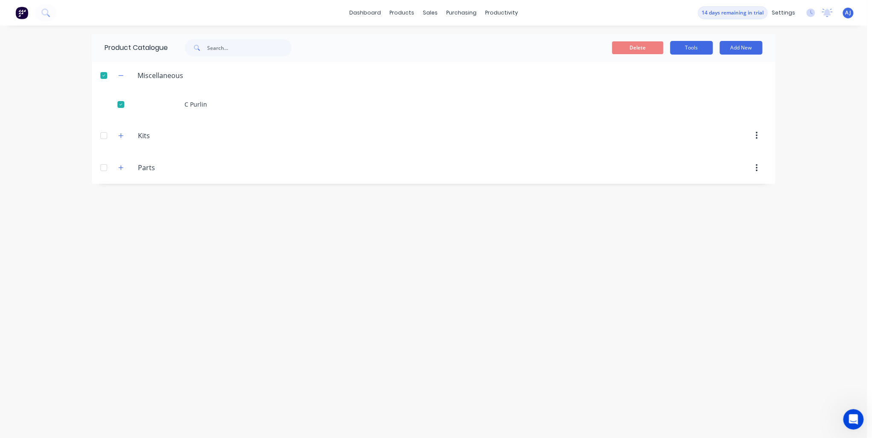
click at [681, 49] on button "Tools" at bounding box center [691, 48] width 43 height 14
click at [667, 90] on div "Stocktake" at bounding box center [672, 87] width 66 height 12
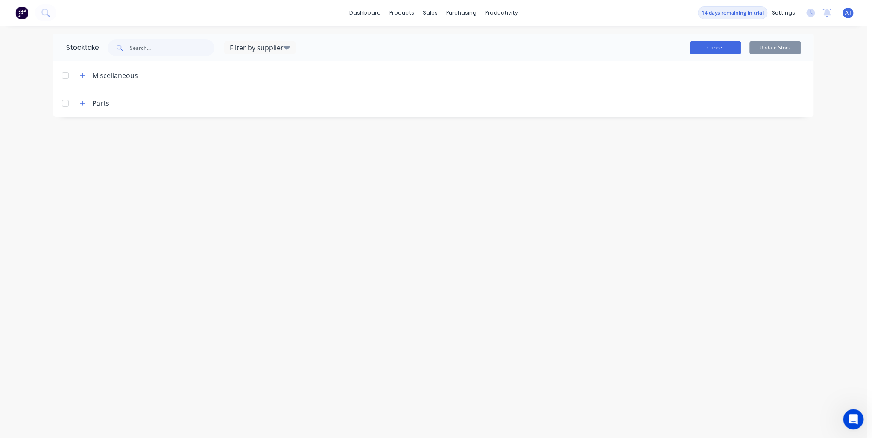
click at [720, 46] on button "Cancel" at bounding box center [714, 47] width 51 height 13
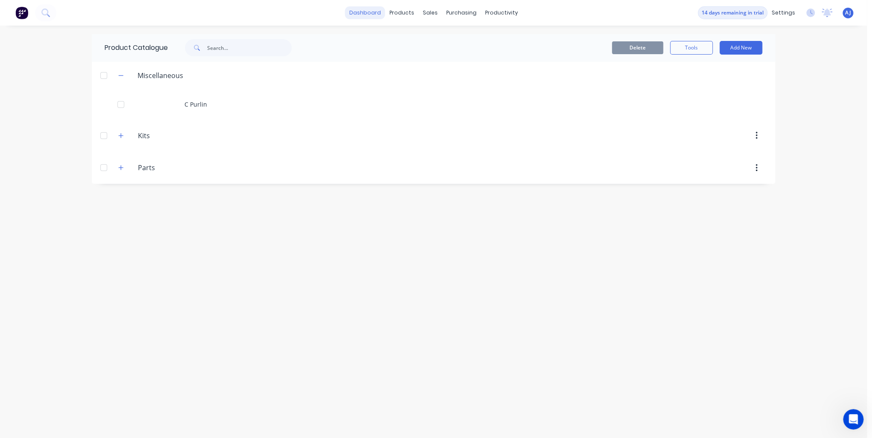
click at [372, 14] on link "dashboard" at bounding box center [365, 12] width 40 height 13
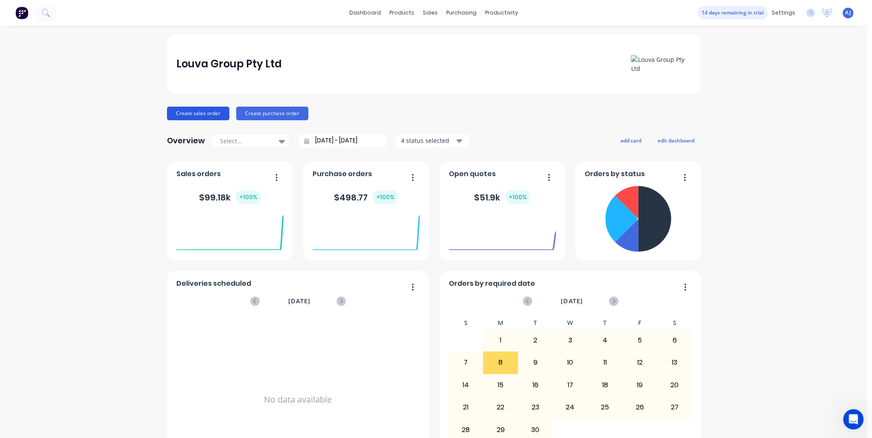
click at [194, 111] on button "Create sales order" at bounding box center [198, 114] width 62 height 14
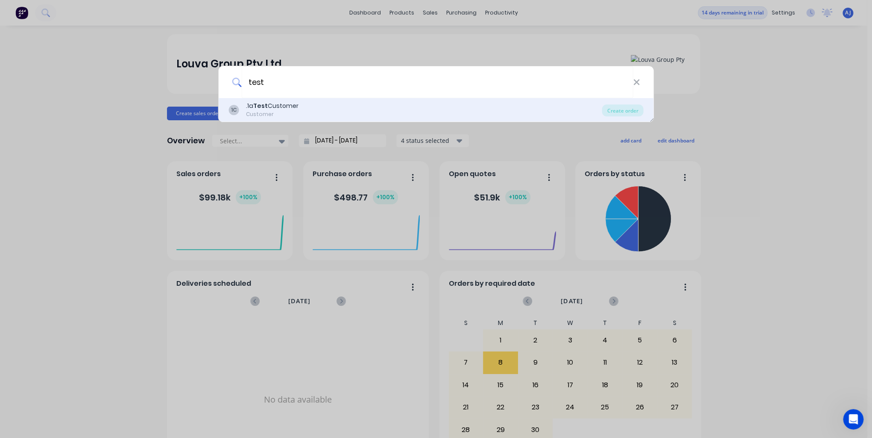
type input "test"
click at [295, 104] on div ".1a Test Customer" at bounding box center [272, 106] width 53 height 9
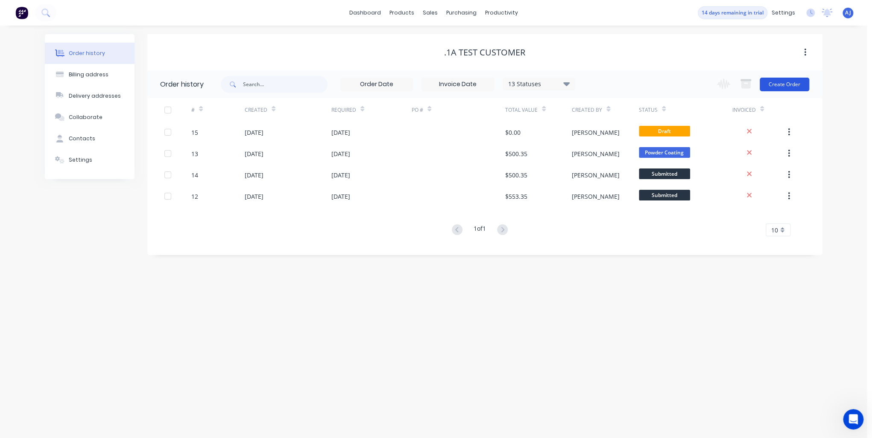
click at [786, 84] on button "Create Order" at bounding box center [784, 85] width 50 height 14
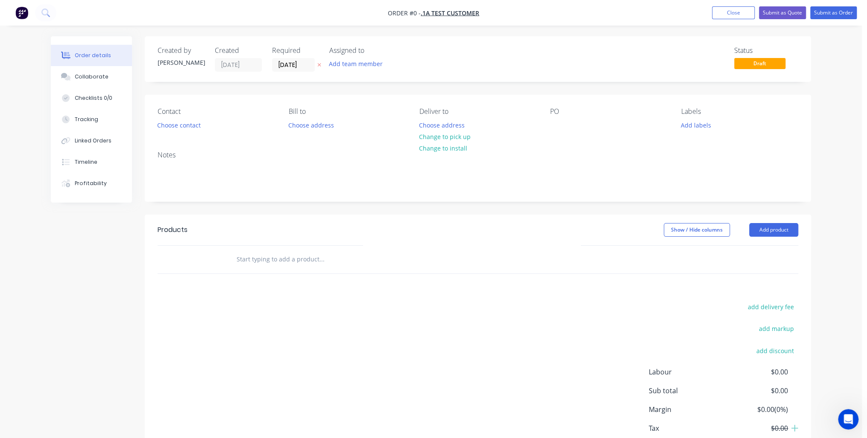
click at [257, 260] on input "text" at bounding box center [321, 259] width 171 height 17
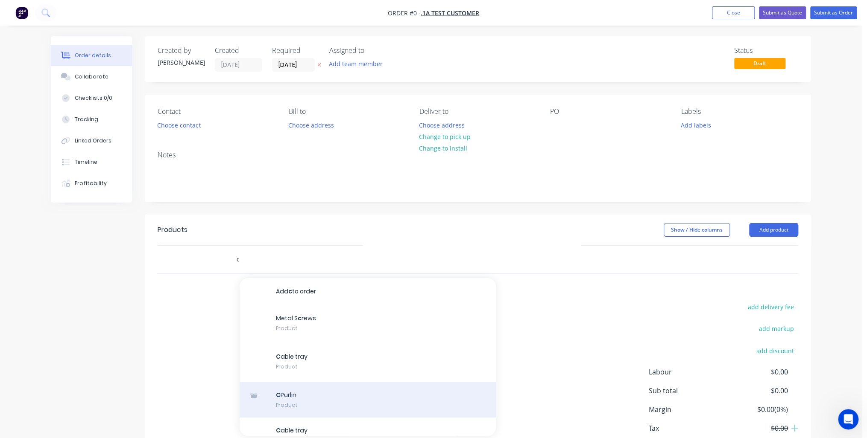
type input "c"
click at [289, 395] on div "C Purlin Product" at bounding box center [368, 401] width 256 height 36
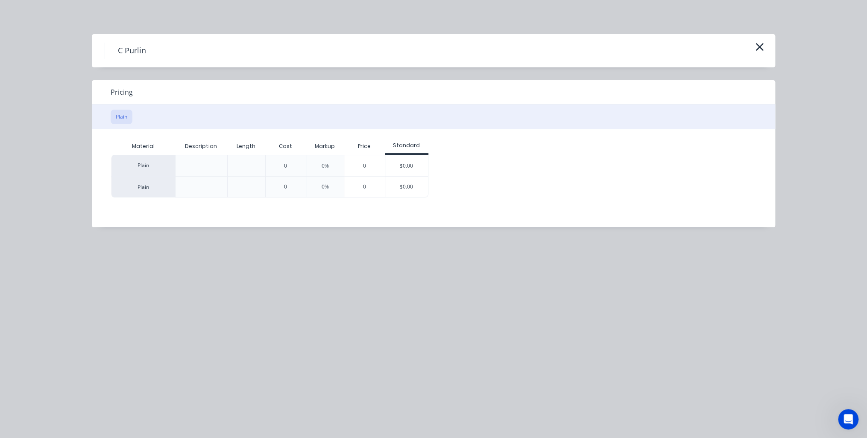
click at [201, 163] on div at bounding box center [201, 166] width 14 height 14
click at [198, 169] on div at bounding box center [201, 166] width 14 height 14
click at [255, 171] on div at bounding box center [246, 165] width 38 height 21
click at [247, 164] on div at bounding box center [247, 166] width 14 height 14
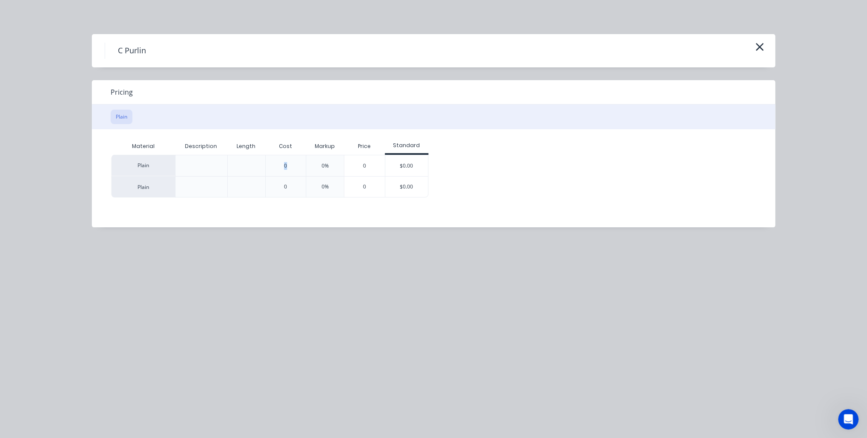
click at [247, 164] on div at bounding box center [247, 166] width 14 height 14
drag, startPoint x: 247, startPoint y: 164, endPoint x: 268, endPoint y: 171, distance: 22.0
click at [268, 171] on div "0" at bounding box center [285, 165] width 41 height 21
click at [758, 45] on icon "button" at bounding box center [759, 47] width 9 height 12
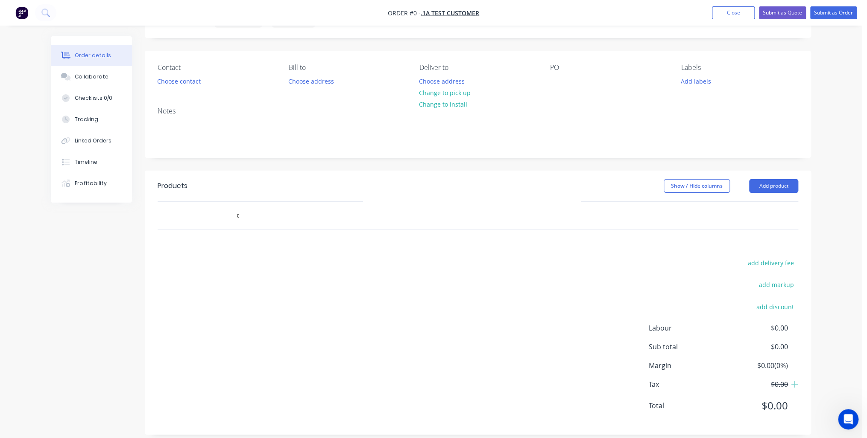
scroll to position [53, 0]
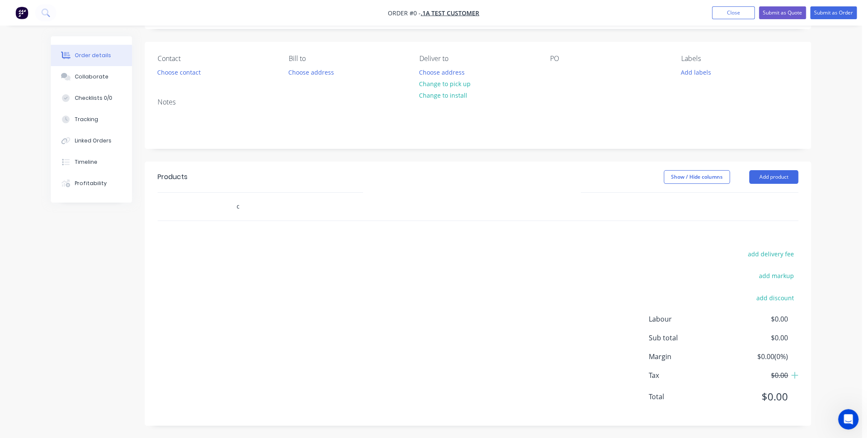
click at [239, 207] on input "c" at bounding box center [321, 206] width 171 height 17
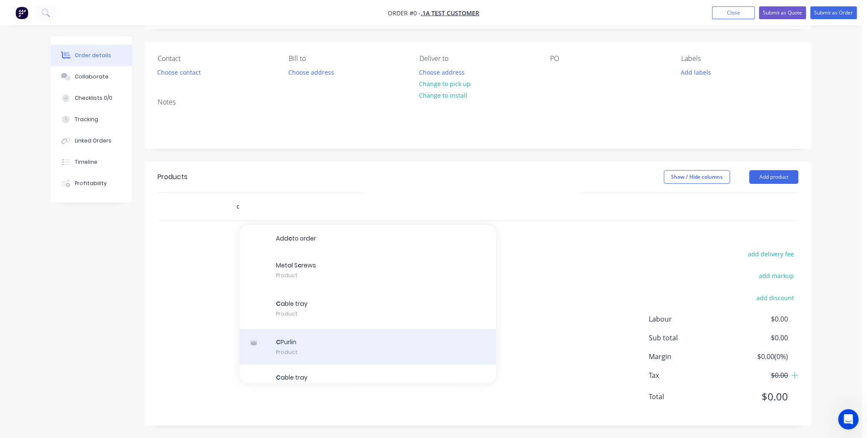
click at [312, 342] on div "C Purlin Product" at bounding box center [368, 348] width 256 height 36
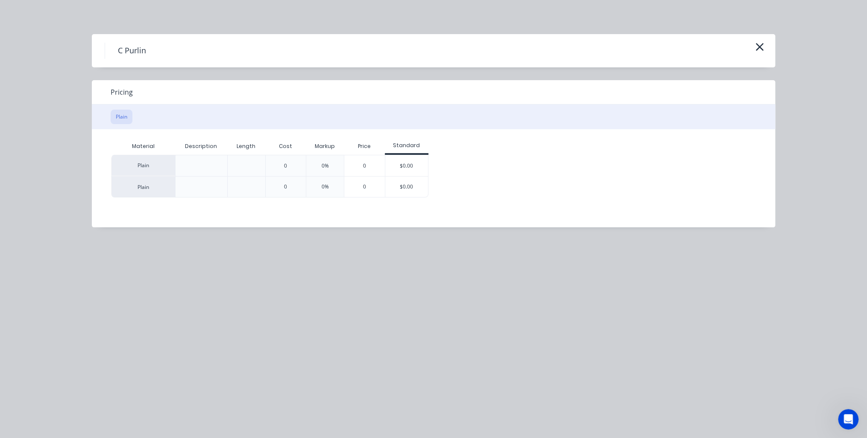
click at [135, 182] on div "Plain" at bounding box center [143, 186] width 64 height 21
click at [143, 190] on div "Plain" at bounding box center [143, 186] width 64 height 21
drag, startPoint x: 143, startPoint y: 190, endPoint x: 191, endPoint y: 185, distance: 48.1
click at [191, 185] on div at bounding box center [201, 186] width 52 height 21
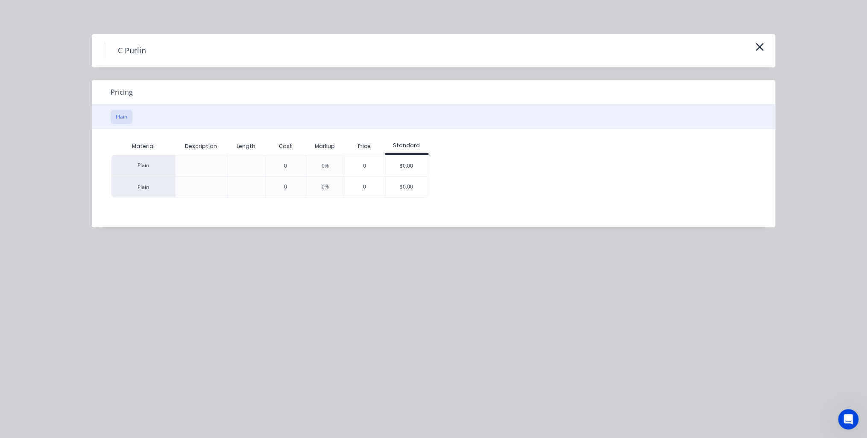
click at [191, 185] on div at bounding box center [201, 186] width 52 height 21
click at [193, 185] on div at bounding box center [201, 186] width 52 height 21
click at [195, 185] on div at bounding box center [201, 187] width 14 height 14
click at [200, 164] on div at bounding box center [201, 166] width 14 height 14
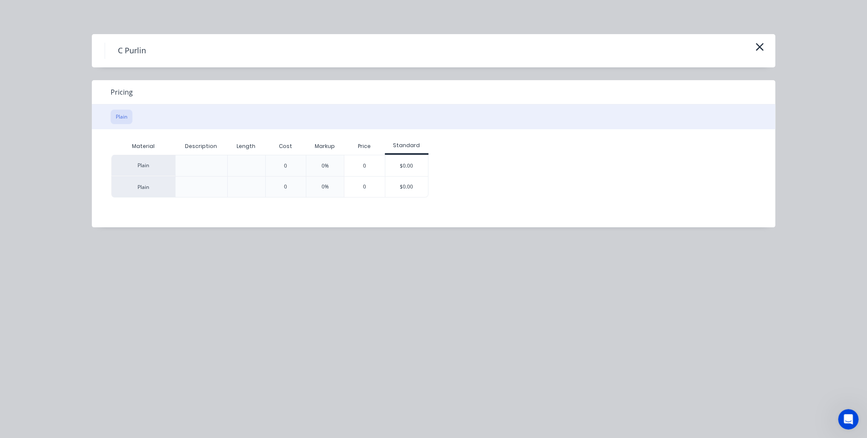
click at [200, 164] on div at bounding box center [201, 166] width 14 height 14
click at [759, 49] on icon "button" at bounding box center [759, 47] width 9 height 12
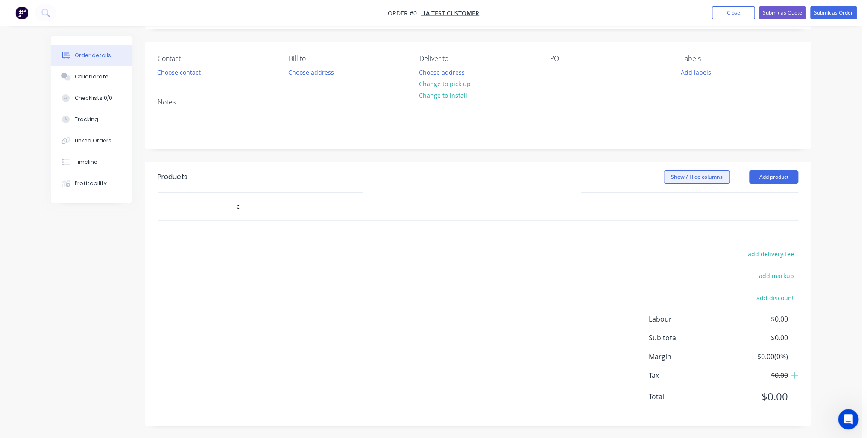
click at [687, 173] on button "Show / Hide columns" at bounding box center [696, 177] width 66 height 14
click at [782, 178] on button "Add product" at bounding box center [773, 177] width 49 height 14
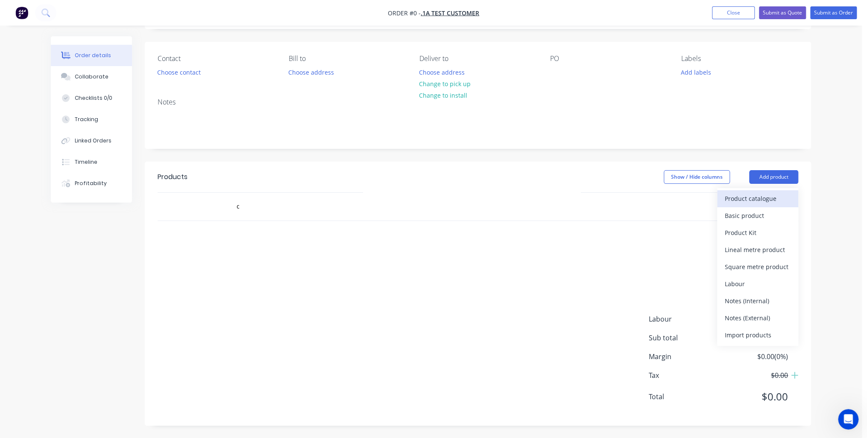
click at [759, 199] on div "Product catalogue" at bounding box center [757, 199] width 66 height 12
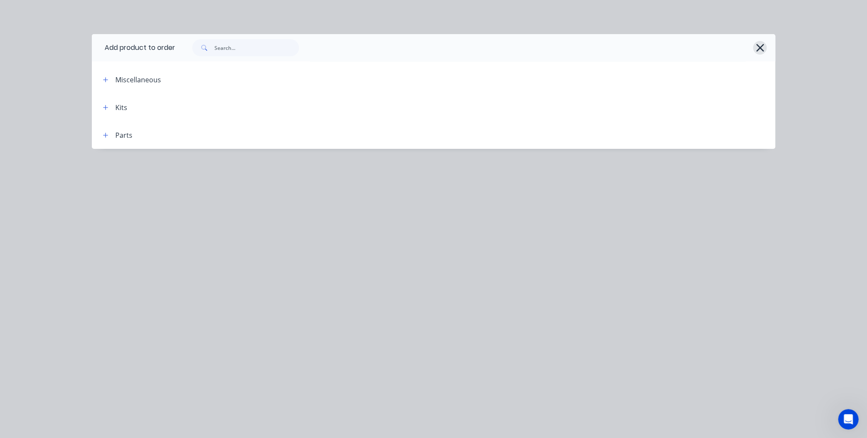
click at [762, 49] on icon "button" at bounding box center [759, 48] width 9 height 12
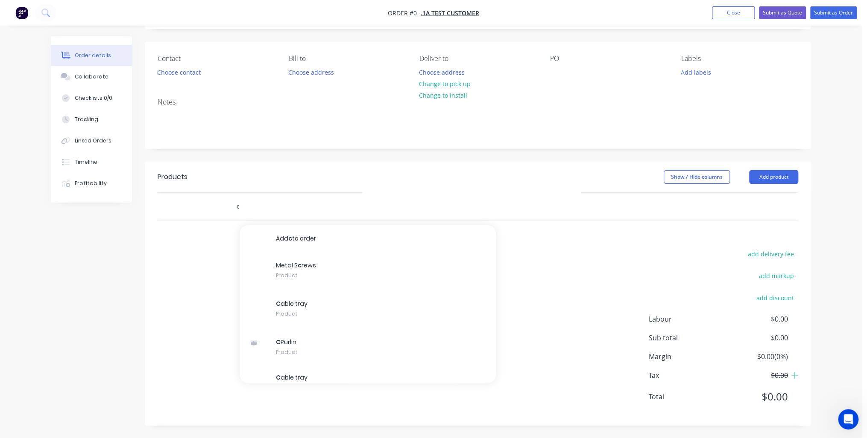
click at [262, 206] on input "c" at bounding box center [321, 206] width 171 height 17
drag, startPoint x: 195, startPoint y: 203, endPoint x: 174, endPoint y: 203, distance: 20.9
click at [193, 203] on div at bounding box center [200, 207] width 51 height 28
click at [174, 204] on div at bounding box center [166, 207] width 17 height 28
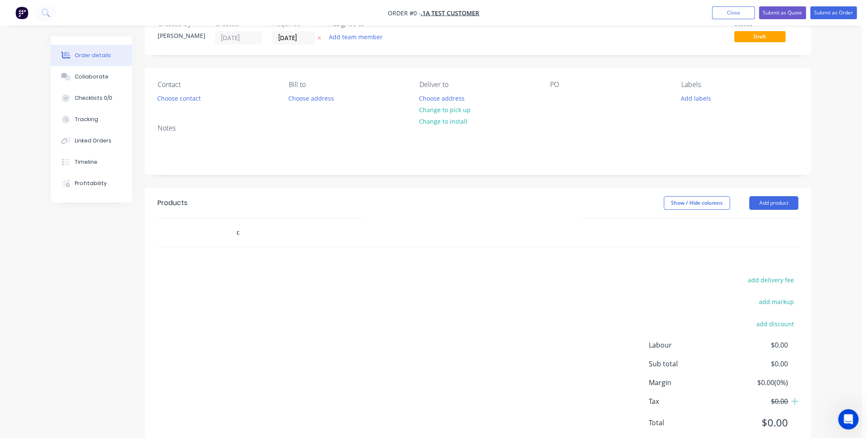
scroll to position [0, 0]
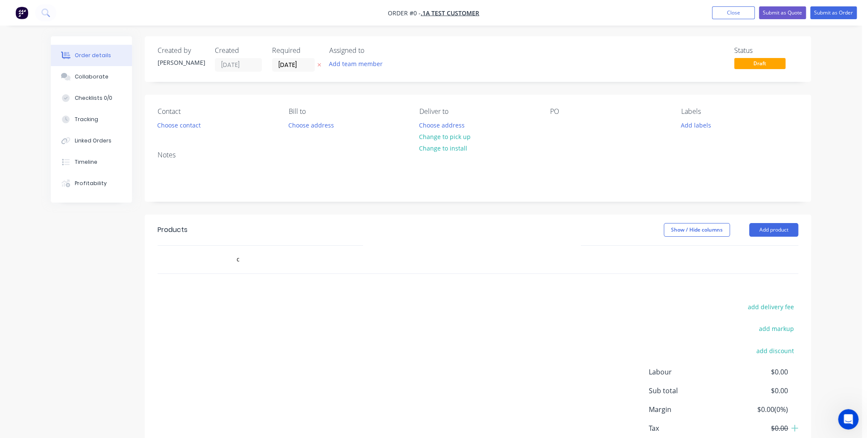
click at [219, 254] on div at bounding box center [200, 260] width 51 height 28
click at [243, 263] on input "c" at bounding box center [321, 259] width 171 height 17
click at [777, 225] on button "Add product" at bounding box center [773, 230] width 49 height 14
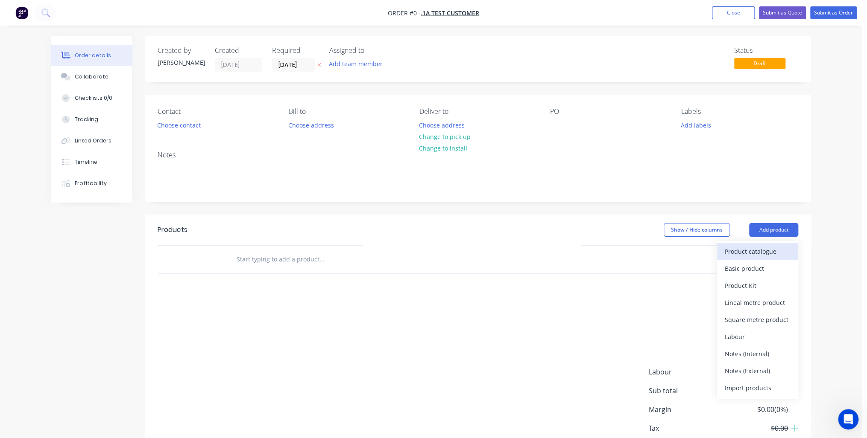
click at [776, 256] on div "Product catalogue" at bounding box center [757, 251] width 66 height 12
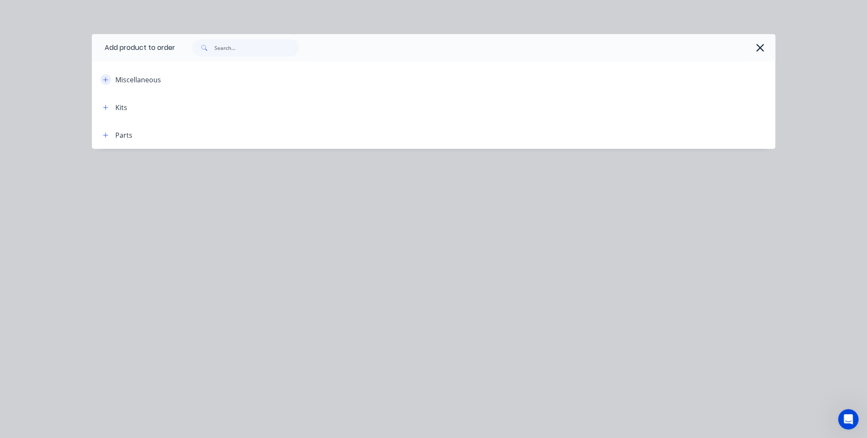
click at [105, 84] on button "button" at bounding box center [105, 79] width 11 height 11
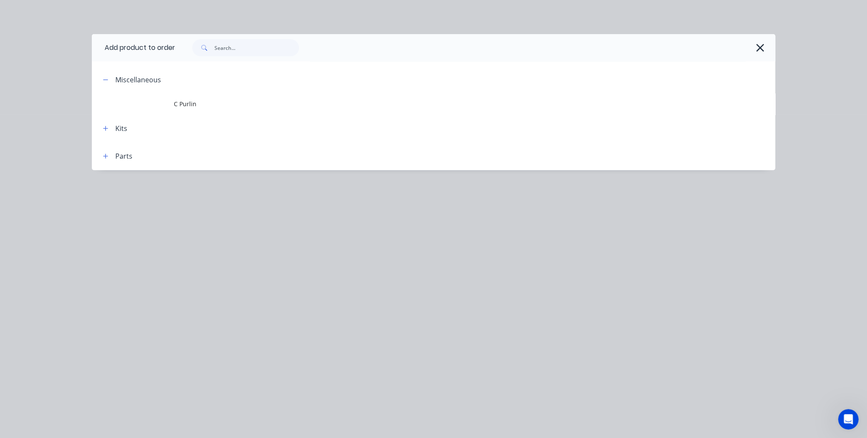
click at [181, 105] on span "C Purlin" at bounding box center [414, 103] width 481 height 9
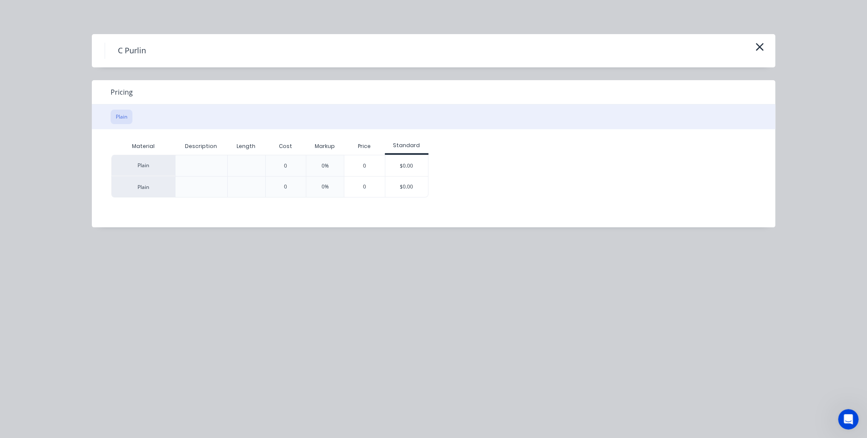
click at [206, 159] on div at bounding box center [201, 165] width 52 height 21
drag, startPoint x: 203, startPoint y: 166, endPoint x: 211, endPoint y: 166, distance: 8.1
click at [204, 166] on div at bounding box center [201, 166] width 14 height 14
drag, startPoint x: 211, startPoint y: 166, endPoint x: 246, endPoint y: 166, distance: 34.6
click at [215, 167] on div at bounding box center [201, 165] width 52 height 21
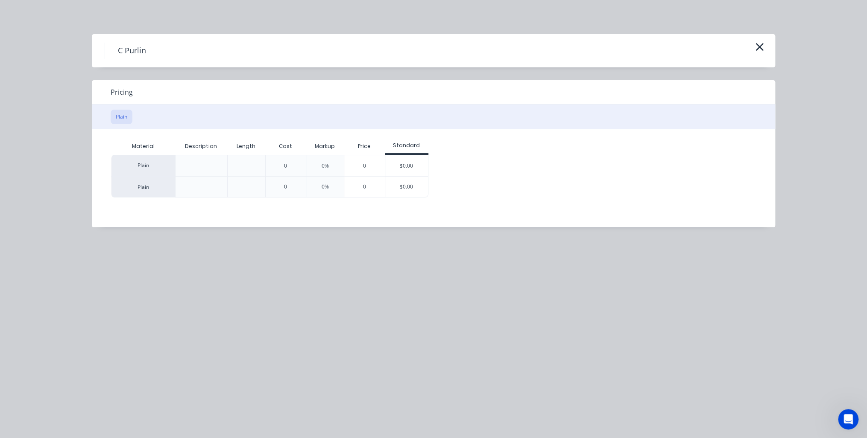
click at [246, 166] on div at bounding box center [247, 166] width 14 height 14
drag, startPoint x: 246, startPoint y: 166, endPoint x: 187, endPoint y: 186, distance: 62.0
click at [187, 186] on div at bounding box center [201, 186] width 52 height 21
drag, startPoint x: 217, startPoint y: 186, endPoint x: 262, endPoint y: 188, distance: 44.9
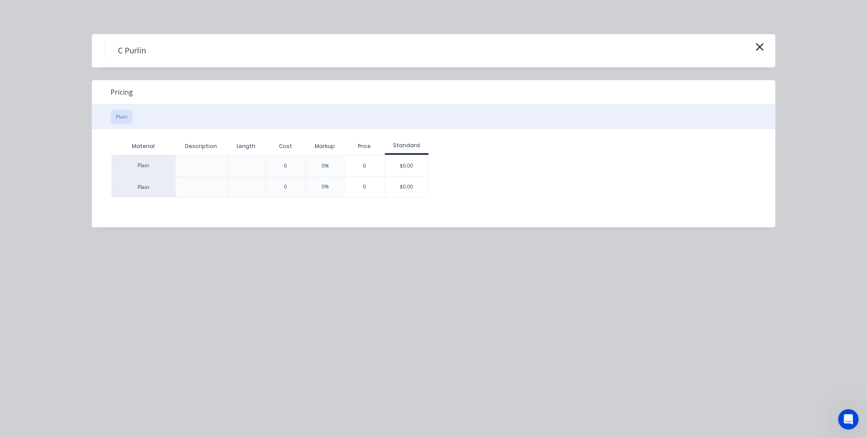
click at [262, 188] on div "Plain 0 0% 0 $0.00" at bounding box center [269, 186] width 317 height 21
drag, startPoint x: 341, startPoint y: 184, endPoint x: 345, endPoint y: 184, distance: 4.4
click at [344, 184] on div "Plain 0 0% 0 $0.00" at bounding box center [269, 186] width 317 height 21
click at [765, 48] on button "button" at bounding box center [759, 48] width 14 height 14
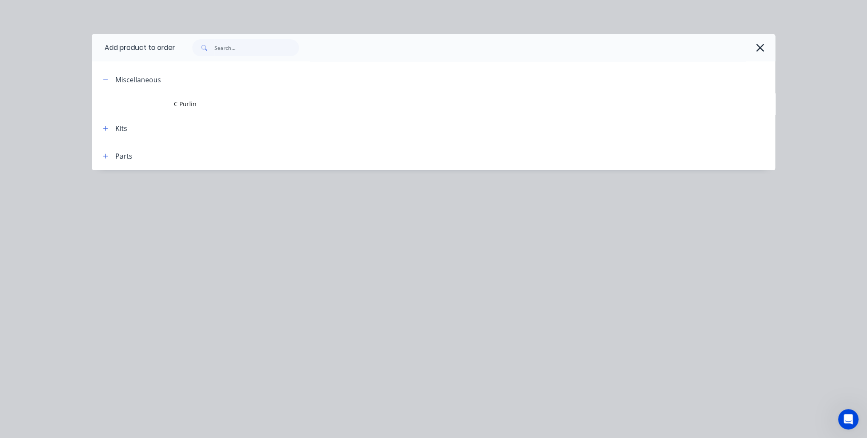
click at [765, 48] on button "button" at bounding box center [760, 48] width 14 height 14
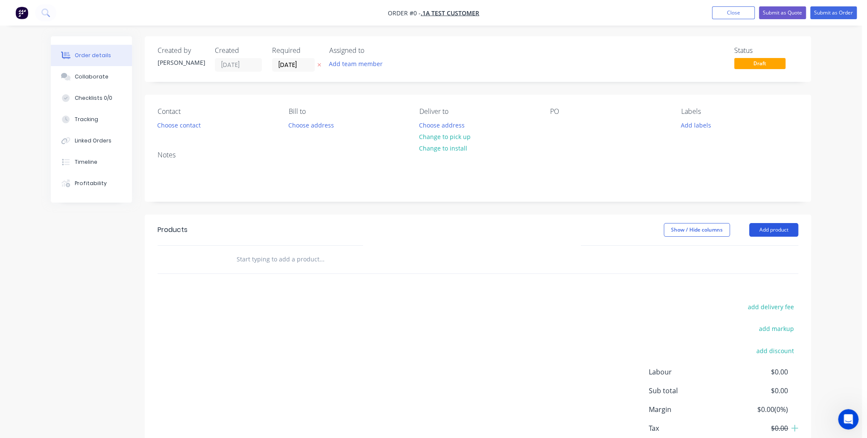
click at [767, 228] on button "Add product" at bounding box center [773, 230] width 49 height 14
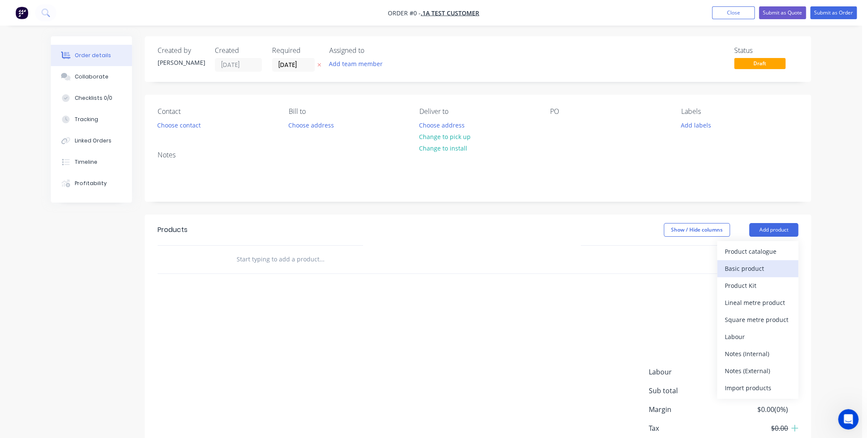
click at [759, 271] on div "Basic product" at bounding box center [757, 269] width 66 height 12
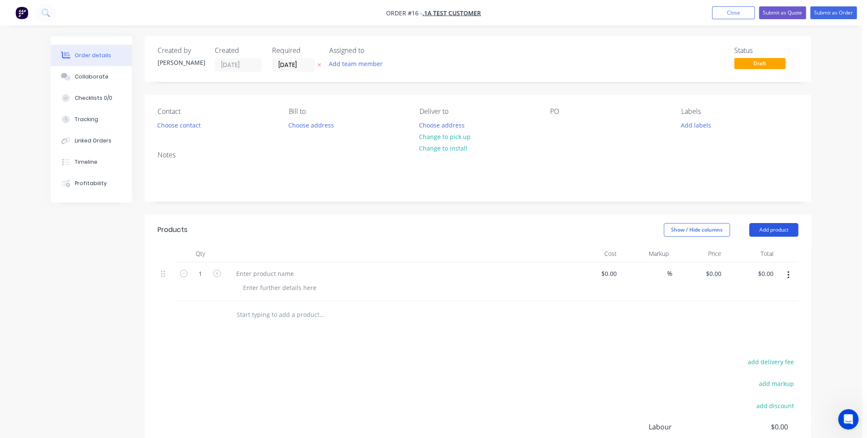
click at [785, 231] on button "Add product" at bounding box center [773, 230] width 49 height 14
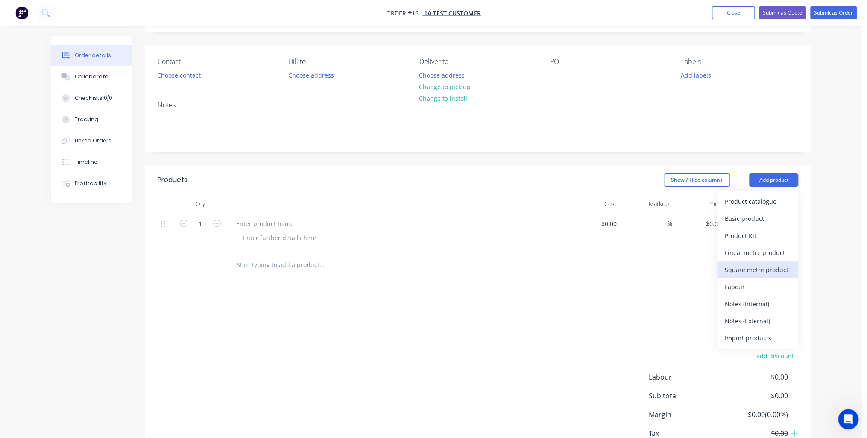
scroll to position [68, 0]
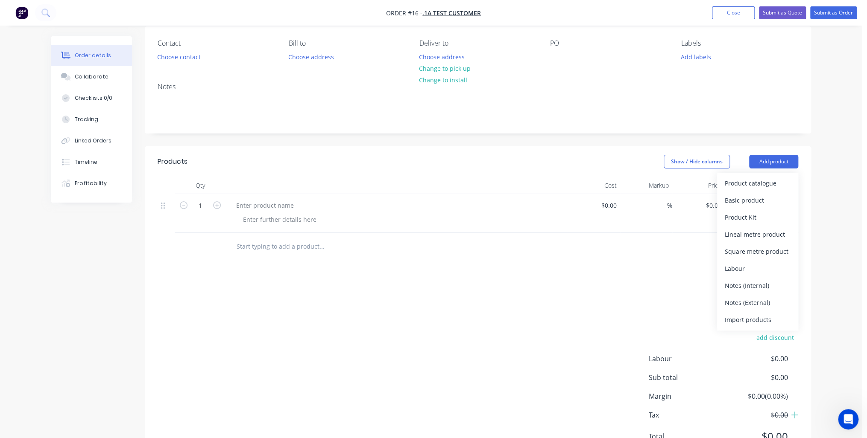
click at [524, 277] on div "Products Show / Hide columns Add product Product catalogue Basic product Produc…" at bounding box center [478, 305] width 666 height 319
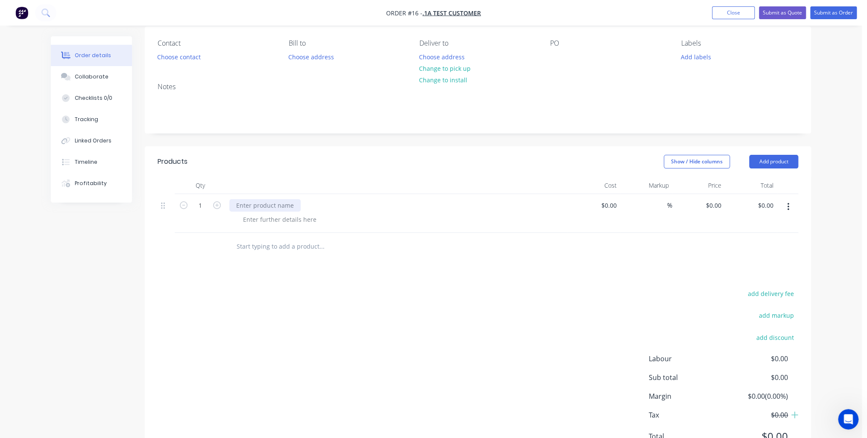
click at [271, 207] on div at bounding box center [264, 205] width 71 height 12
click at [769, 162] on button "Add product" at bounding box center [773, 162] width 49 height 14
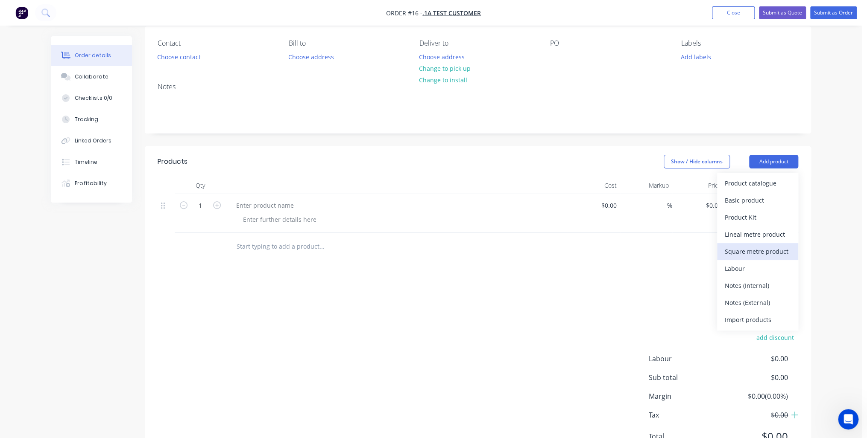
click at [754, 250] on div "Square metre product" at bounding box center [757, 251] width 66 height 12
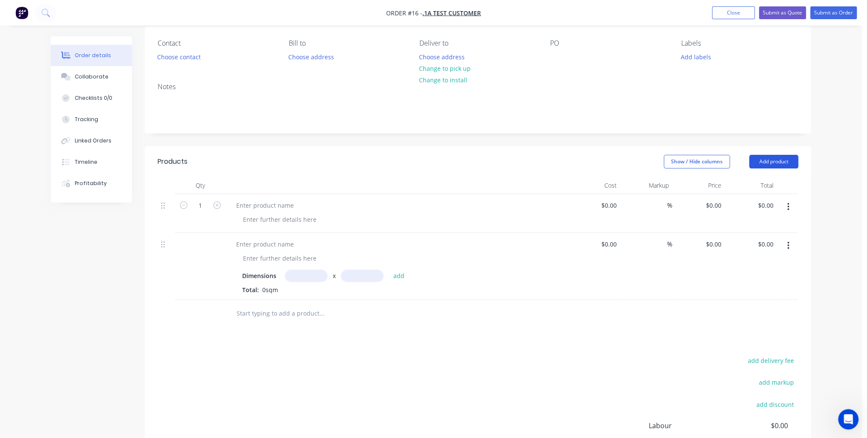
click at [771, 156] on button "Add product" at bounding box center [773, 162] width 49 height 14
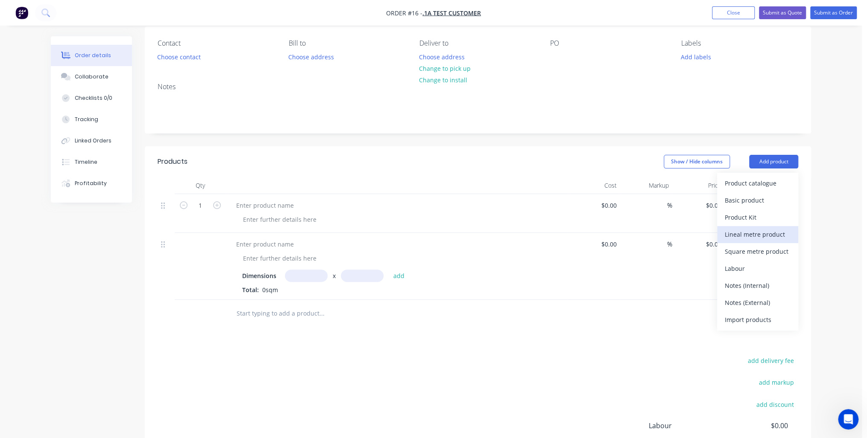
click at [757, 235] on div "Lineal metre product" at bounding box center [757, 234] width 66 height 12
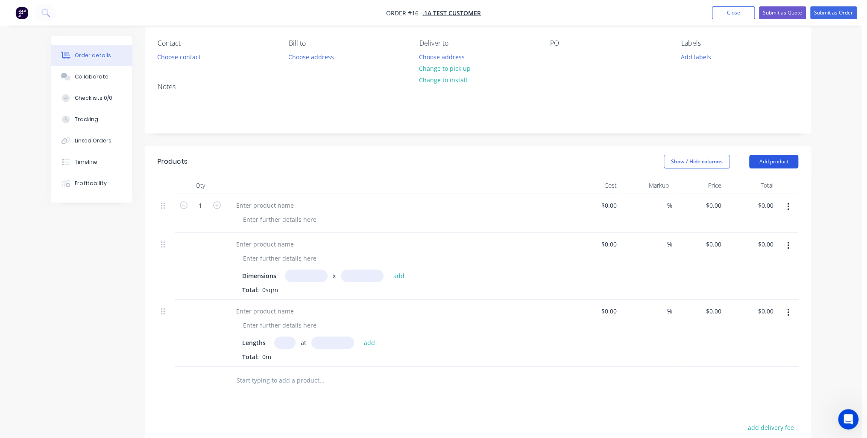
click at [758, 164] on button "Add product" at bounding box center [773, 162] width 49 height 14
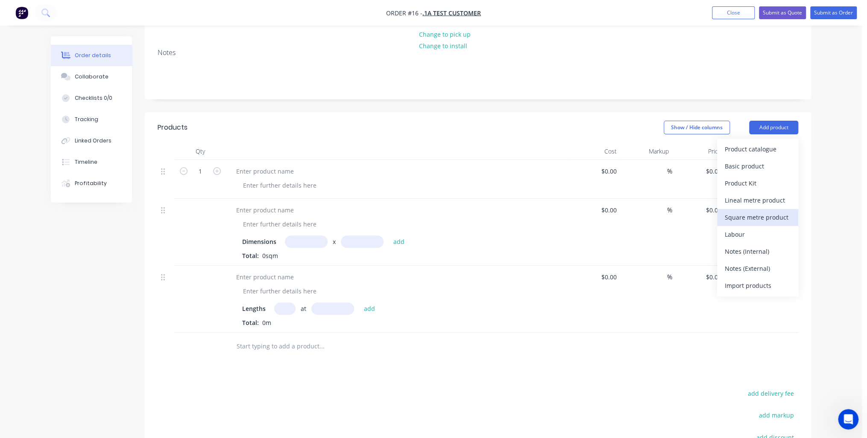
scroll to position [137, 0]
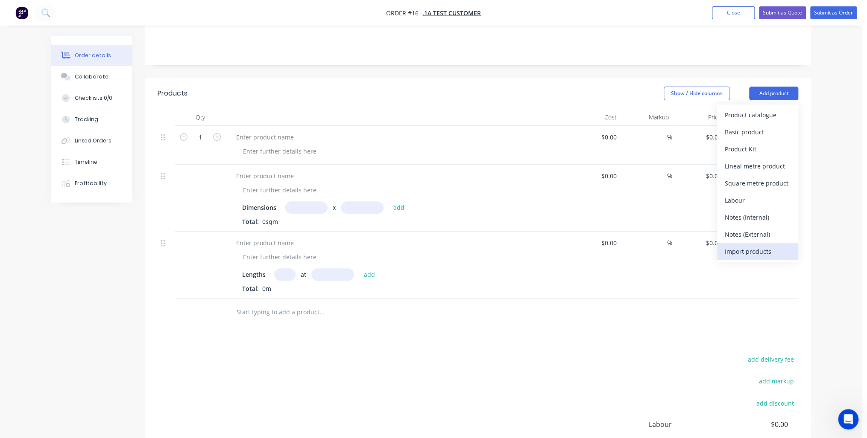
click at [747, 253] on div "Import products" at bounding box center [757, 251] width 66 height 12
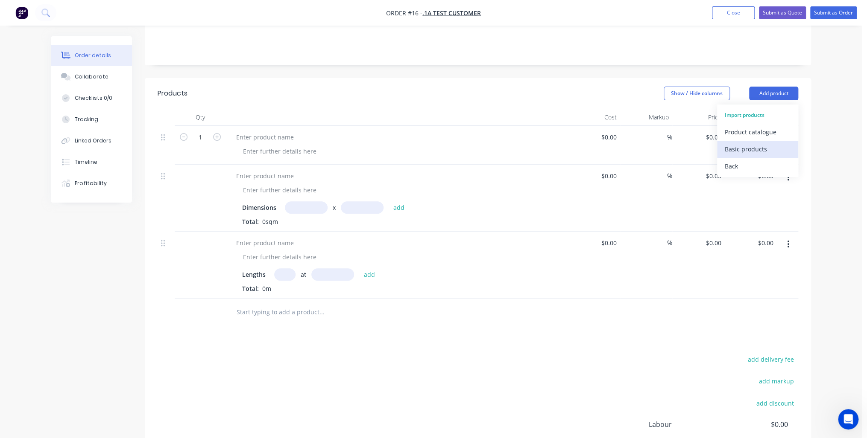
click at [739, 154] on div "Basic products" at bounding box center [757, 149] width 66 height 12
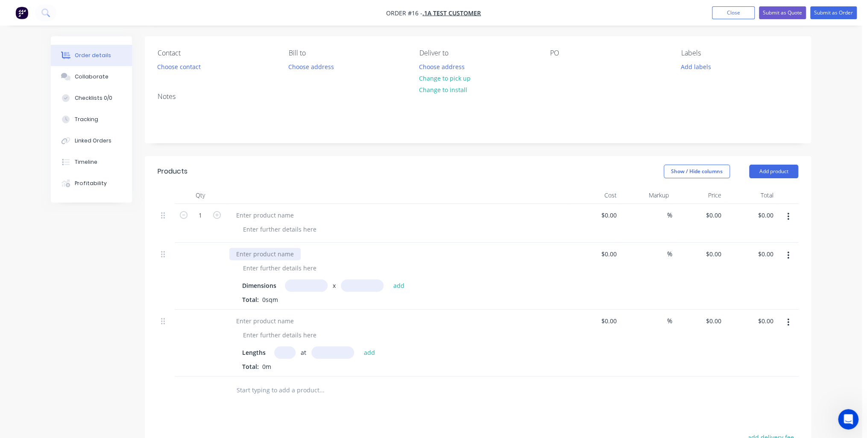
scroll to position [68, 0]
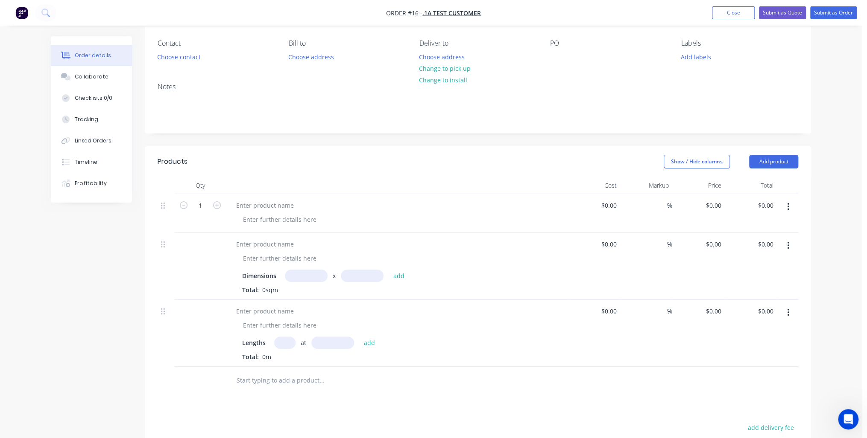
click at [791, 310] on button "button" at bounding box center [788, 312] width 20 height 15
click at [742, 384] on div "Delete" at bounding box center [757, 386] width 66 height 12
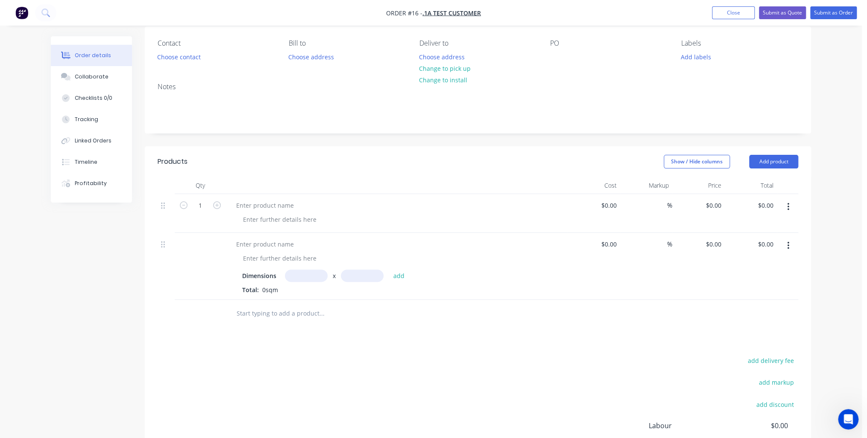
click at [785, 245] on button "button" at bounding box center [788, 245] width 20 height 15
click at [773, 326] on button "Delete" at bounding box center [757, 319] width 81 height 17
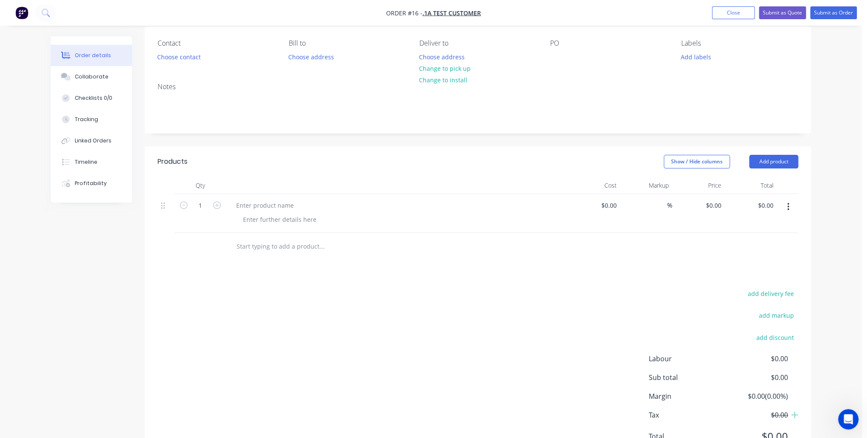
click at [787, 204] on icon "button" at bounding box center [788, 206] width 2 height 9
click at [760, 282] on div "Delete" at bounding box center [757, 281] width 66 height 12
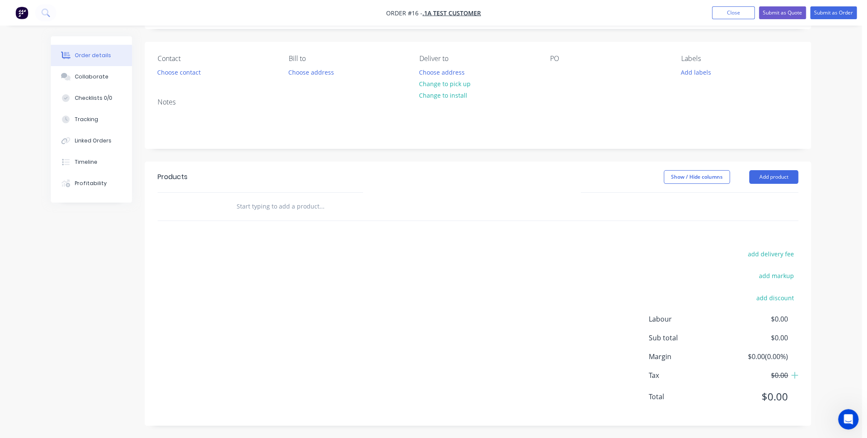
click at [358, 299] on div "add delivery fee add markup add discount Labour $0.00 Sub total $0.00 Margin $0…" at bounding box center [478, 330] width 640 height 165
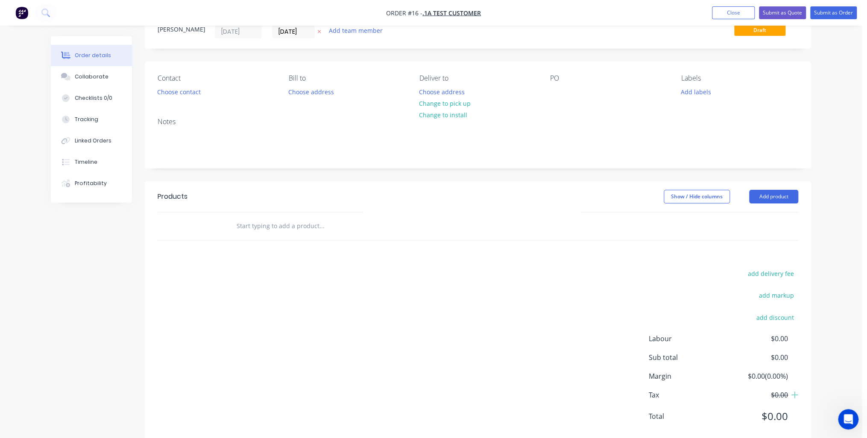
scroll to position [0, 0]
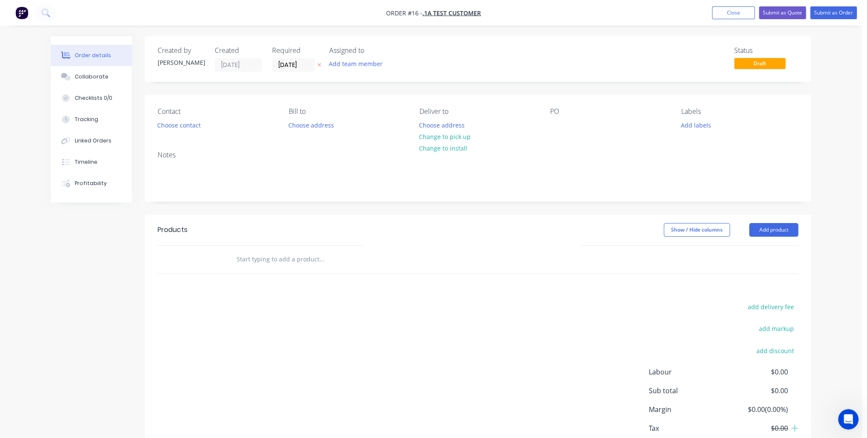
click at [275, 260] on input "text" at bounding box center [321, 259] width 171 height 17
click at [786, 231] on button "Add product" at bounding box center [773, 230] width 49 height 14
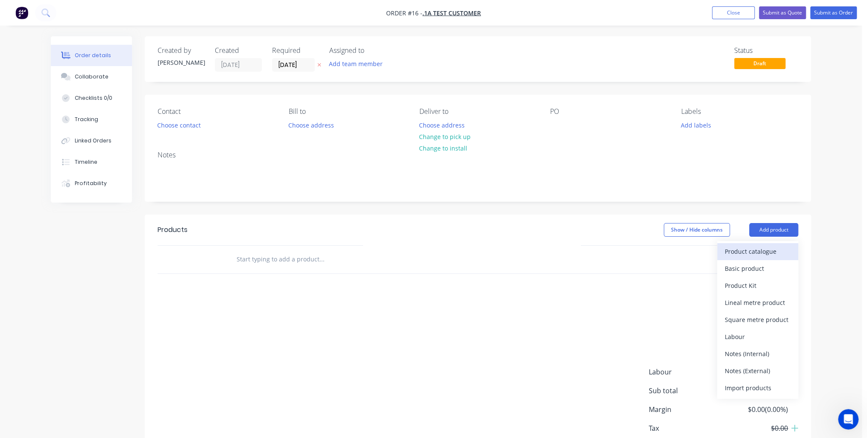
click at [773, 253] on div "Product catalogue" at bounding box center [757, 251] width 66 height 12
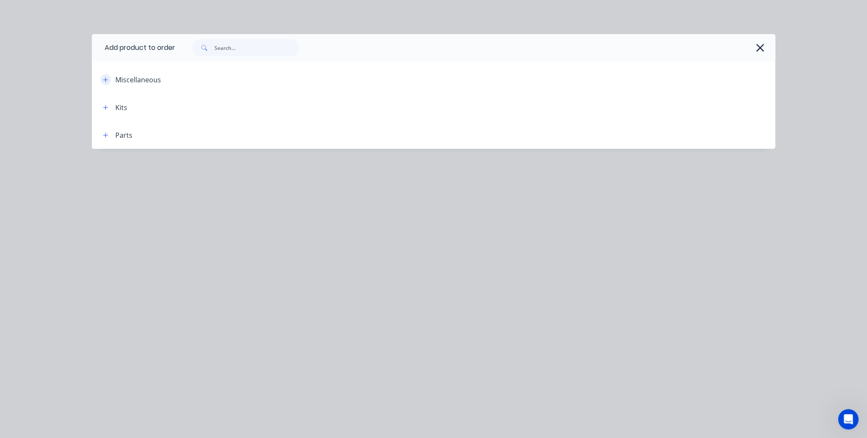
click at [106, 84] on button "button" at bounding box center [105, 79] width 11 height 11
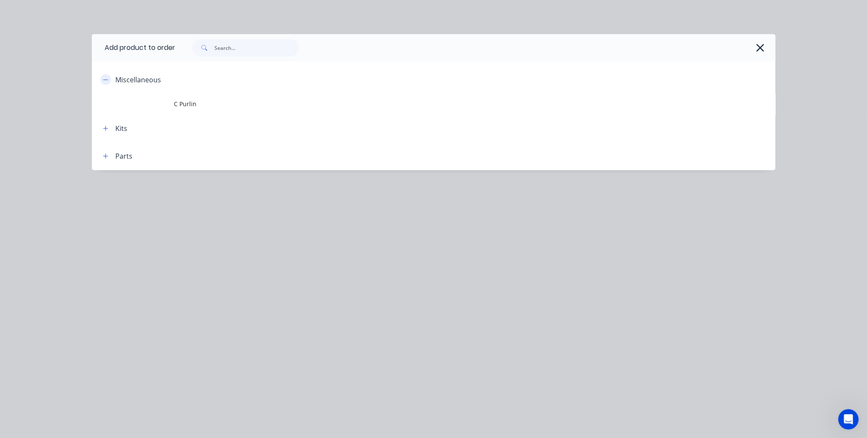
click at [103, 79] on icon "button" at bounding box center [105, 80] width 5 height 6
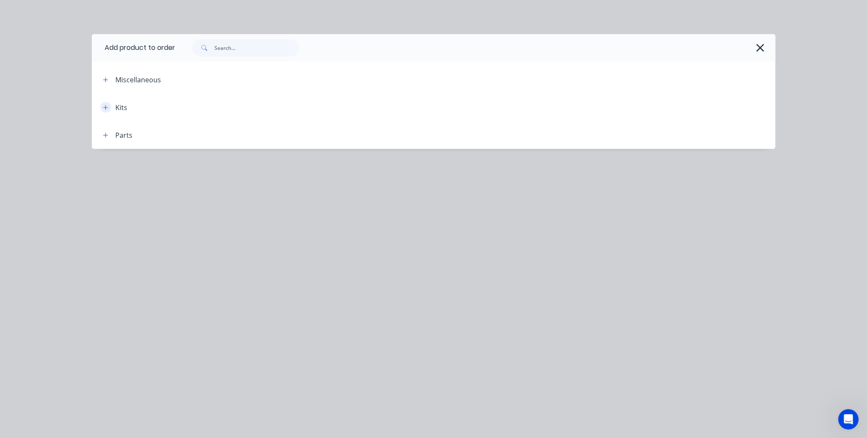
click at [104, 108] on icon "button" at bounding box center [105, 107] width 5 height 5
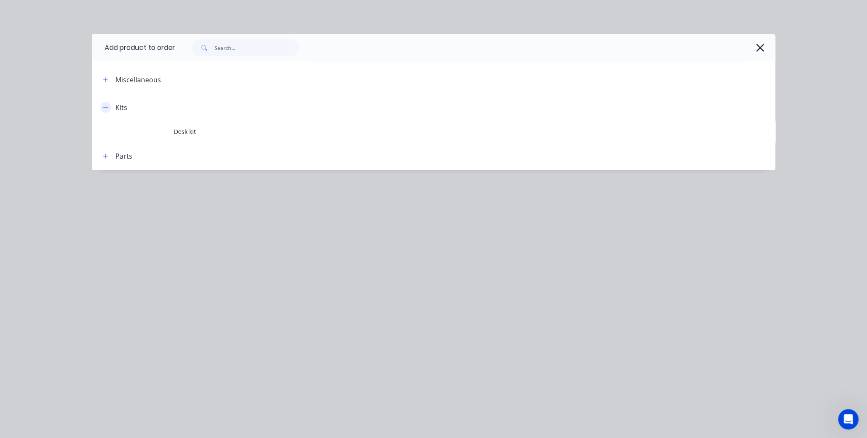
drag, startPoint x: 106, startPoint y: 108, endPoint x: 107, endPoint y: 137, distance: 29.5
click at [106, 108] on icon "button" at bounding box center [105, 108] width 5 height 6
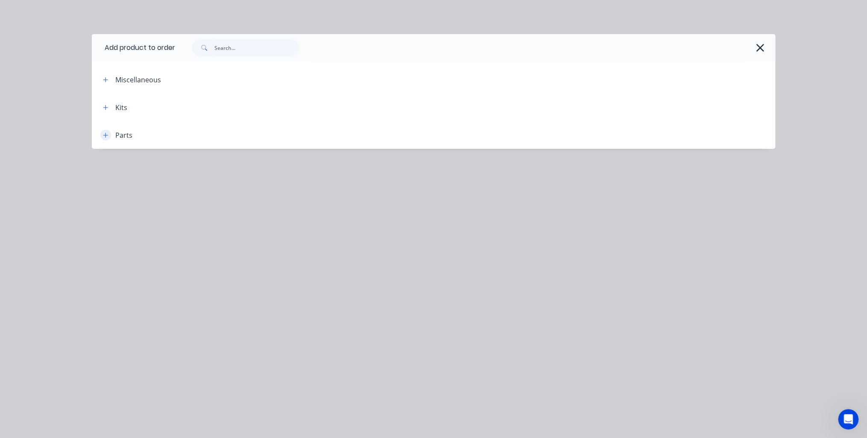
click at [108, 137] on icon "button" at bounding box center [105, 135] width 5 height 6
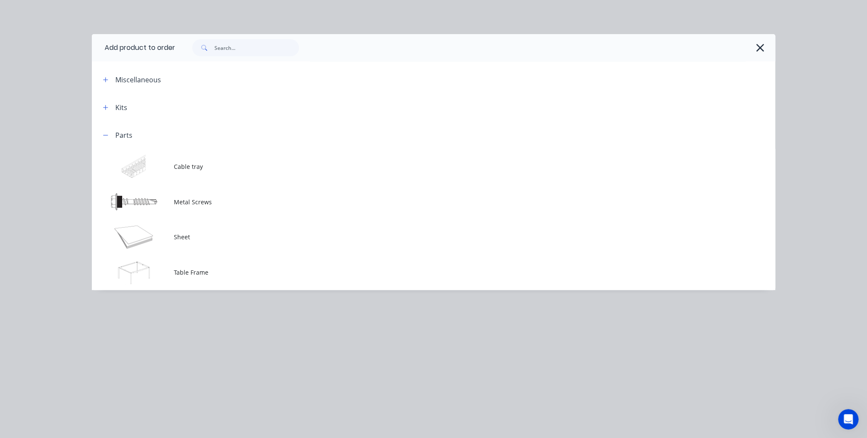
scroll to position [65, 0]
click at [102, 131] on button "button" at bounding box center [105, 135] width 11 height 11
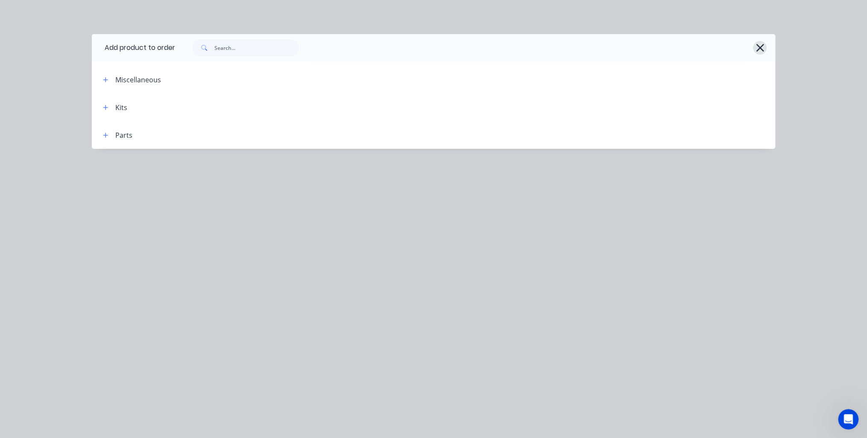
click at [757, 47] on icon "button" at bounding box center [759, 48] width 9 height 12
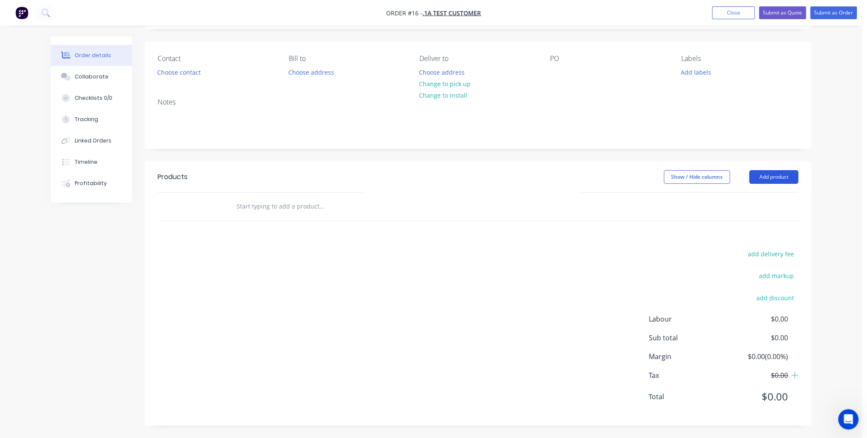
click at [782, 179] on button "Add product" at bounding box center [773, 177] width 49 height 14
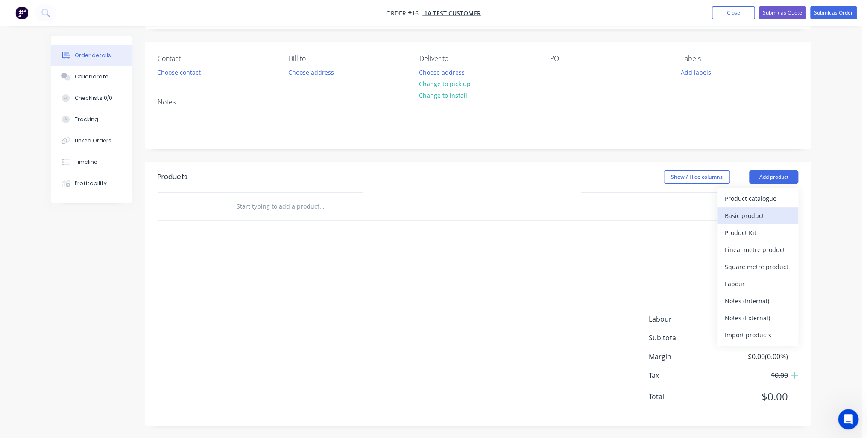
click at [758, 217] on div "Basic product" at bounding box center [757, 216] width 66 height 12
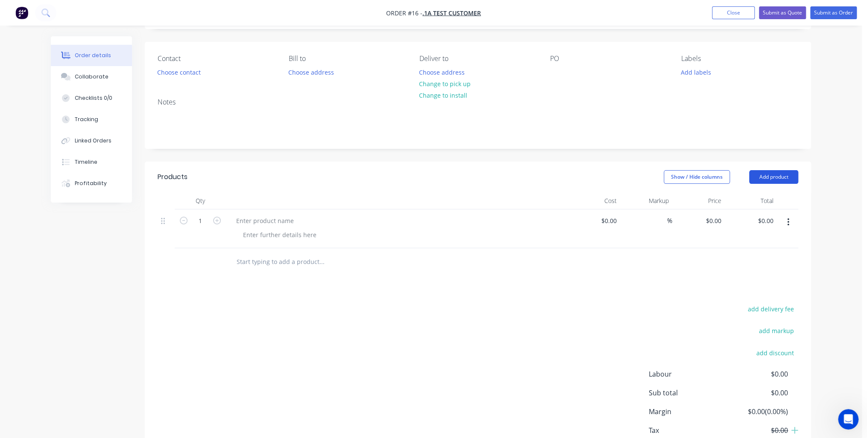
click at [778, 178] on button "Add product" at bounding box center [773, 177] width 49 height 14
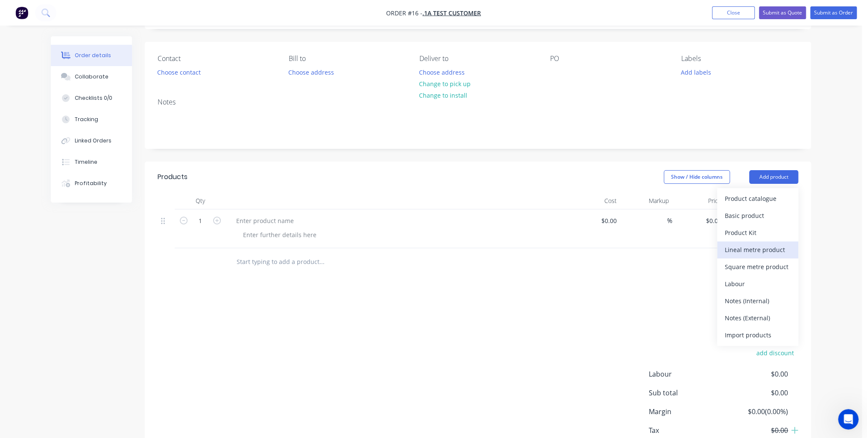
click at [759, 248] on div "Lineal metre product" at bounding box center [757, 250] width 66 height 12
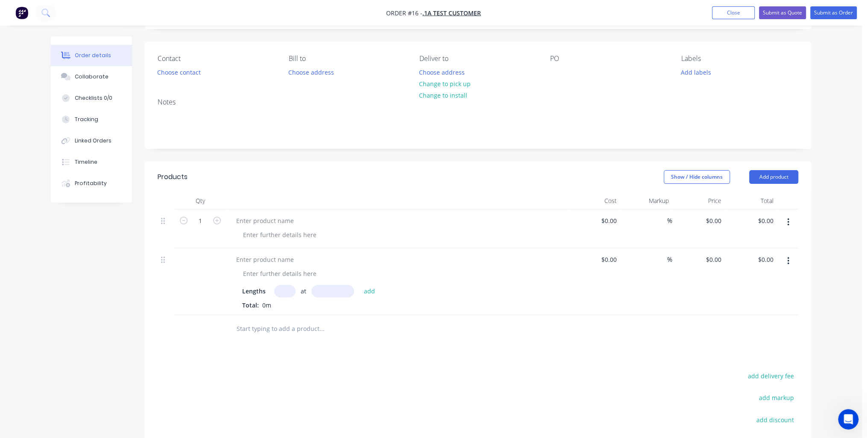
click at [283, 288] on input "text" at bounding box center [284, 291] width 21 height 12
click at [767, 174] on button "Add product" at bounding box center [773, 177] width 49 height 14
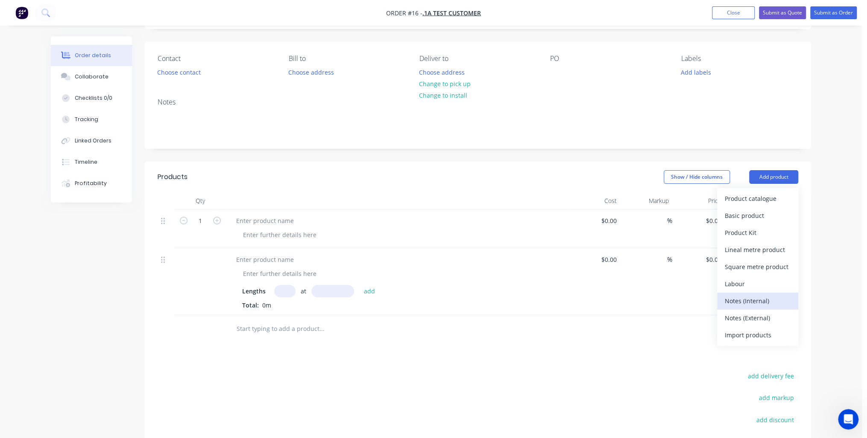
click at [759, 301] on div "Notes (Internal)" at bounding box center [757, 301] width 66 height 12
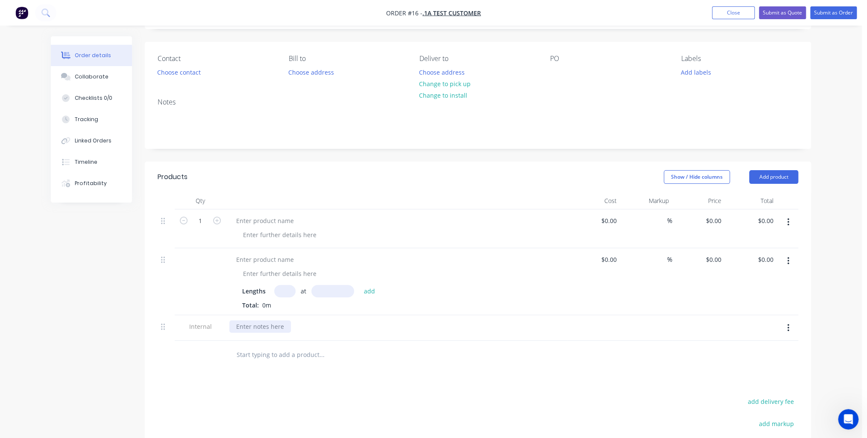
click at [241, 326] on div at bounding box center [259, 327] width 61 height 12
click at [775, 172] on button "Add product" at bounding box center [773, 177] width 49 height 14
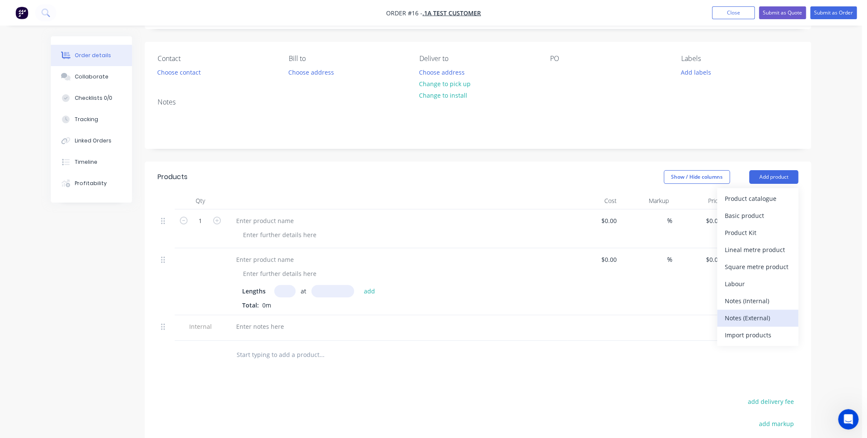
click at [752, 316] on div "Notes (External)" at bounding box center [757, 318] width 66 height 12
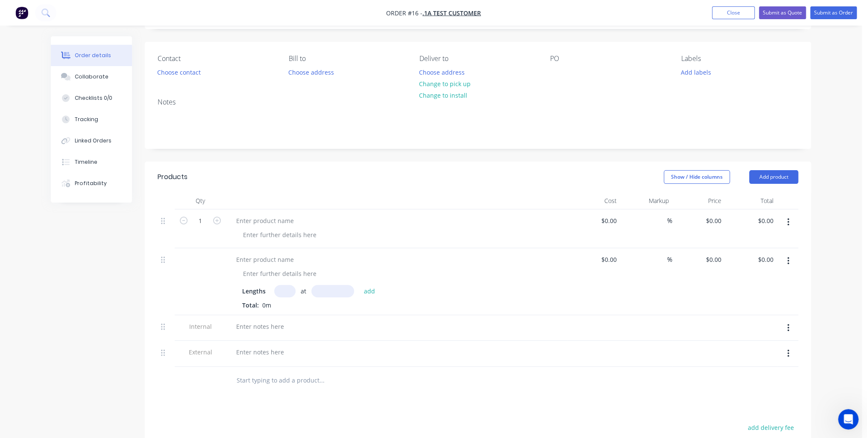
click at [289, 356] on div at bounding box center [396, 352] width 335 height 12
click at [773, 179] on button "Add product" at bounding box center [773, 177] width 49 height 14
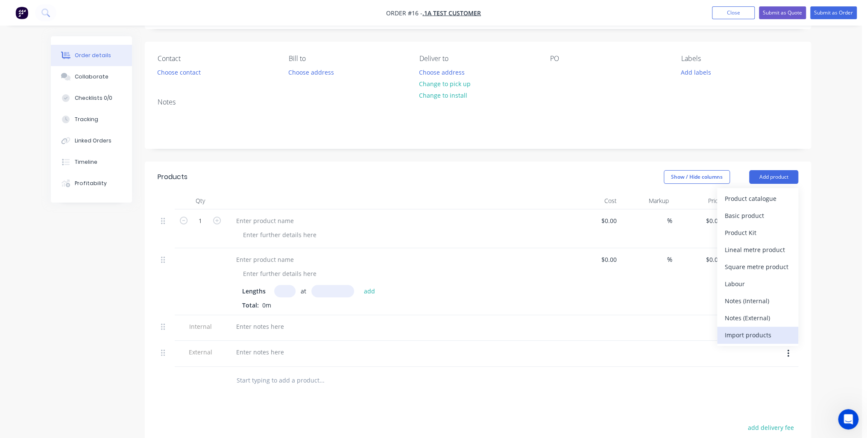
click at [750, 336] on div "Import products" at bounding box center [757, 335] width 66 height 12
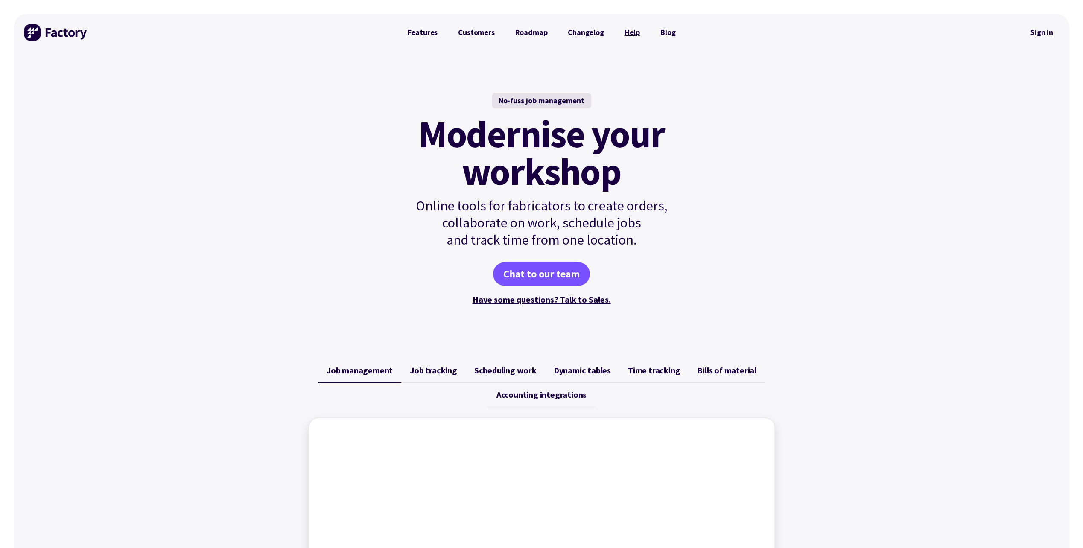
click at [630, 30] on link "Help" at bounding box center [632, 32] width 36 height 17
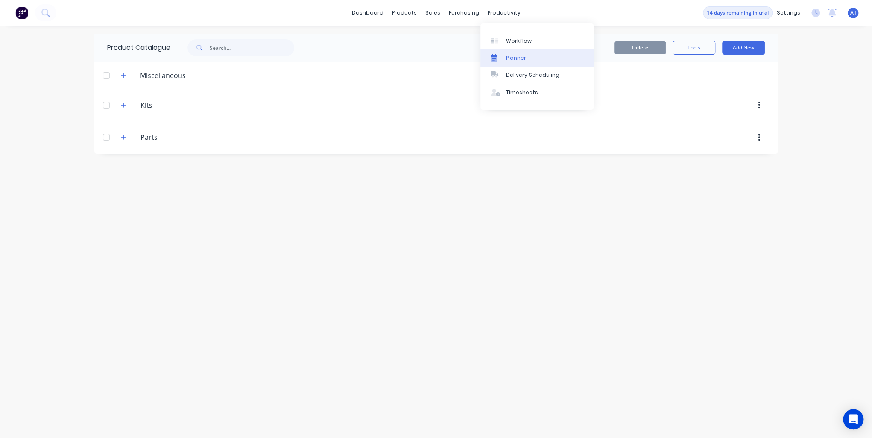
click at [509, 60] on div "Planner" at bounding box center [516, 58] width 20 height 8
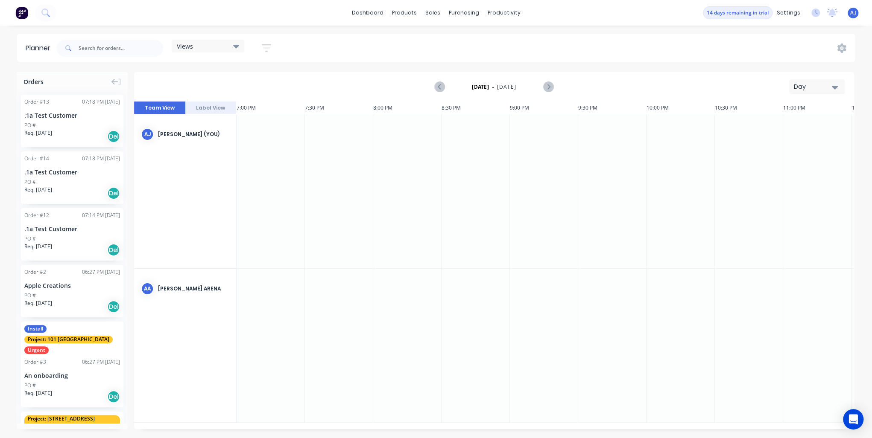
click at [219, 47] on div "Views" at bounding box center [208, 46] width 62 height 8
click at [267, 49] on icon "button" at bounding box center [266, 48] width 9 height 11
click at [264, 49] on icon "button" at bounding box center [266, 48] width 9 height 11
click at [842, 50] on icon at bounding box center [841, 48] width 9 height 9
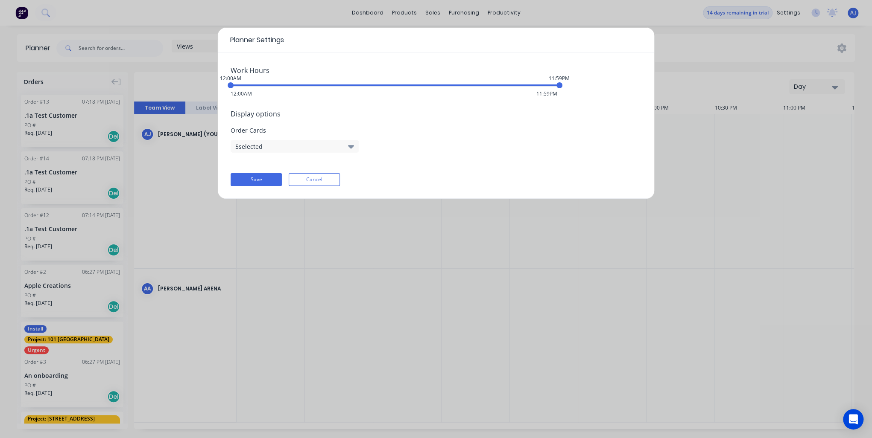
click at [337, 145] on button "5 selected" at bounding box center [295, 146] width 128 height 13
drag, startPoint x: 494, startPoint y: 267, endPoint x: 489, endPoint y: 266, distance: 4.9
click at [493, 267] on div "Planner Settings Work Hours 12:00AM 11:59PM 12:00AM 11:59PM Display options Ord…" at bounding box center [436, 219] width 872 height 438
click at [314, 179] on button "Cancel" at bounding box center [314, 179] width 51 height 13
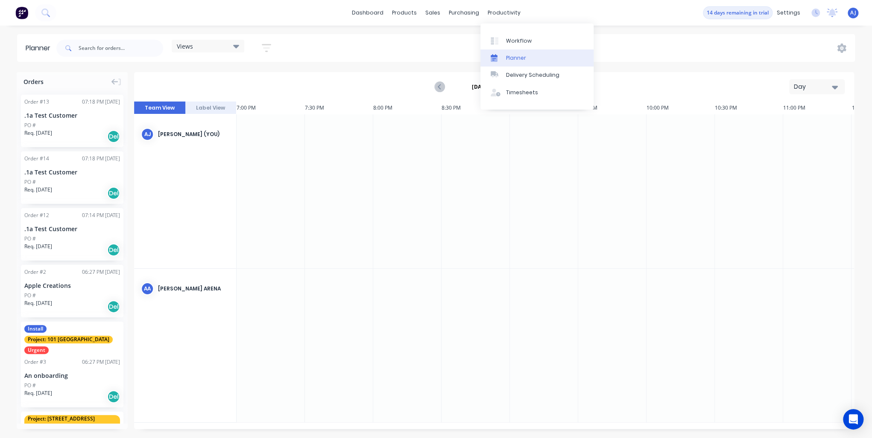
click at [510, 55] on div "Planner" at bounding box center [516, 58] width 20 height 8
click at [509, 75] on div "Delivery Scheduling" at bounding box center [532, 75] width 53 height 8
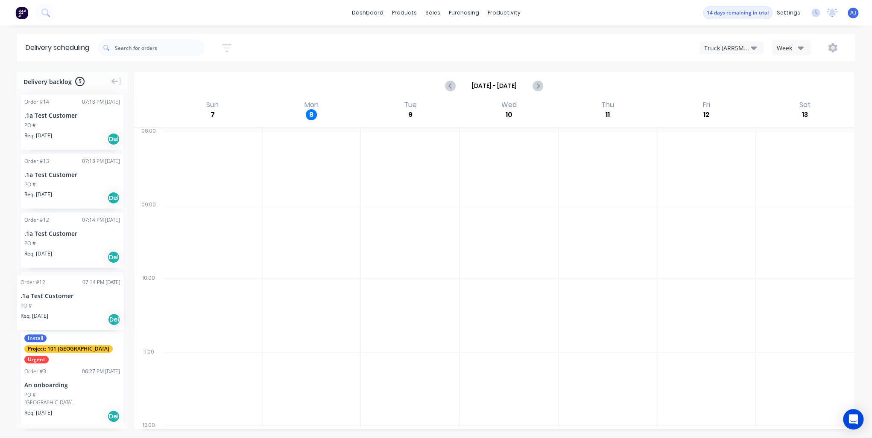
drag, startPoint x: 72, startPoint y: 247, endPoint x: 17, endPoint y: 269, distance: 58.8
click at [458, 77] on div "Price Level Manager" at bounding box center [473, 75] width 53 height 8
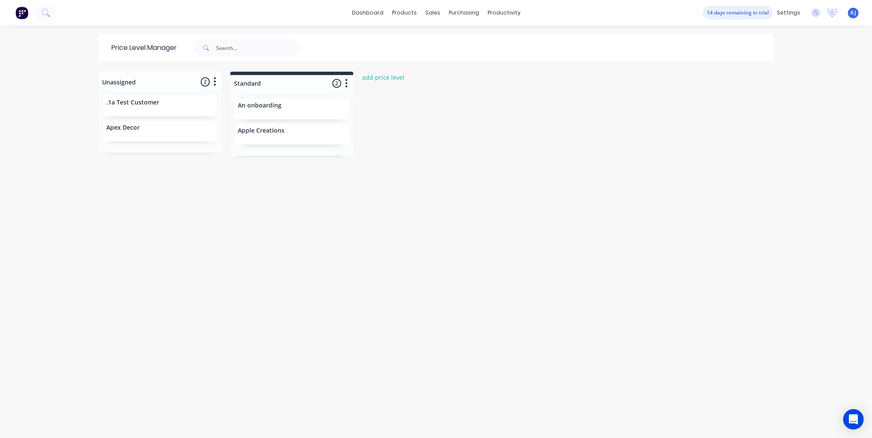
click at [138, 108] on div ".1a Test Customer" at bounding box center [160, 106] width 114 height 21
click at [415, 43] on div "Product Catalogue" at bounding box center [439, 41] width 53 height 8
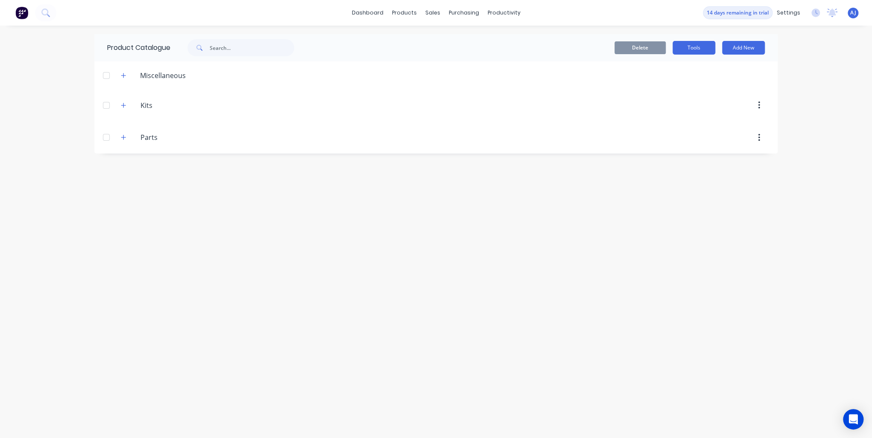
click at [689, 48] on button "Tools" at bounding box center [693, 48] width 43 height 14
click at [667, 87] on div "Stocktake" at bounding box center [675, 87] width 66 height 12
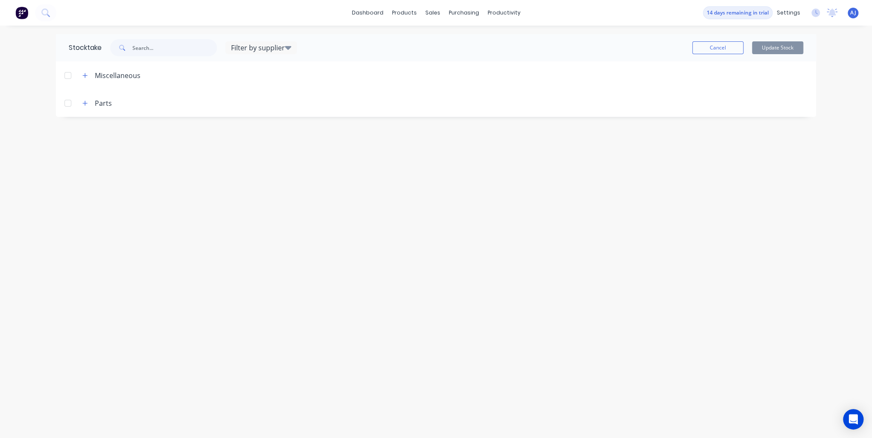
click at [68, 75] on div at bounding box center [67, 75] width 17 height 17
click at [68, 134] on div at bounding box center [67, 133] width 17 height 17
click at [786, 50] on button "Update Stock" at bounding box center [777, 47] width 51 height 13
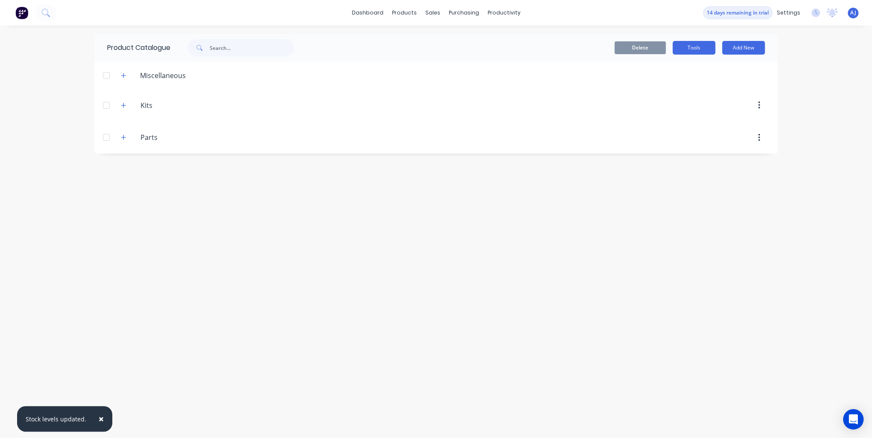
click at [688, 48] on button "Tools" at bounding box center [693, 48] width 43 height 14
click at [666, 91] on div "Stocktake" at bounding box center [675, 87] width 66 height 12
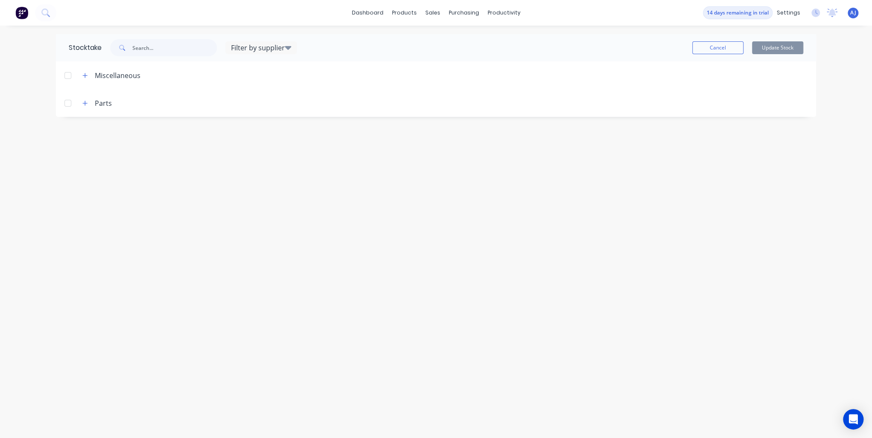
click at [209, 73] on div at bounding box center [477, 75] width 675 height 11
click at [69, 102] on div at bounding box center [67, 103] width 17 height 17
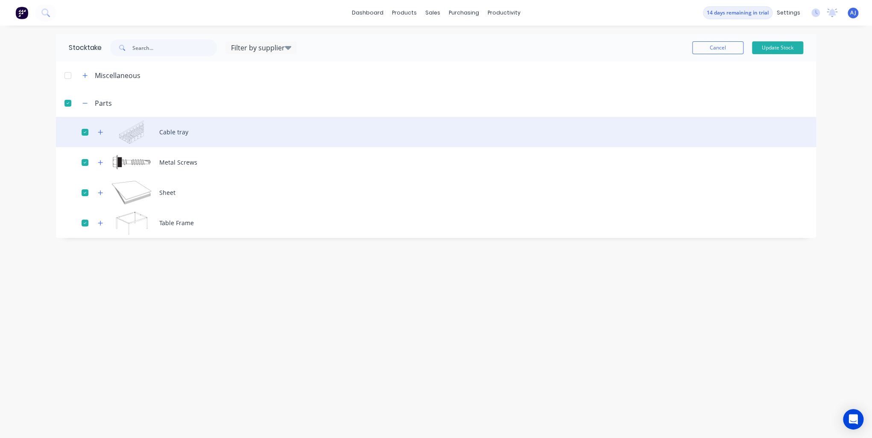
click at [202, 132] on div "Cable tray" at bounding box center [436, 132] width 760 height 30
click at [100, 131] on icon "button" at bounding box center [100, 132] width 5 height 5
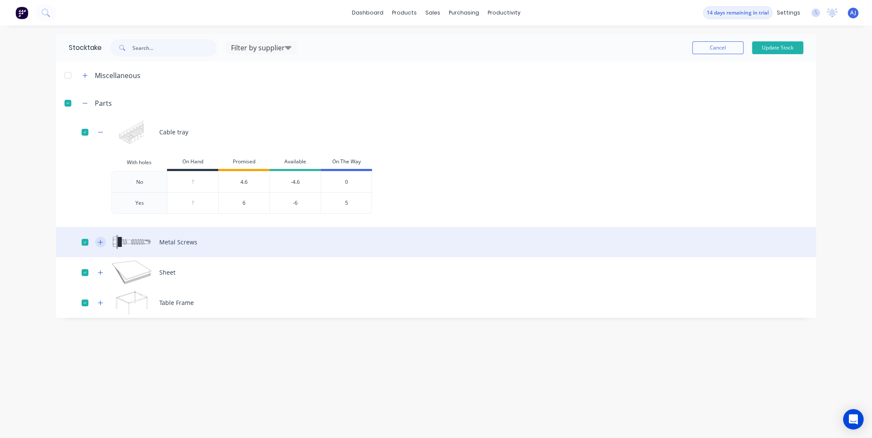
click at [102, 242] on icon "button" at bounding box center [100, 242] width 5 height 5
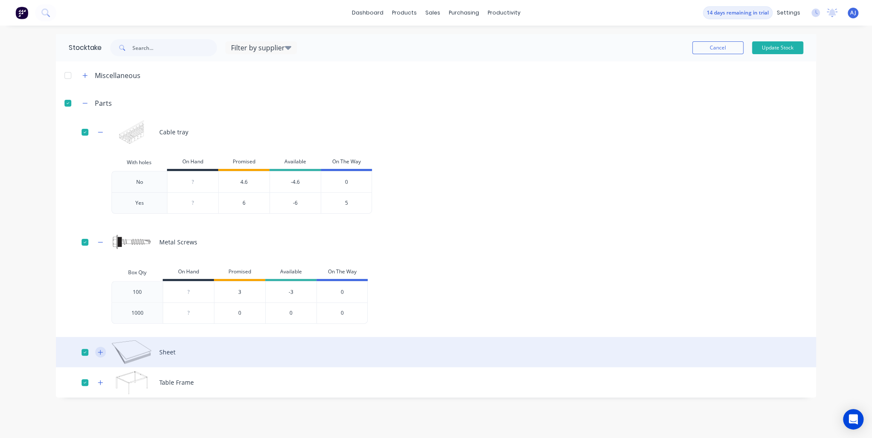
click at [101, 355] on icon "button" at bounding box center [100, 353] width 5 height 6
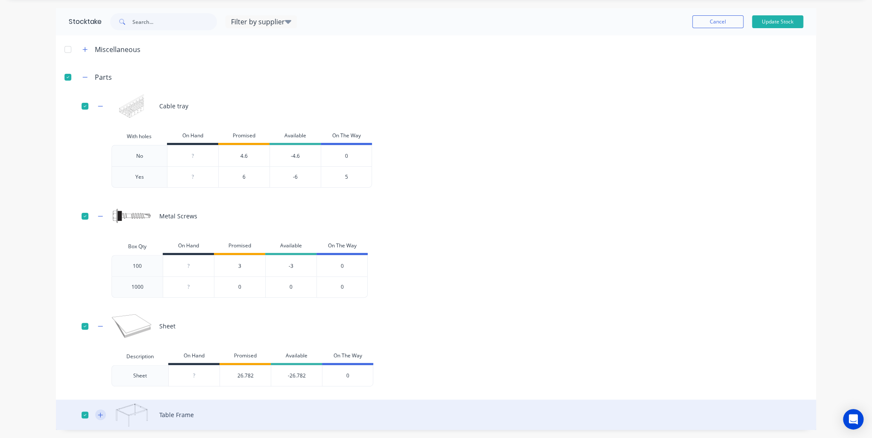
click at [99, 415] on icon "button" at bounding box center [100, 415] width 5 height 6
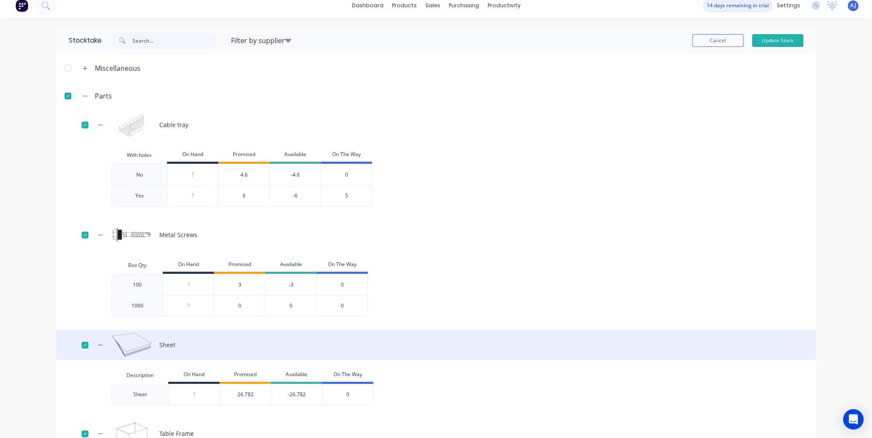
scroll to position [0, 0]
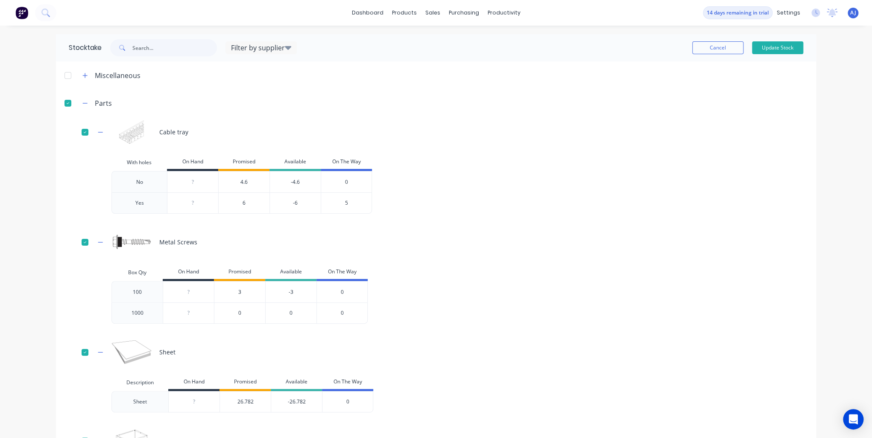
click at [238, 181] on div "4.6" at bounding box center [243, 181] width 51 height 21
click at [257, 183] on div "4.6" at bounding box center [243, 181] width 51 height 21
click at [343, 185] on div "0" at bounding box center [346, 181] width 51 height 21
type input "0"
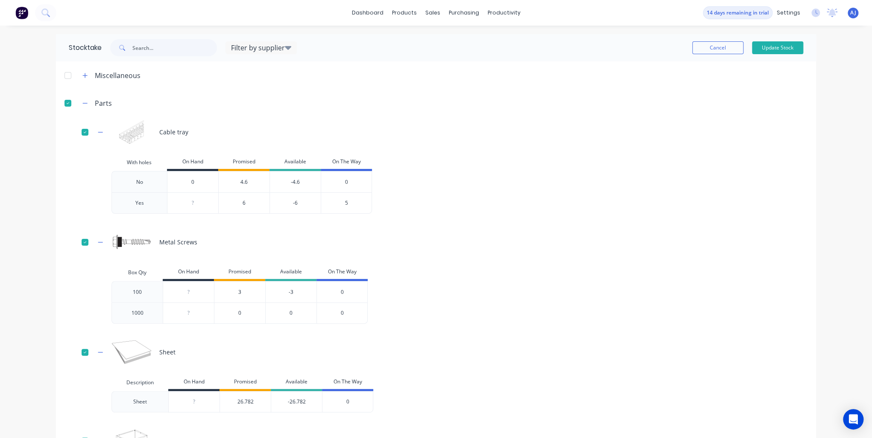
click at [190, 184] on input "0" at bounding box center [192, 182] width 51 height 8
click at [248, 200] on div "6" at bounding box center [243, 203] width 51 height 21
click at [286, 47] on icon at bounding box center [288, 48] width 6 height 4
click at [462, 113] on header "Parts" at bounding box center [436, 103] width 760 height 28
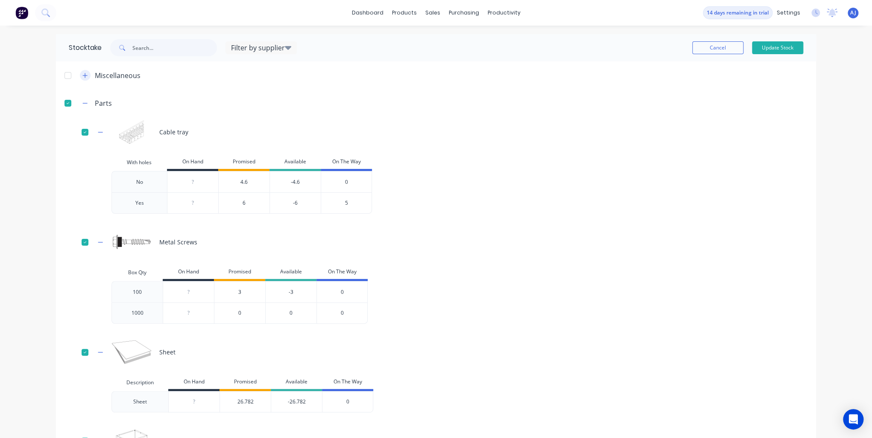
click at [82, 73] on icon "button" at bounding box center [84, 76] width 5 height 6
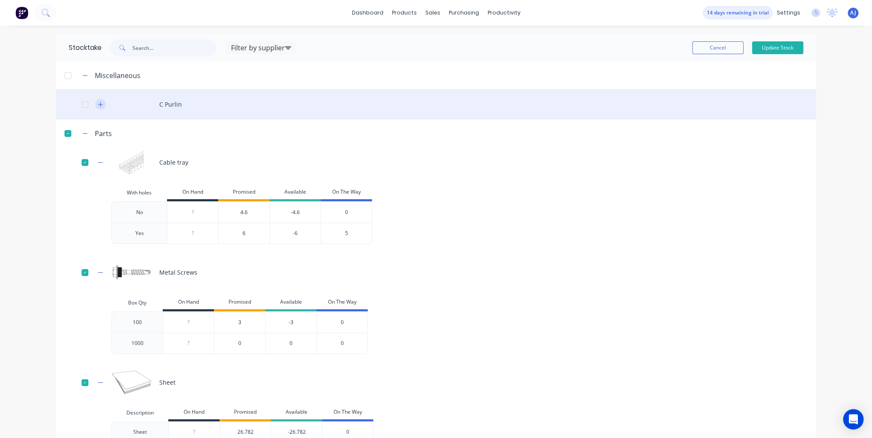
click at [98, 103] on icon "button" at bounding box center [100, 105] width 5 height 6
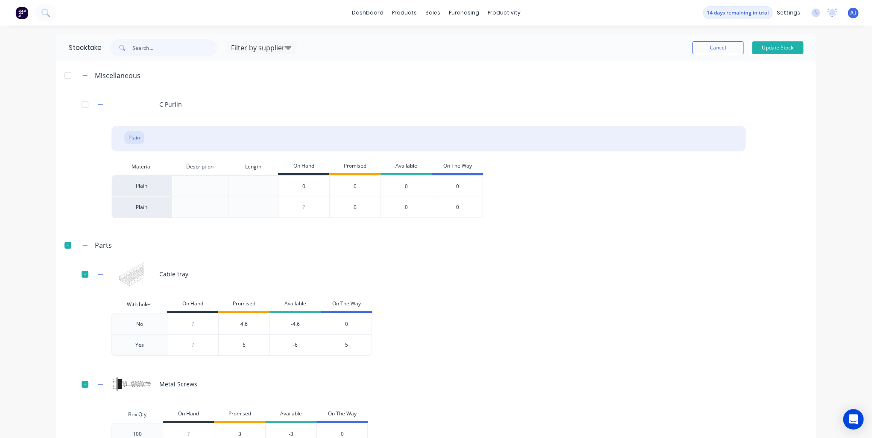
click at [308, 189] on input "0" at bounding box center [303, 187] width 51 height 8
type input "0"
type input "5"
click at [359, 184] on div "0" at bounding box center [354, 185] width 51 height 21
click at [319, 208] on input "0" at bounding box center [303, 208] width 51 height 8
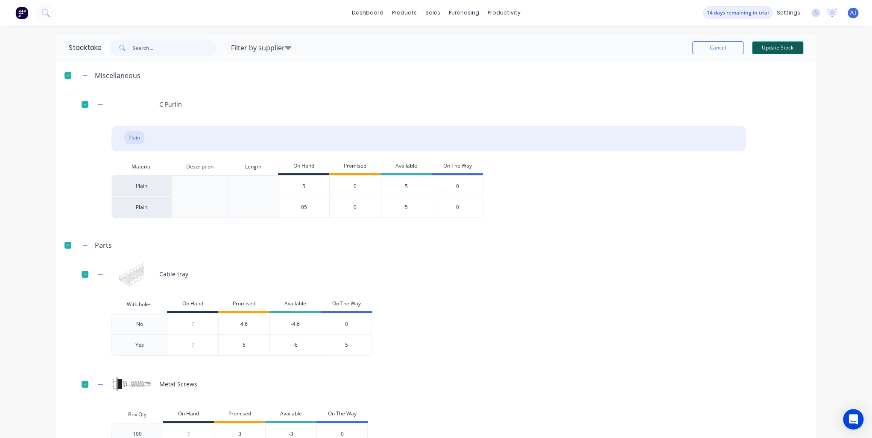
type input "05"
click at [791, 47] on button "Update Stock" at bounding box center [777, 47] width 51 height 13
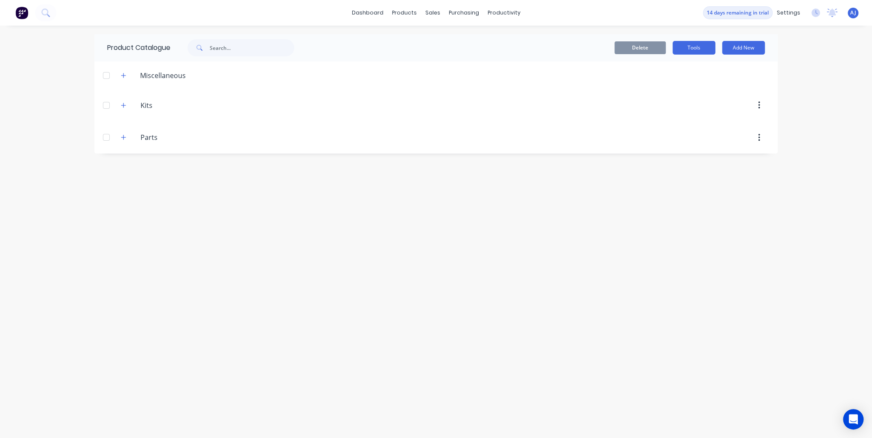
click at [690, 54] on button "Tools" at bounding box center [693, 48] width 43 height 14
click at [675, 86] on div "Stocktake" at bounding box center [675, 87] width 66 height 12
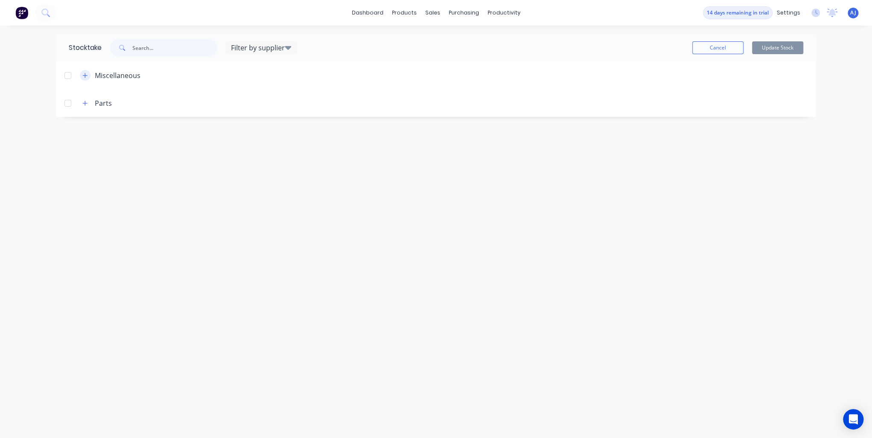
click at [86, 77] on icon "button" at bounding box center [84, 76] width 5 height 6
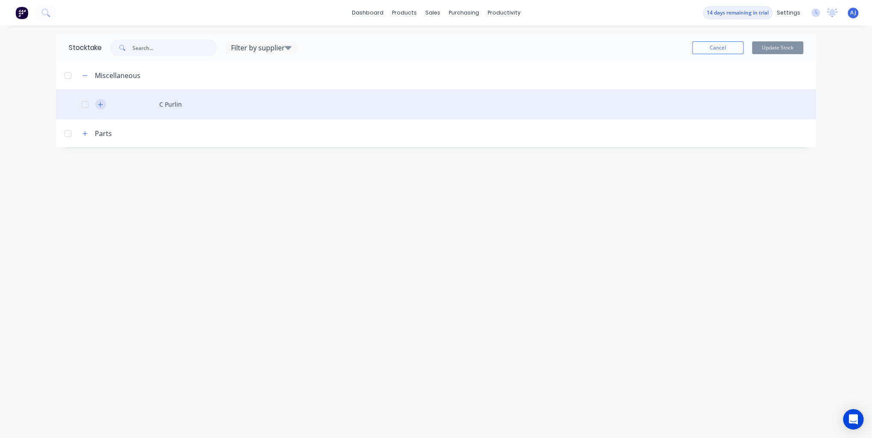
click at [103, 108] on button "button" at bounding box center [100, 104] width 11 height 11
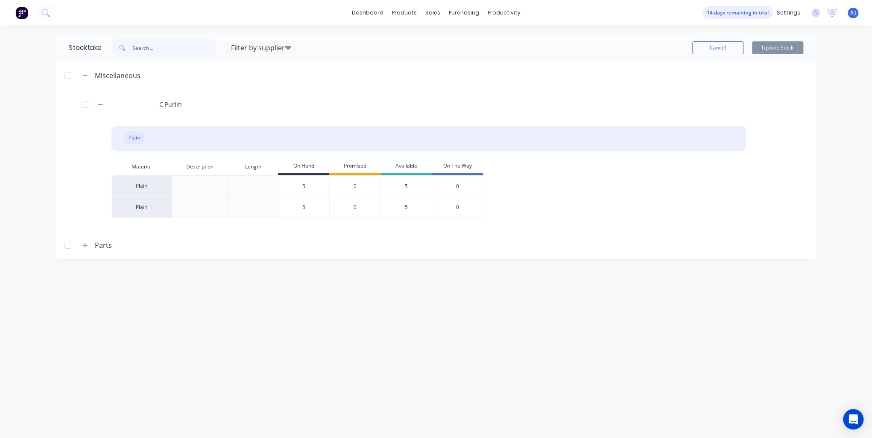
drag, startPoint x: 143, startPoint y: 189, endPoint x: 136, endPoint y: 138, distance: 51.4
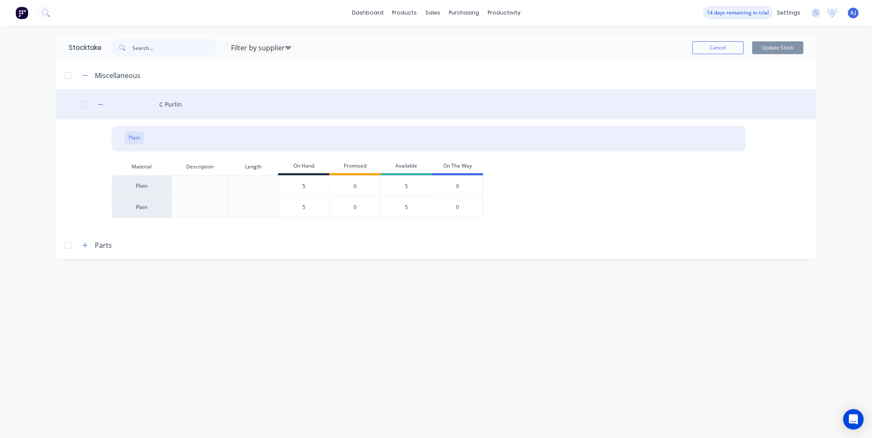
drag, startPoint x: 136, startPoint y: 138, endPoint x: 684, endPoint y: 91, distance: 550.7
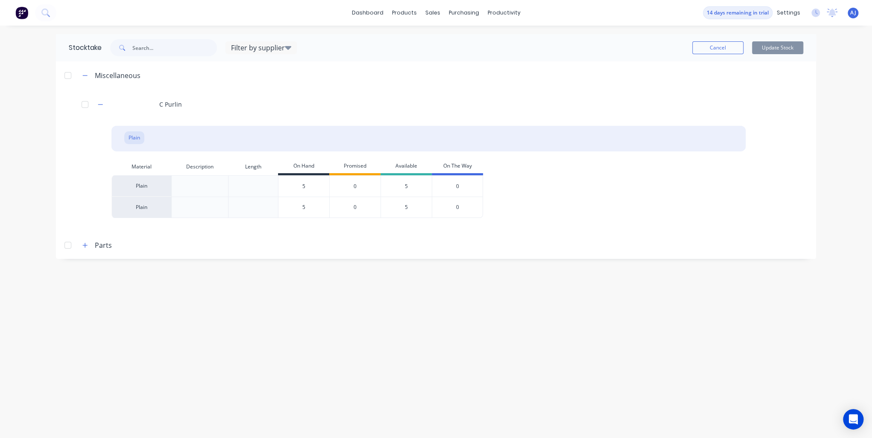
drag, startPoint x: 783, startPoint y: 50, endPoint x: 656, endPoint y: 83, distance: 131.2
click at [656, 83] on header "Miscellaneous" at bounding box center [436, 75] width 760 height 28
drag, startPoint x: 620, startPoint y: 176, endPoint x: 591, endPoint y: 168, distance: 30.4
click at [591, 168] on div "Material Description Length On Hand Promised Available On The Way Plain 5 0 5 0…" at bounding box center [428, 191] width 634 height 67
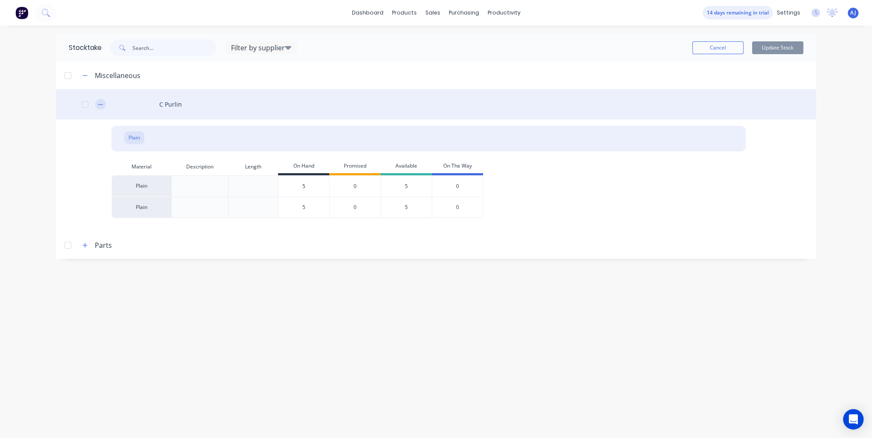
click at [98, 103] on icon "button" at bounding box center [100, 105] width 5 height 6
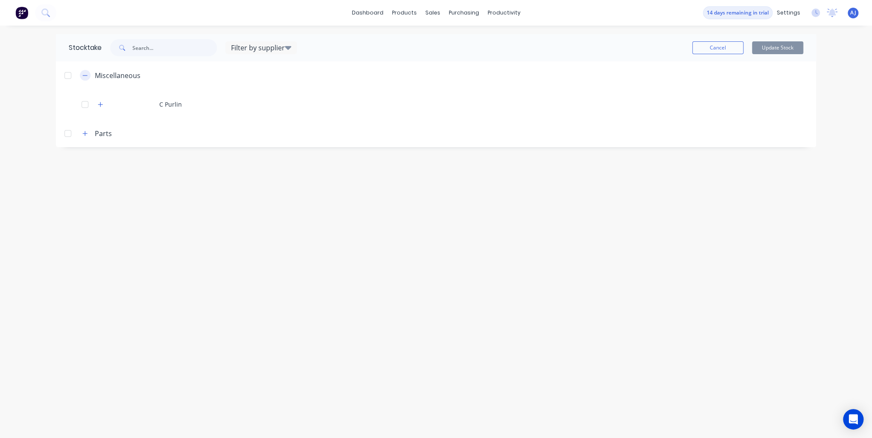
click at [85, 74] on icon "button" at bounding box center [84, 76] width 5 height 6
drag, startPoint x: 280, startPoint y: 93, endPoint x: 224, endPoint y: 108, distance: 58.2
click at [224, 108] on header "Parts" at bounding box center [436, 103] width 760 height 28
click at [818, 14] on icon at bounding box center [815, 13] width 9 height 9
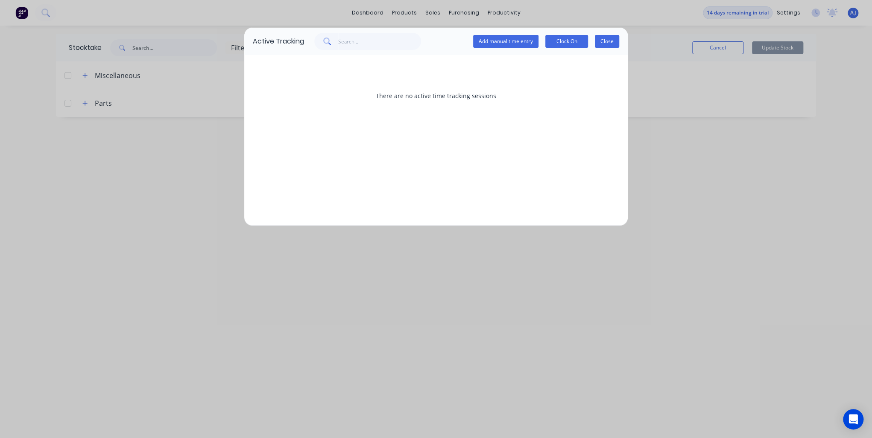
click at [610, 43] on button "Close" at bounding box center [607, 41] width 24 height 13
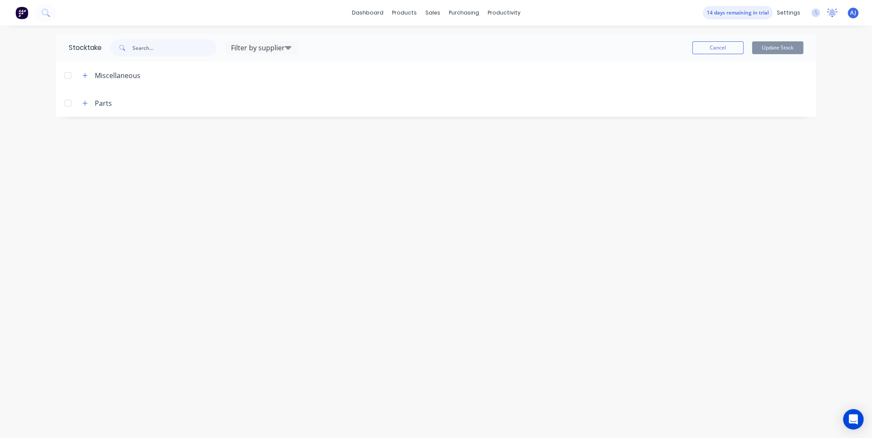
click at [832, 14] on icon at bounding box center [832, 12] width 8 height 7
click at [849, 13] on div "AJ Louva Group Pty Ltd Alan Jonas Administrator Profile Sign out" at bounding box center [852, 13] width 11 height 11
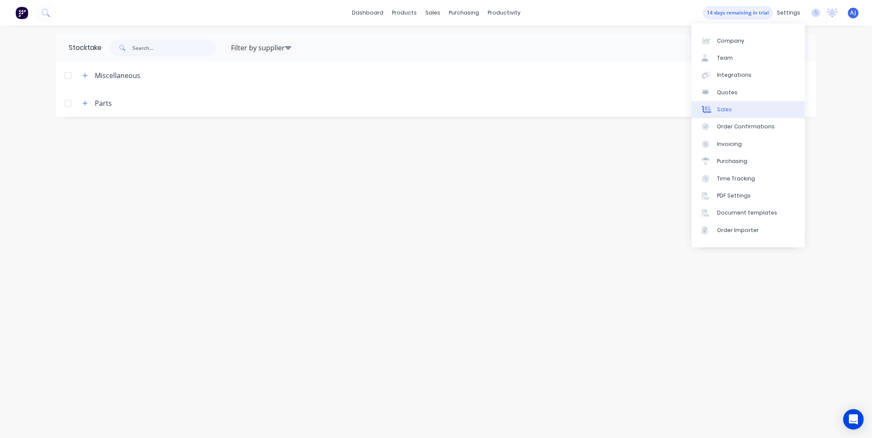
click at [731, 112] on link "Sales" at bounding box center [747, 109] width 113 height 17
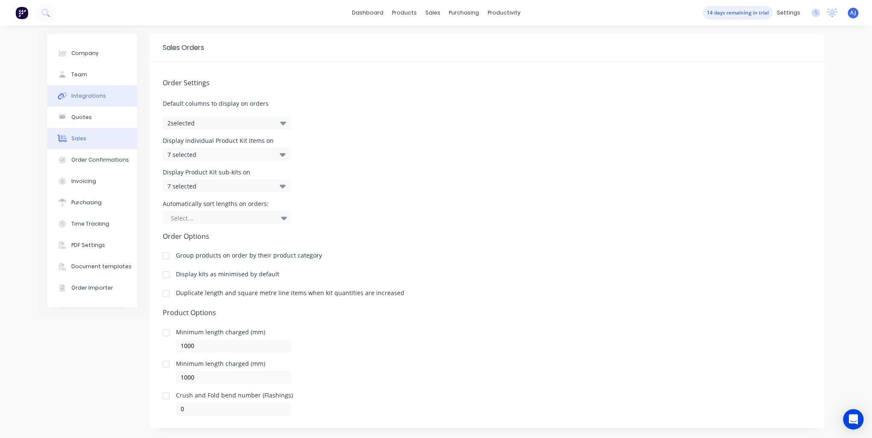
click at [80, 96] on div "Integrations" at bounding box center [88, 96] width 35 height 8
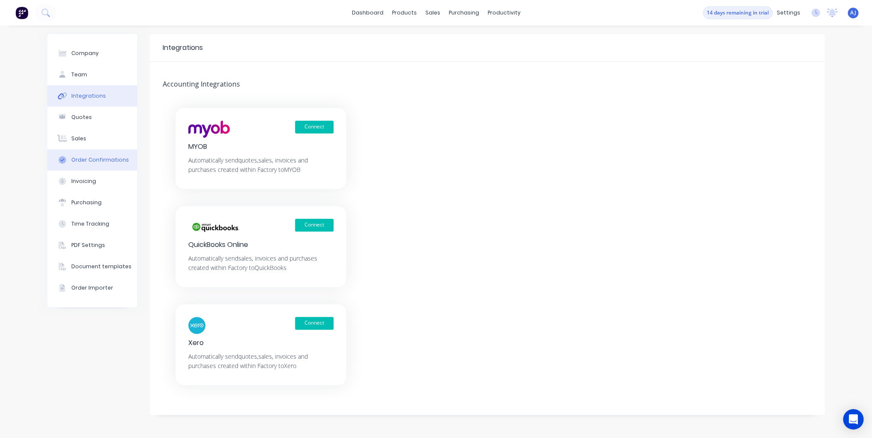
click at [82, 164] on button "Order Confirmations" at bounding box center [92, 159] width 90 height 21
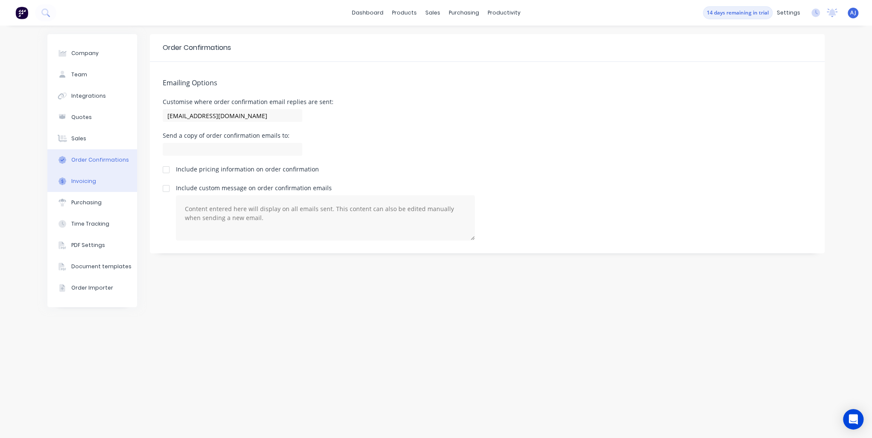
click at [91, 174] on button "Invoicing" at bounding box center [92, 181] width 90 height 21
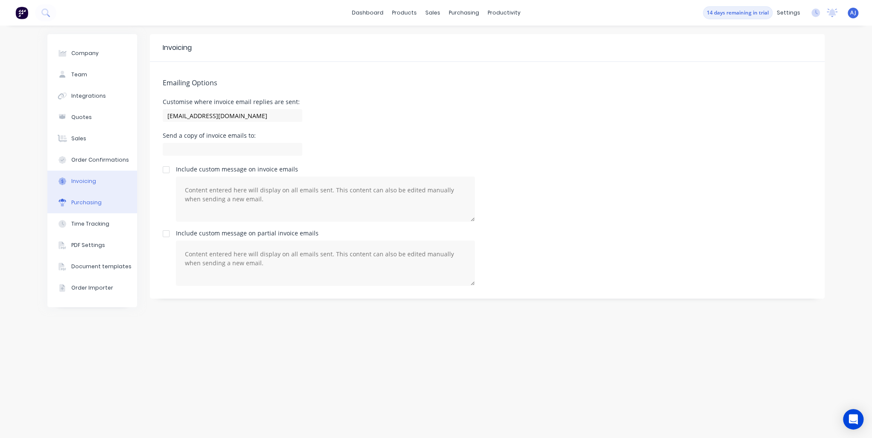
click at [77, 204] on div "Purchasing" at bounding box center [86, 203] width 30 height 8
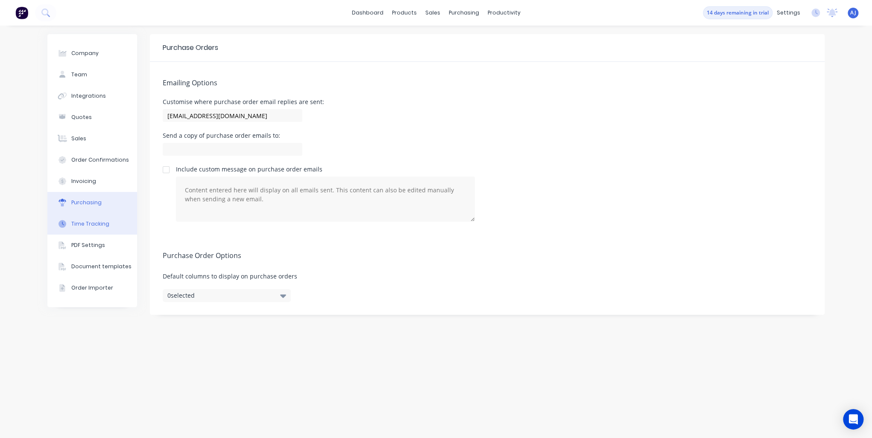
click at [87, 221] on div "Time Tracking" at bounding box center [90, 224] width 38 height 8
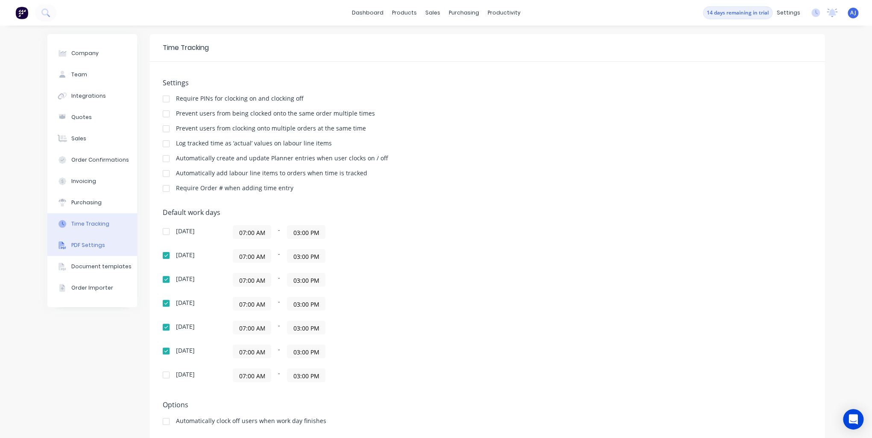
click at [82, 248] on div "PDF Settings" at bounding box center [88, 246] width 34 height 8
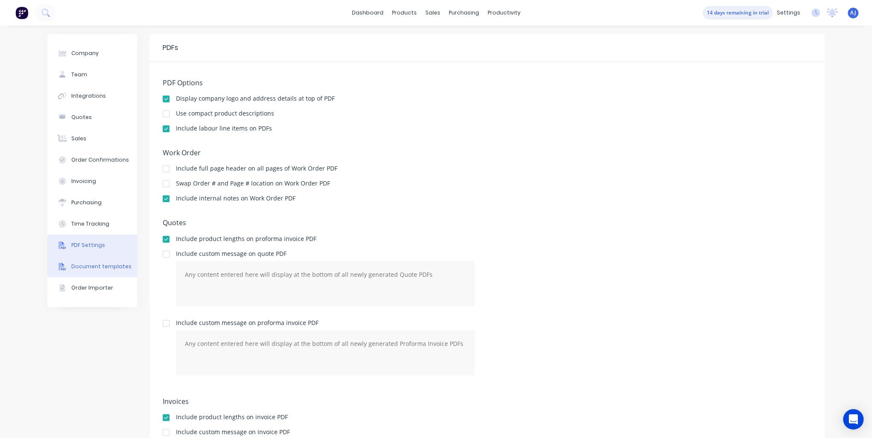
click at [86, 275] on button "Document templates" at bounding box center [92, 266] width 90 height 21
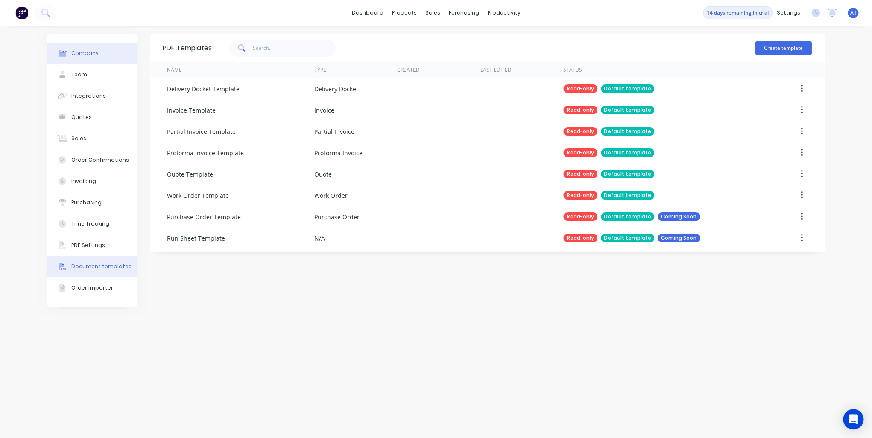
click at [88, 50] on div "Company" at bounding box center [84, 54] width 27 height 8
select select "AU"
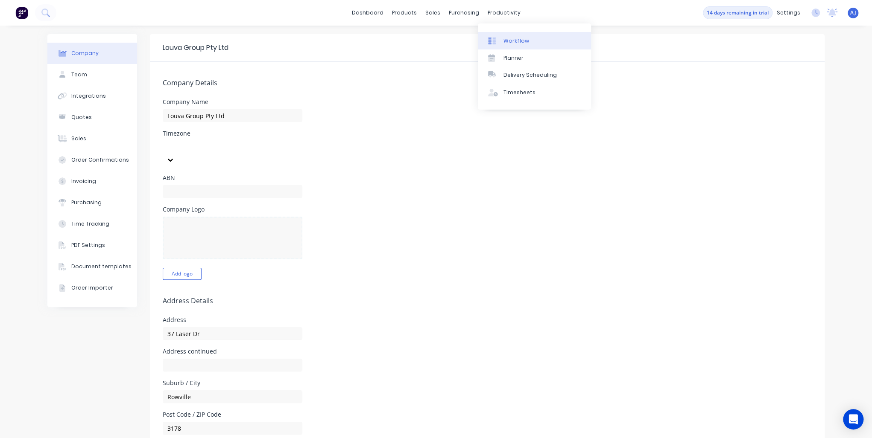
click at [515, 39] on div "Workflow" at bounding box center [516, 41] width 26 height 8
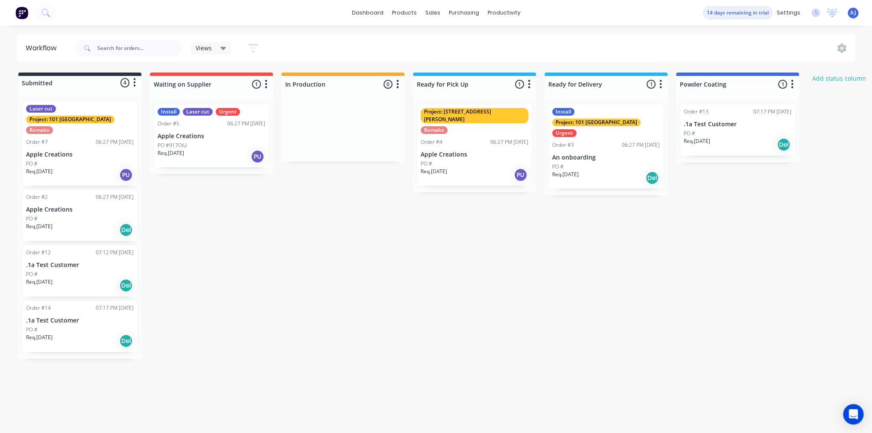
click at [430, 321] on div "Submitted 4 Status colour #273444 hex #273444 Save Cancel Summaries Total order…" at bounding box center [520, 216] width 1052 height 286
click at [783, 84] on div at bounding box center [737, 84] width 123 height 17
click at [792, 84] on icon "button" at bounding box center [792, 84] width 2 height 9
click at [826, 138] on div "Submitted 4 Status colour #273444 hex #273444 Save Cancel Summaries Total order…" at bounding box center [520, 216] width 1052 height 286
click at [537, 295] on div "Submitted 4 Status colour #273444 hex #273444 Save Cancel Summaries Total order…" at bounding box center [520, 216] width 1052 height 286
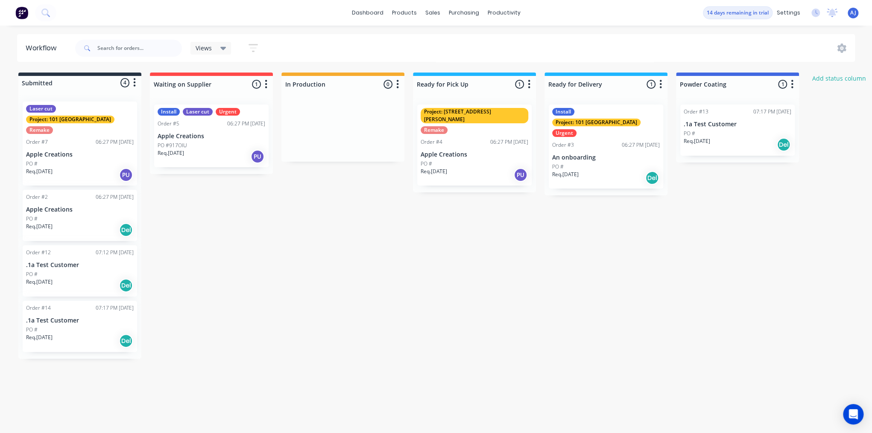
click at [134, 84] on icon "button" at bounding box center [134, 82] width 3 height 11
click at [128, 85] on div at bounding box center [79, 83] width 123 height 14
click at [206, 46] on span "Views" at bounding box center [204, 48] width 16 height 9
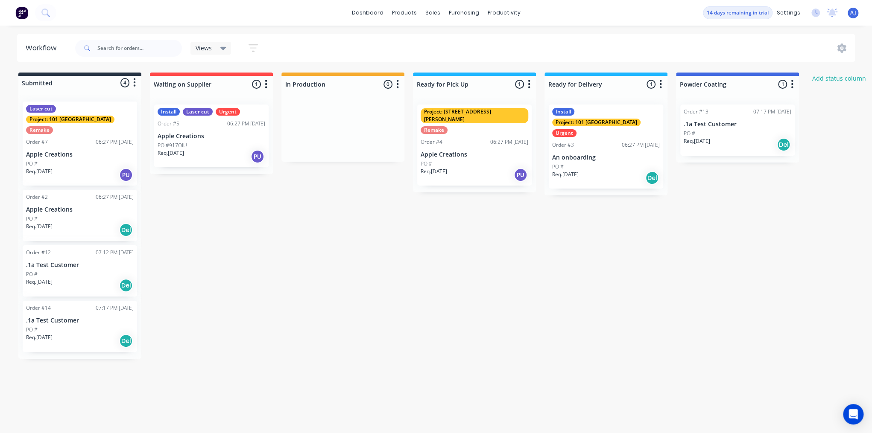
click at [253, 48] on icon "button" at bounding box center [253, 47] width 7 height 1
click at [313, 48] on div "Views Save new view None (Default) edit Show/Hide statuses Show line item cards…" at bounding box center [464, 48] width 782 height 26
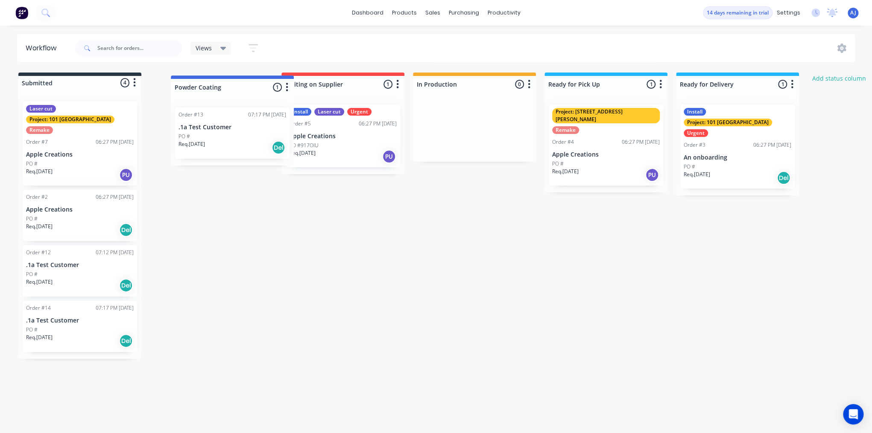
drag, startPoint x: 707, startPoint y: 83, endPoint x: 200, endPoint y: 89, distance: 507.7
click at [200, 89] on div "Submitted 4 Status colour #273444 hex #273444 Save Cancel Summaries Total order…" at bounding box center [520, 216] width 1052 height 286
click at [363, 250] on div "Submitted 4 Status colour #273444 hex #273444 Save Cancel Summaries Total order…" at bounding box center [520, 216] width 1052 height 286
click at [43, 110] on div "Laser cut" at bounding box center [41, 109] width 30 height 8
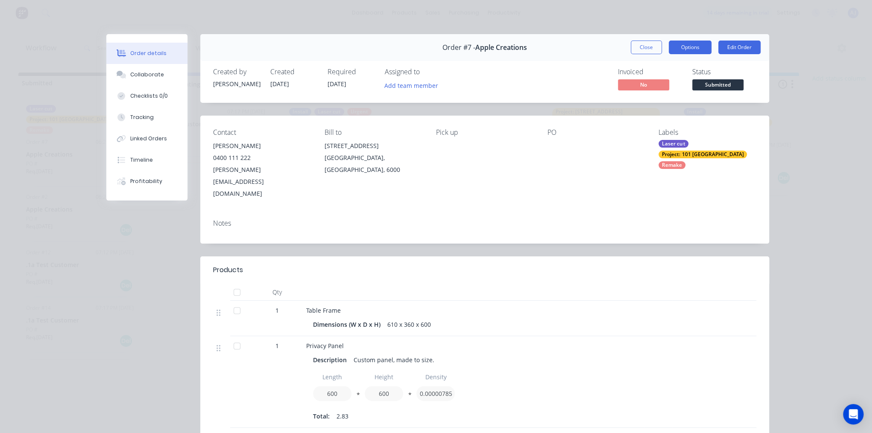
click at [695, 46] on button "Options" at bounding box center [690, 48] width 43 height 14
click at [743, 49] on button "Edit Order" at bounding box center [739, 48] width 42 height 14
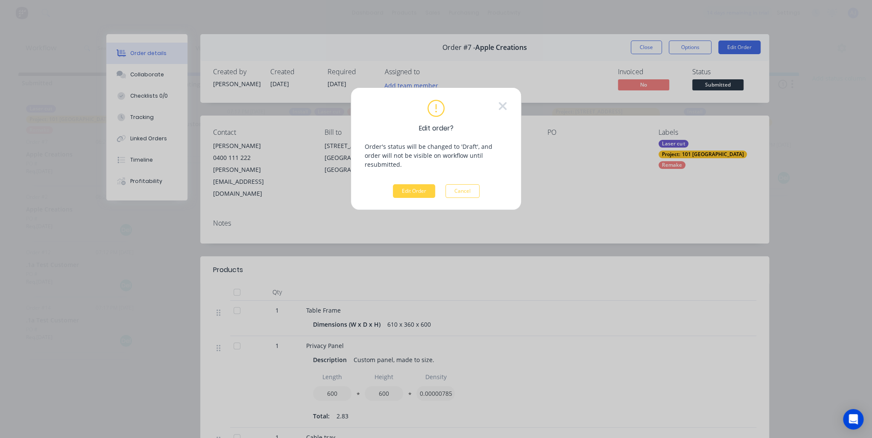
click at [471, 184] on button "Cancel" at bounding box center [462, 191] width 34 height 14
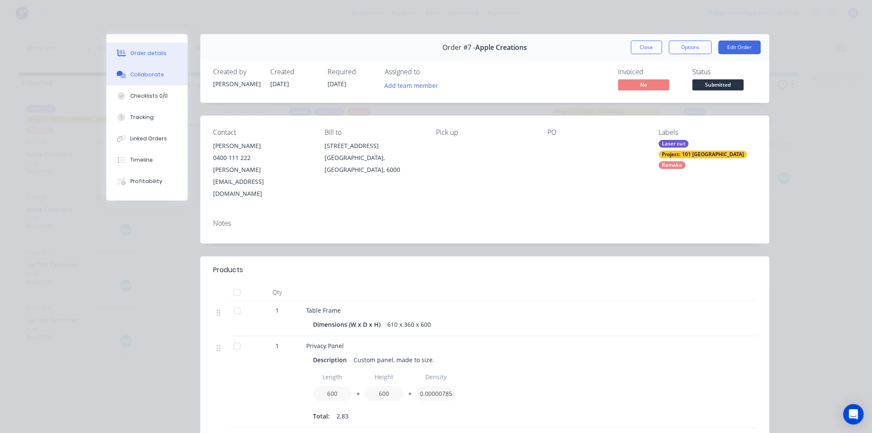
click at [149, 77] on div "Collaborate" at bounding box center [147, 75] width 34 height 8
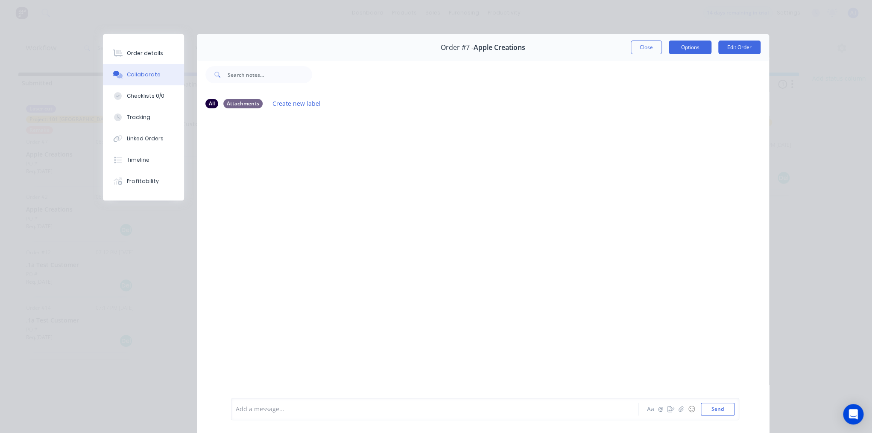
click at [697, 53] on button "Options" at bounding box center [690, 48] width 43 height 14
click at [338, 184] on div at bounding box center [483, 257] width 572 height 282
click at [145, 139] on div "Linked Orders" at bounding box center [145, 139] width 37 height 8
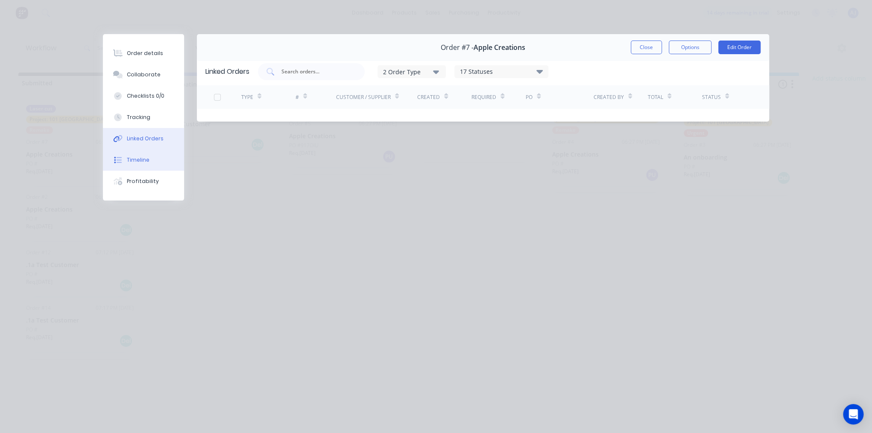
click at [143, 164] on button "Timeline" at bounding box center [143, 159] width 81 height 21
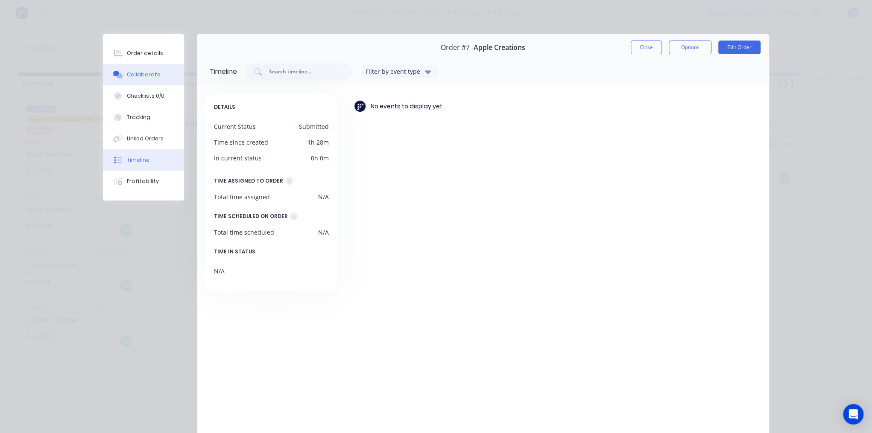
click at [157, 73] on button "Collaborate" at bounding box center [143, 74] width 81 height 21
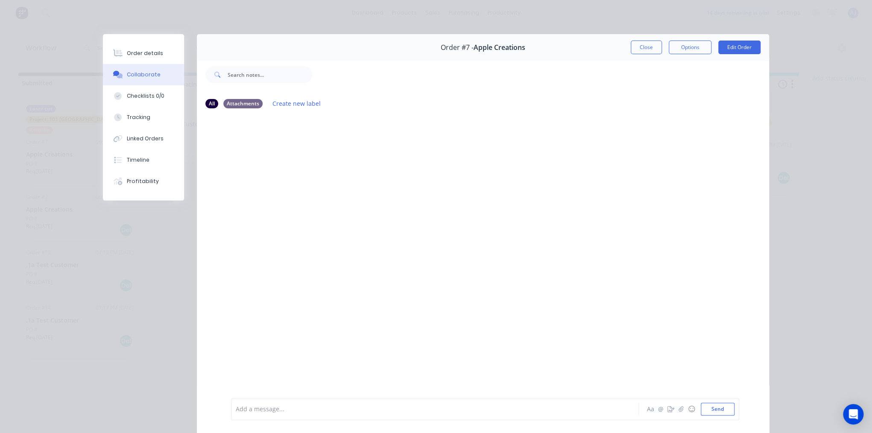
click at [270, 412] on div at bounding box center [423, 409] width 374 height 9
click at [669, 411] on icon "button" at bounding box center [670, 409] width 7 height 6
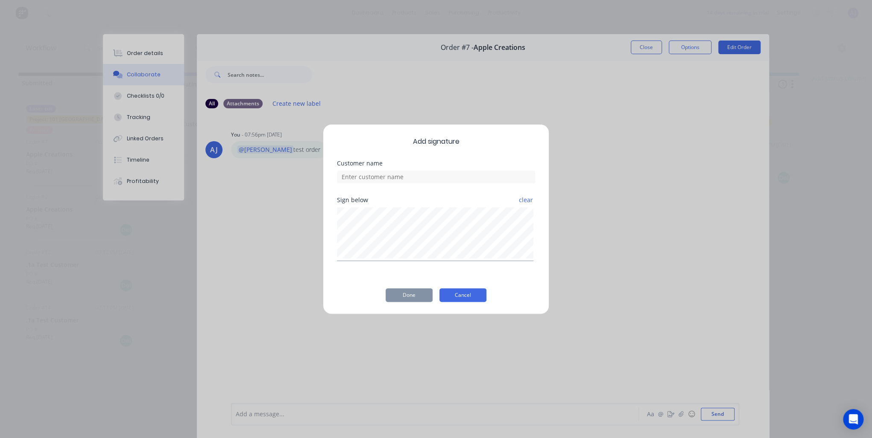
click at [462, 289] on button "Cancel" at bounding box center [462, 296] width 47 height 14
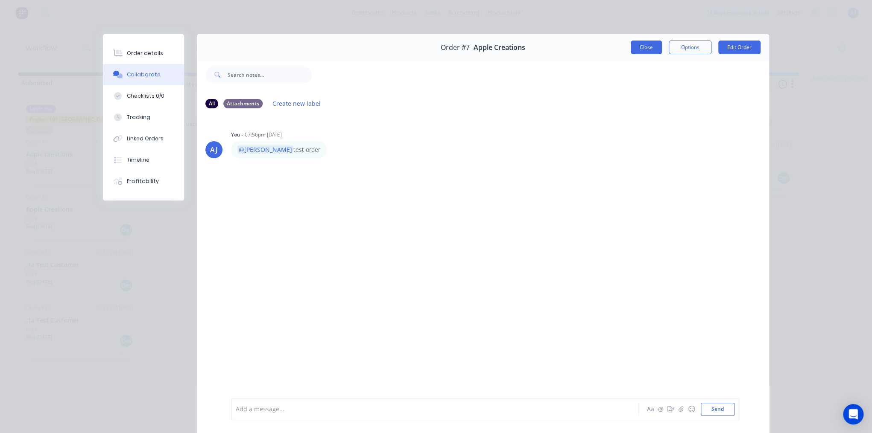
click at [651, 46] on button "Close" at bounding box center [646, 48] width 31 height 14
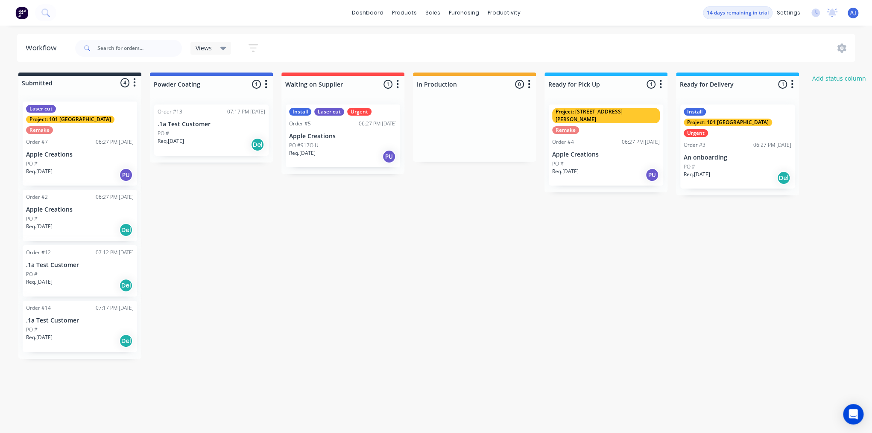
click at [475, 280] on div "Submitted 4 Status colour #273444 hex #273444 Save Cancel Summaries Total order…" at bounding box center [520, 216] width 1052 height 286
click at [329, 85] on div at bounding box center [342, 84] width 123 height 17
click at [400, 86] on button "button" at bounding box center [397, 84] width 10 height 10
click at [451, 263] on div "Submitted 4 Status colour #273444 hex #273444 Save Cancel Summaries Total order…" at bounding box center [520, 216] width 1052 height 286
click at [459, 58] on div "Customers" at bounding box center [462, 58] width 31 height 8
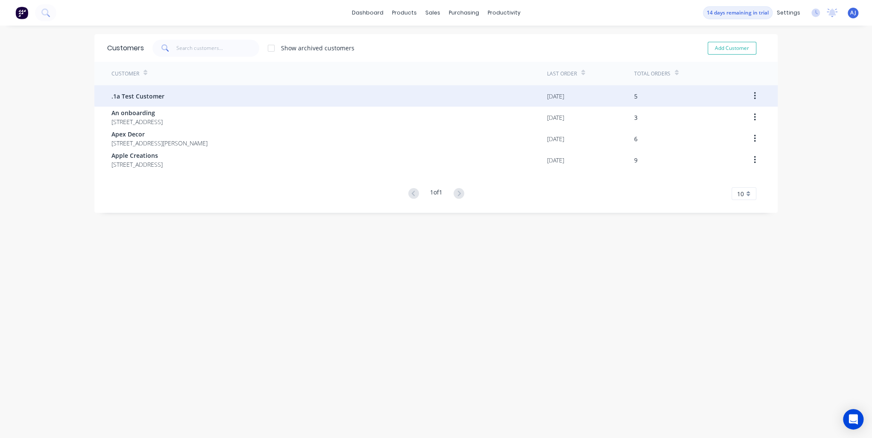
click at [753, 96] on button "button" at bounding box center [755, 95] width 20 height 15
click at [134, 90] on div ".1a Test Customer" at bounding box center [328, 95] width 435 height 21
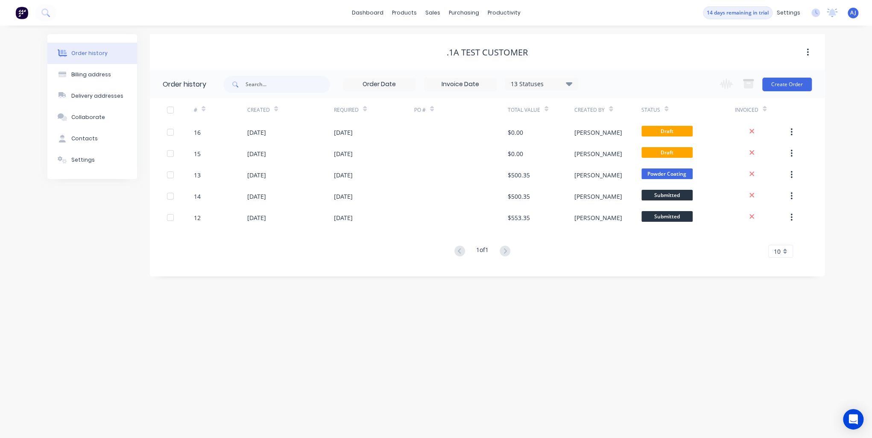
click at [807, 54] on icon "button" at bounding box center [807, 52] width 2 height 9
drag, startPoint x: 736, startPoint y: 55, endPoint x: 725, endPoint y: 55, distance: 10.3
click at [735, 55] on div ".1a Test Customer" at bounding box center [487, 52] width 675 height 10
click at [85, 156] on div "Settings" at bounding box center [82, 160] width 23 height 8
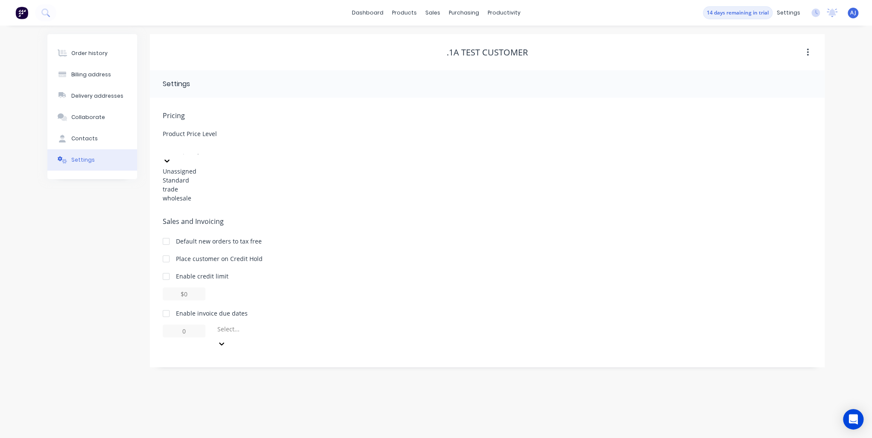
click at [271, 152] on div at bounding box center [226, 146] width 123 height 11
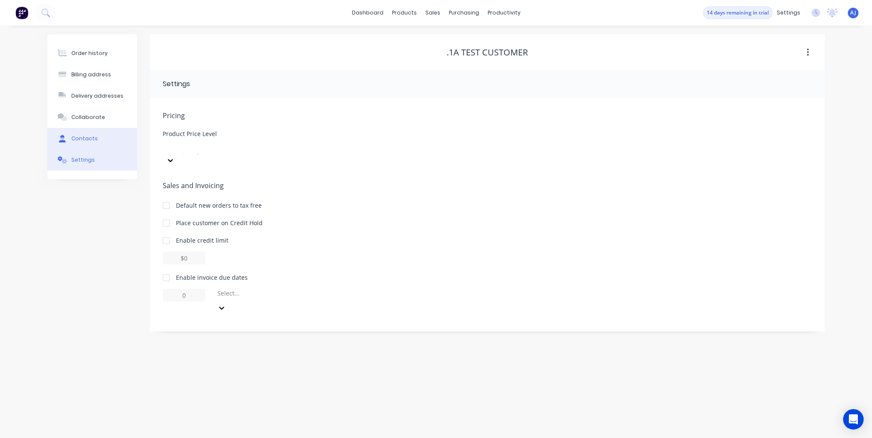
click at [91, 136] on div "Contacts" at bounding box center [84, 139] width 26 height 8
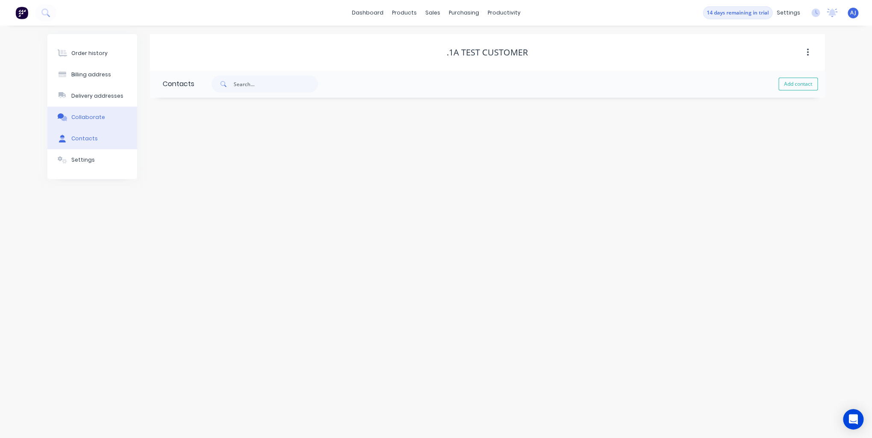
click at [88, 118] on div "Collaborate" at bounding box center [88, 118] width 34 height 8
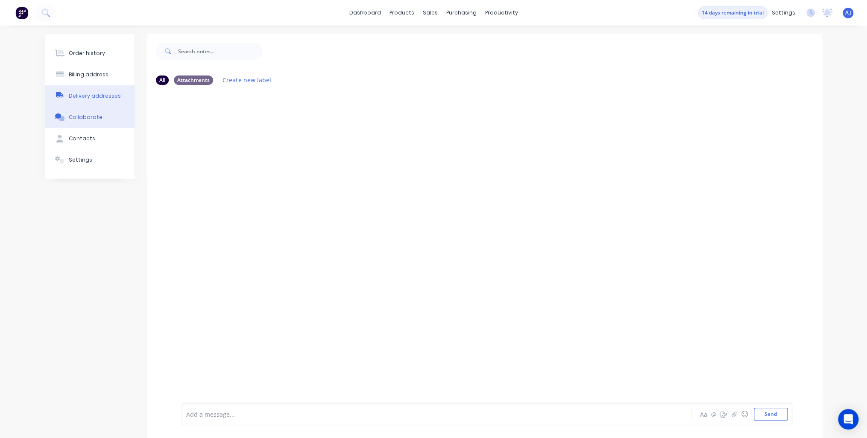
click at [90, 101] on button "Delivery addresses" at bounding box center [90, 95] width 90 height 21
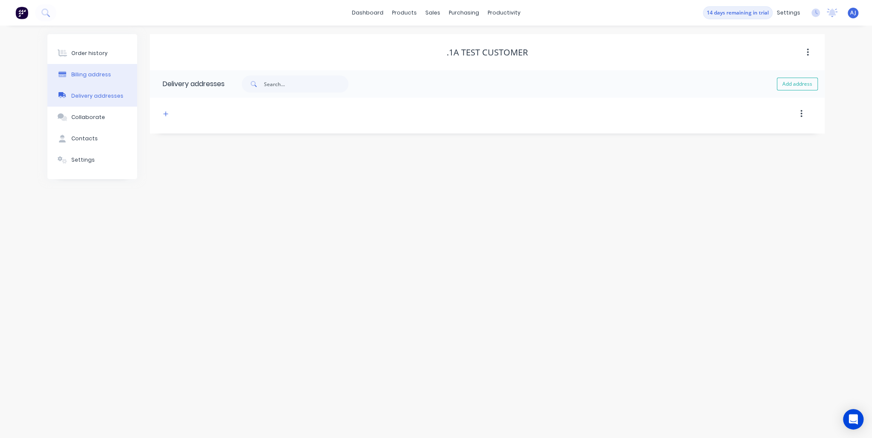
click at [91, 80] on button "Billing address" at bounding box center [92, 74] width 90 height 21
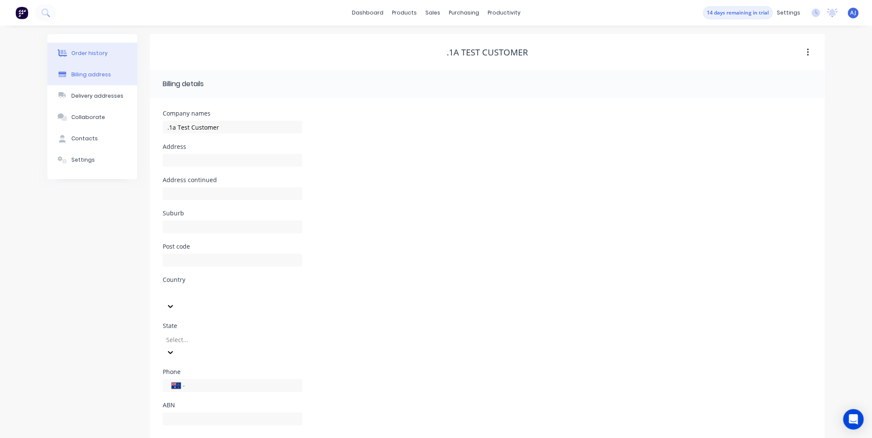
click at [90, 56] on div "Order history" at bounding box center [89, 54] width 36 height 8
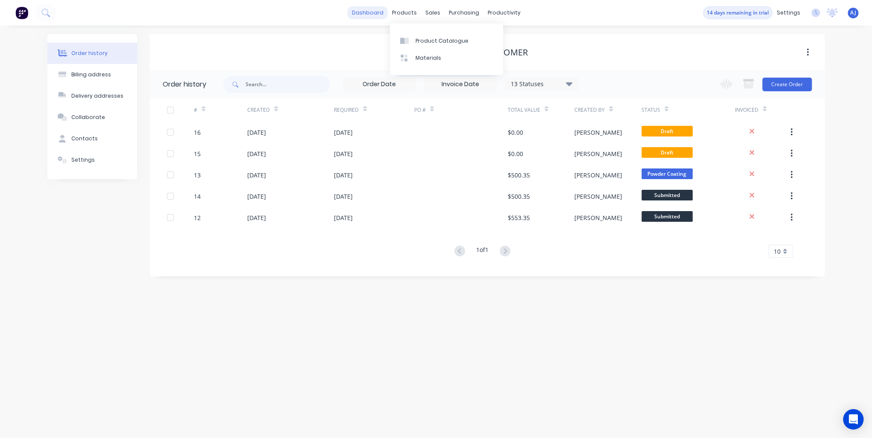
click at [379, 13] on link "dashboard" at bounding box center [368, 12] width 40 height 13
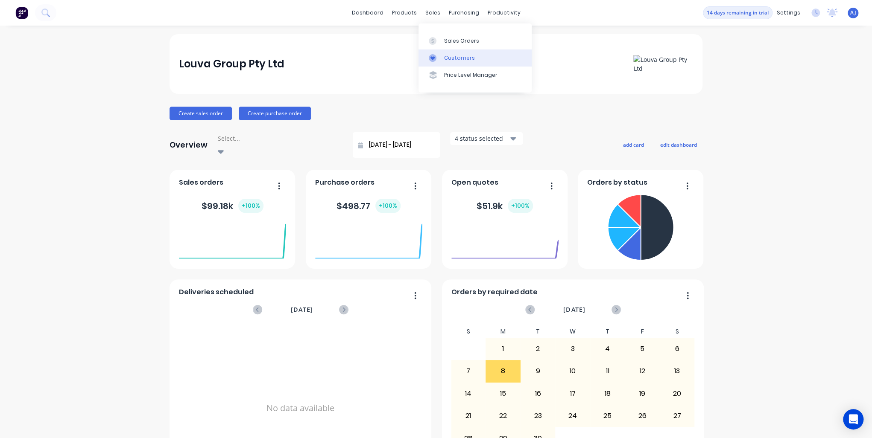
click at [455, 58] on div "Customers" at bounding box center [459, 58] width 31 height 8
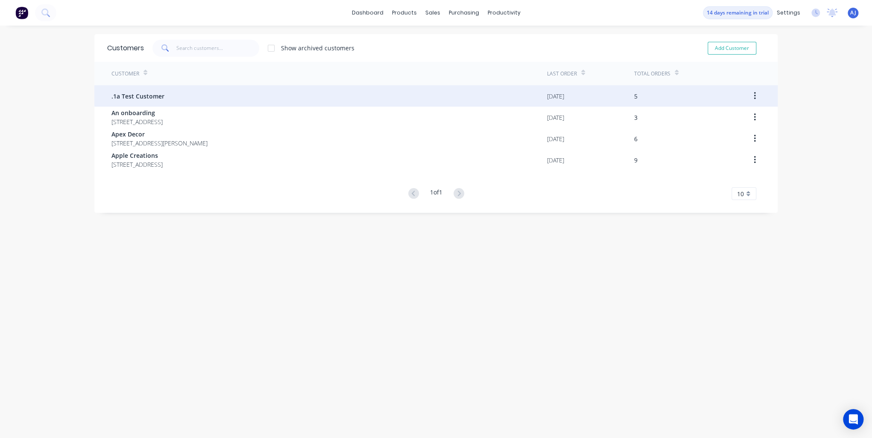
click at [156, 98] on span ".1a Test Customer" at bounding box center [137, 96] width 53 height 9
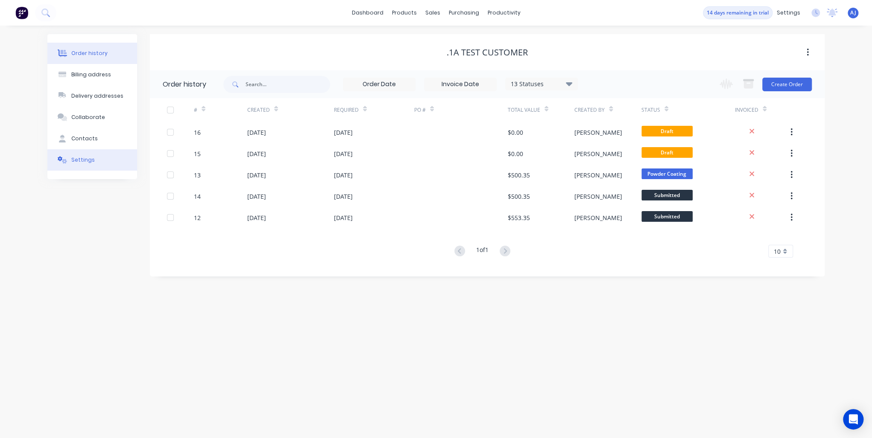
click at [81, 157] on div "Settings" at bounding box center [82, 160] width 23 height 8
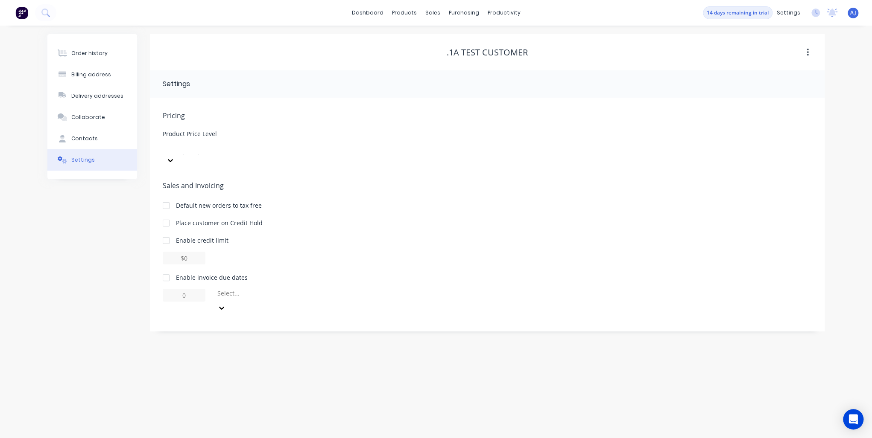
click at [272, 149] on div at bounding box center [226, 146] width 123 height 11
click at [458, 201] on div "Sales and Invoicing Default new orders to tax free Place customer on Credit Hol…" at bounding box center [487, 248] width 649 height 134
click at [467, 56] on link "Suppliers" at bounding box center [499, 58] width 113 height 17
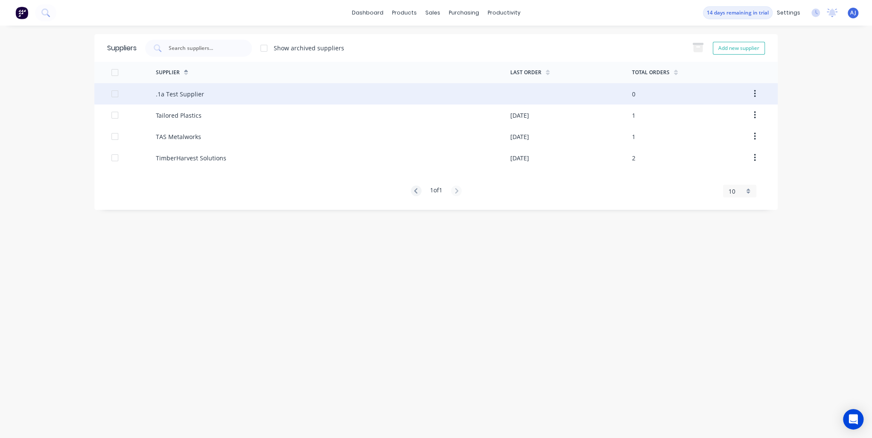
click at [171, 94] on div ".1a Test Supplier" at bounding box center [180, 94] width 48 height 9
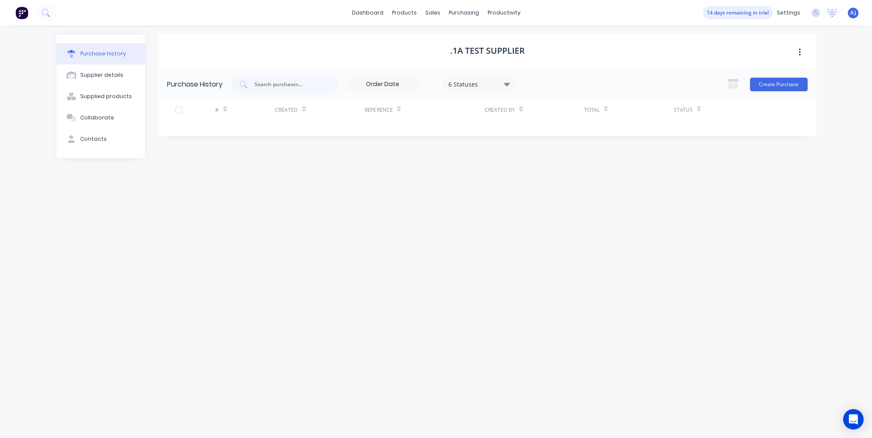
click at [427, 258] on div ".1a Test Supplier Purchase History 6 Statuses 6 Statuses Create Purchase # Crea…" at bounding box center [486, 227] width 657 height 387
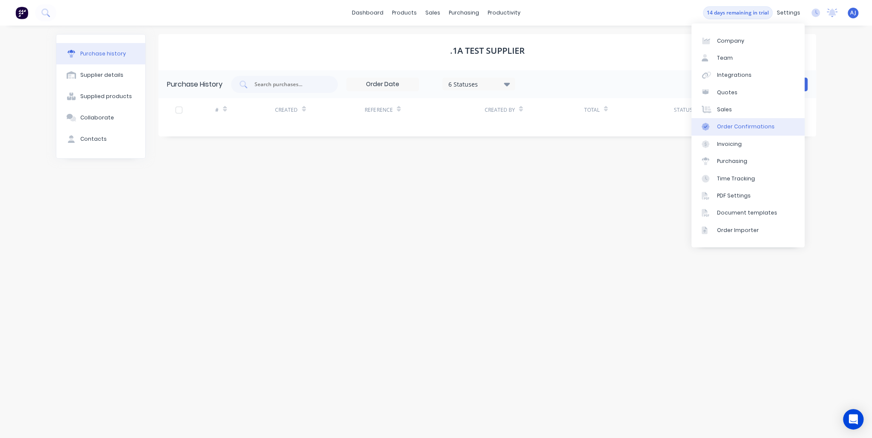
click at [728, 127] on div "Order Confirmations" at bounding box center [746, 127] width 58 height 8
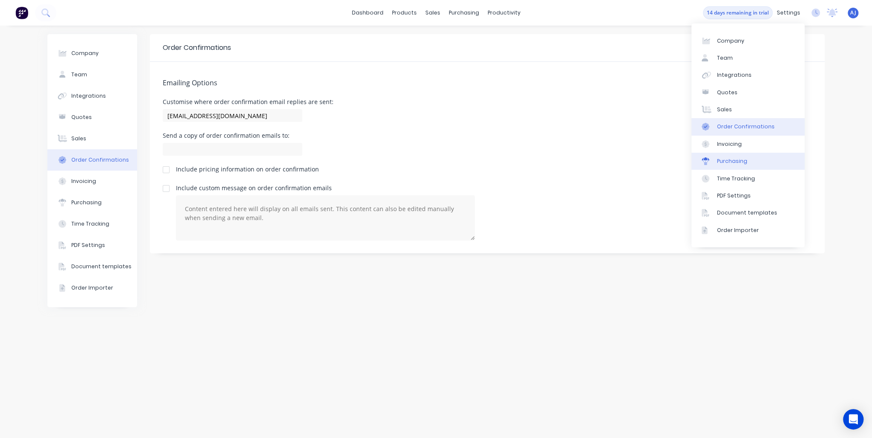
click at [724, 164] on div "Purchasing" at bounding box center [732, 162] width 30 height 8
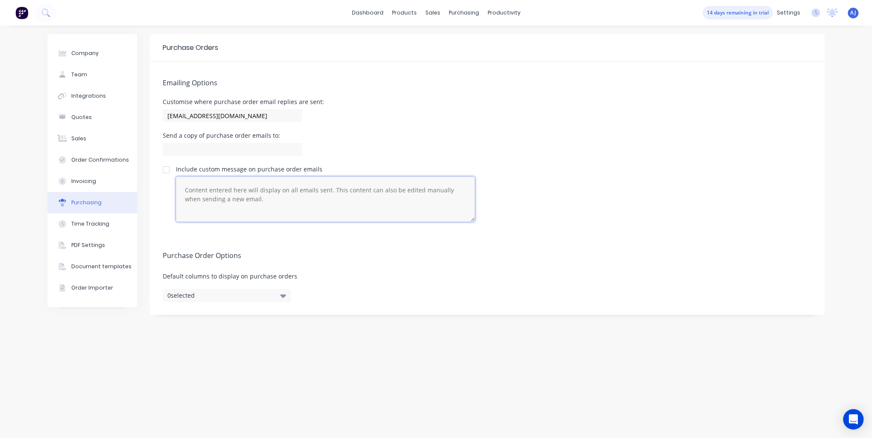
click at [282, 202] on textarea at bounding box center [325, 199] width 299 height 45
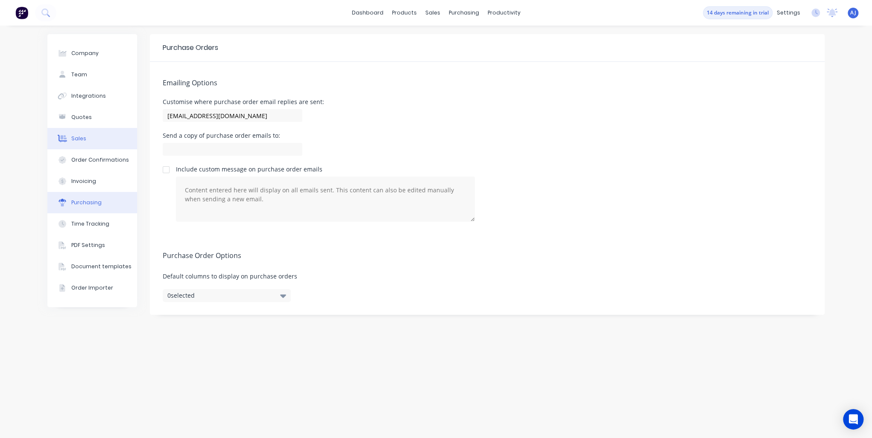
click at [71, 142] on div "Sales" at bounding box center [78, 139] width 15 height 8
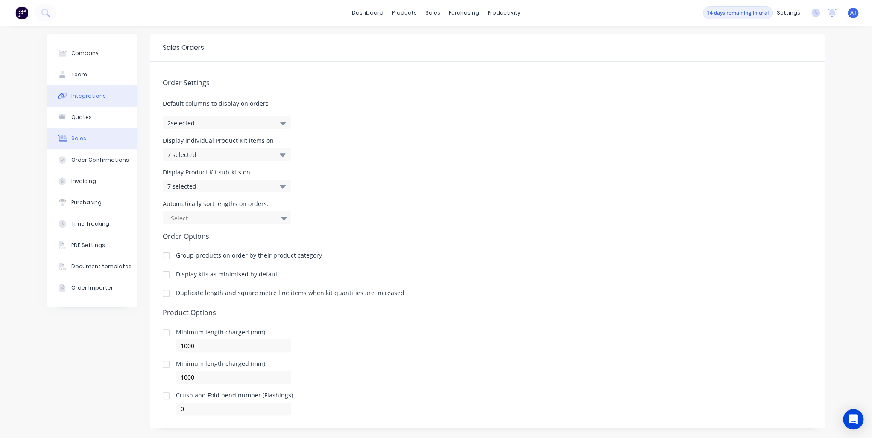
click at [76, 99] on div "Integrations" at bounding box center [88, 96] width 35 height 8
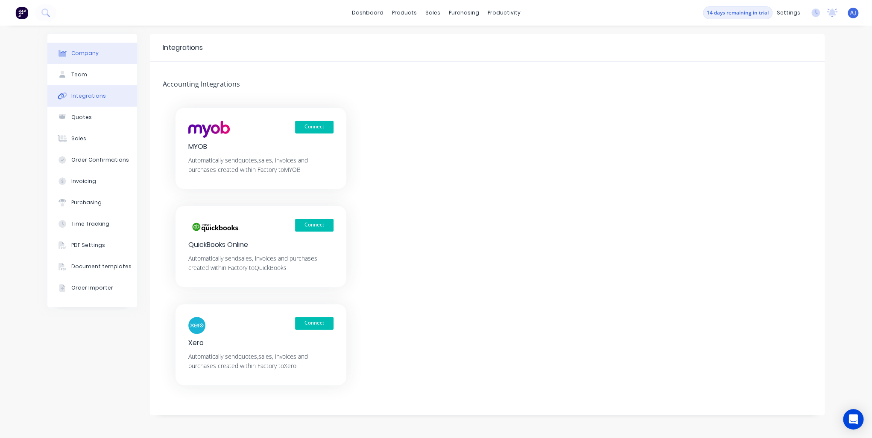
click at [89, 59] on button "Company" at bounding box center [92, 53] width 90 height 21
select select "AU"
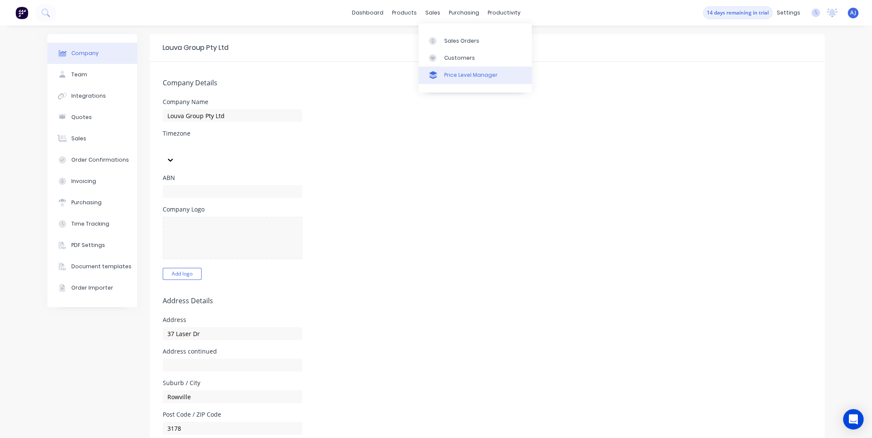
click at [462, 76] on div "Price Level Manager" at bounding box center [470, 75] width 53 height 8
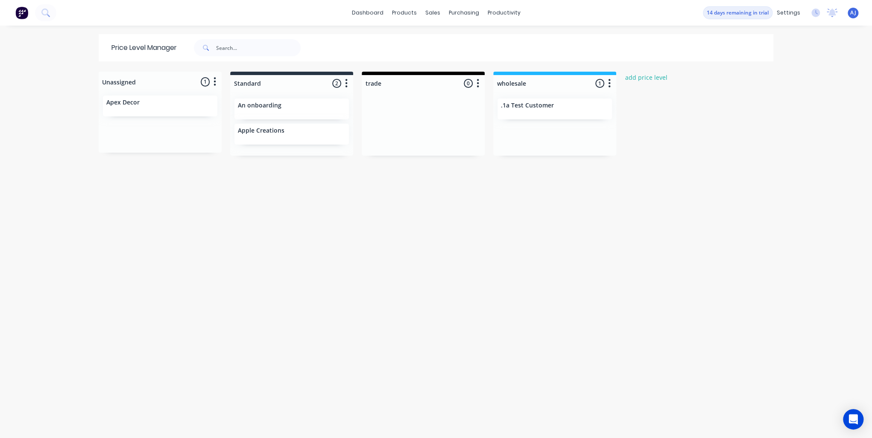
click at [424, 256] on div "Unassigned 1 Move all customers Standard trade wholesale Apex Decor Standard 2 …" at bounding box center [435, 255] width 683 height 366
drag, startPoint x: 523, startPoint y: 129, endPoint x: 525, endPoint y: 118, distance: 10.4
click at [525, 118] on div ".1a Test Customer" at bounding box center [554, 124] width 123 height 64
drag, startPoint x: 275, startPoint y: 108, endPoint x: 285, endPoint y: 121, distance: 16.7
click at [285, 121] on div "An onboarding Apple Creations" at bounding box center [291, 124] width 123 height 64
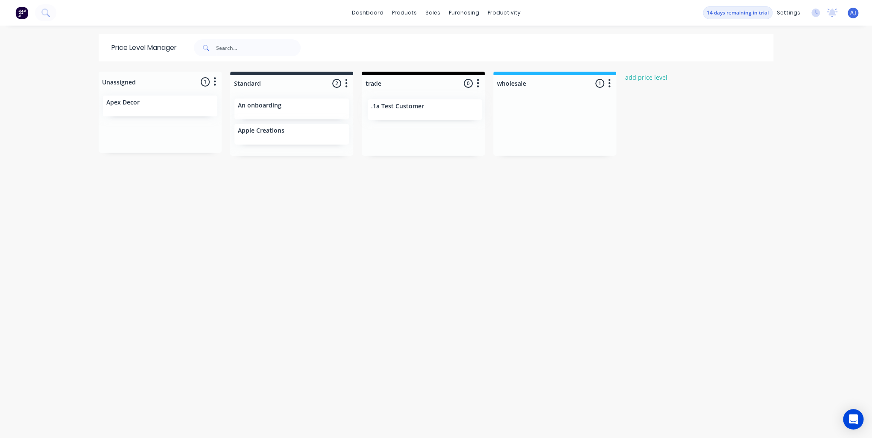
drag, startPoint x: 544, startPoint y: 111, endPoint x: 413, endPoint y: 113, distance: 131.1
click at [413, 113] on div "Unassigned 1 Move all customers Standard trade wholesale Apex Decor Standard 2 …" at bounding box center [435, 255] width 683 height 366
drag, startPoint x: 412, startPoint y: 108, endPoint x: 143, endPoint y: 133, distance: 269.7
click at [143, 133] on div "Unassigned 1 Move all customers Standard trade wholesale Apex Decor Standard 2 …" at bounding box center [435, 255] width 683 height 366
drag, startPoint x: 141, startPoint y: 131, endPoint x: 313, endPoint y: 169, distance: 175.2
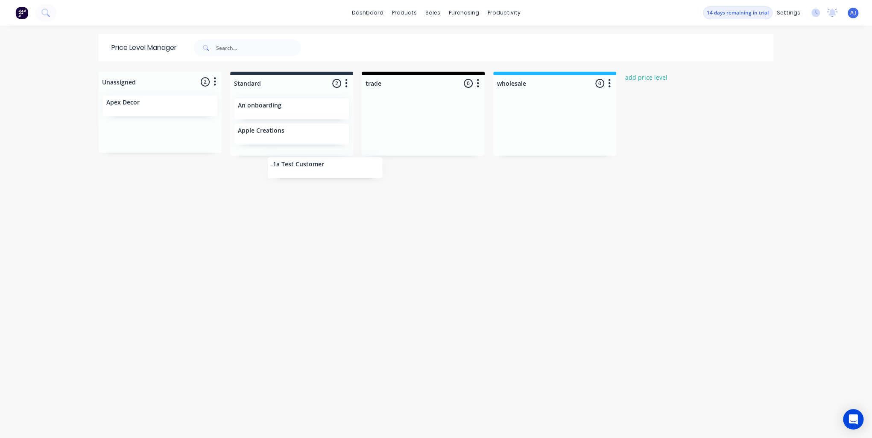
click at [313, 169] on div "Unassigned 2 Move all customers Standard trade wholesale Apex Decor .1a Test Cu…" at bounding box center [435, 255] width 683 height 366
drag, startPoint x: 152, startPoint y: 135, endPoint x: 278, endPoint y: 154, distance: 127.8
click at [278, 154] on div "Unassigned 2 Move all customers Standard trade wholesale Apex Decor .1a Test Cu…" at bounding box center [435, 255] width 683 height 366
click at [546, 236] on div "Unassigned 1 Move all customers Standard trade wholesale Apex Decor Standard 3 …" at bounding box center [435, 255] width 683 height 366
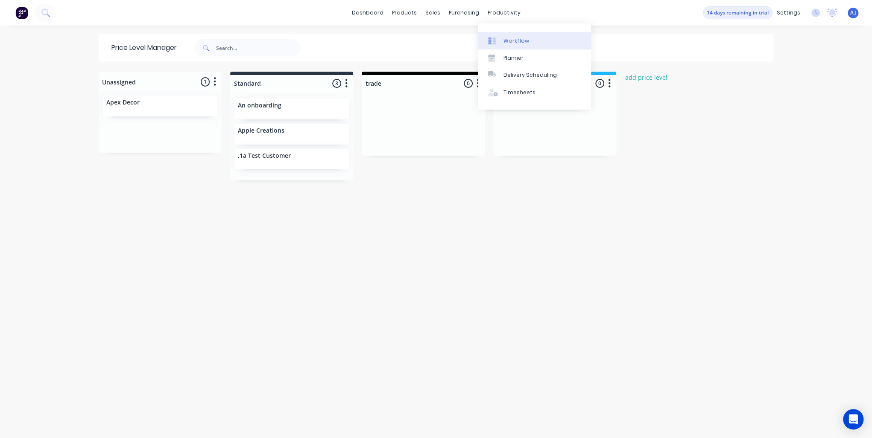
click at [514, 44] on div "Workflow" at bounding box center [516, 41] width 26 height 8
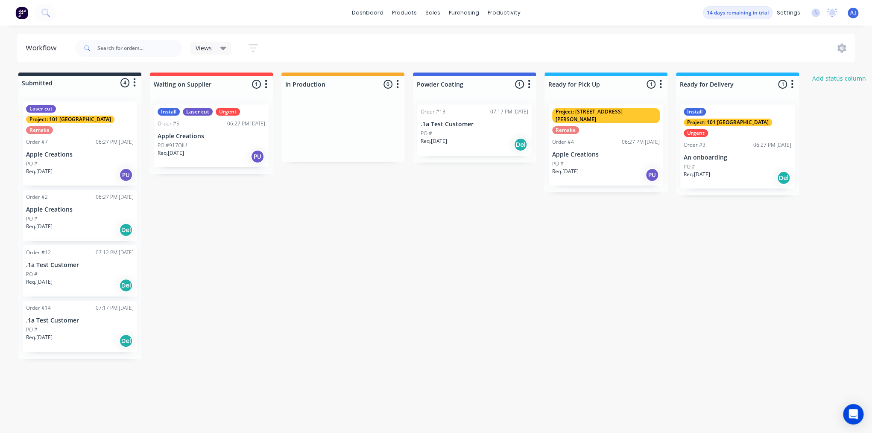
click at [230, 114] on div "Urgent" at bounding box center [228, 112] width 24 height 8
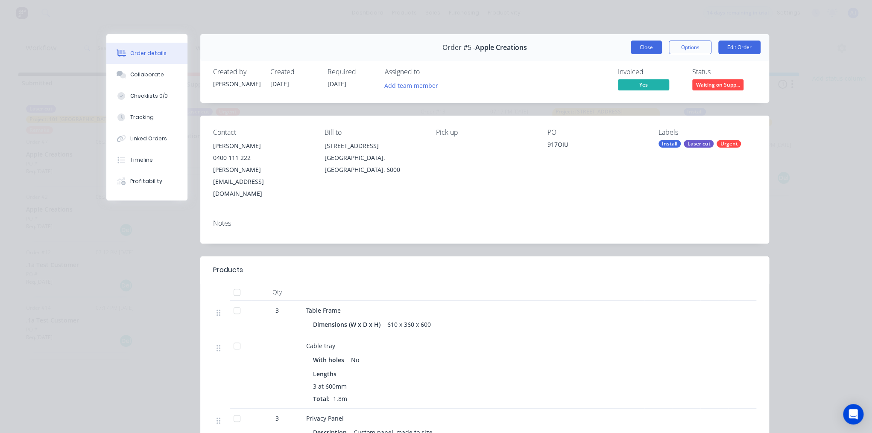
click at [646, 50] on button "Close" at bounding box center [646, 48] width 31 height 14
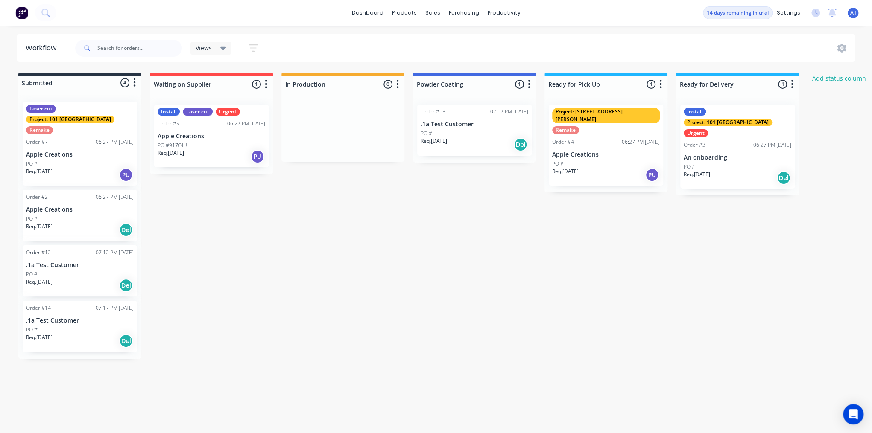
click at [217, 46] on div "Views" at bounding box center [211, 48] width 31 height 8
click at [217, 47] on div "Views" at bounding box center [211, 48] width 31 height 8
click at [285, 111] on button "None (Default)" at bounding box center [242, 112] width 91 height 10
click at [295, 113] on button "edit" at bounding box center [295, 111] width 11 height 9
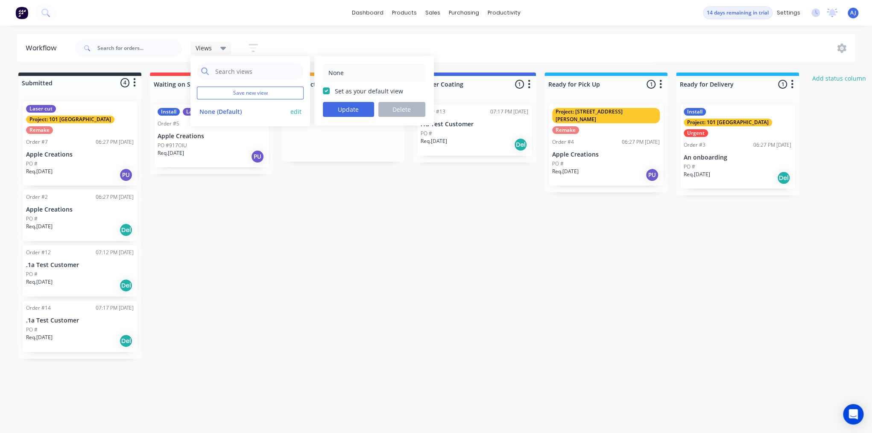
click at [295, 113] on button "edit" at bounding box center [295, 111] width 11 height 9
click at [338, 211] on div "Submitted 4 Status colour #273444 hex #273444 Save Cancel Summaries Total order…" at bounding box center [520, 216] width 1052 height 286
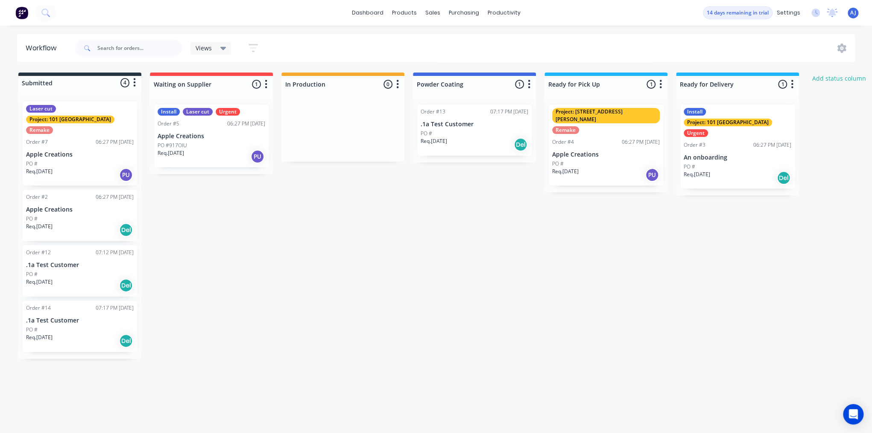
click at [250, 46] on icon "button" at bounding box center [252, 48] width 9 height 11
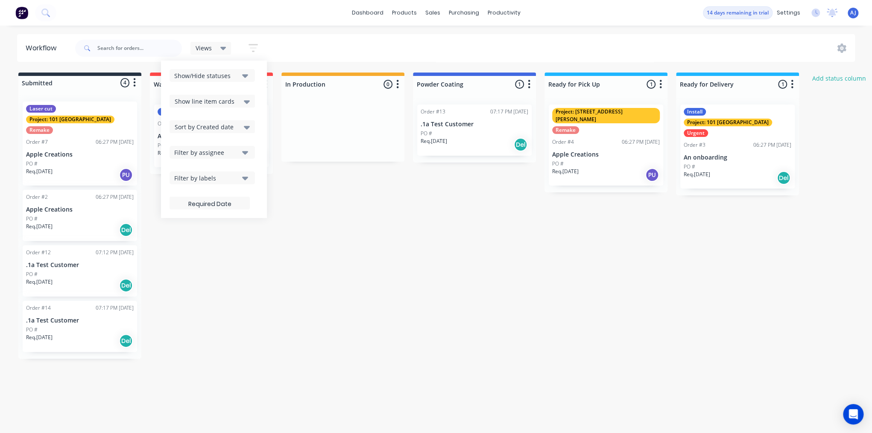
click at [241, 77] on button "Show/Hide statuses" at bounding box center [211, 75] width 85 height 13
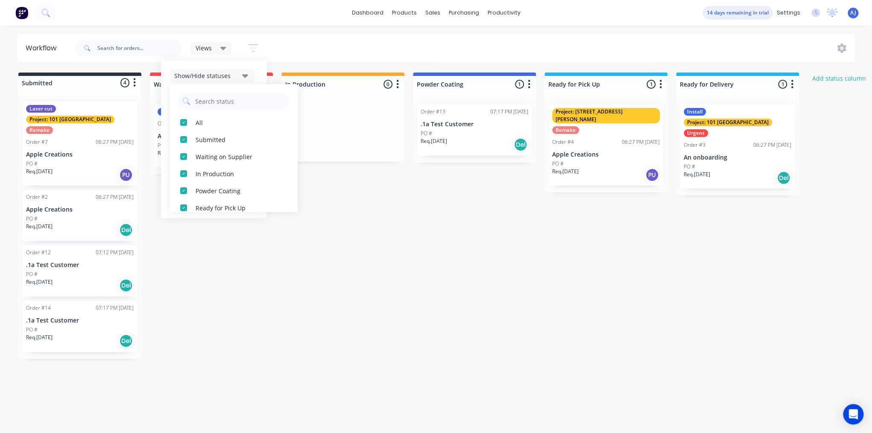
click at [245, 75] on icon "button" at bounding box center [245, 75] width 6 height 3
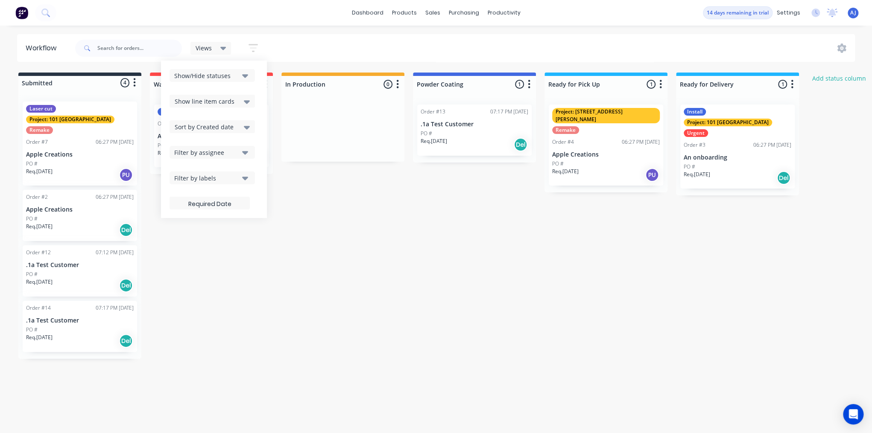
click at [236, 181] on div "Filter by labels" at bounding box center [206, 178] width 64 height 9
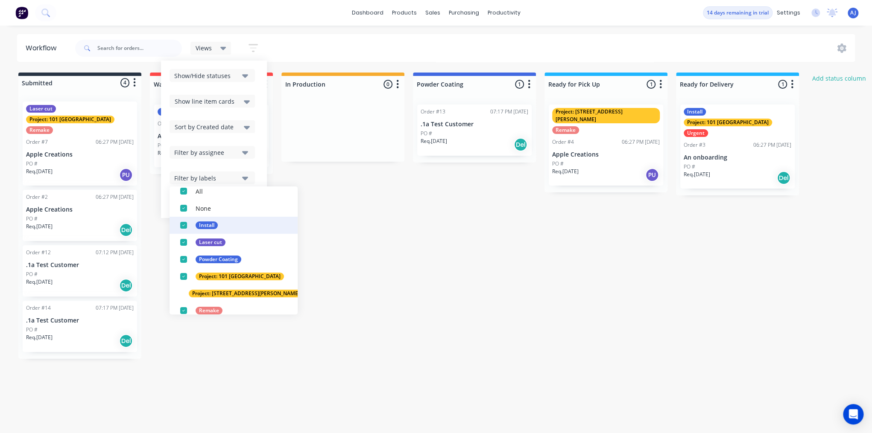
scroll to position [34, 0]
click at [185, 191] on div "button" at bounding box center [183, 190] width 17 height 17
click at [184, 226] on div "button" at bounding box center [183, 224] width 17 height 17
click at [181, 241] on div "button" at bounding box center [183, 242] width 17 height 17
click at [402, 346] on div "Submitted 4 Status colour #273444 hex #273444 Save Cancel Summaries Total order…" at bounding box center [520, 216] width 1052 height 286
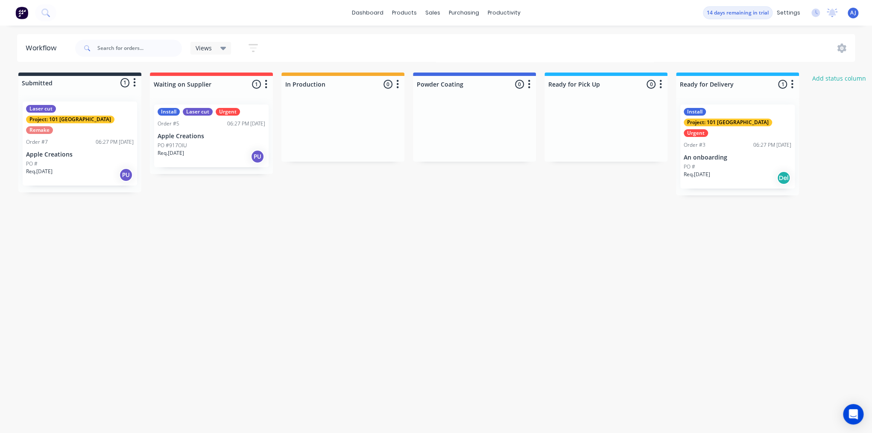
click at [224, 49] on icon at bounding box center [223, 48] width 6 height 3
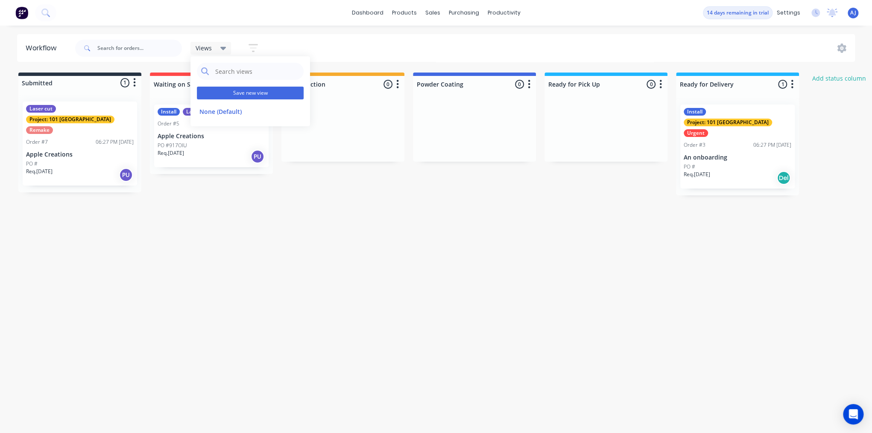
click at [232, 95] on button "Save new view" at bounding box center [250, 93] width 107 height 13
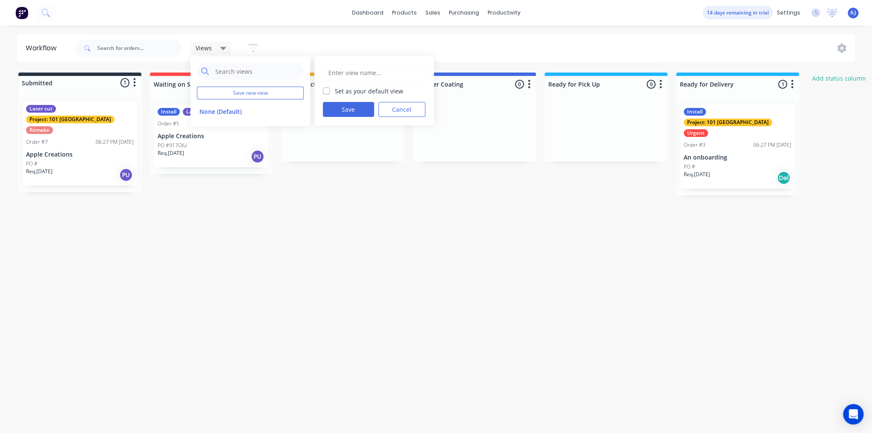
drag, startPoint x: 365, startPoint y: 72, endPoint x: 366, endPoint y: 85, distance: 13.2
click at [365, 72] on input "text" at bounding box center [373, 73] width 93 height 16
type input "test"
click at [354, 113] on button "Save" at bounding box center [348, 109] width 51 height 15
click at [247, 264] on div "Workflow Views Save new view None (Default) edit test edit Show/Hide statuses S…" at bounding box center [436, 225] width 872 height 382
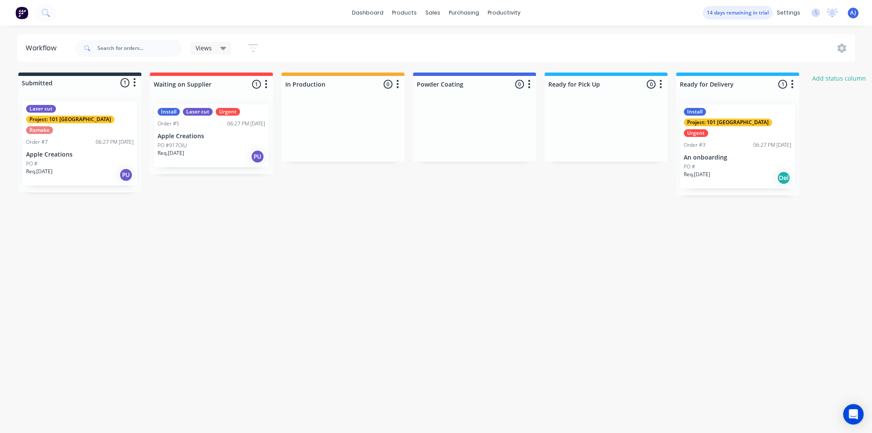
click at [218, 50] on div "Views" at bounding box center [211, 48] width 31 height 8
click at [209, 127] on button "test" at bounding box center [242, 129] width 91 height 10
click at [222, 111] on button "None (Default)" at bounding box center [242, 112] width 91 height 10
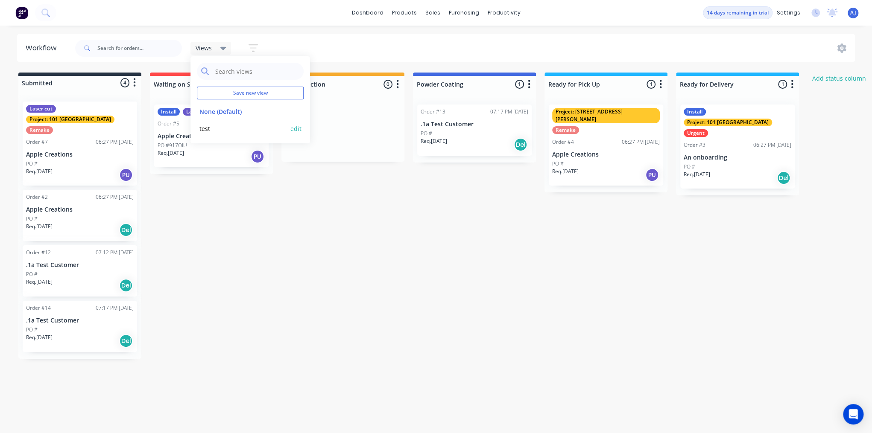
click at [209, 135] on div "test edit" at bounding box center [250, 128] width 107 height 17
click at [207, 130] on button "test" at bounding box center [242, 129] width 91 height 10
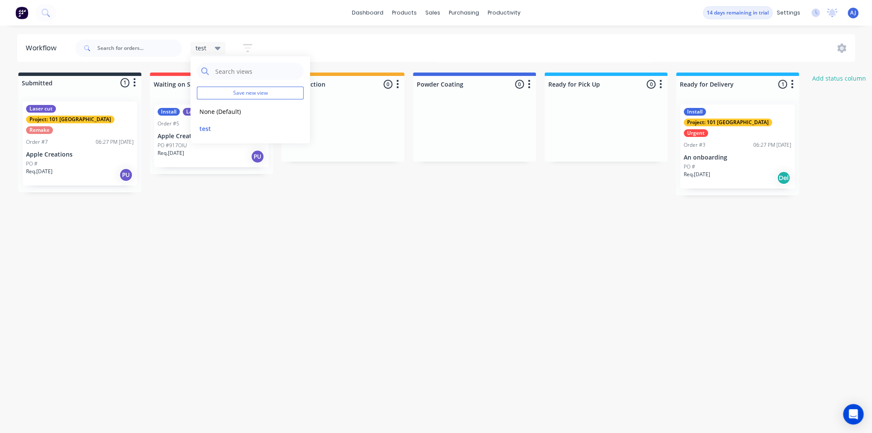
click at [251, 50] on icon "button" at bounding box center [247, 48] width 9 height 11
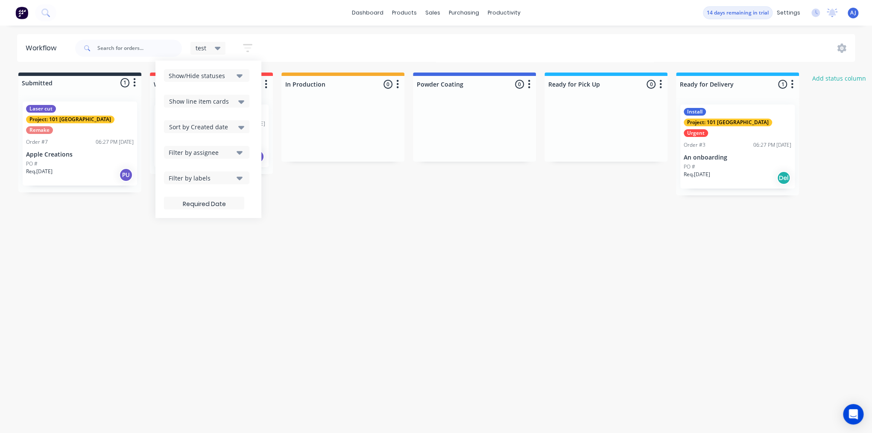
click at [237, 79] on icon "button" at bounding box center [240, 75] width 6 height 9
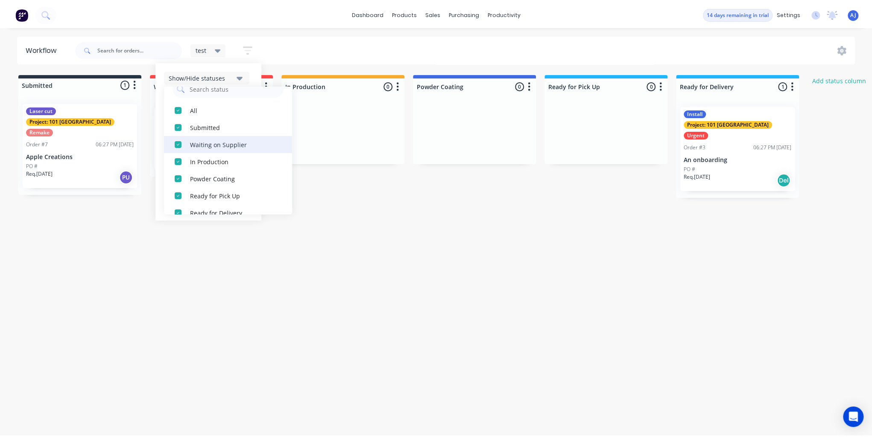
scroll to position [26, 0]
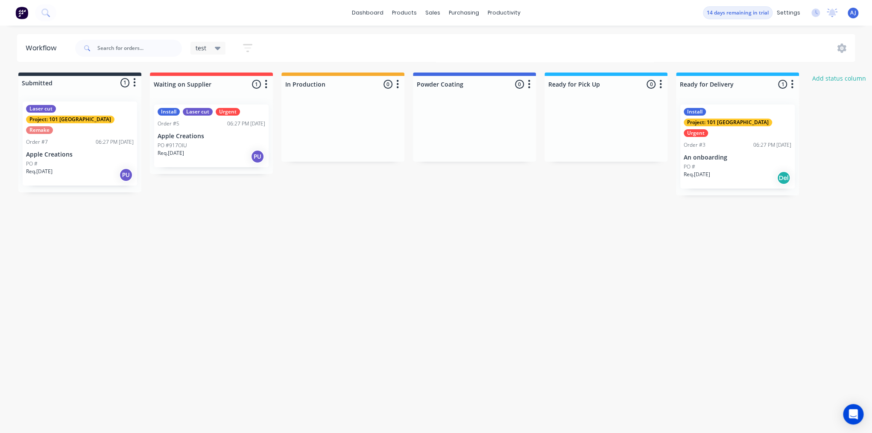
click at [328, 300] on div "Workflow test Save new view None (Default) edit test edit Show/Hide statuses Al…" at bounding box center [436, 225] width 872 height 382
click at [837, 50] on icon at bounding box center [841, 48] width 9 height 9
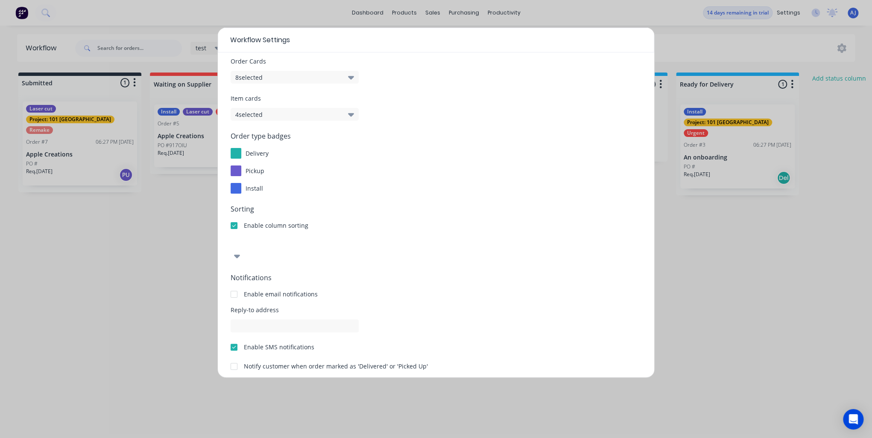
scroll to position [52, 0]
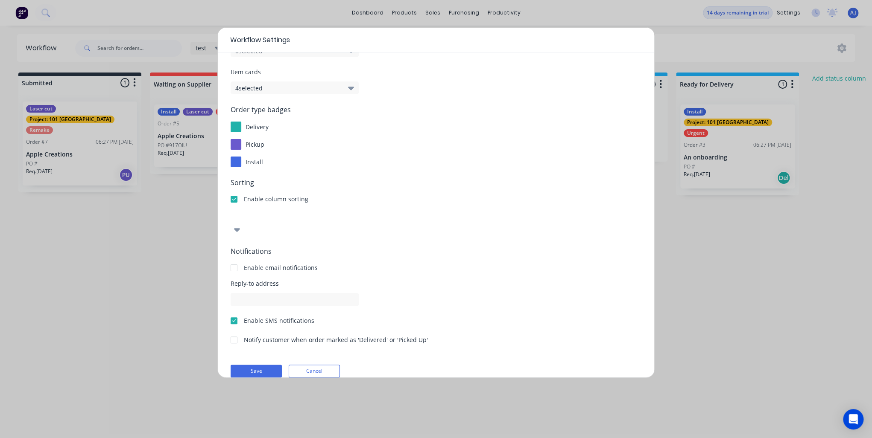
drag, startPoint x: 725, startPoint y: 273, endPoint x: 724, endPoint y: 267, distance: 6.0
click at [725, 270] on div "Workflow Settings Display options Order Cards 8 selected Item cards 4 selected …" at bounding box center [436, 219] width 872 height 438
click at [852, 15] on div "Workflow Settings Display options Order Cards 8 selected Item cards 4 selected …" at bounding box center [436, 219] width 872 height 438
click at [319, 365] on button "Cancel" at bounding box center [314, 371] width 51 height 13
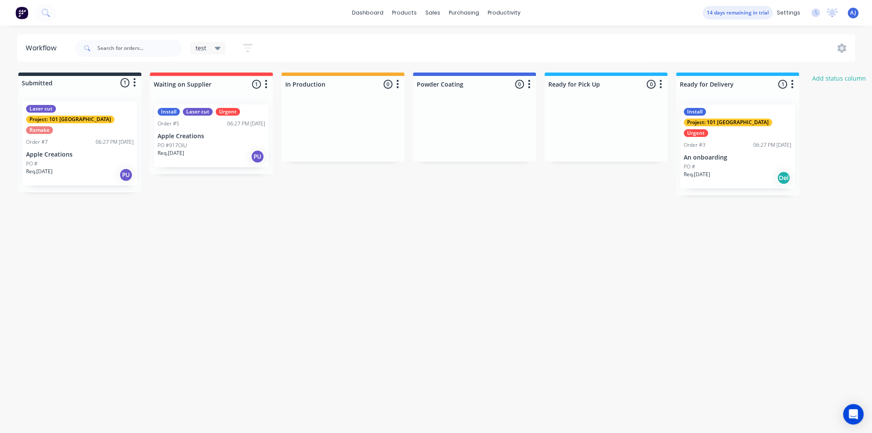
click at [851, 15] on span "AJ" at bounding box center [853, 13] width 6 height 8
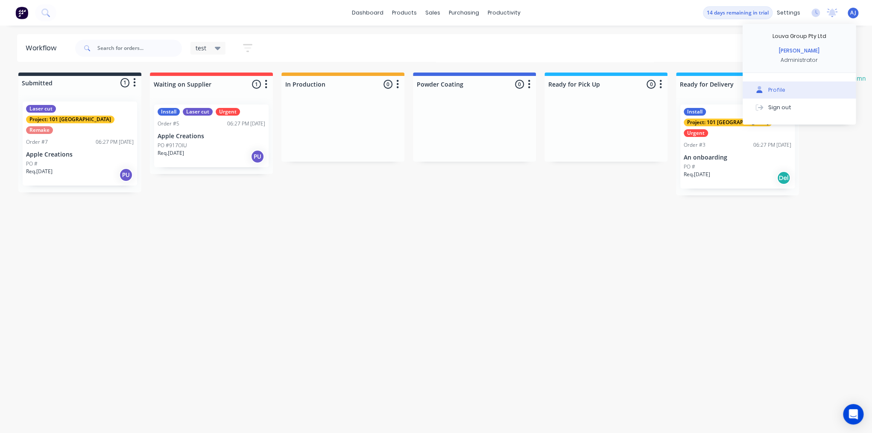
click at [775, 91] on div "Profile" at bounding box center [776, 90] width 17 height 8
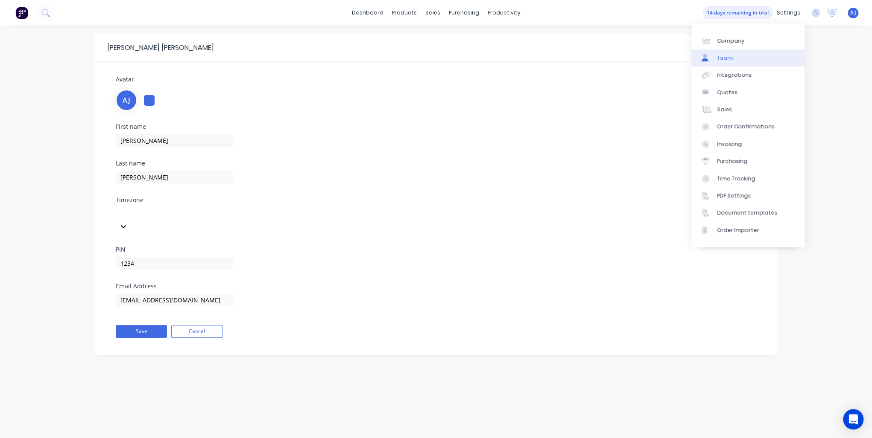
click at [727, 56] on div "Team" at bounding box center [725, 58] width 16 height 8
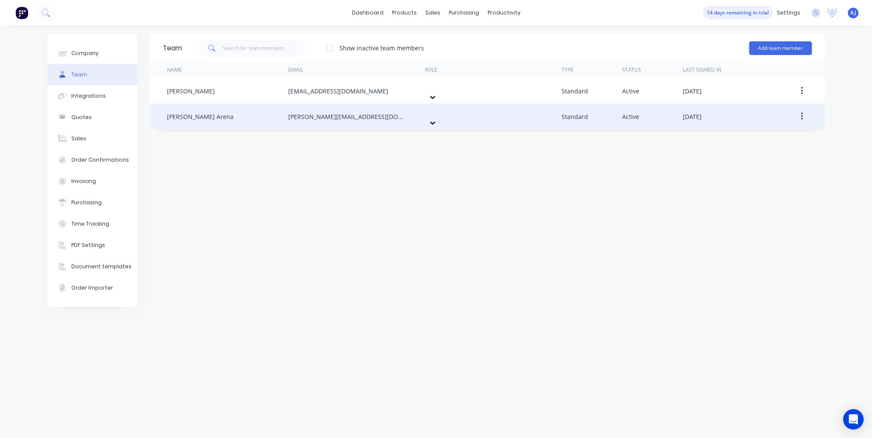
click at [515, 118] on div "Administrator" at bounding box center [493, 117] width 137 height 26
click at [433, 119] on icon at bounding box center [429, 123] width 9 height 9
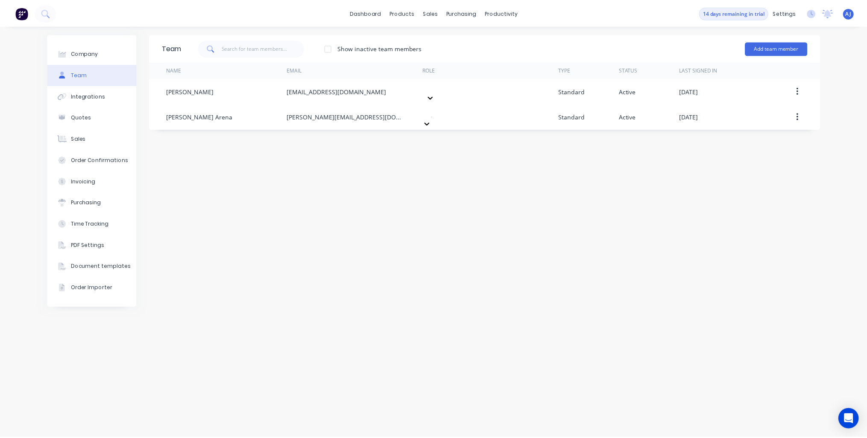
scroll to position [130, 0]
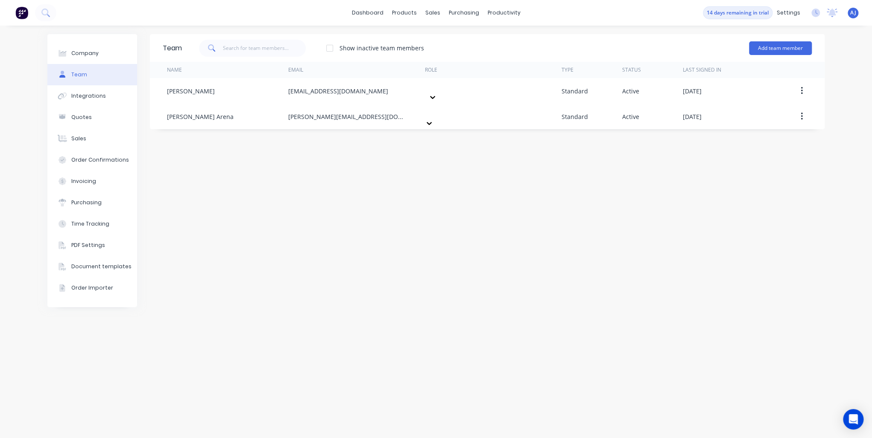
click at [640, 254] on div "Team Show inactive team members Add team member Name Email Role Type Status Las…" at bounding box center [487, 232] width 675 height 396
click at [561, 179] on div "Team Show inactive team members Add team member Name Email Role Type Status Las…" at bounding box center [487, 232] width 675 height 396
click at [456, 38] on div "Sales Orders" at bounding box center [464, 41] width 35 height 8
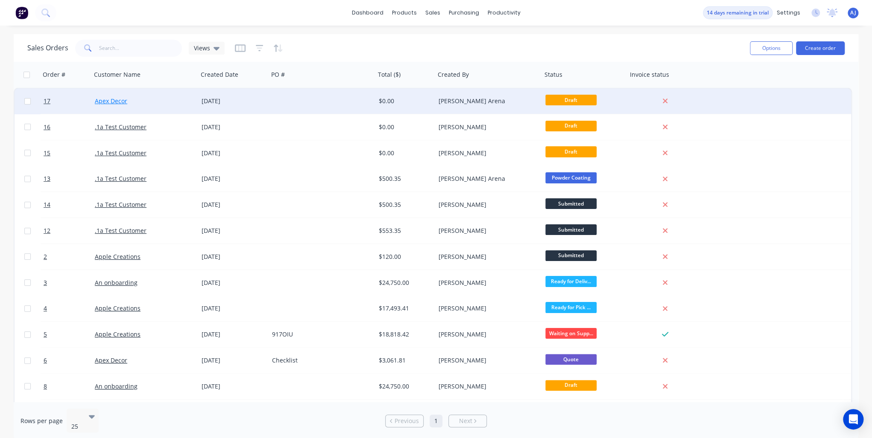
click at [114, 102] on link "Apex Decor" at bounding box center [111, 101] width 32 height 8
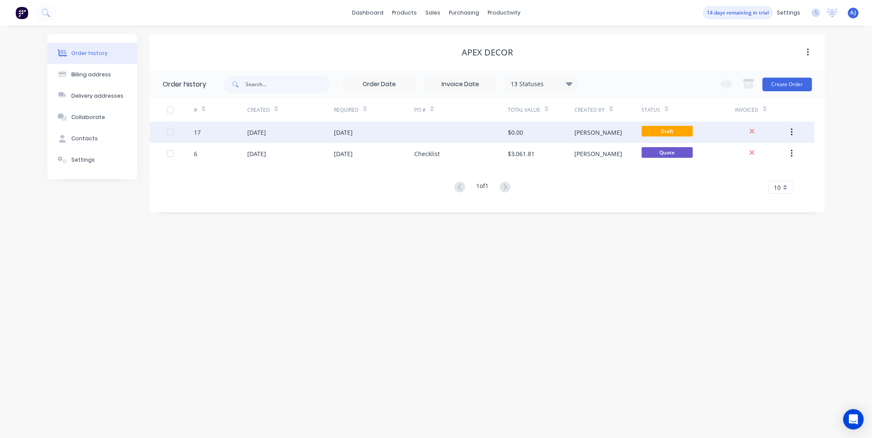
click at [306, 134] on div "[DATE]" at bounding box center [290, 132] width 87 height 21
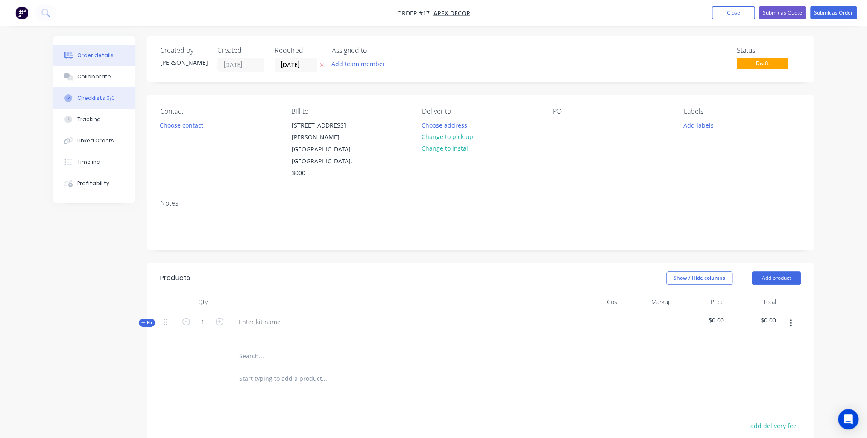
click at [93, 101] on div "Checklists 0/0" at bounding box center [96, 98] width 38 height 8
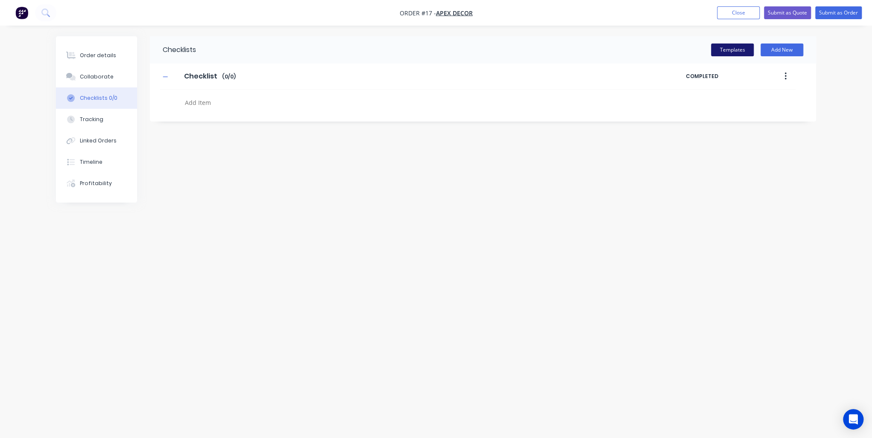
click at [738, 50] on button "Templates" at bounding box center [732, 50] width 43 height 13
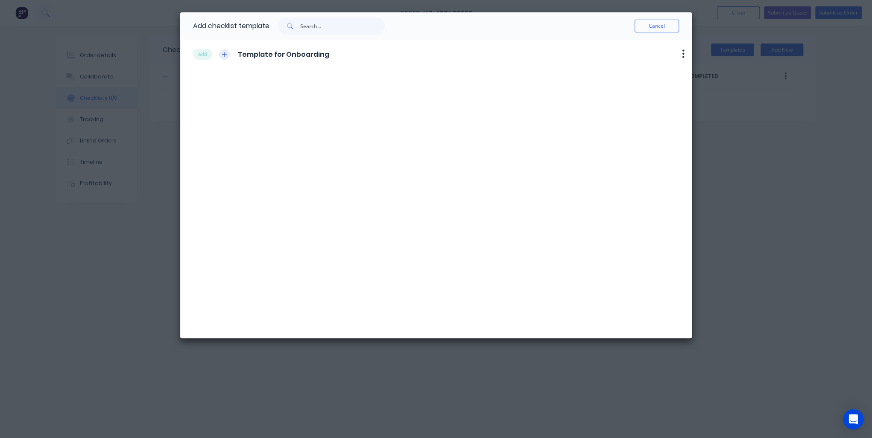
click at [222, 52] on icon "button" at bounding box center [224, 55] width 5 height 6
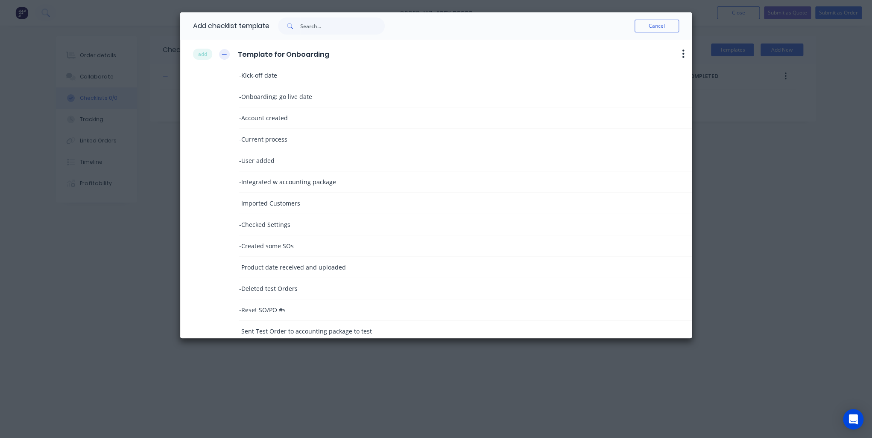
click at [222, 52] on icon "button" at bounding box center [224, 55] width 5 height 6
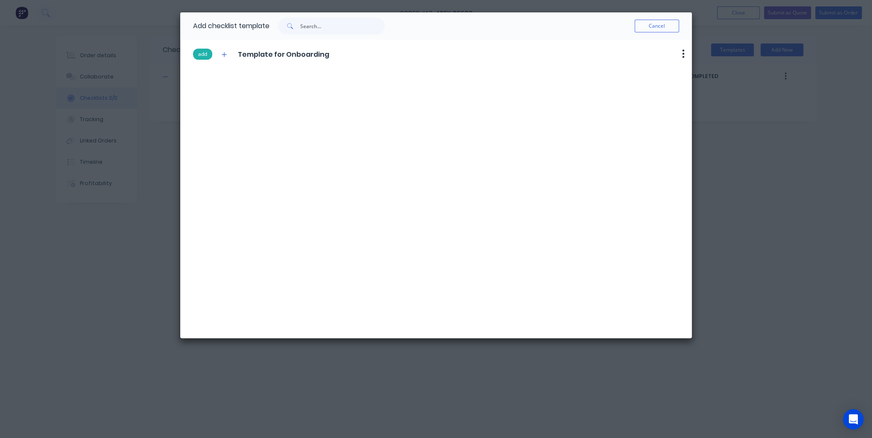
click at [199, 56] on button "add" at bounding box center [202, 54] width 19 height 11
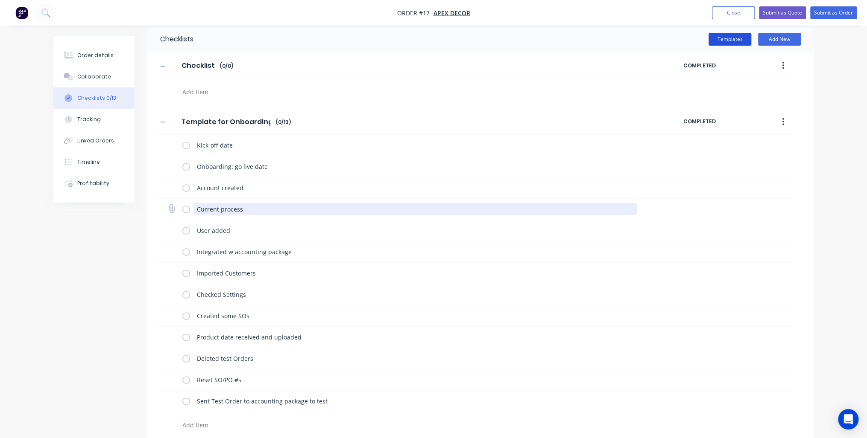
scroll to position [16, 0]
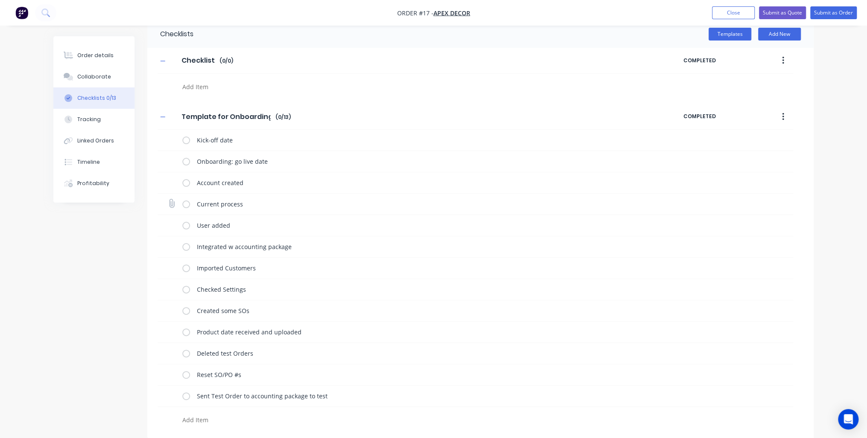
click at [170, 204] on icon at bounding box center [172, 204] width 12 height 12
click at [168, 199] on input "file" at bounding box center [168, 199] width 0 height 0
type input "C:\fakepath\Image (1).jpeg"
click at [787, 203] on icon at bounding box center [788, 203] width 8 height 9
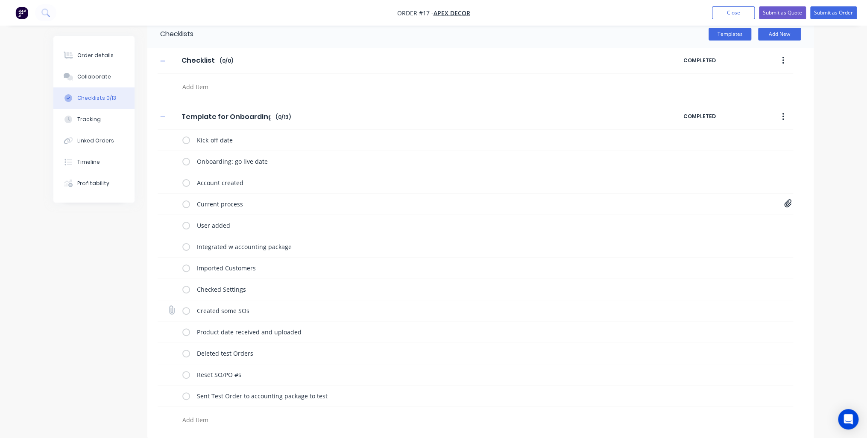
click at [188, 310] on label at bounding box center [186, 311] width 8 height 9
click at [0, 0] on input "checkbox" at bounding box center [0, 0] width 0 height 0
click at [186, 311] on label at bounding box center [186, 311] width 8 height 9
click at [0, 0] on input "checkbox" at bounding box center [0, 0] width 0 height 0
click at [782, 116] on icon "button" at bounding box center [783, 116] width 2 height 9
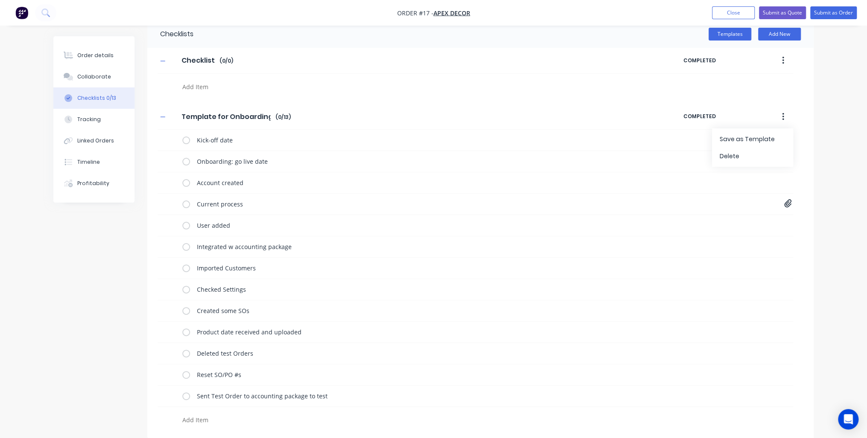
click at [816, 117] on div "Order details Collaborate Checklists 0/13 Tracking Linked Orders Timeline Profi…" at bounding box center [433, 229] width 777 height 419
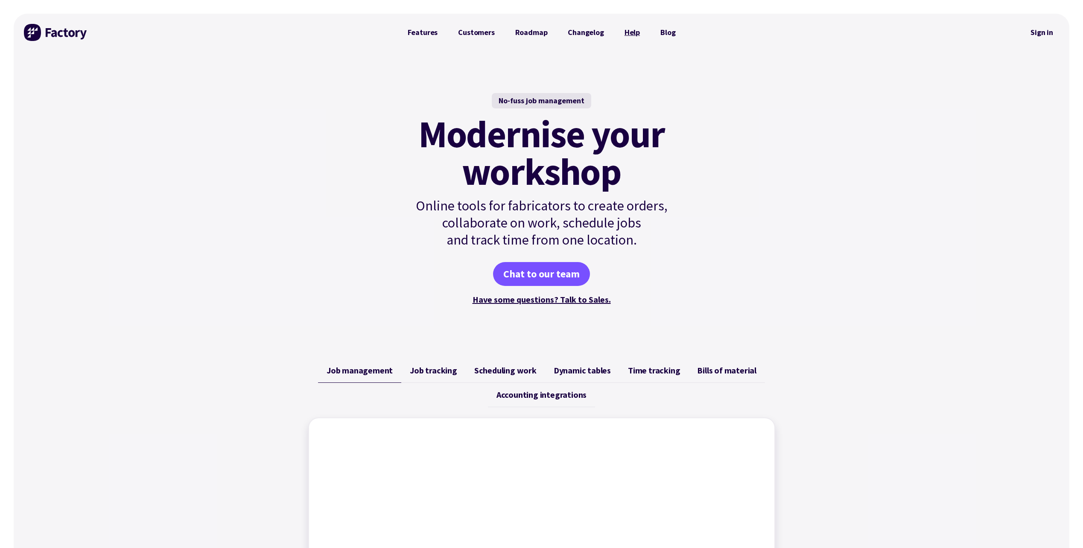
click at [632, 34] on link "Help" at bounding box center [632, 32] width 36 height 17
click at [628, 34] on link "Help" at bounding box center [632, 32] width 36 height 17
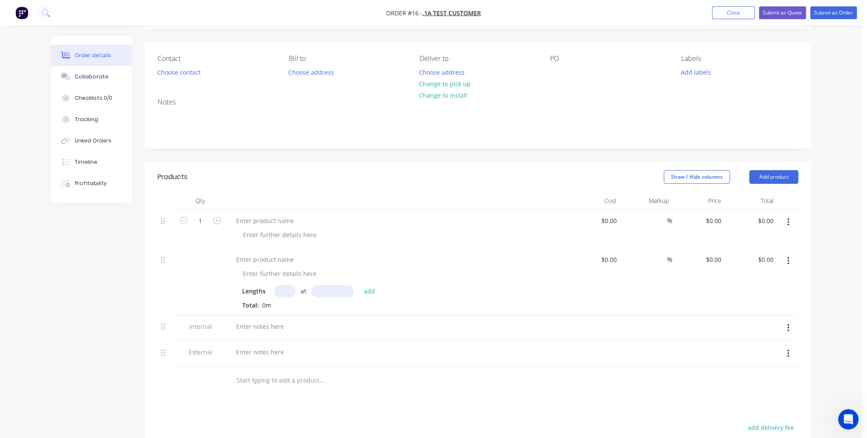
click at [459, 166] on header "Products Show / Hide columns Add product" at bounding box center [478, 177] width 666 height 31
click at [745, 13] on button "Close" at bounding box center [733, 12] width 43 height 13
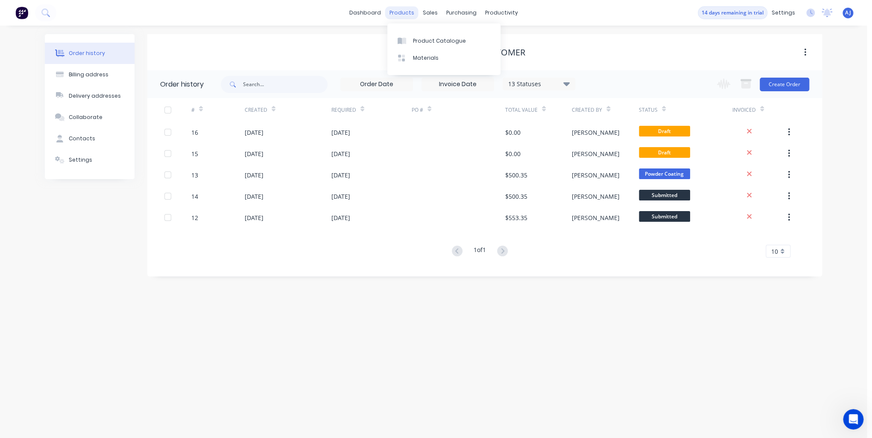
click at [404, 17] on div "products" at bounding box center [401, 12] width 33 height 13
click at [417, 54] on div "Materials" at bounding box center [426, 58] width 26 height 8
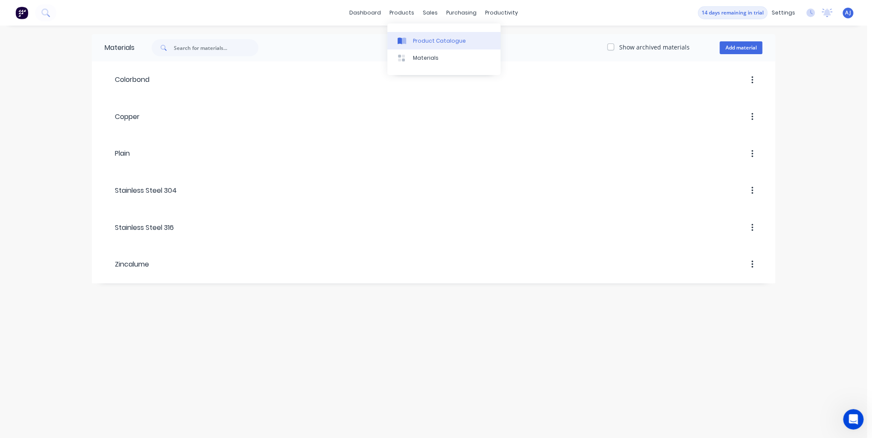
click at [421, 44] on div "Product Catalogue" at bounding box center [439, 41] width 53 height 8
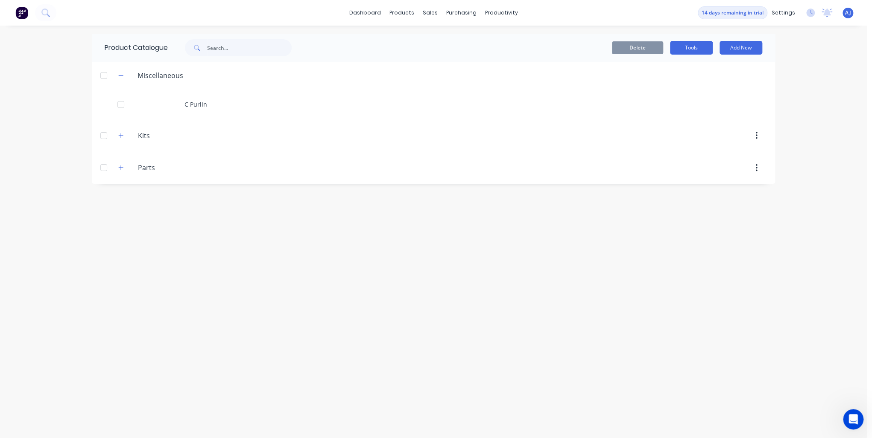
click at [690, 49] on button "Tools" at bounding box center [691, 48] width 43 height 14
click at [664, 87] on div "Stocktake" at bounding box center [672, 87] width 66 height 12
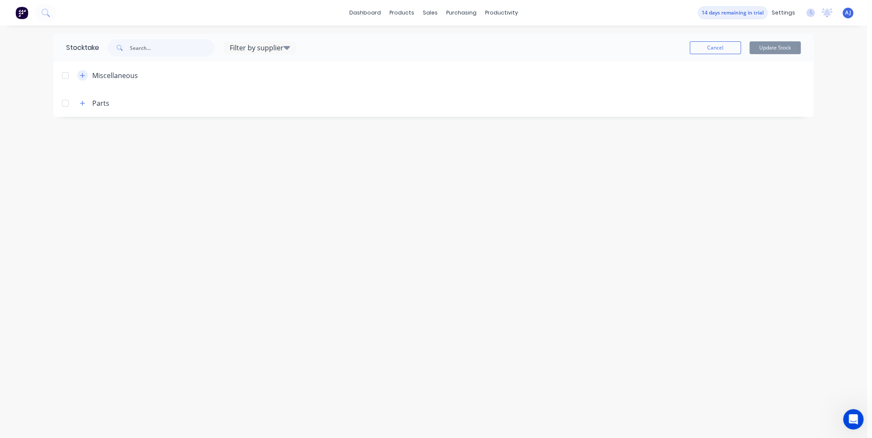
click at [84, 75] on icon "button" at bounding box center [82, 75] width 5 height 5
click at [85, 131] on button "button" at bounding box center [82, 133] width 11 height 11
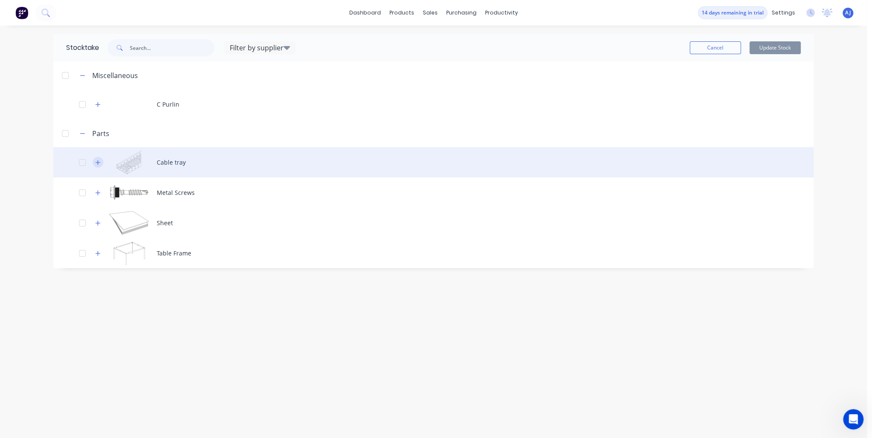
click at [97, 161] on icon "button" at bounding box center [97, 163] width 5 height 6
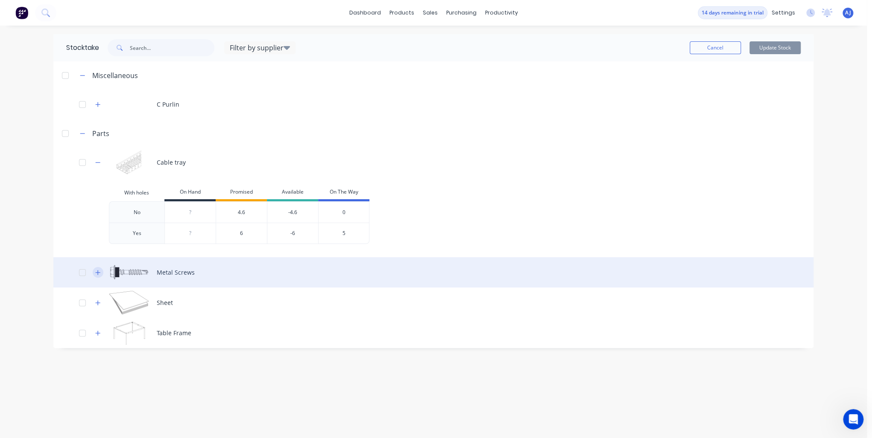
click at [99, 275] on icon "button" at bounding box center [97, 273] width 5 height 6
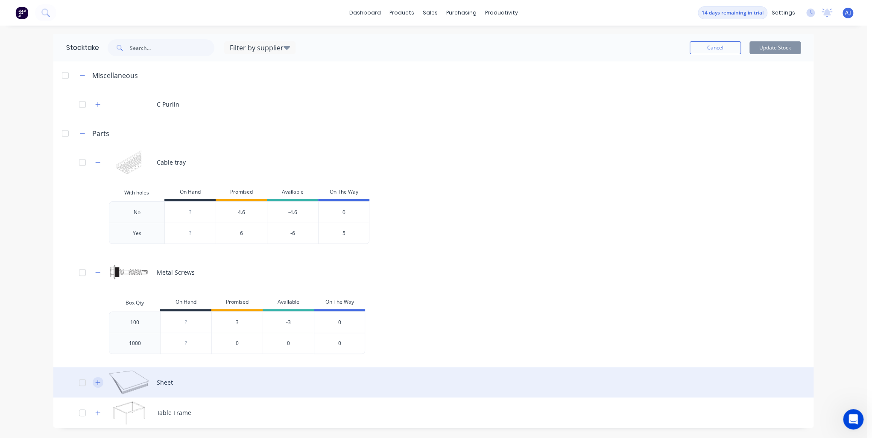
click at [100, 384] on icon "button" at bounding box center [97, 383] width 5 height 6
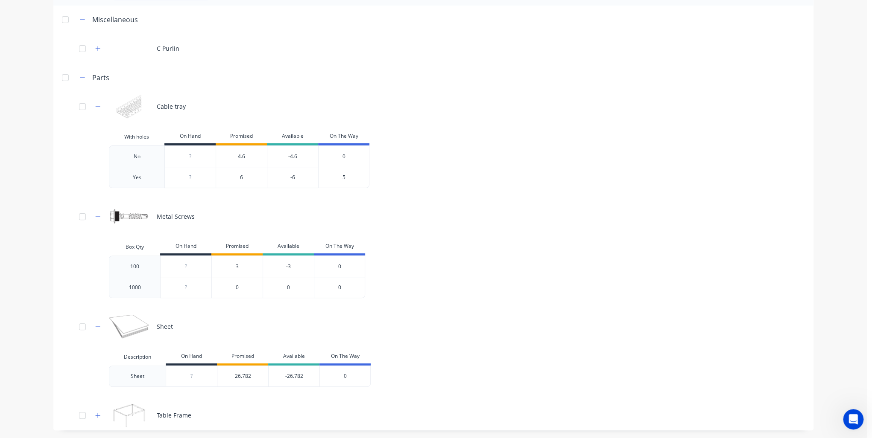
scroll to position [56, 0]
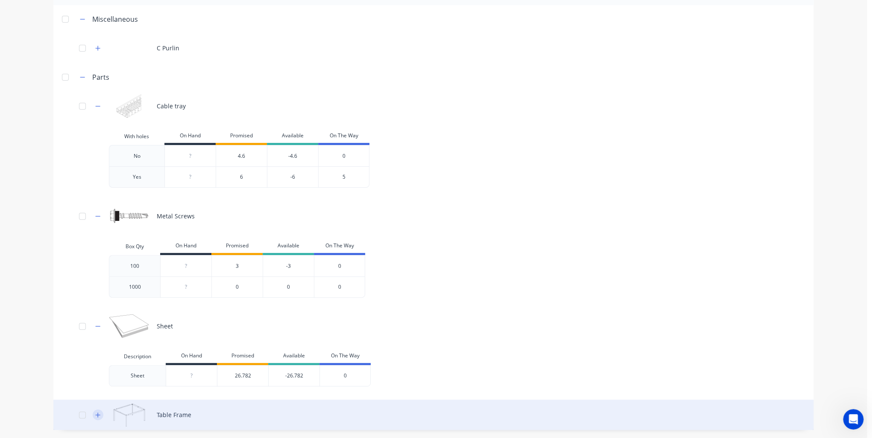
click at [97, 417] on icon "button" at bounding box center [97, 415] width 5 height 6
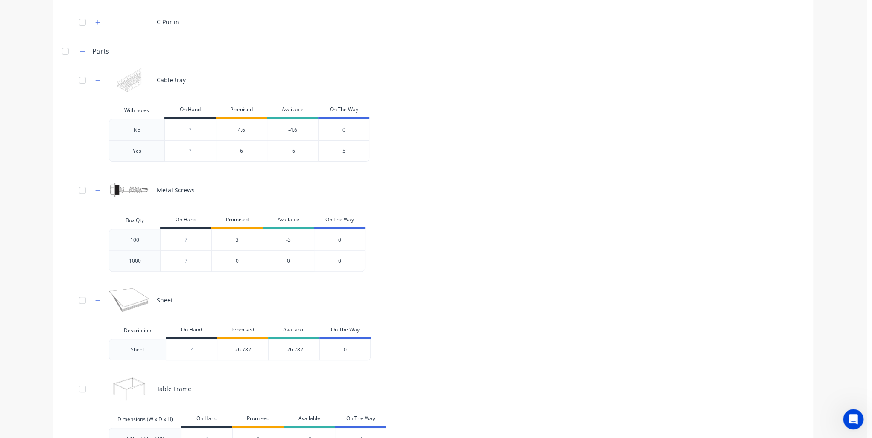
scroll to position [22, 0]
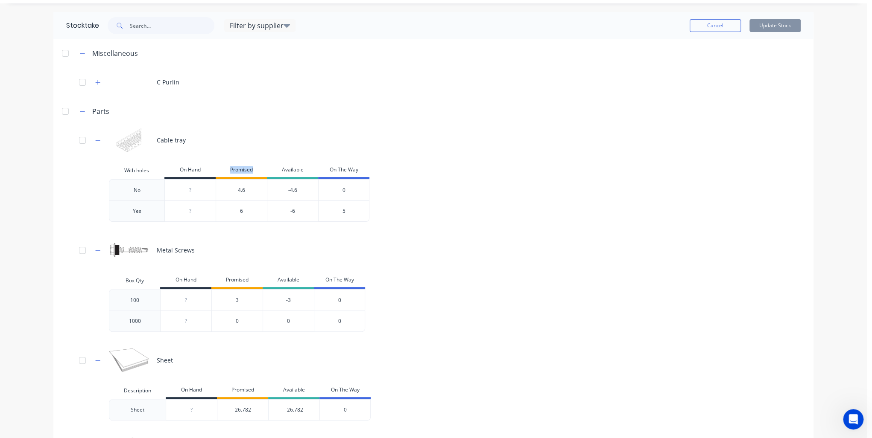
drag, startPoint x: 224, startPoint y: 169, endPoint x: 253, endPoint y: 172, distance: 29.2
click at [253, 172] on div "Promised" at bounding box center [241, 170] width 51 height 17
drag, startPoint x: 253, startPoint y: 172, endPoint x: 330, endPoint y: 168, distance: 76.5
click at [330, 168] on div "With holes On Hand Promised Available On The Way" at bounding box center [239, 170] width 260 height 17
drag, startPoint x: 330, startPoint y: 168, endPoint x: 418, endPoint y: 187, distance: 90.4
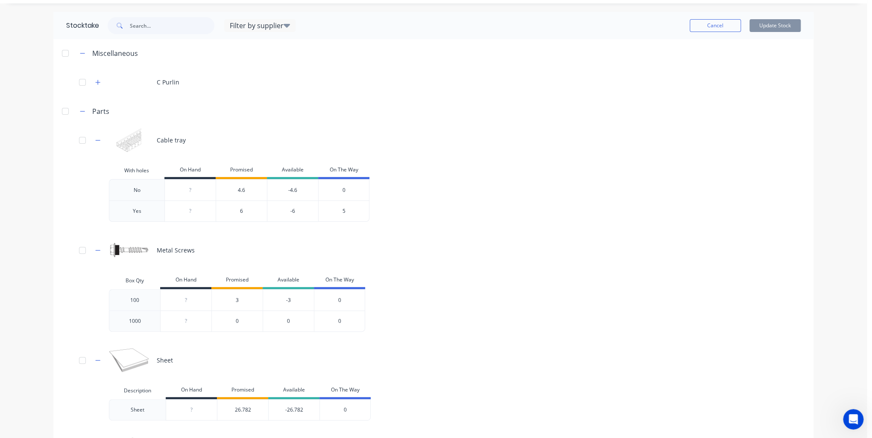
click at [418, 187] on div "No ? 4.6 -4.6 0 Yes ? 6 -6 5" at bounding box center [426, 200] width 634 height 43
drag, startPoint x: 328, startPoint y: 169, endPoint x: 376, endPoint y: 172, distance: 47.9
click at [376, 172] on div "With holes On Hand Promised Available On The Way No ? 4.6 -4.6 0 Yes ? 6 -6 5" at bounding box center [426, 195] width 634 height 67
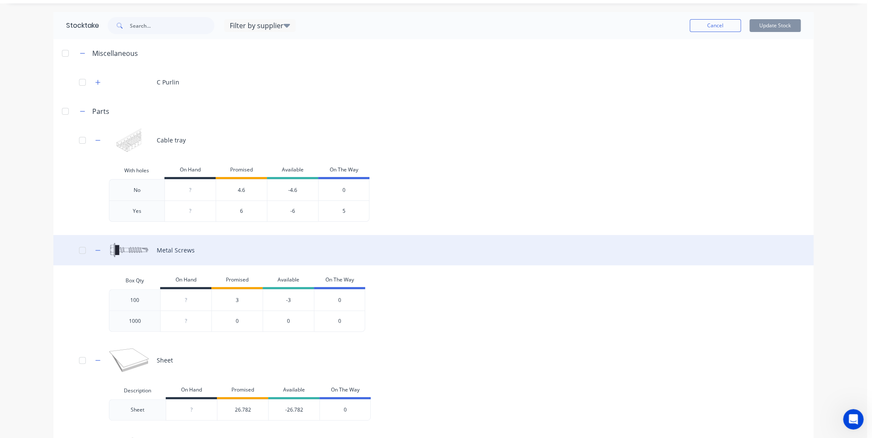
drag, startPoint x: 376, startPoint y: 172, endPoint x: 493, endPoint y: 263, distance: 148.8
click at [493, 263] on div "Metal Screws" at bounding box center [433, 250] width 760 height 30
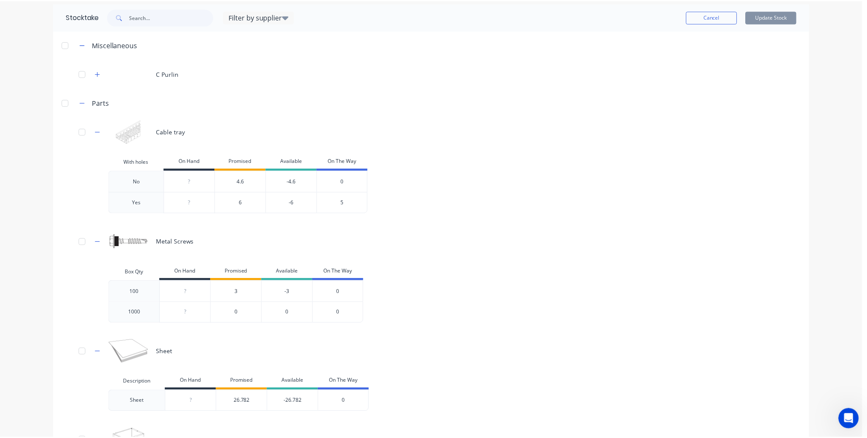
scroll to position [0, 0]
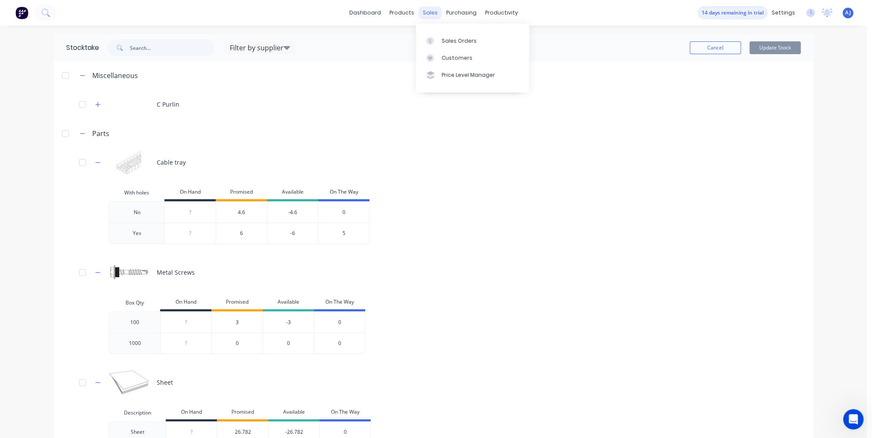
click at [423, 11] on div "sales" at bounding box center [429, 12] width 23 height 13
click at [462, 37] on div "Sales Orders" at bounding box center [458, 41] width 35 height 8
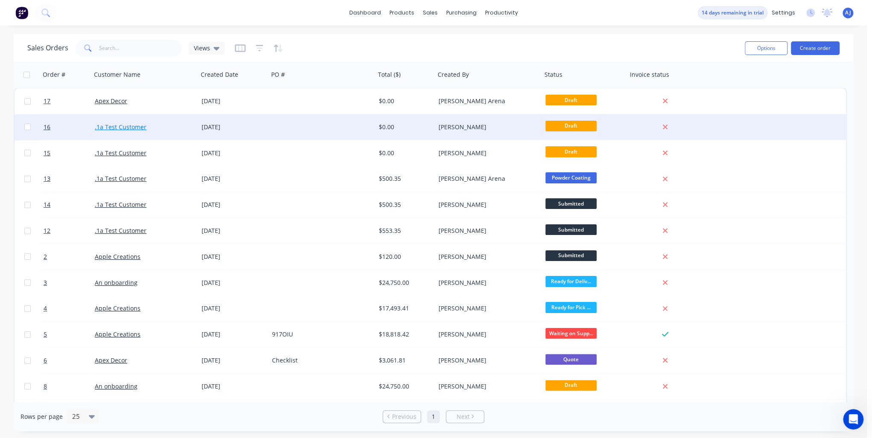
click at [121, 129] on link ".1a Test Customer" at bounding box center [121, 127] width 52 height 8
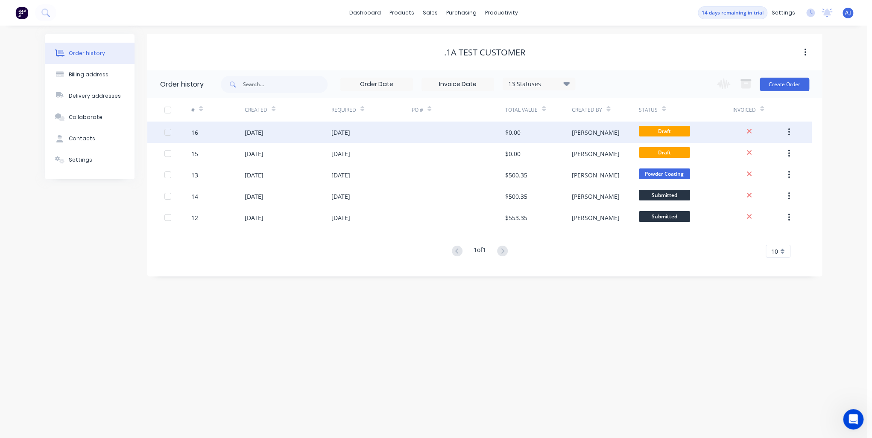
click at [280, 129] on div "[DATE]" at bounding box center [288, 132] width 87 height 21
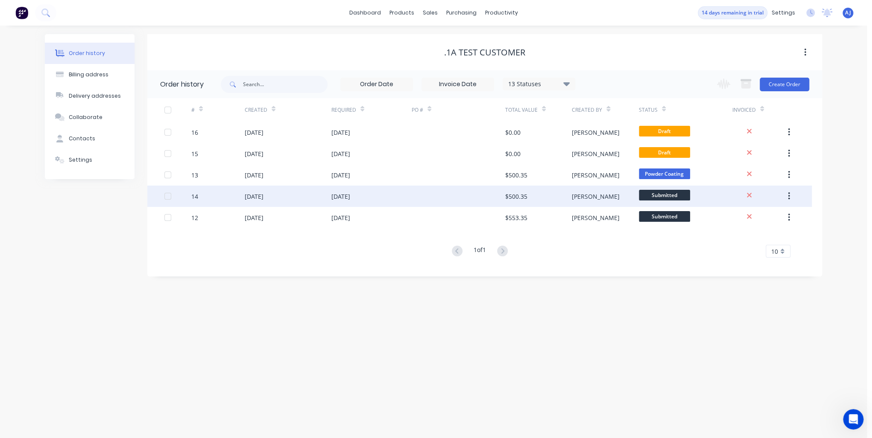
click at [261, 199] on div "[DATE]" at bounding box center [254, 196] width 19 height 9
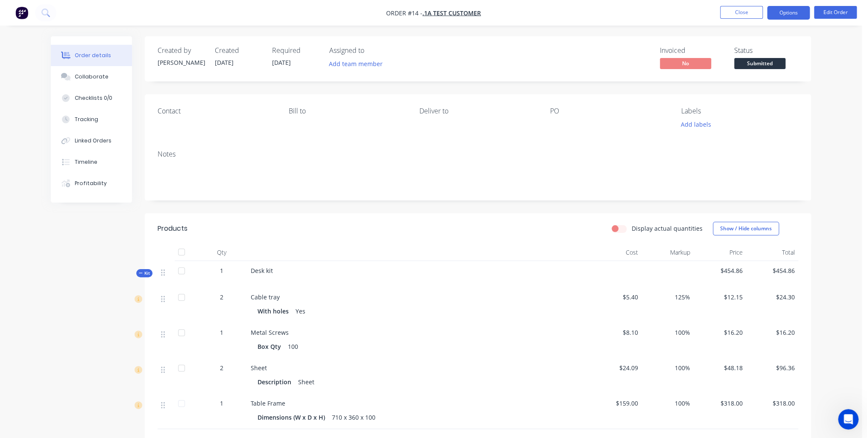
click at [795, 15] on button "Options" at bounding box center [788, 13] width 43 height 14
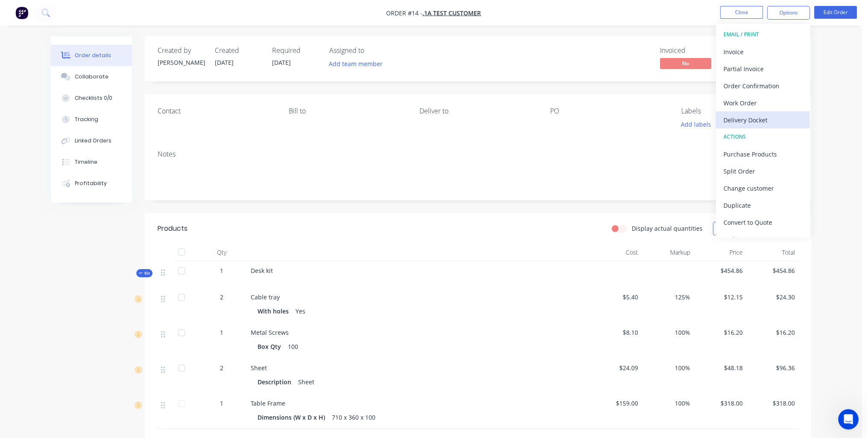
click at [750, 118] on div "Delivery Docket" at bounding box center [762, 120] width 79 height 12
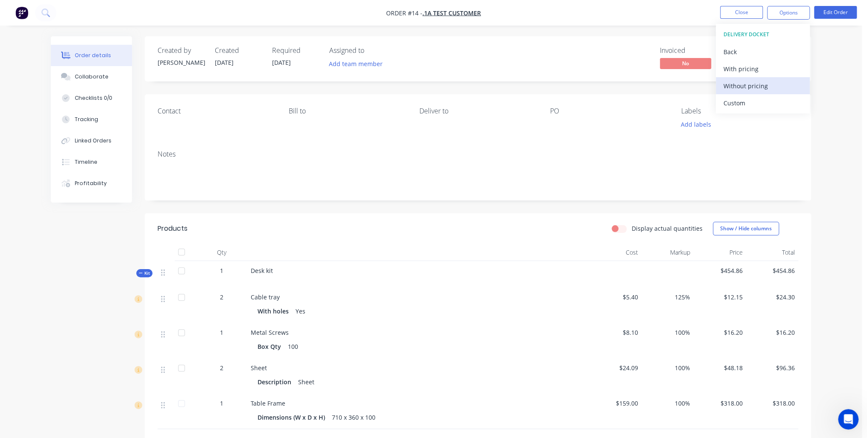
click at [755, 85] on div "Without pricing" at bounding box center [762, 86] width 79 height 12
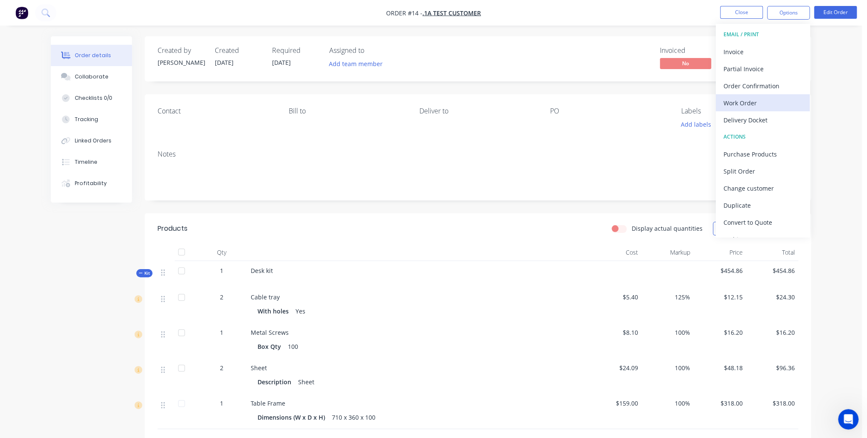
click at [751, 104] on div "Work Order" at bounding box center [762, 103] width 79 height 12
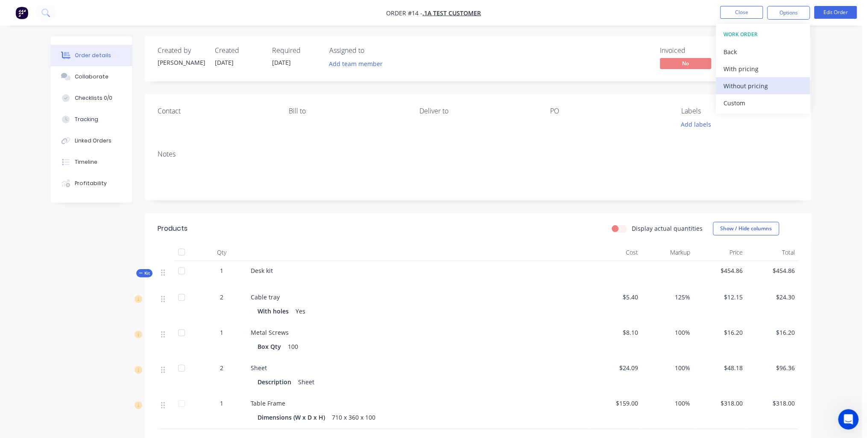
click at [750, 82] on div "Without pricing" at bounding box center [762, 86] width 79 height 12
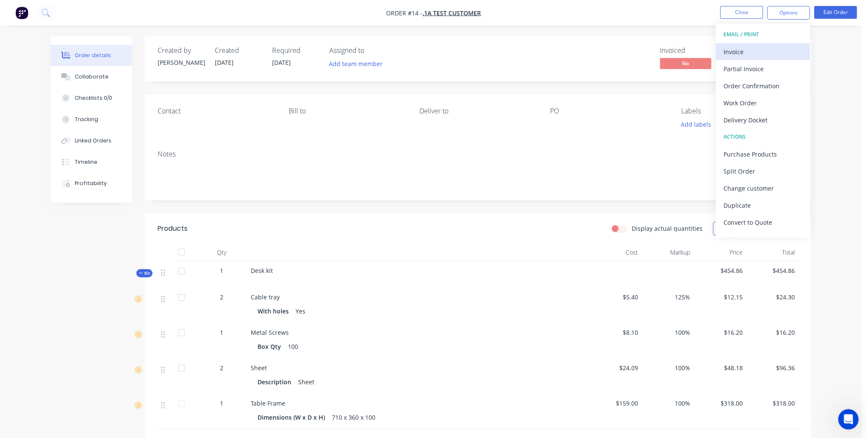
click at [736, 51] on div "Invoice" at bounding box center [762, 52] width 79 height 12
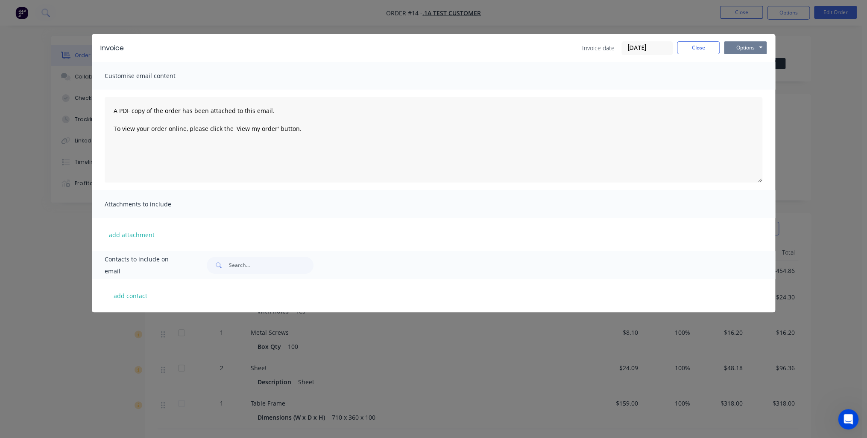
click at [748, 48] on button "Options" at bounding box center [745, 47] width 43 height 13
click at [748, 63] on button "Preview" at bounding box center [751, 63] width 55 height 14
click at [691, 47] on button "Close" at bounding box center [698, 47] width 43 height 13
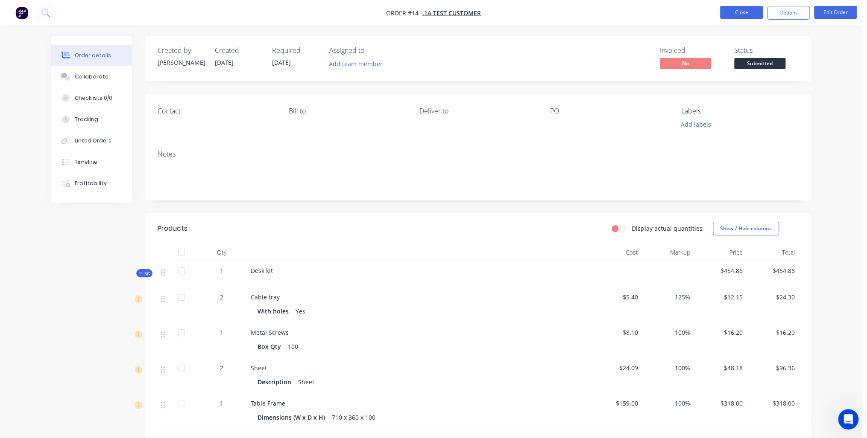
click at [743, 15] on button "Close" at bounding box center [741, 12] width 43 height 13
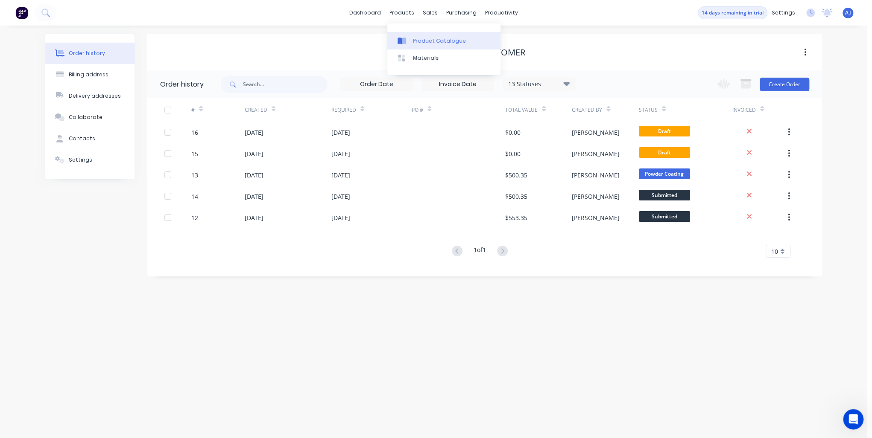
click at [412, 41] on link "Product Catalogue" at bounding box center [443, 40] width 113 height 17
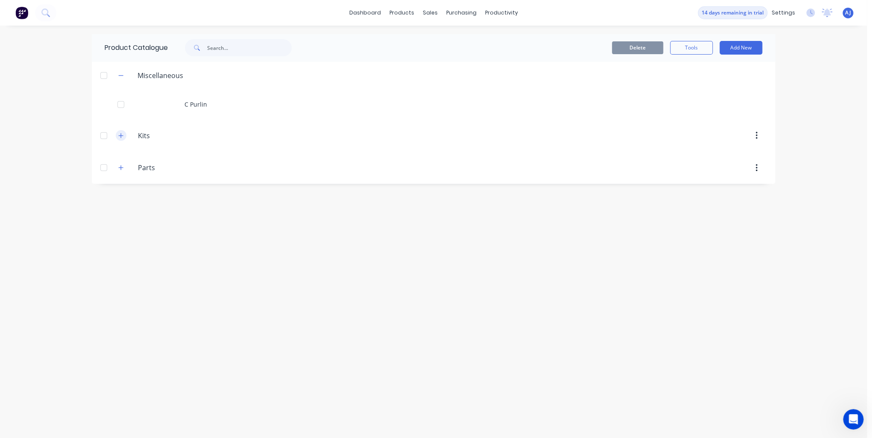
click at [120, 137] on icon "button" at bounding box center [120, 136] width 5 height 6
click at [123, 136] on icon "button" at bounding box center [120, 136] width 5 height 6
click at [121, 164] on button "button" at bounding box center [121, 168] width 11 height 11
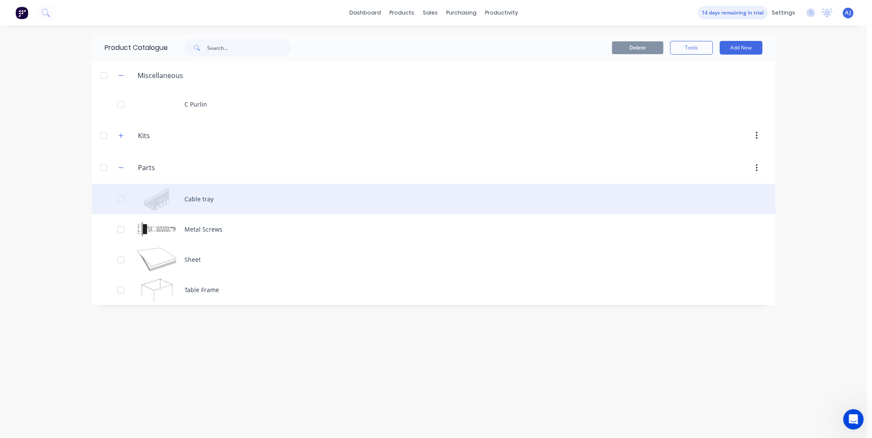
click at [196, 200] on div "Cable tray" at bounding box center [433, 199] width 683 height 30
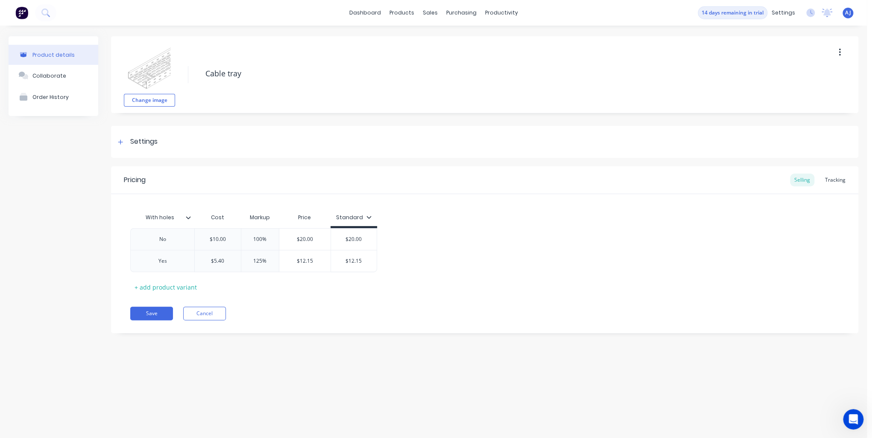
type textarea "x"
click at [839, 58] on button "button" at bounding box center [840, 52] width 20 height 15
click at [456, 107] on div "Change image Cable tray" at bounding box center [484, 74] width 747 height 77
click at [145, 72] on img at bounding box center [149, 68] width 43 height 43
type input "$10.00"
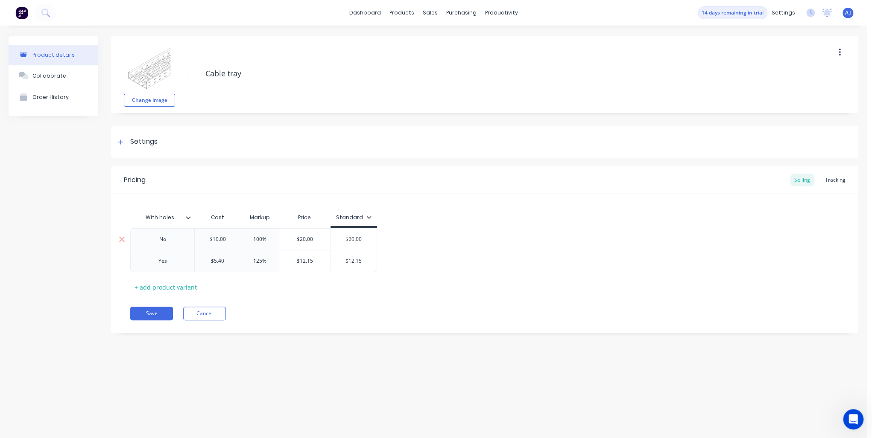
click at [212, 242] on input "$10.00" at bounding box center [218, 240] width 46 height 8
click at [174, 244] on div "No" at bounding box center [162, 239] width 43 height 11
click at [840, 48] on icon "button" at bounding box center [839, 52] width 2 height 9
click at [833, 178] on div "Tracking" at bounding box center [835, 180] width 29 height 13
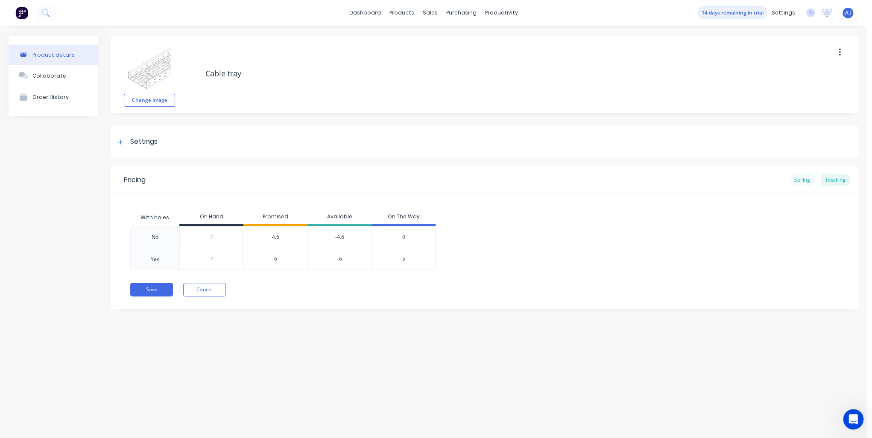
click at [801, 180] on div "Selling" at bounding box center [802, 180] width 24 height 13
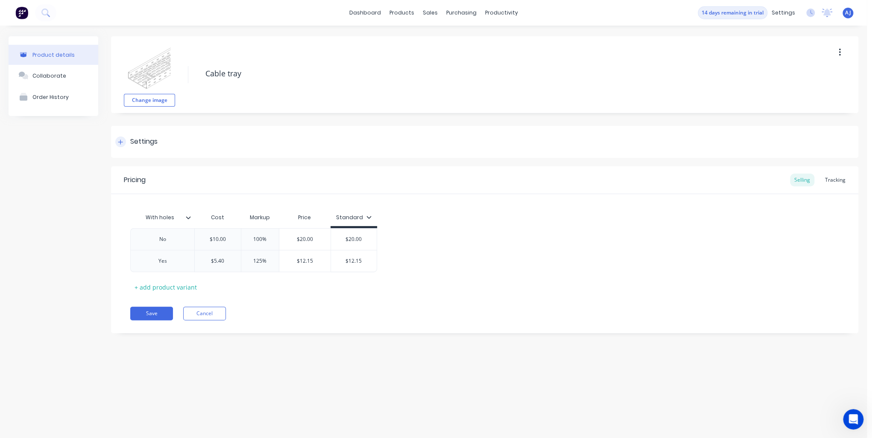
click at [118, 142] on icon at bounding box center [120, 142] width 5 height 6
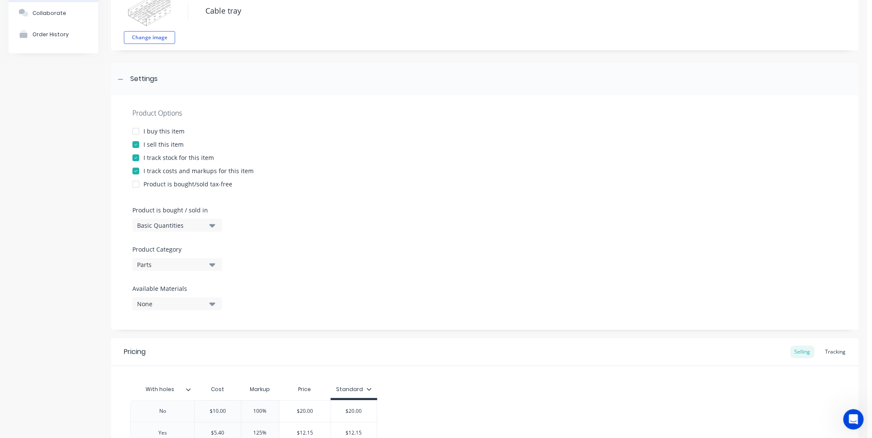
scroll to position [68, 0]
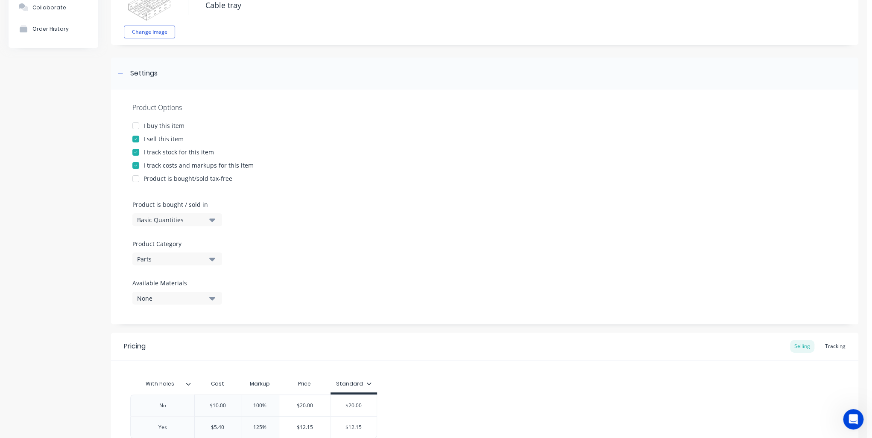
click at [184, 302] on div "None" at bounding box center [171, 298] width 68 height 9
click at [329, 272] on div "Product Options I buy this item I sell this item I track stock for this item I …" at bounding box center [484, 207] width 747 height 235
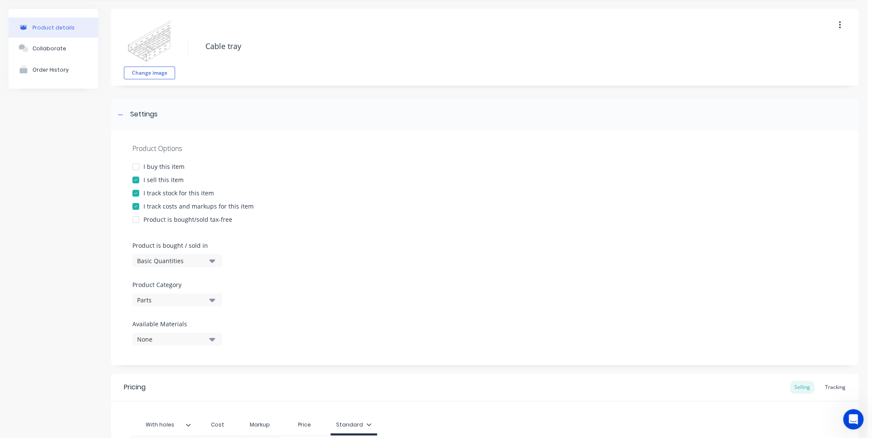
scroll to position [16, 0]
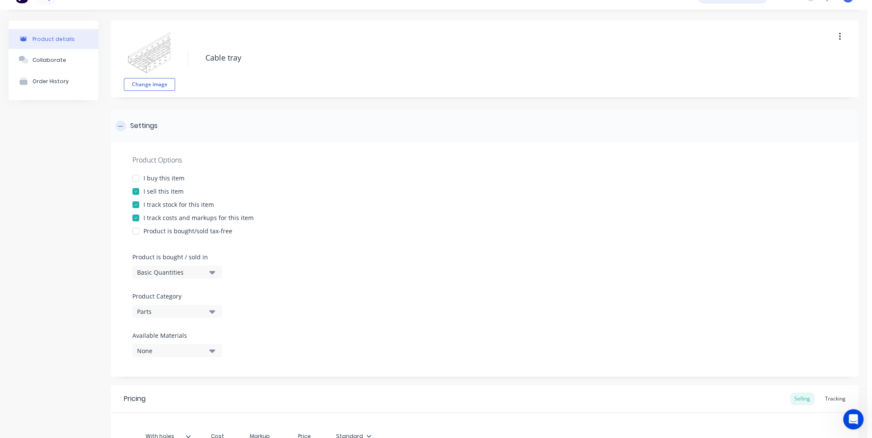
click at [137, 120] on div "Settings" at bounding box center [484, 126] width 747 height 32
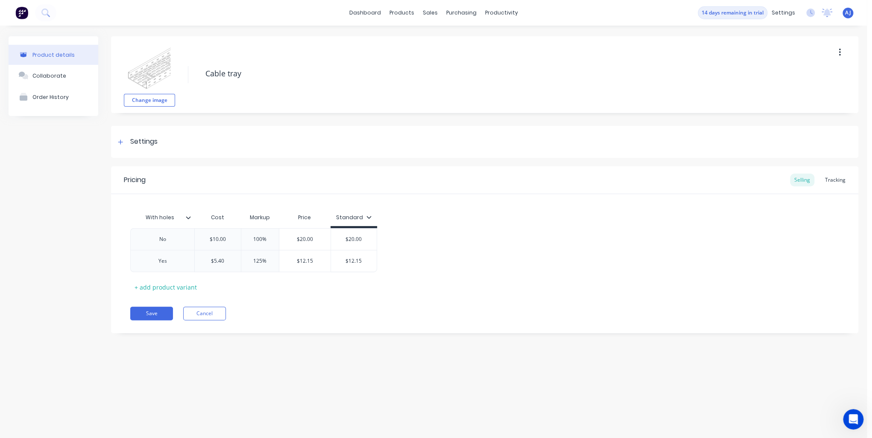
click at [150, 107] on div "Change image Cable tray" at bounding box center [484, 74] width 747 height 77
click at [152, 99] on button "Change image" at bounding box center [149, 100] width 51 height 13
click at [128, 184] on div "Pricing" at bounding box center [135, 180] width 22 height 10
click at [169, 238] on div "No" at bounding box center [162, 239] width 43 height 11
click at [155, 253] on div "Yes" at bounding box center [162, 261] width 64 height 22
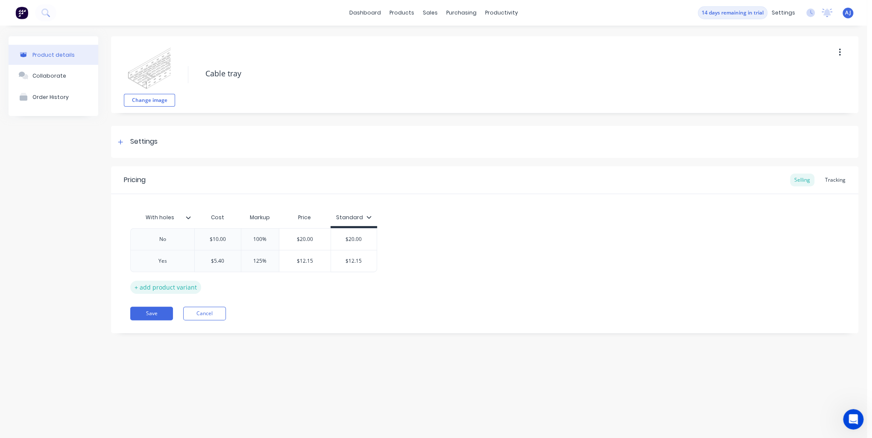
click at [165, 287] on div "+ add product variant" at bounding box center [165, 287] width 71 height 13
click at [123, 283] on icon at bounding box center [122, 283] width 6 height 9
type textarea "x"
click at [836, 187] on div "Pricing Selling Tracking" at bounding box center [484, 180] width 747 height 28
click at [837, 183] on div "Tracking" at bounding box center [835, 180] width 29 height 13
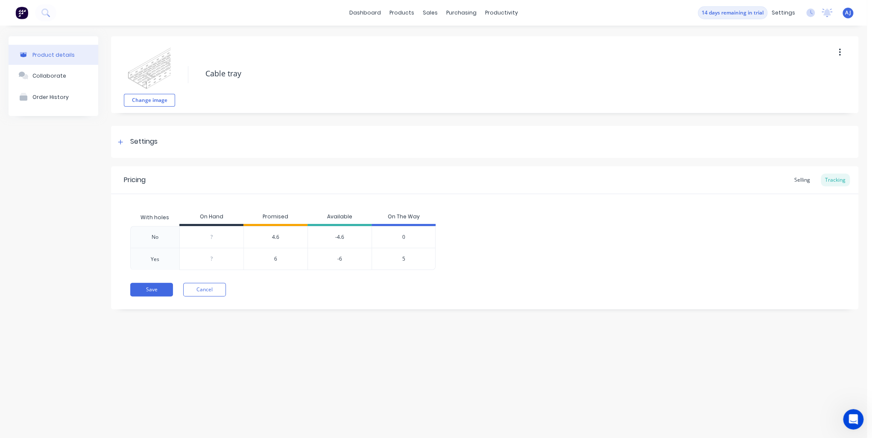
click at [209, 245] on div "?" at bounding box center [212, 237] width 64 height 21
type input "0"
click at [53, 97] on div "Order History" at bounding box center [50, 97] width 36 height 6
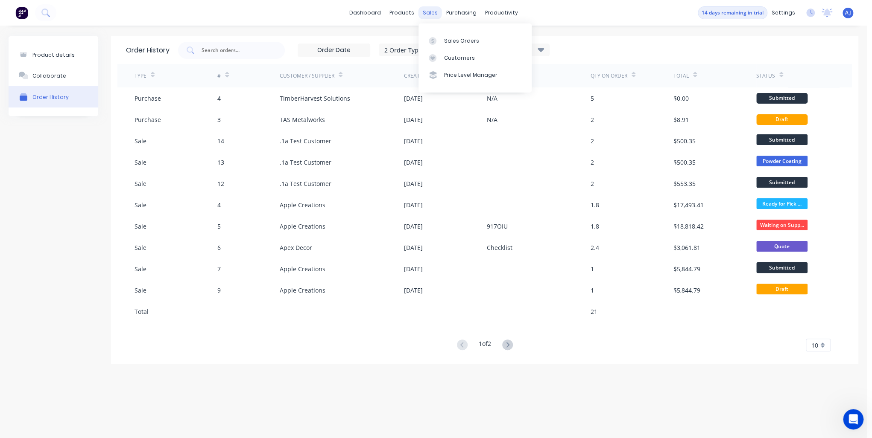
click at [428, 11] on div "sales" at bounding box center [429, 12] width 23 height 13
click at [419, 41] on div "Product Catalogue" at bounding box center [439, 41] width 53 height 8
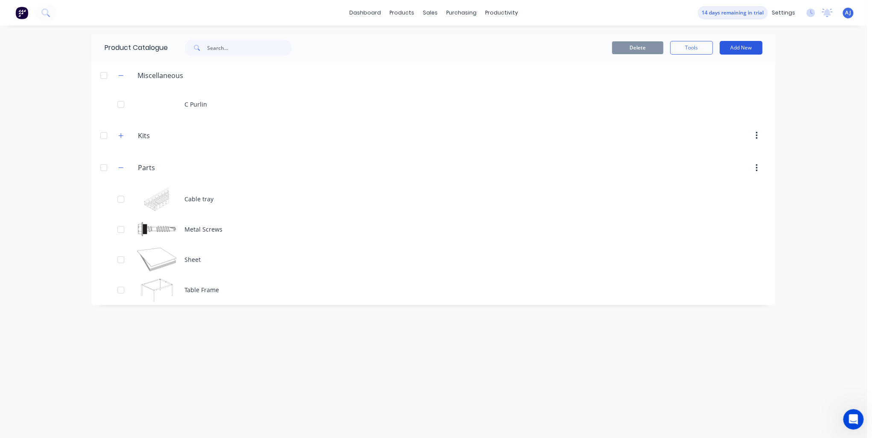
click at [733, 47] on button "Add New" at bounding box center [740, 48] width 43 height 14
click at [711, 84] on div "Product" at bounding box center [722, 87] width 66 height 12
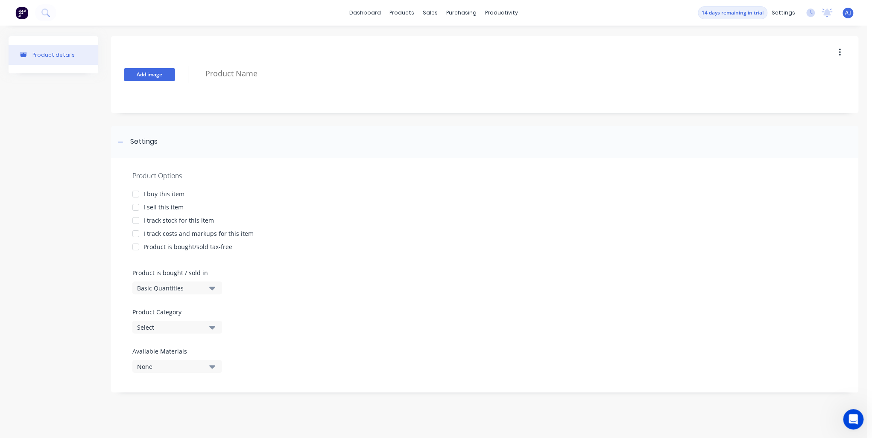
click at [150, 72] on button "Add image" at bounding box center [149, 74] width 51 height 13
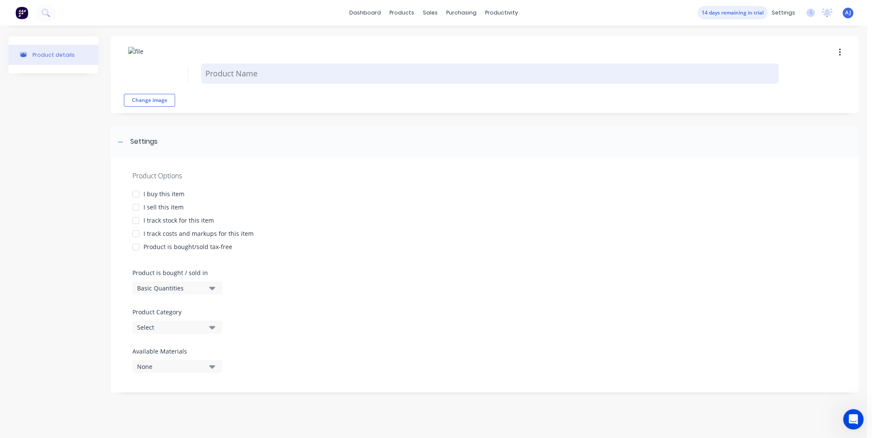
click at [240, 78] on textarea at bounding box center [489, 74] width 577 height 20
type textarea "x"
type textarea "t"
type textarea "x"
type textarea "te"
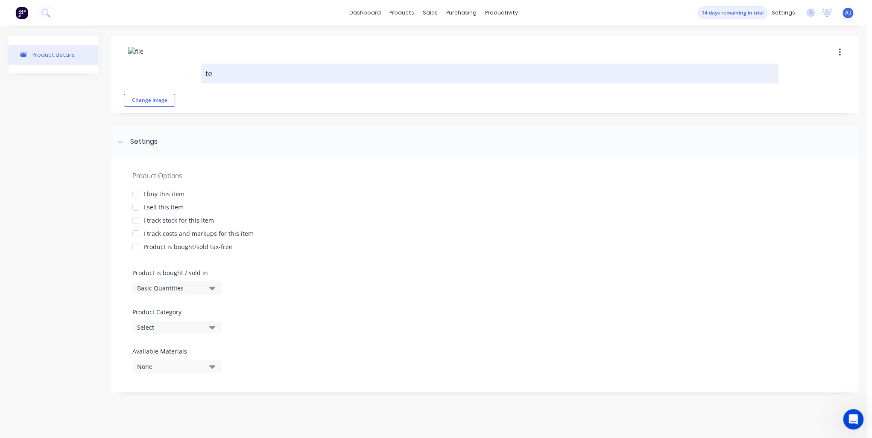
type textarea "x"
type textarea "tes"
type textarea "x"
type textarea "test"
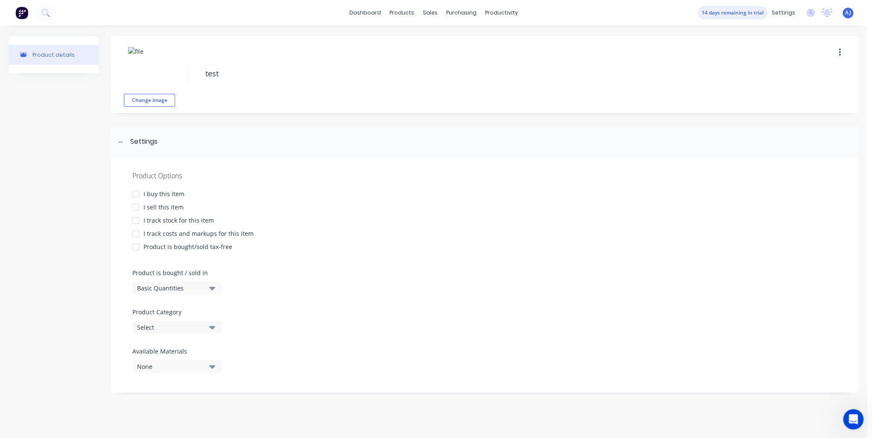
click at [137, 191] on div at bounding box center [135, 194] width 17 height 17
click at [140, 204] on div at bounding box center [135, 207] width 17 height 17
click at [141, 220] on div at bounding box center [135, 220] width 17 height 17
click at [138, 232] on div at bounding box center [135, 233] width 17 height 17
click at [138, 245] on div at bounding box center [135, 247] width 17 height 17
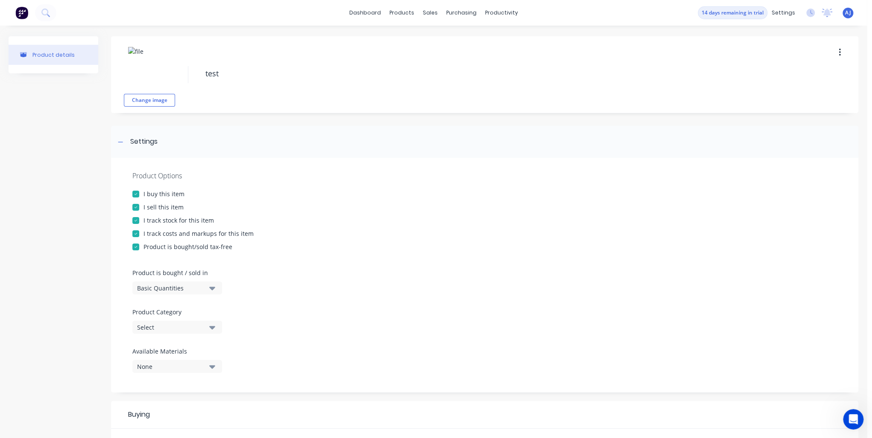
click at [138, 245] on div at bounding box center [135, 247] width 17 height 17
type textarea "x"
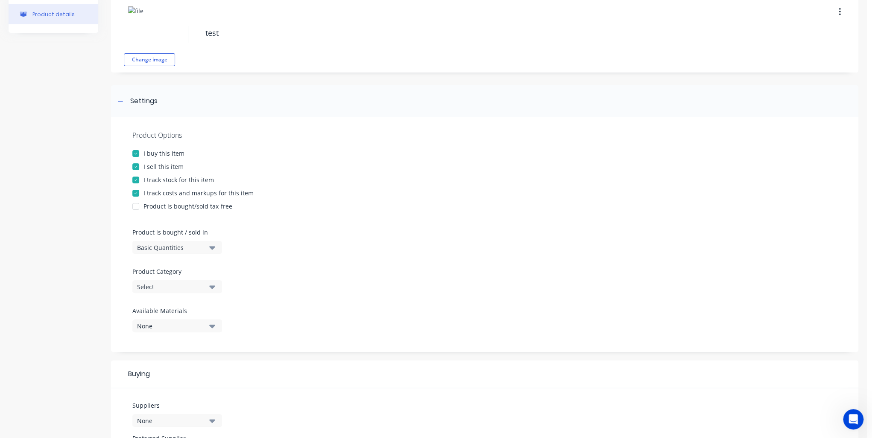
scroll to position [68, 0]
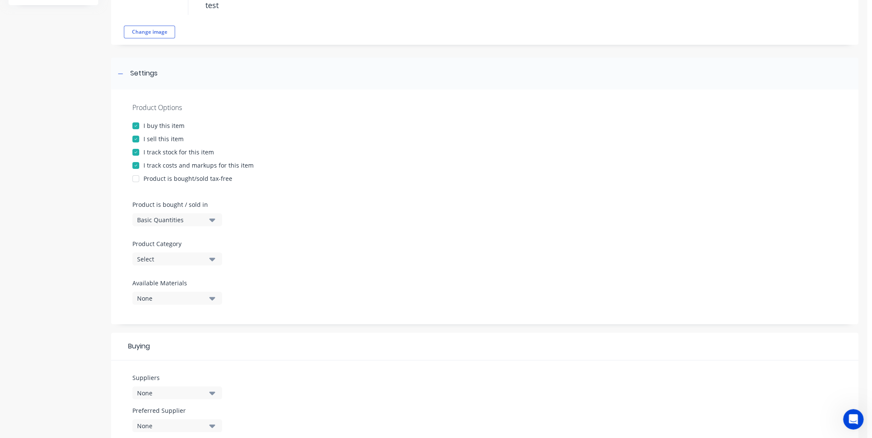
type textarea "test"
type textarea "x"
type textarea "test"
click at [212, 255] on icon "button" at bounding box center [212, 258] width 6 height 9
click at [323, 242] on div "Product Options I buy this item I sell this item I track stock for this item I …" at bounding box center [484, 207] width 747 height 235
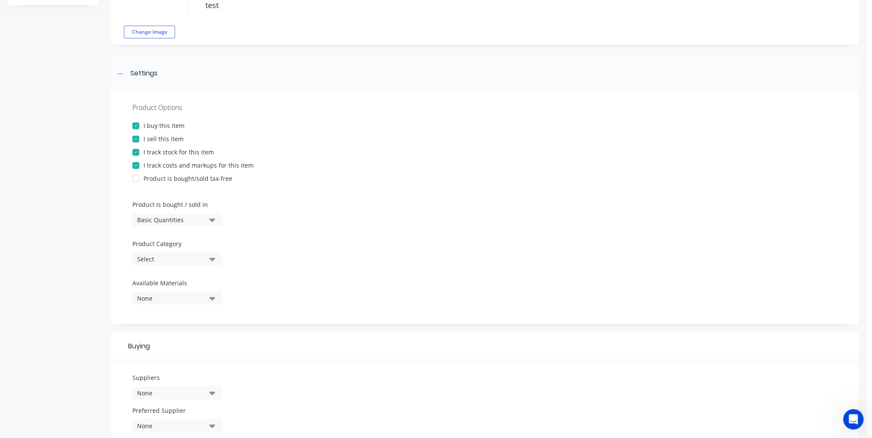
click at [203, 301] on div "None" at bounding box center [171, 298] width 68 height 9
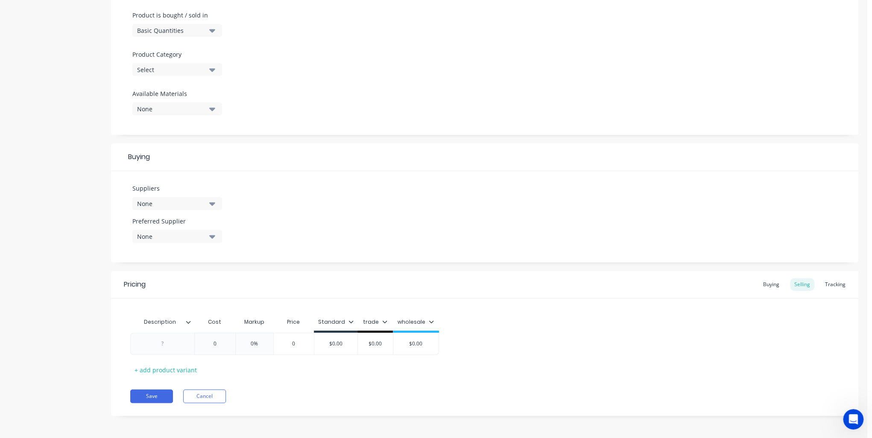
scroll to position [258, 0]
click at [765, 277] on div "Pricing Buying Selling Tracking" at bounding box center [484, 285] width 747 height 28
click at [768, 287] on div "Buying" at bounding box center [771, 284] width 25 height 13
click at [190, 324] on icon at bounding box center [188, 324] width 5 height 5
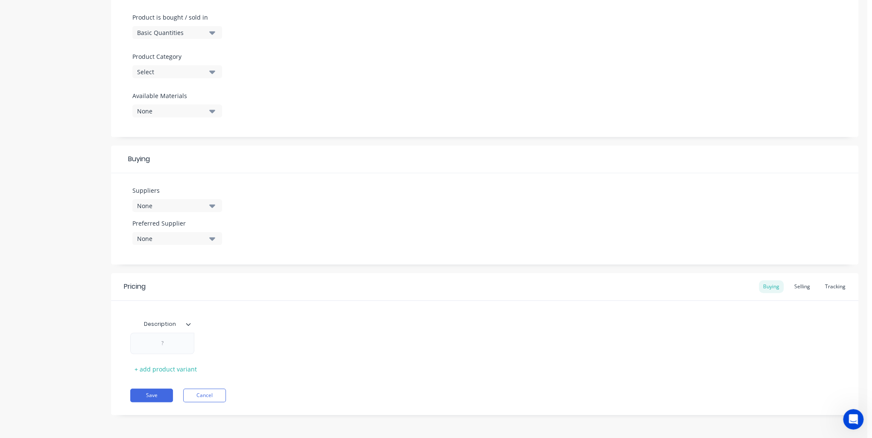
click at [260, 327] on div "Description + add product variant" at bounding box center [484, 346] width 709 height 60
click at [188, 326] on icon at bounding box center [188, 324] width 5 height 5
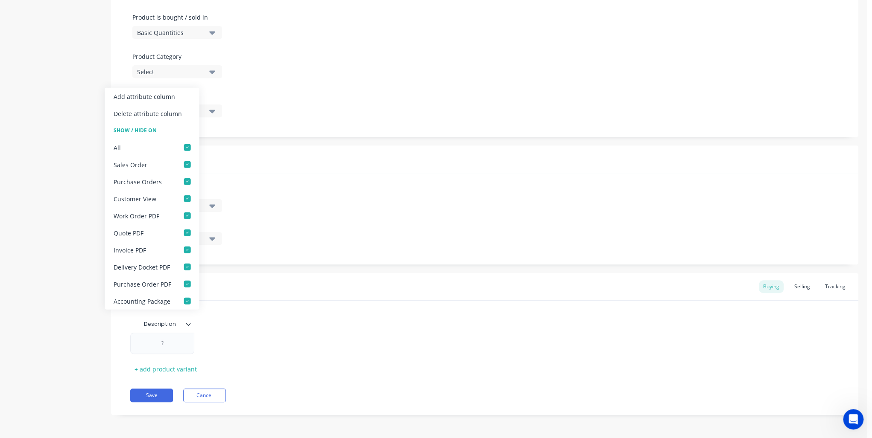
type textarea "x"
click at [355, 330] on div "Description + add product variant" at bounding box center [484, 346] width 709 height 60
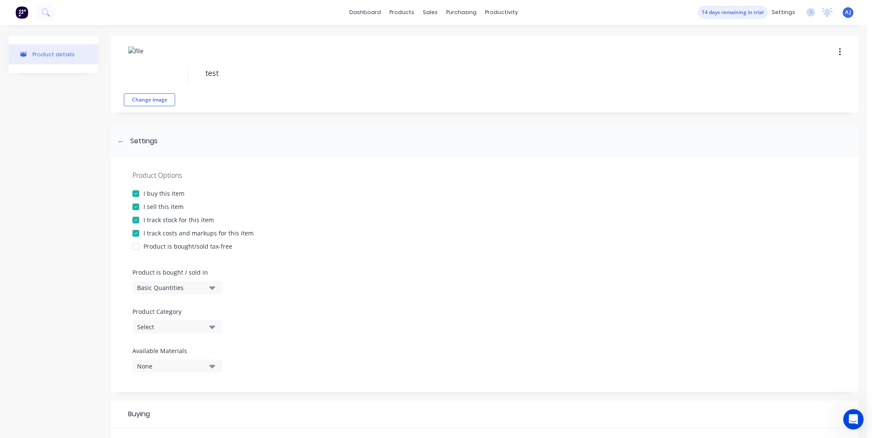
scroll to position [0, 0]
click at [172, 70] on div "Change image" at bounding box center [149, 75] width 51 height 64
click at [137, 63] on img at bounding box center [149, 68] width 43 height 43
click at [149, 73] on img at bounding box center [149, 68] width 43 height 43
click at [832, 50] on button "button" at bounding box center [840, 52] width 20 height 15
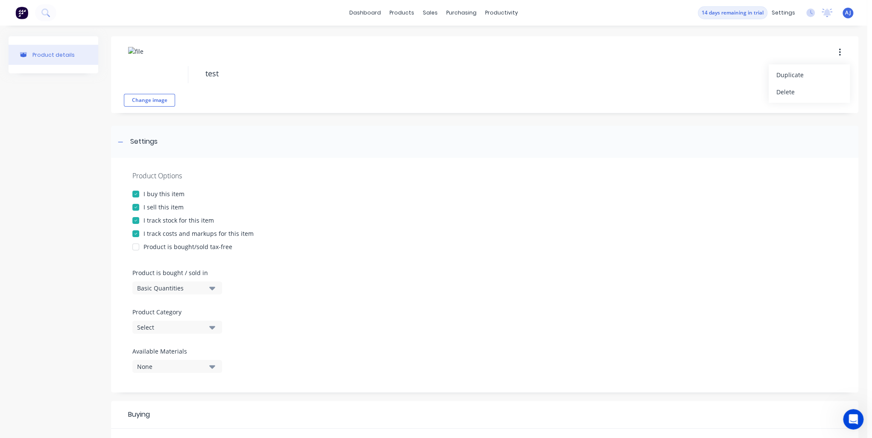
click at [523, 221] on div "Product Options I buy this item I sell this item I track stock for this item I …" at bounding box center [484, 275] width 747 height 235
